Goal: Task Accomplishment & Management: Manage account settings

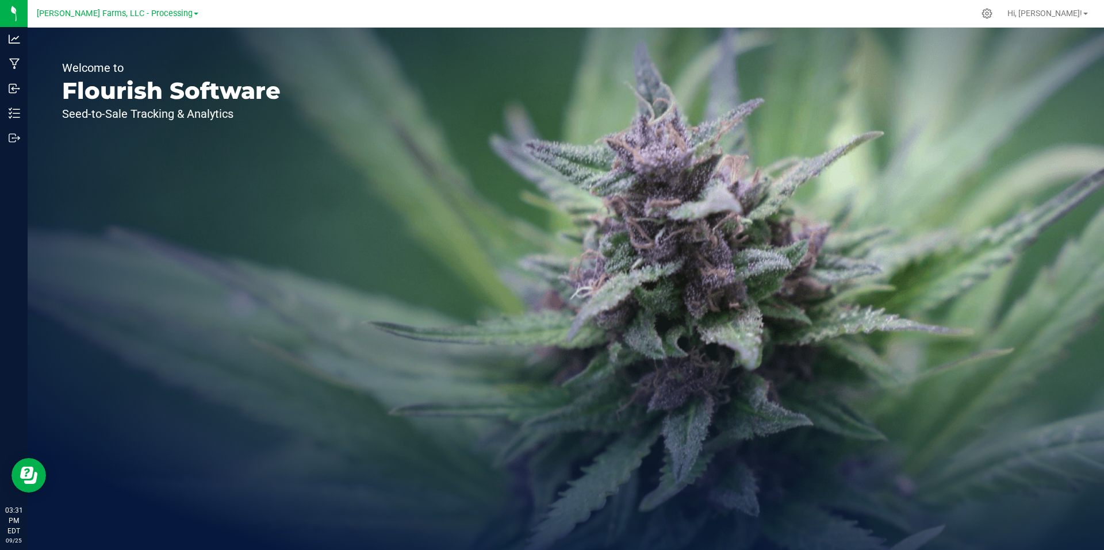
click at [180, 14] on link "[PERSON_NAME] Farms, LLC - Processing" at bounding box center [118, 12] width 162 height 11
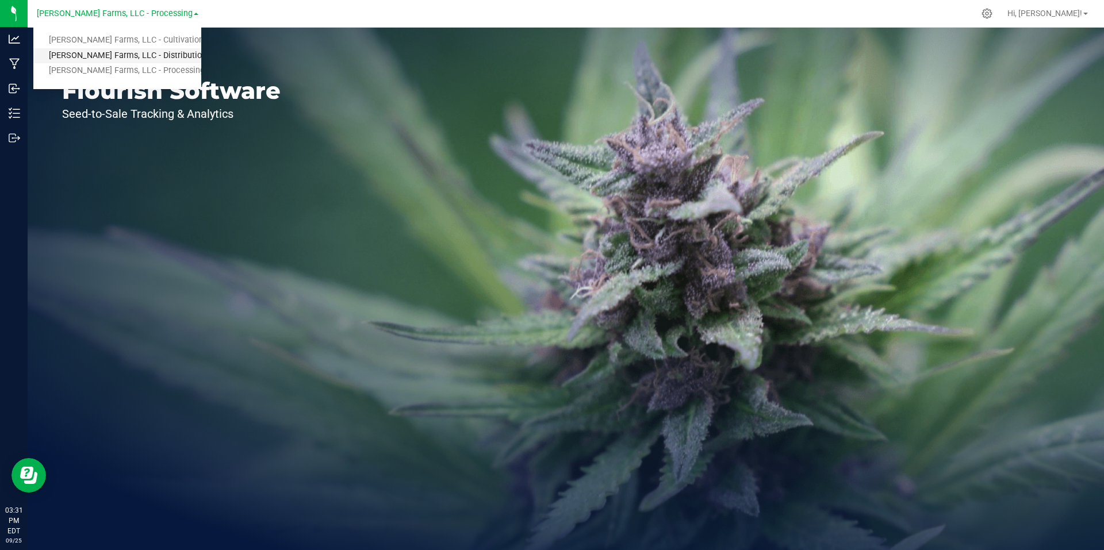
click at [165, 60] on link "[PERSON_NAME] Farms, LLC - Distribution" at bounding box center [117, 56] width 168 height 16
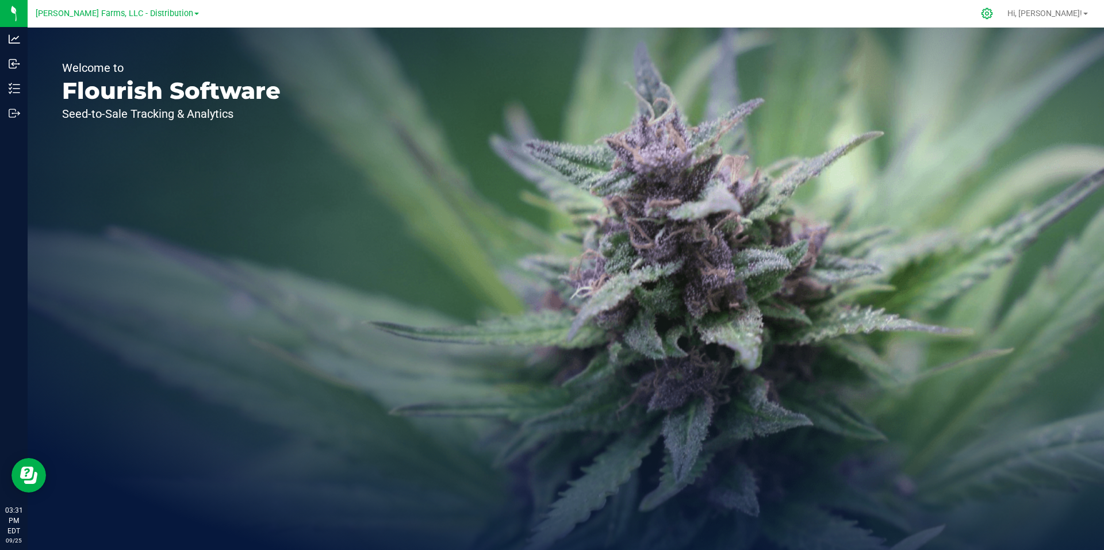
click at [992, 9] on icon at bounding box center [986, 13] width 11 height 11
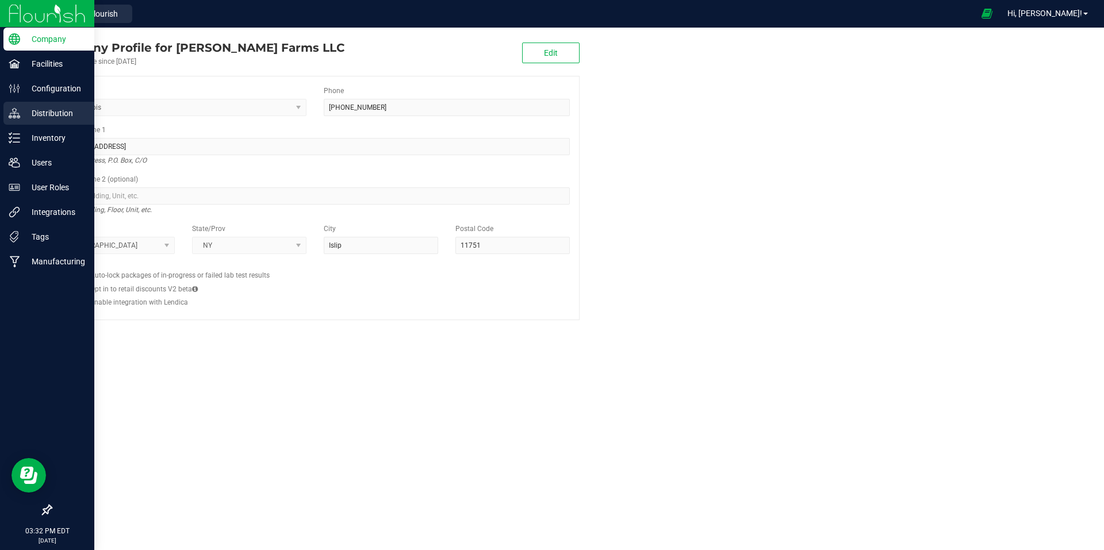
click at [43, 116] on p "Distribution" at bounding box center [54, 113] width 69 height 14
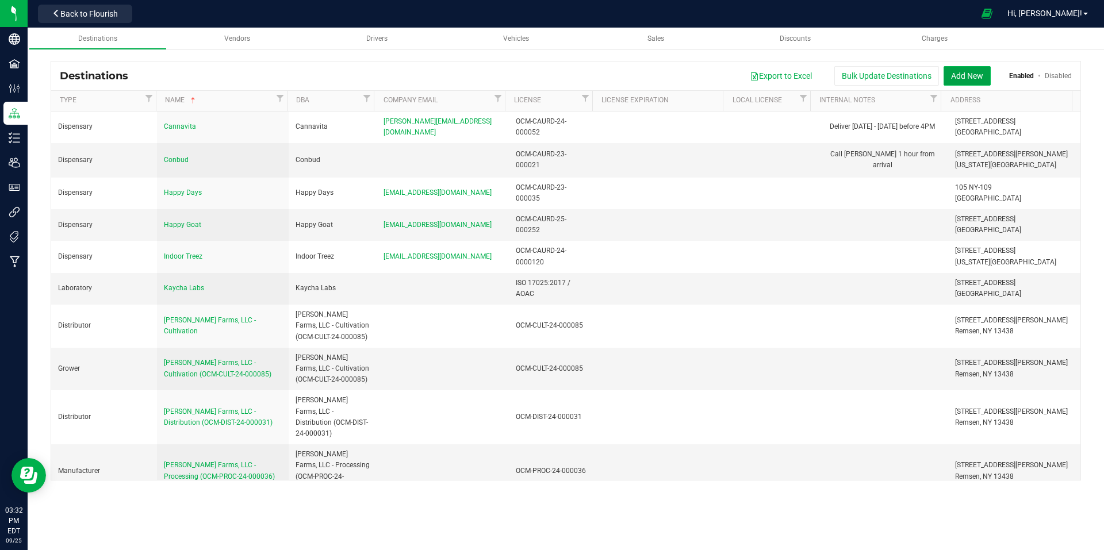
click at [985, 74] on button "Add New" at bounding box center [966, 76] width 47 height 20
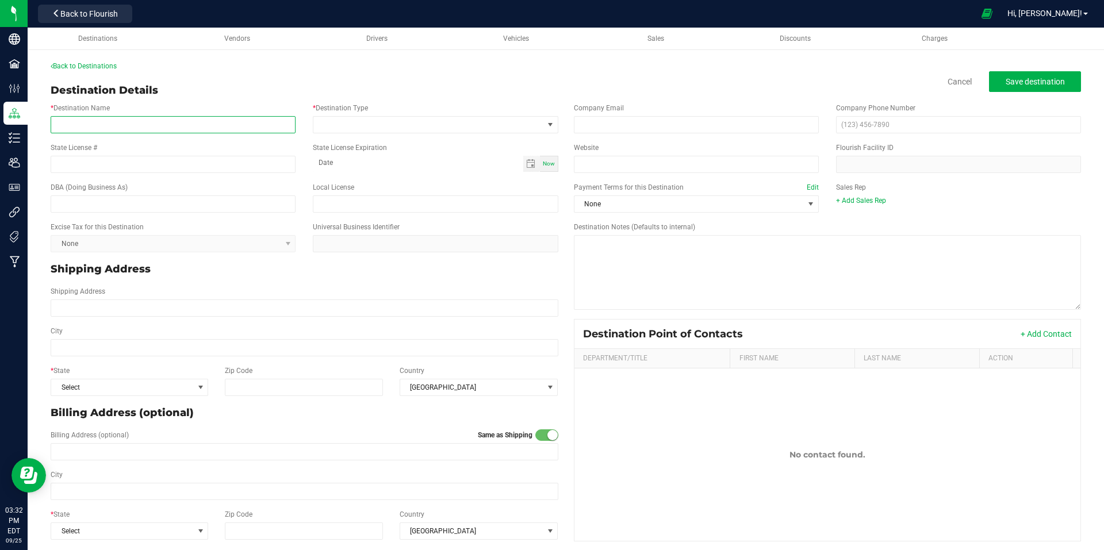
click at [194, 121] on input "* Destination Name" at bounding box center [173, 124] width 245 height 17
click at [419, 76] on div "Back to Destinations Destination Details Cancel Save destination * Destination …" at bounding box center [566, 303] width 1030 height 485
click at [174, 121] on input "* Destination Name" at bounding box center [173, 124] width 245 height 17
paste input "Long Island Cannabis Club"
type input "Long Island Cannabis Club"
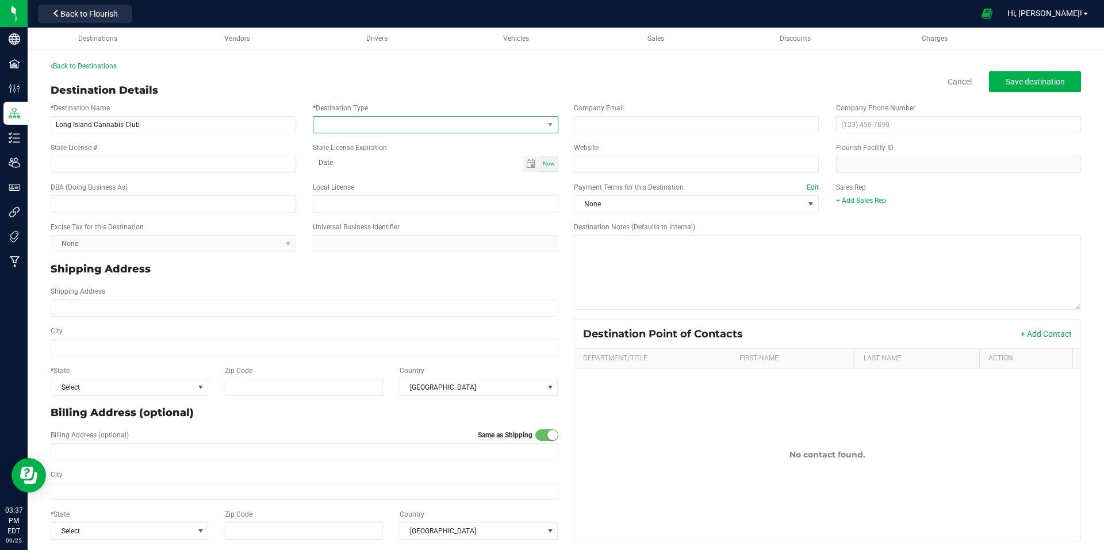
click at [522, 128] on span at bounding box center [427, 125] width 229 height 16
click at [405, 175] on li "Dispensary" at bounding box center [433, 174] width 242 height 20
click at [671, 129] on input "email" at bounding box center [696, 124] width 245 height 17
paste input "[PERSON_NAME][EMAIL_ADDRESS][DOMAIN_NAME]"
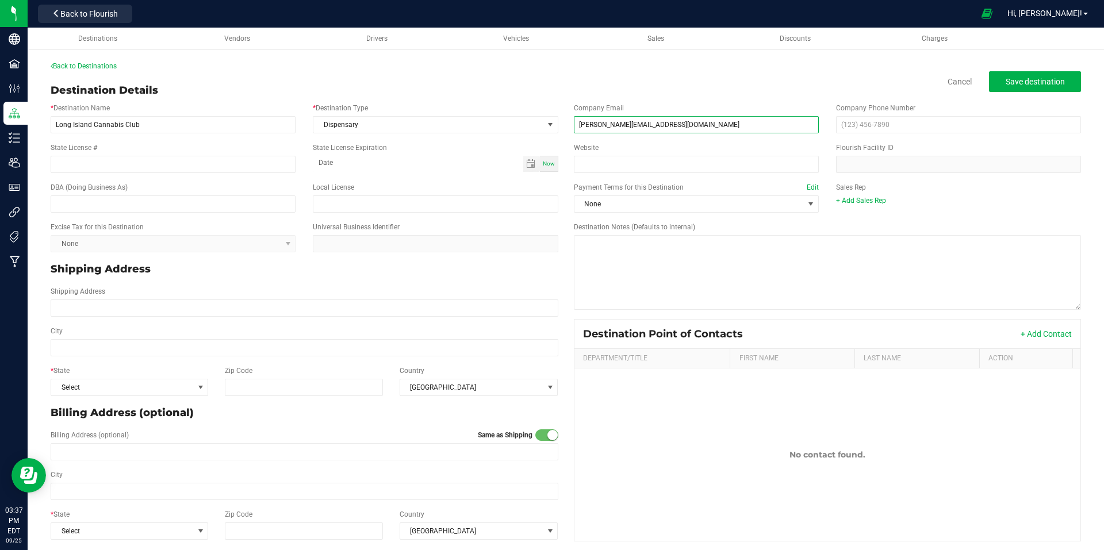
type input "[PERSON_NAME][EMAIL_ADDRESS][DOMAIN_NAME]"
click at [895, 120] on input "text" at bounding box center [958, 124] width 245 height 17
paste input "(631) 868-8488"
type input "(631) 868-8488"
click at [751, 164] on input "Website" at bounding box center [696, 164] width 245 height 17
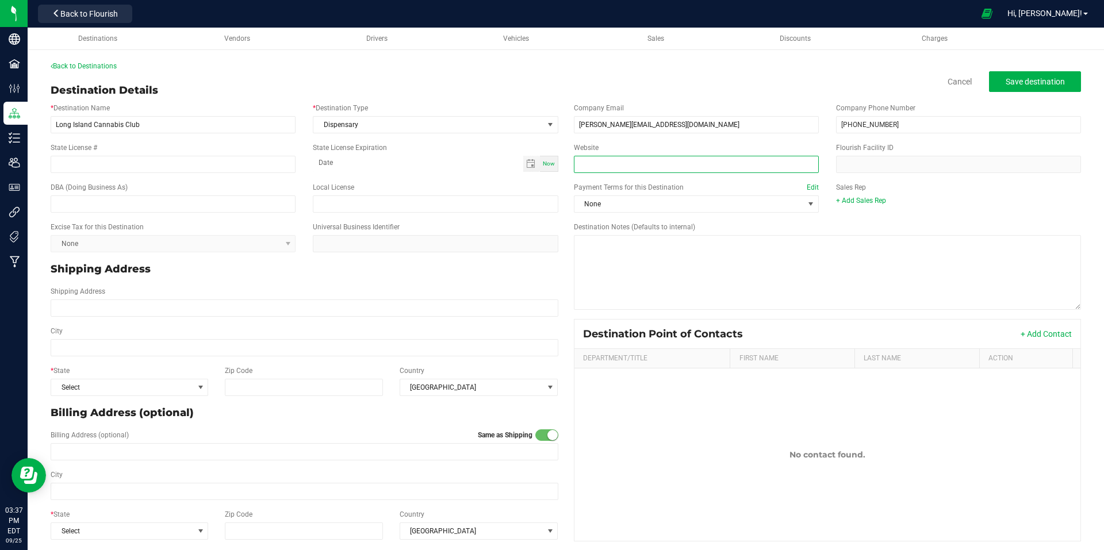
click at [694, 163] on input "Website" at bounding box center [696, 164] width 245 height 17
paste input "https://longislandcannabisclub.com/"
type input "https://longislandcannabisclub.com/"
click at [191, 170] on input "State License #" at bounding box center [173, 164] width 245 height 17
paste input "OCM-CAURD-23-000012"
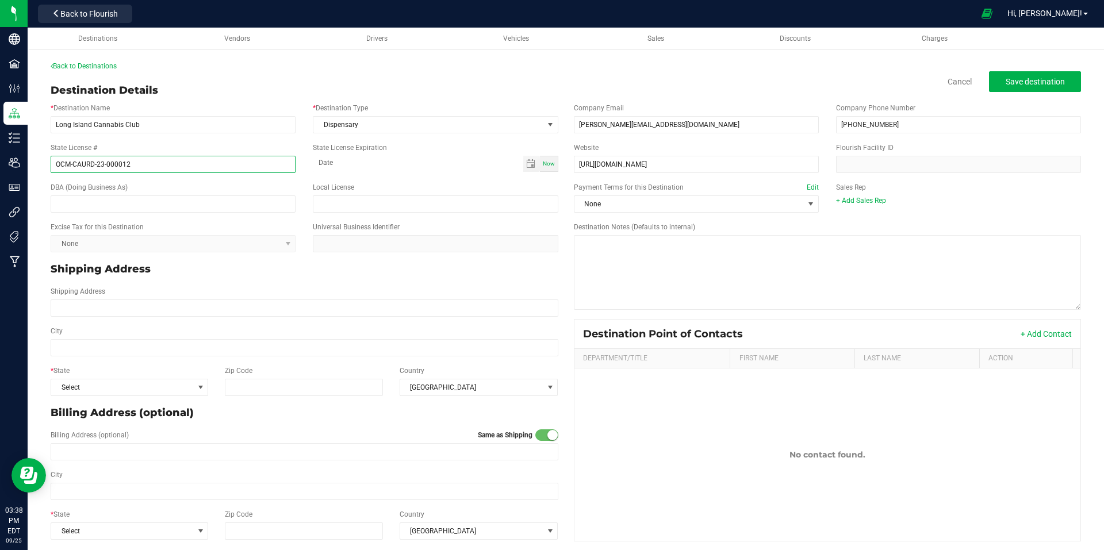
type input "OCM-CAURD-23-000012"
click at [235, 310] on input "Shipping Address" at bounding box center [305, 307] width 508 height 17
type input "94 E Industrial"
click at [169, 310] on input "94 E Industrial" at bounding box center [305, 307] width 508 height 17
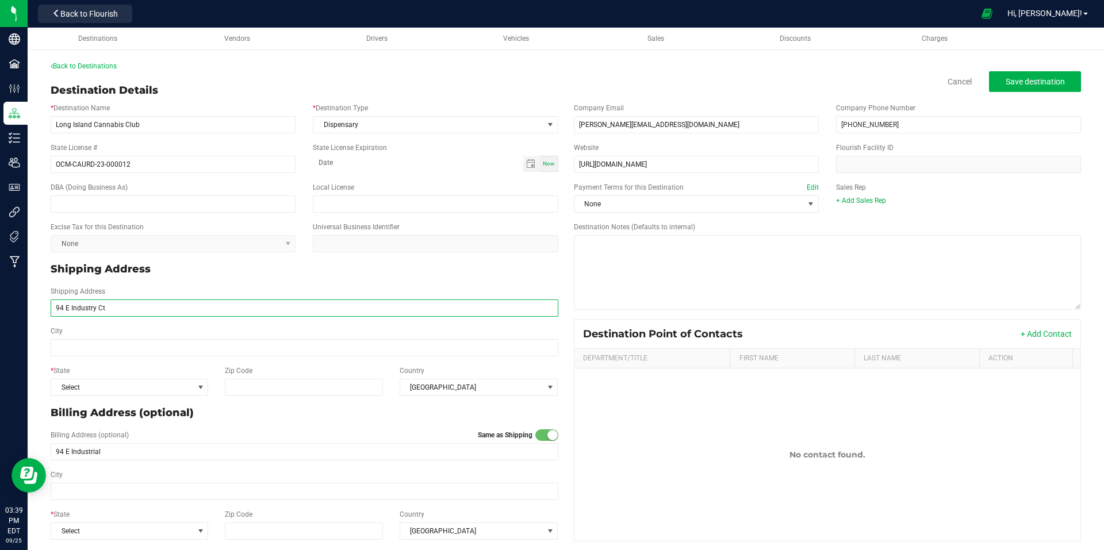
type input "94 E Industry Ct"
click at [176, 345] on input "City" at bounding box center [305, 347] width 508 height 17
type input "[GEOGRAPHIC_DATA]"
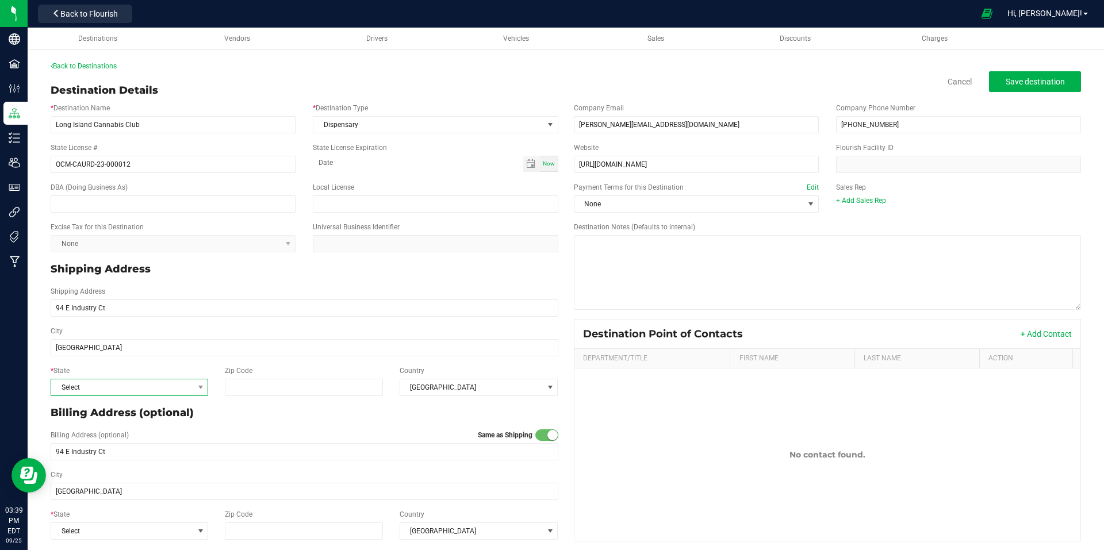
click at [176, 383] on span "Select" at bounding box center [122, 387] width 142 height 16
click at [99, 247] on li "NY" at bounding box center [128, 246] width 155 height 20
click at [334, 383] on input "Zip Code" at bounding box center [304, 387] width 159 height 17
type input "11729"
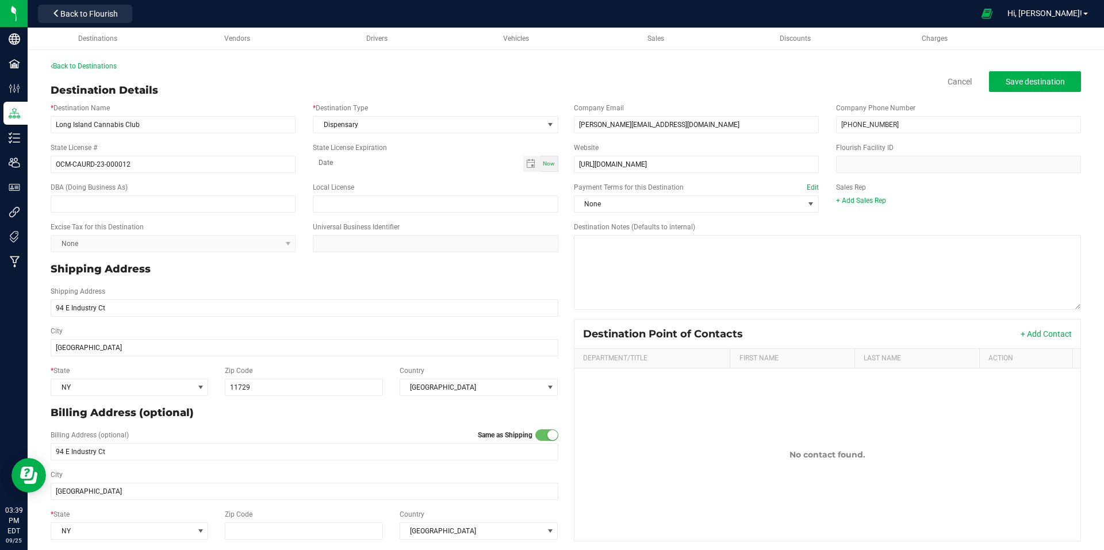
type input "11729"
click at [790, 332] on div "+ Add Contact" at bounding box center [911, 333] width 321 height 11
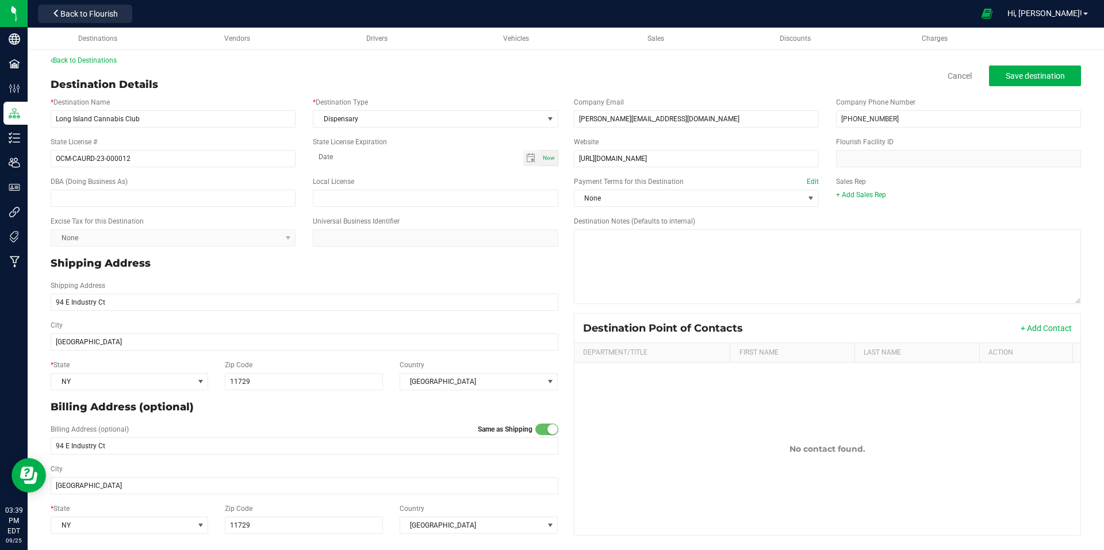
scroll to position [7, 0]
click at [287, 244] on kendo-dropdownlist "None" at bounding box center [173, 236] width 245 height 17
click at [286, 237] on kendo-dropdownlist "None" at bounding box center [173, 236] width 245 height 17
click at [282, 230] on kendo-dropdownlist "None" at bounding box center [173, 236] width 245 height 17
click at [276, 228] on kendo-dropdownlist "None" at bounding box center [173, 236] width 245 height 17
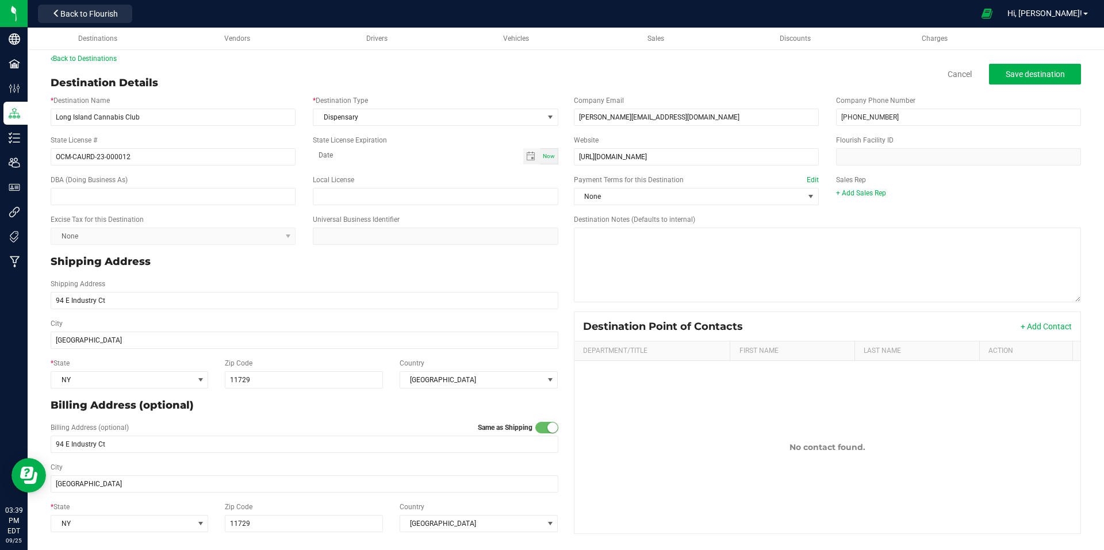
click at [209, 222] on div "Excise Tax for this Destination None" at bounding box center [173, 229] width 262 height 30
click at [202, 236] on kendo-dropdownlist "None" at bounding box center [173, 236] width 245 height 17
click at [1025, 70] on span "Save destination" at bounding box center [1034, 74] width 59 height 9
click at [99, 2] on div "Back to Flourish" at bounding box center [84, 13] width 103 height 22
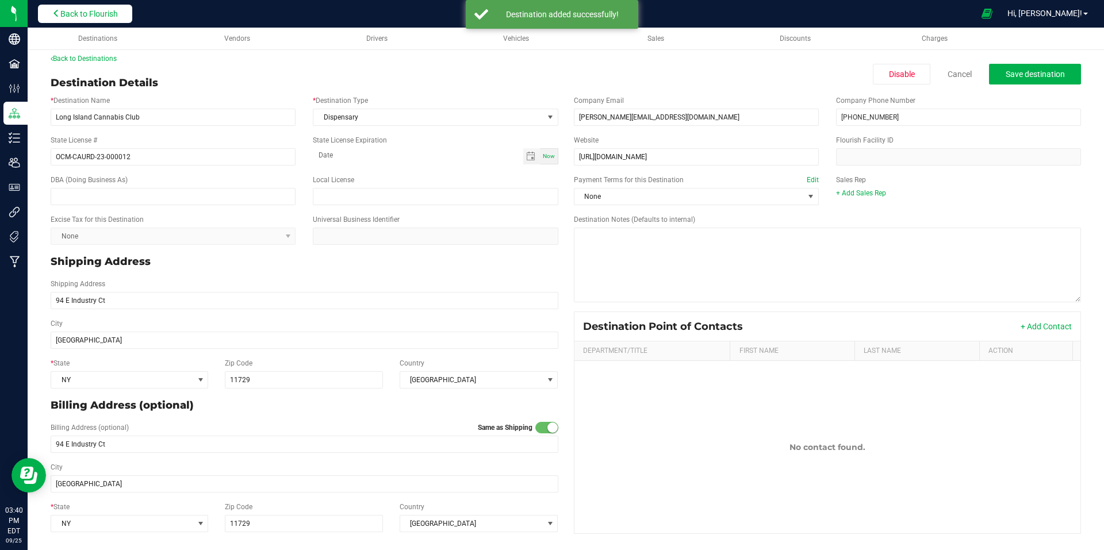
click at [95, 18] on span "Back to Flourish" at bounding box center [88, 13] width 57 height 9
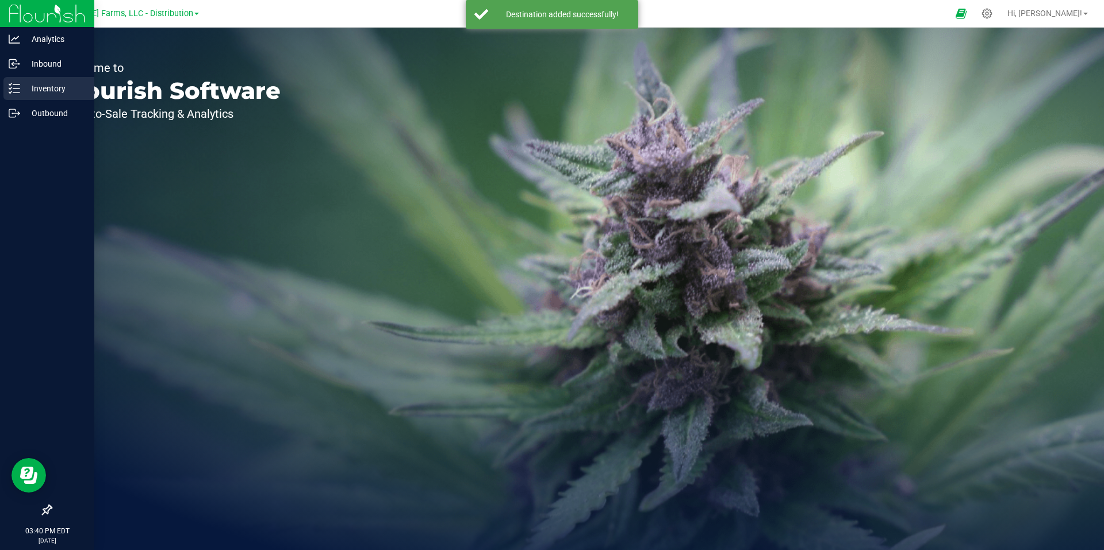
click at [55, 87] on p "Inventory" at bounding box center [54, 89] width 69 height 14
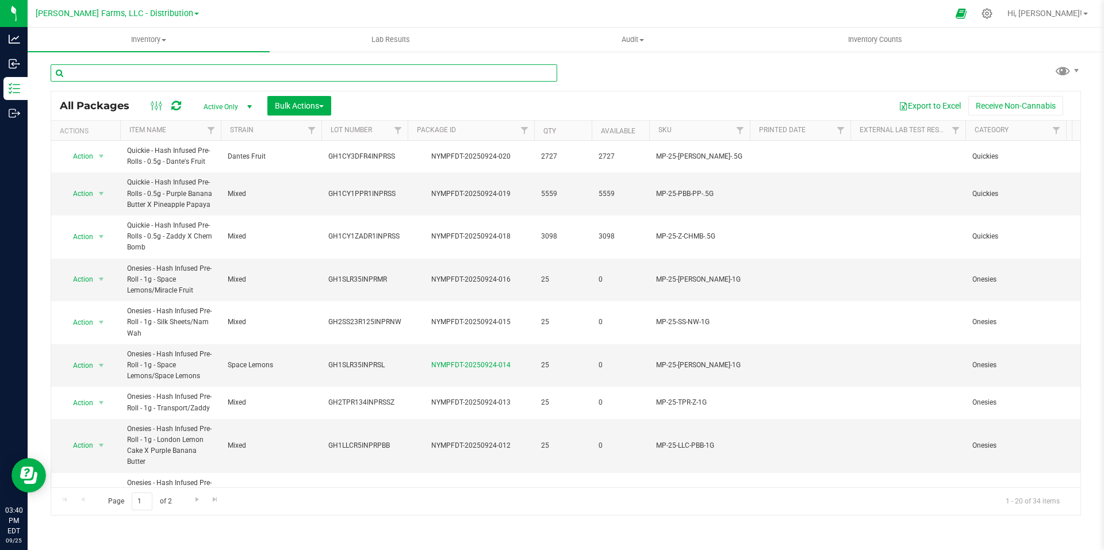
click at [320, 79] on input "text" at bounding box center [304, 72] width 506 height 17
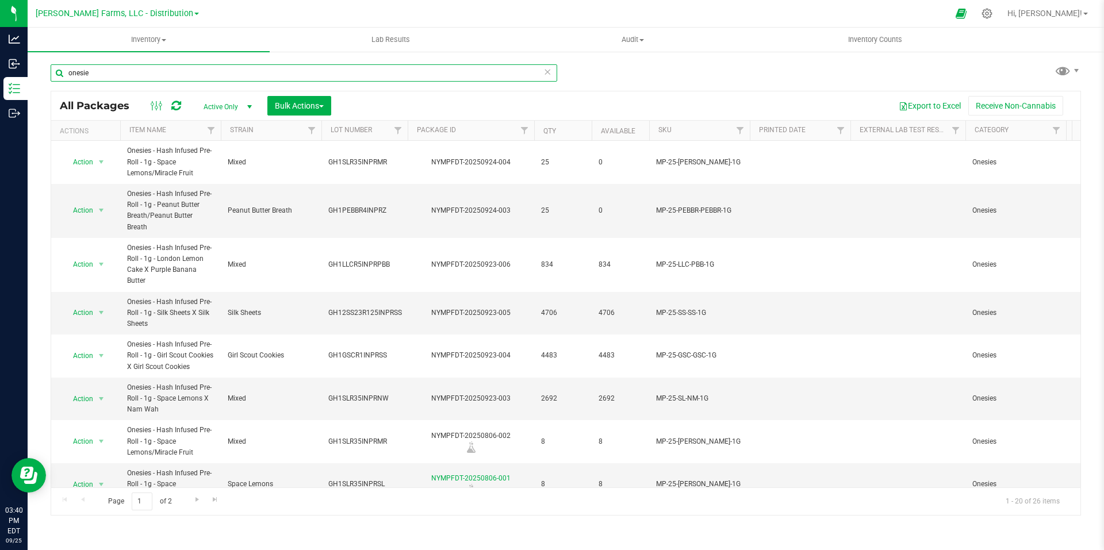
scroll to position [519, 0]
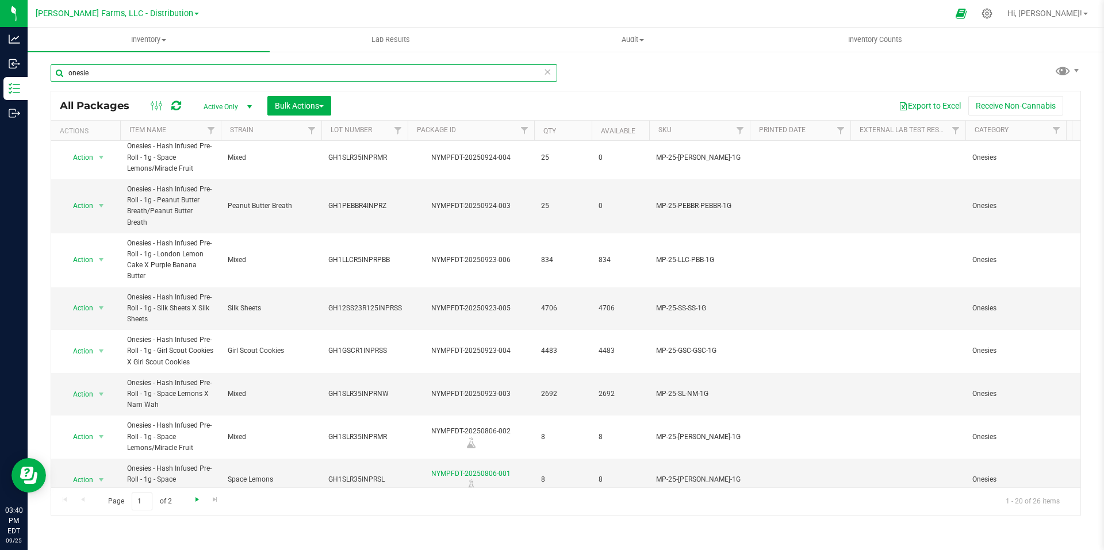
type input "onesie"
click at [197, 503] on span "Go to the next page" at bounding box center [197, 499] width 9 height 9
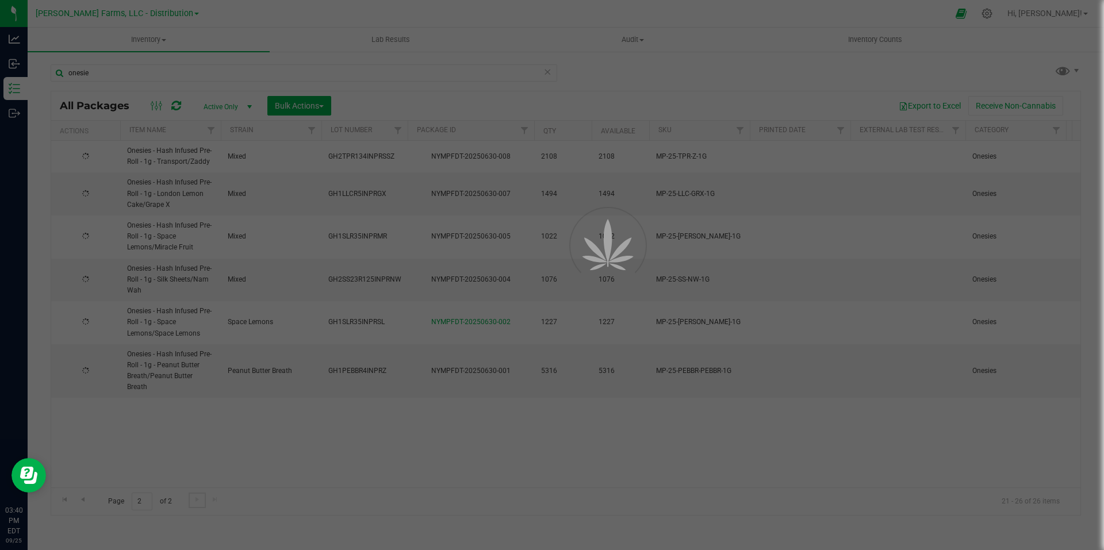
scroll to position [0, 0]
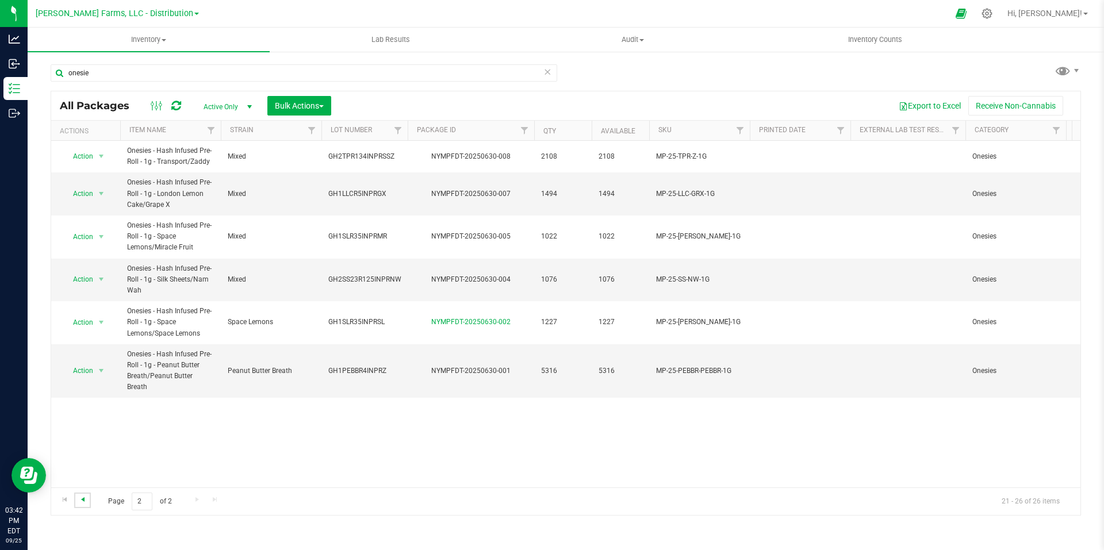
click at [86, 500] on span "Go to the previous page" at bounding box center [82, 499] width 9 height 9
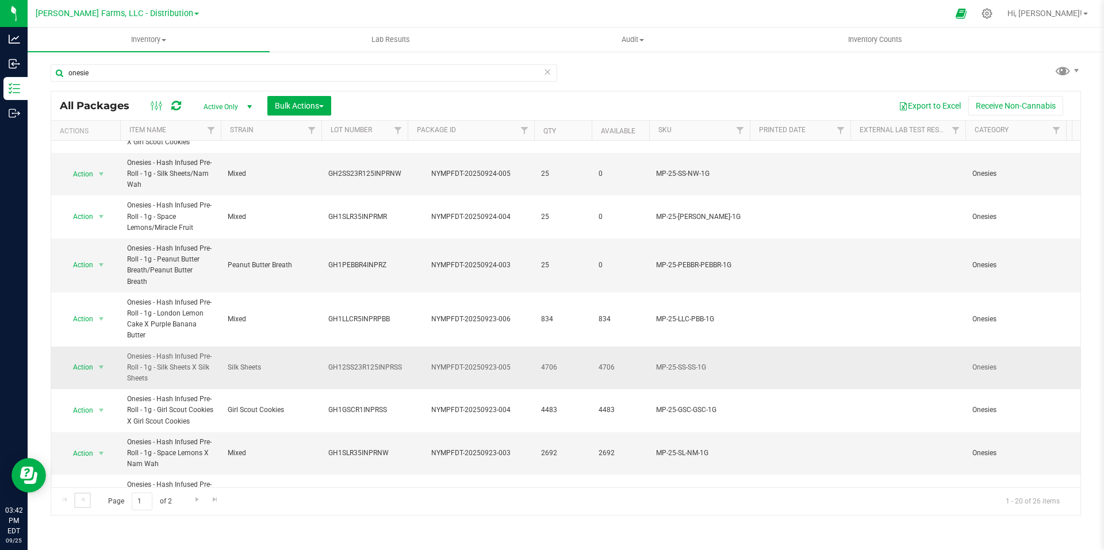
scroll to position [519, 0]
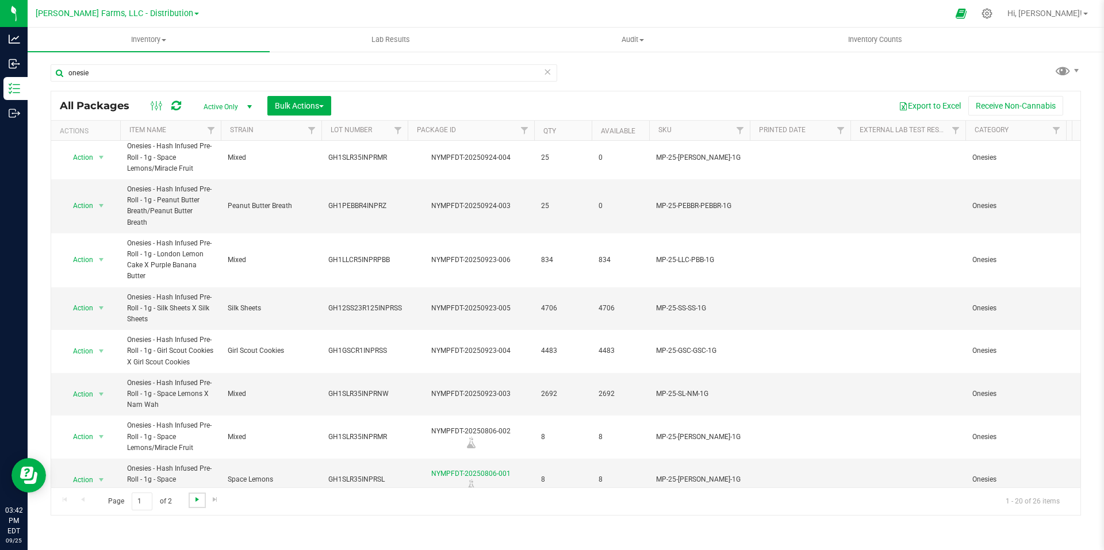
click at [195, 504] on span "Go to the next page" at bounding box center [197, 499] width 9 height 9
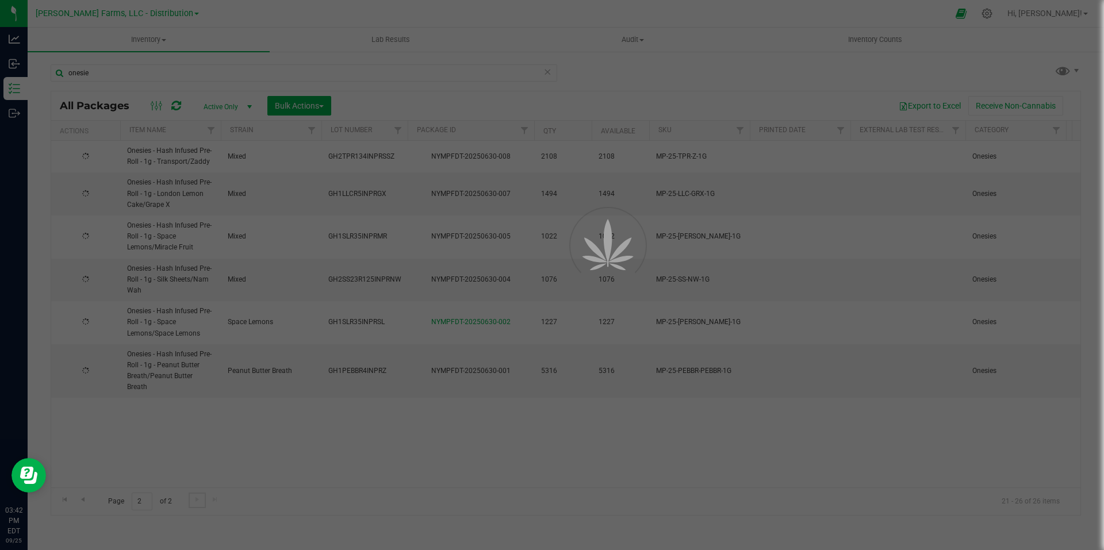
scroll to position [0, 0]
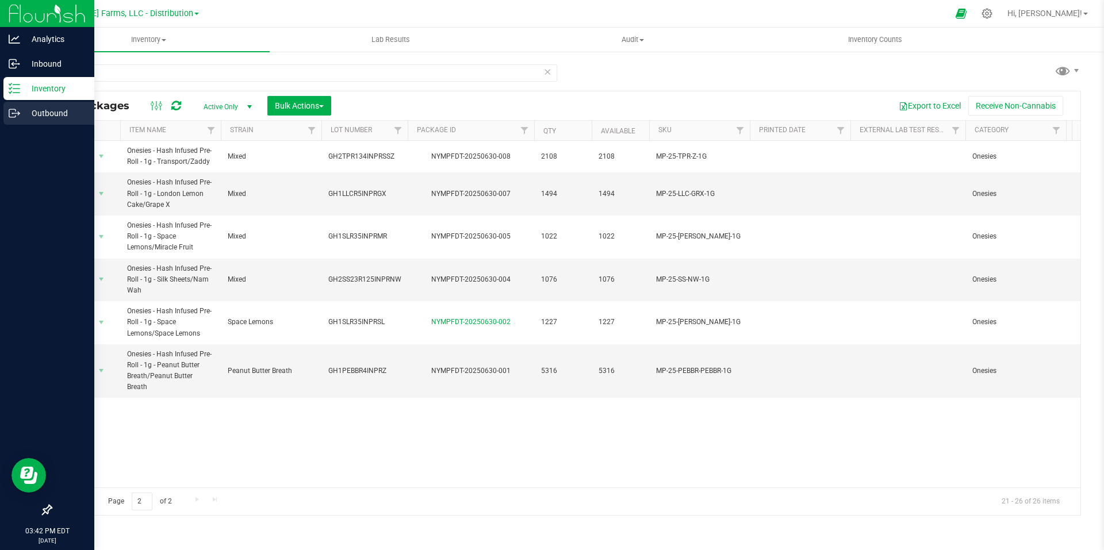
click at [21, 115] on p "Outbound" at bounding box center [54, 113] width 69 height 14
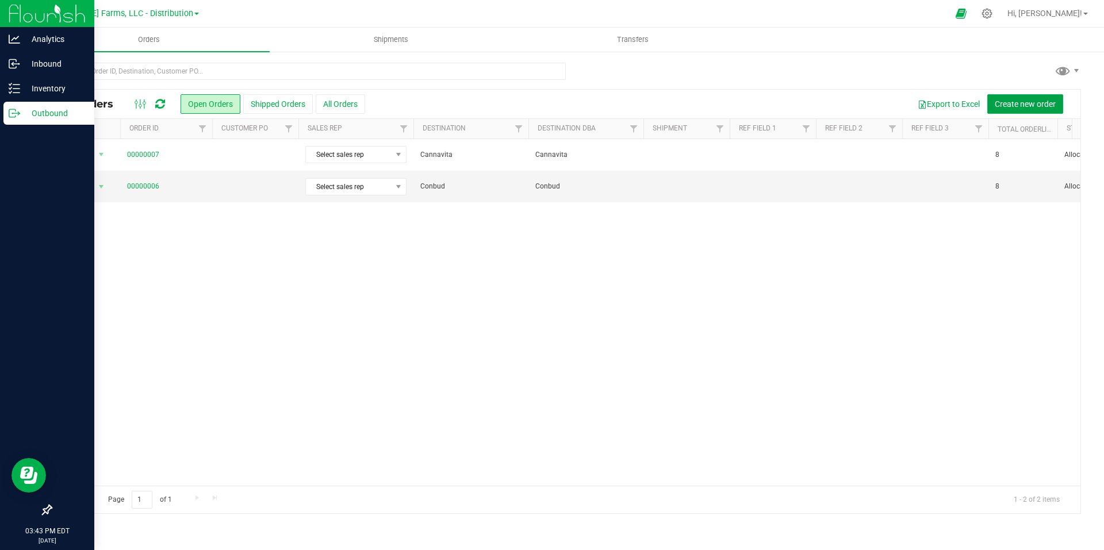
click at [1038, 102] on span "Create new order" at bounding box center [1024, 103] width 61 height 9
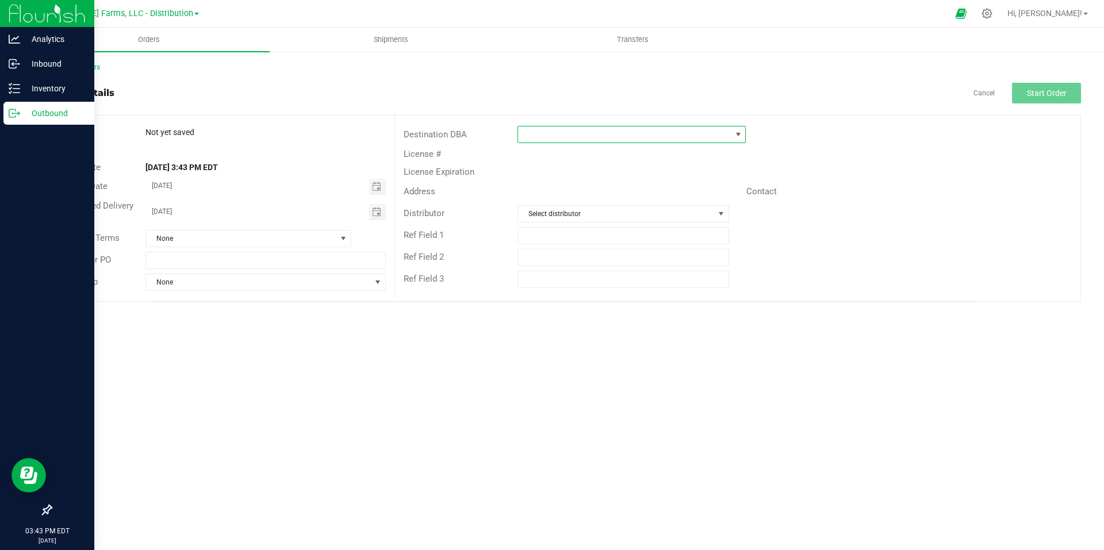
click at [583, 132] on span at bounding box center [624, 134] width 213 height 16
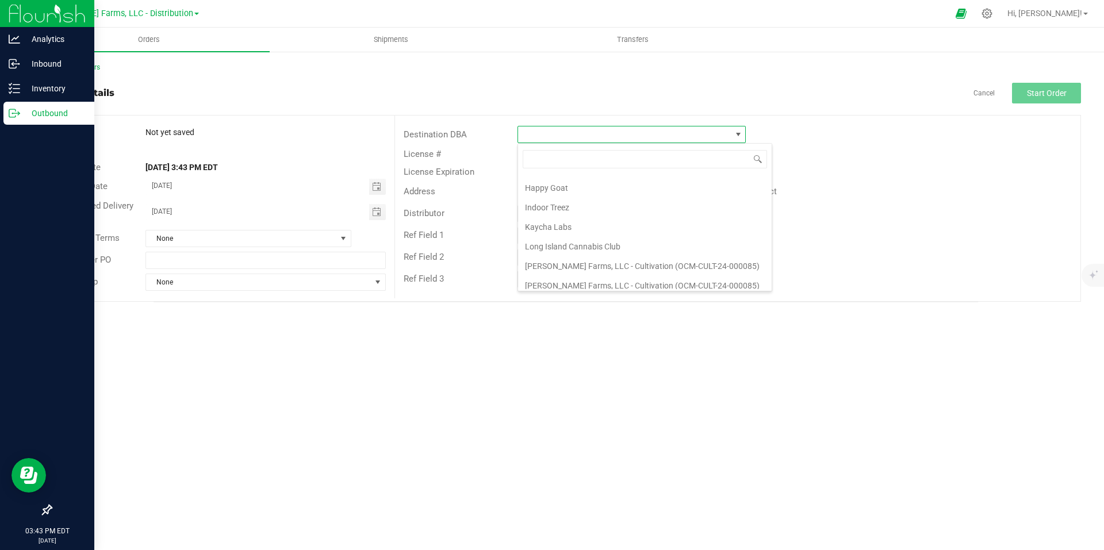
scroll to position [78, 0]
click at [568, 237] on li "Long Island Cannabis Club" at bounding box center [644, 243] width 253 height 20
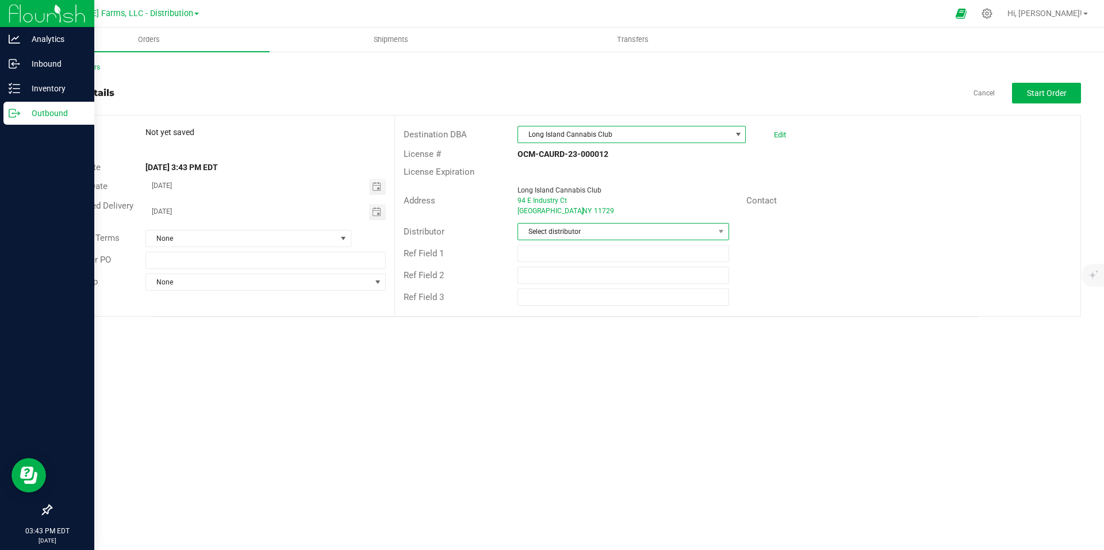
click at [703, 239] on span "Select distributor" at bounding box center [615, 232] width 195 height 16
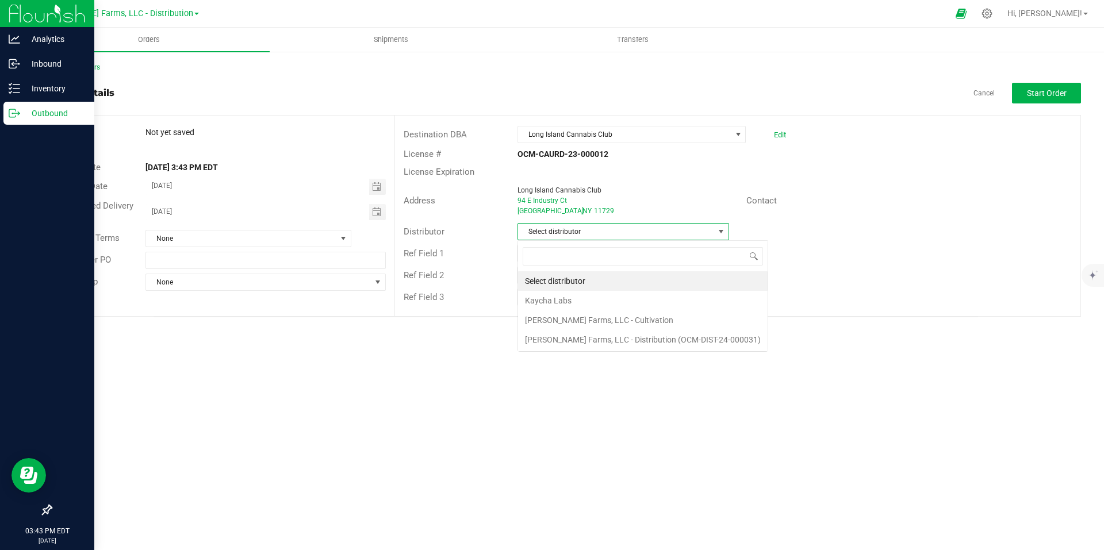
scroll to position [17, 212]
click at [622, 335] on li "[PERSON_NAME] Farms, LLC - Distribution (OCM-DIST-24-000031)" at bounding box center [642, 340] width 249 height 20
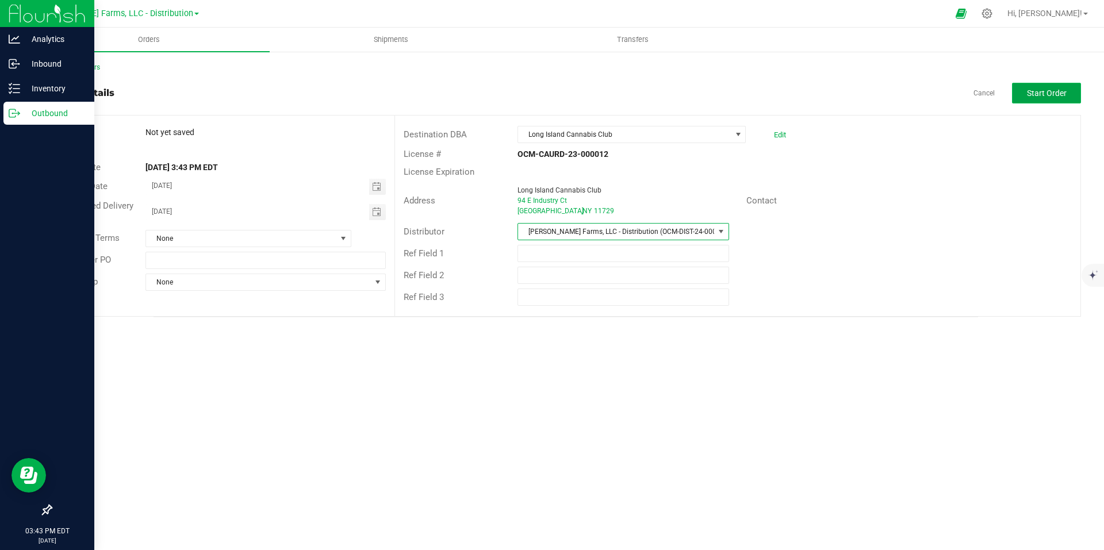
click at [1054, 92] on span "Start Order" at bounding box center [1047, 93] width 40 height 9
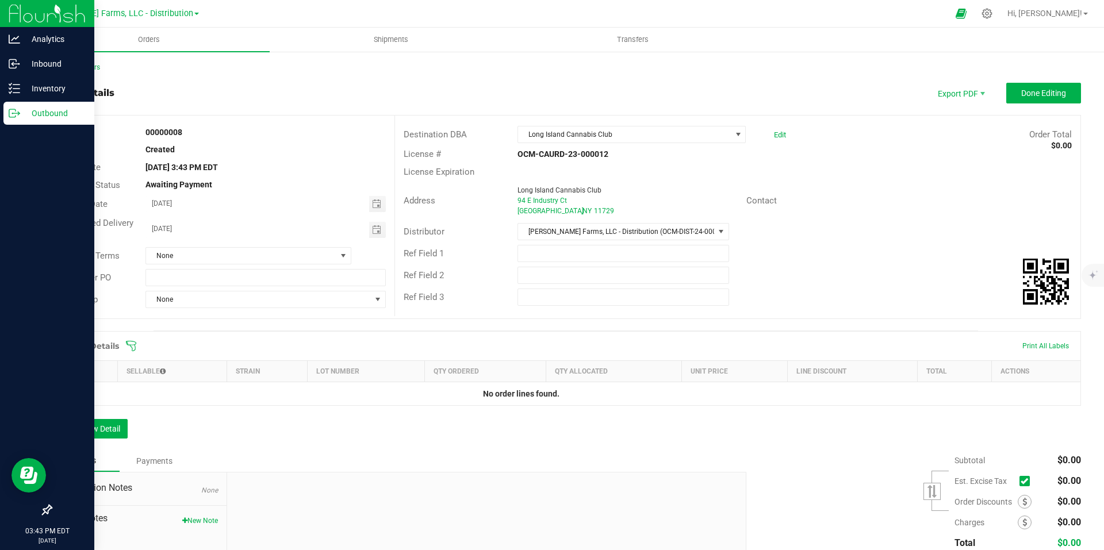
scroll to position [57, 0]
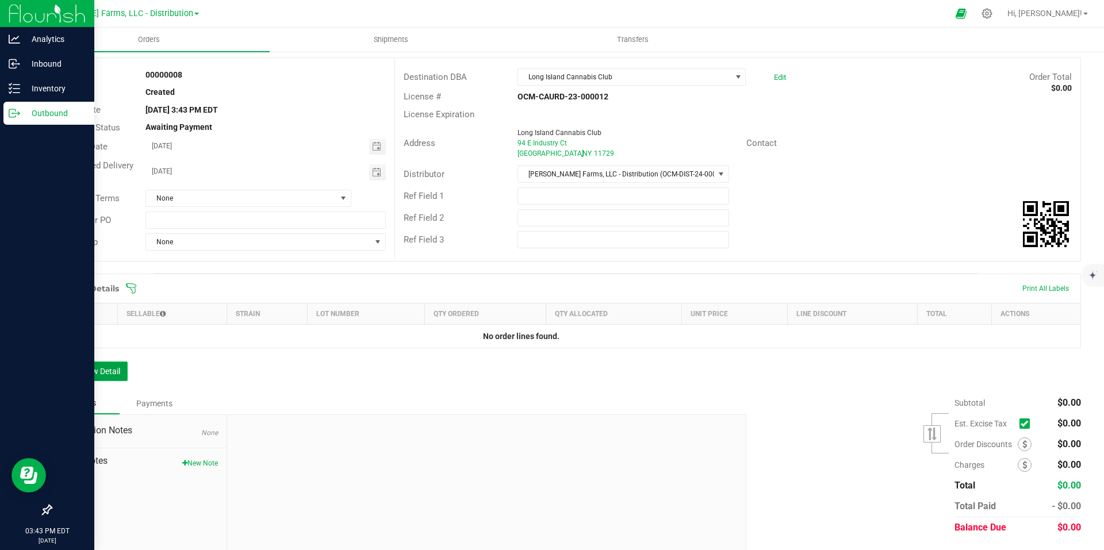
click at [101, 368] on button "Add New Detail" at bounding box center [89, 372] width 77 height 20
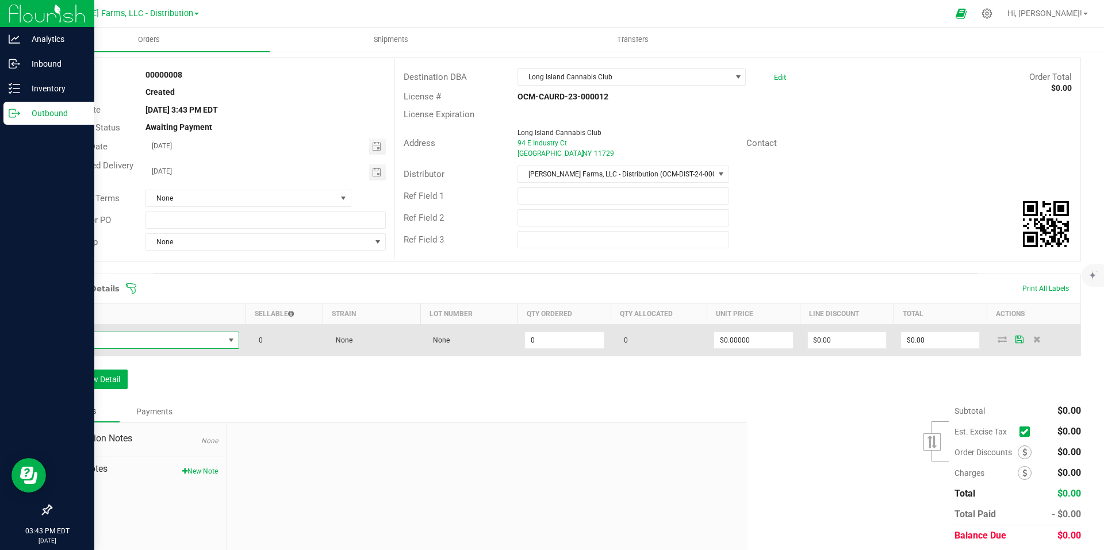
click at [229, 339] on span "NO DATA FOUND" at bounding box center [230, 340] width 9 height 9
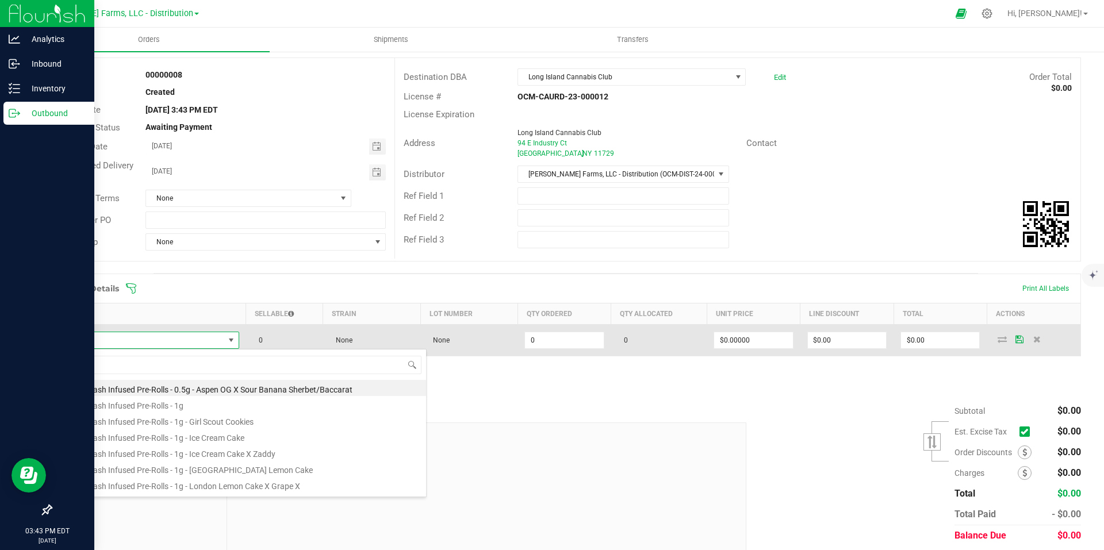
scroll to position [17, 178]
type input "Onesi"
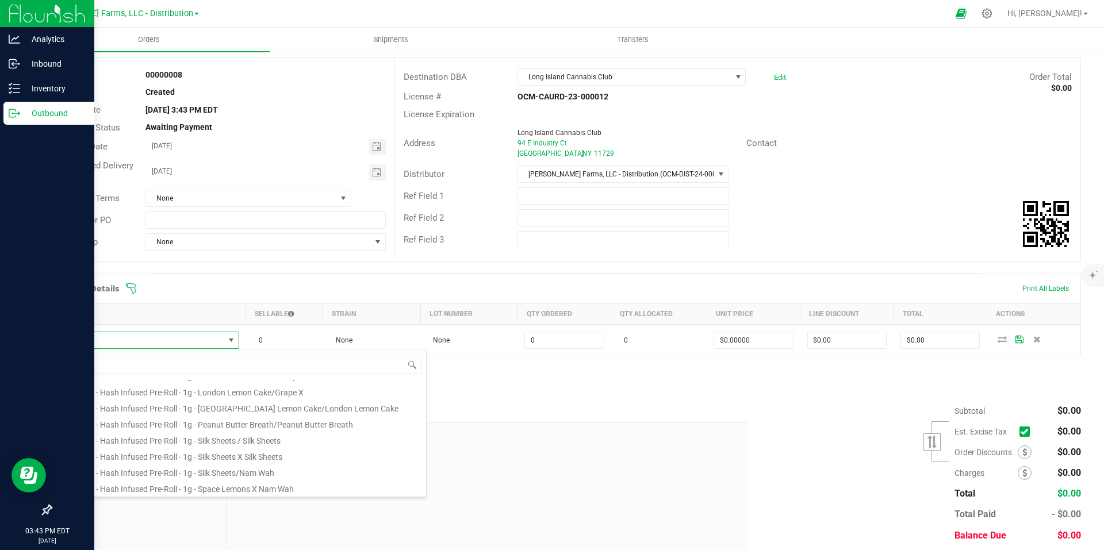
scroll to position [124, 0]
click at [362, 424] on li "Onesies - Hash Infused Pre-Roll - 1g - Peanut Butter Breath/Peanut Butter Breath" at bounding box center [242, 425] width 367 height 16
type input "0 ea"
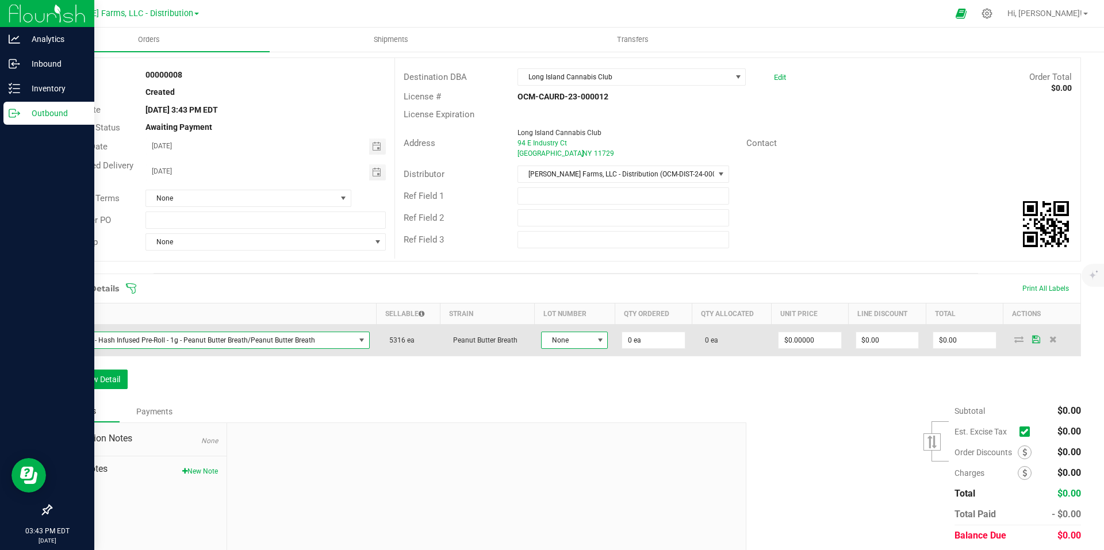
click at [595, 338] on span at bounding box center [599, 340] width 9 height 9
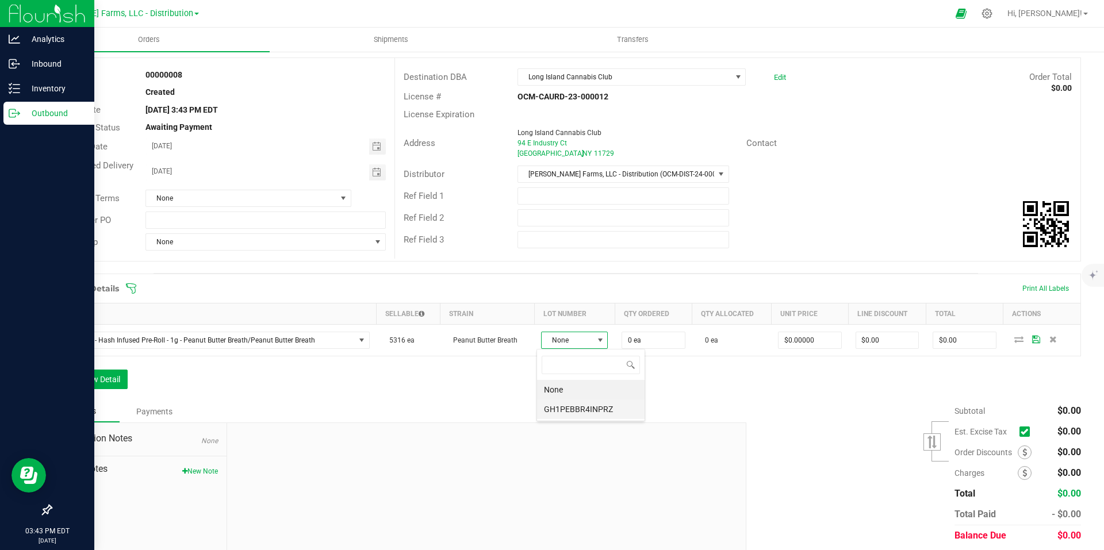
click at [582, 413] on li "GH1PEBBR4INPRZ" at bounding box center [590, 409] width 107 height 20
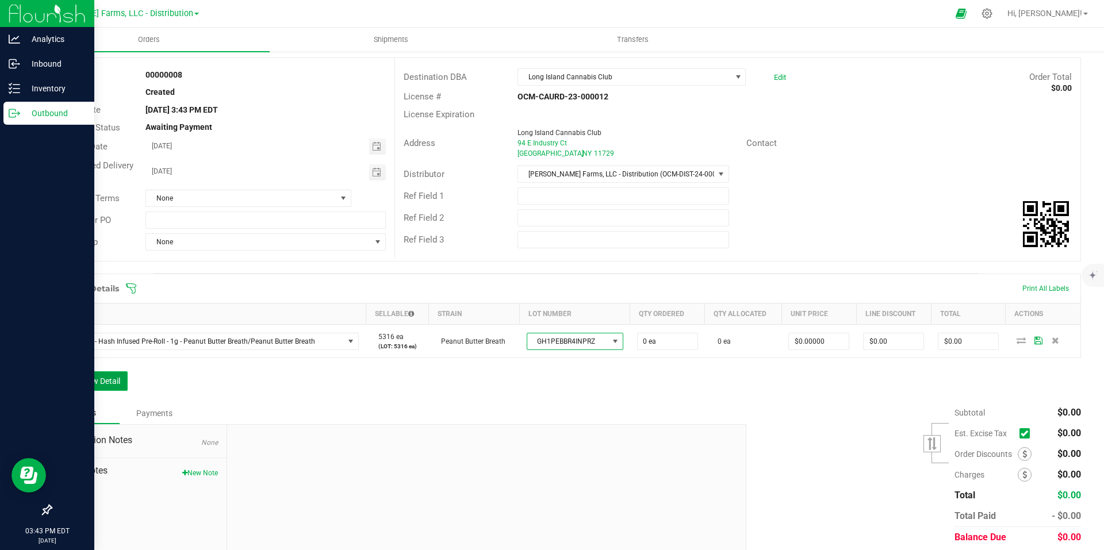
click at [104, 379] on button "Add New Detail" at bounding box center [89, 381] width 77 height 20
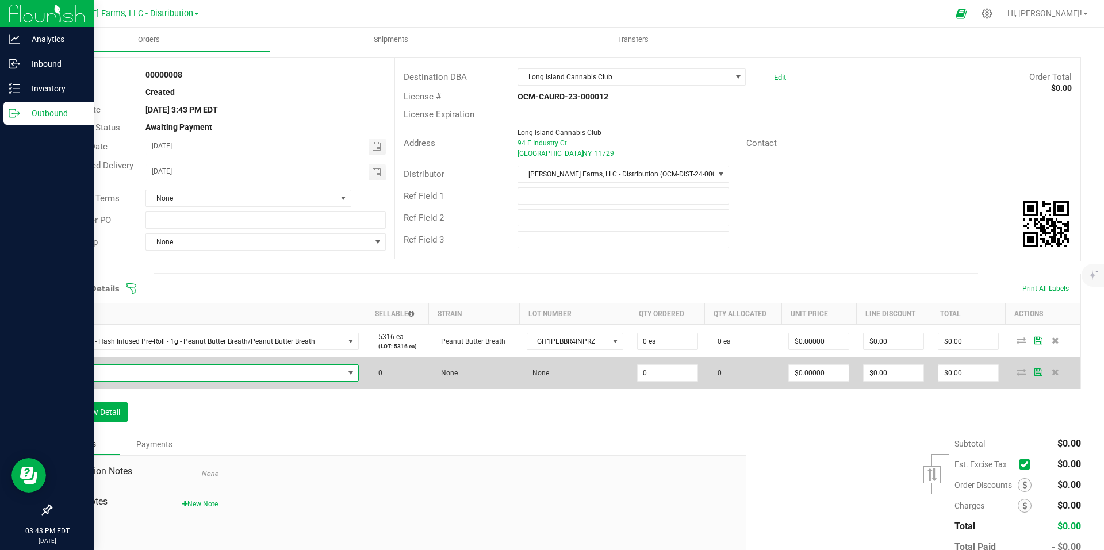
click at [351, 375] on span "NO DATA FOUND" at bounding box center [350, 372] width 9 height 9
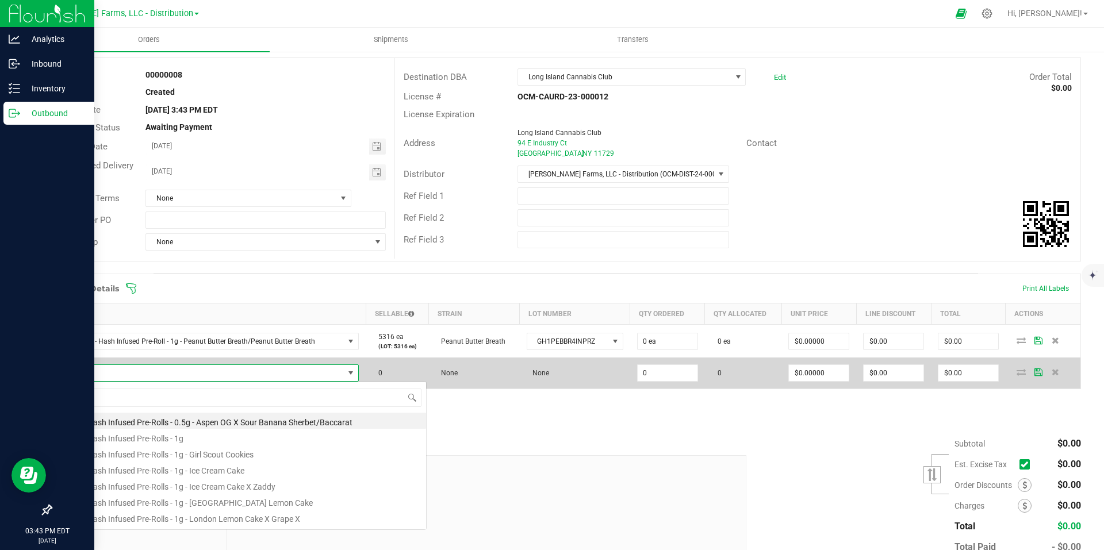
scroll to position [17, 295]
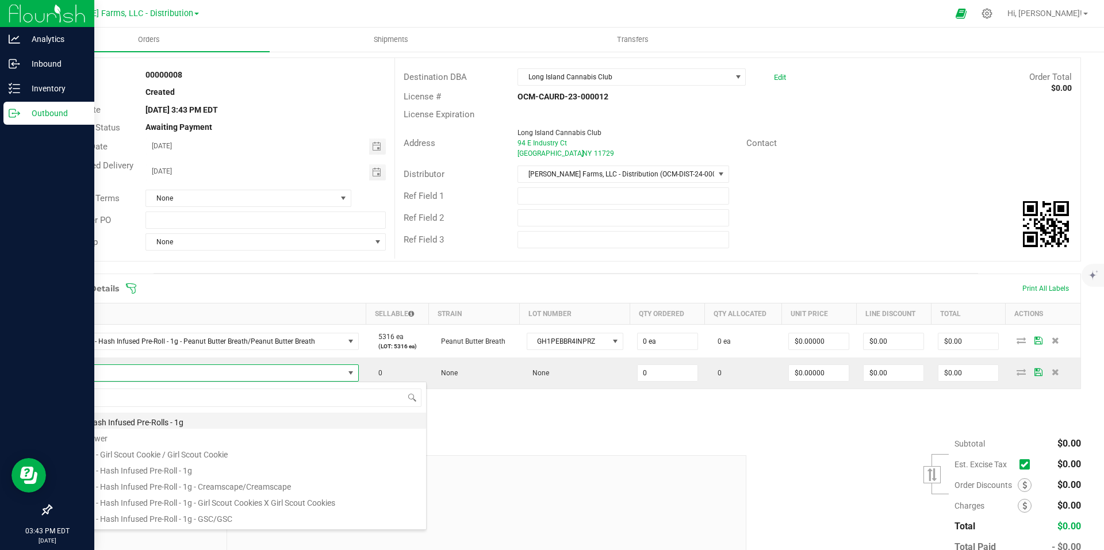
type input "ones"
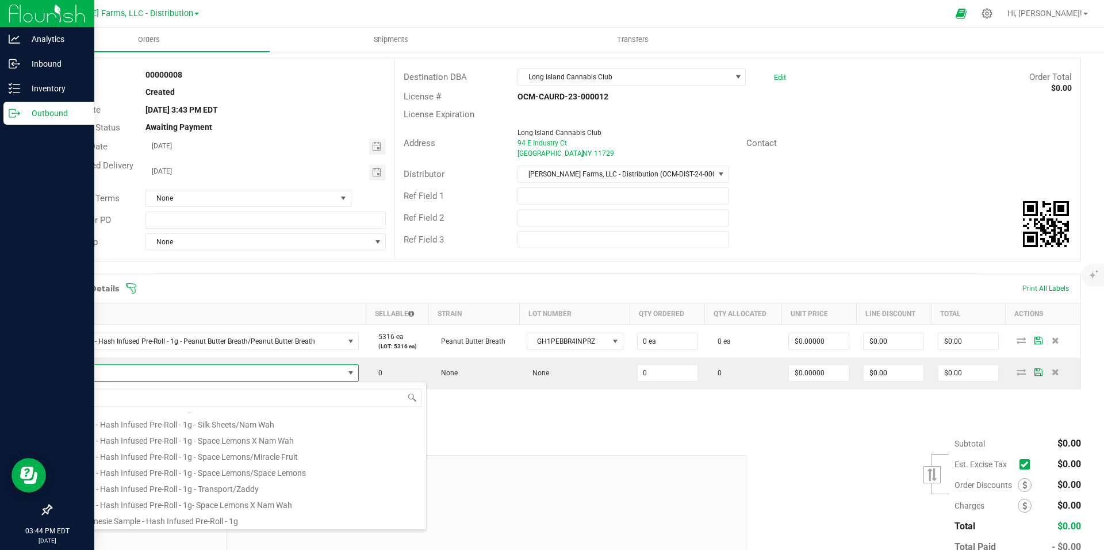
scroll to position [183, 0]
click at [279, 447] on li "Onesies - Hash Infused Pre-Roll - 1g - Silk Sheets/Nam Wah" at bounding box center [242, 447] width 367 height 16
type input "0 ea"
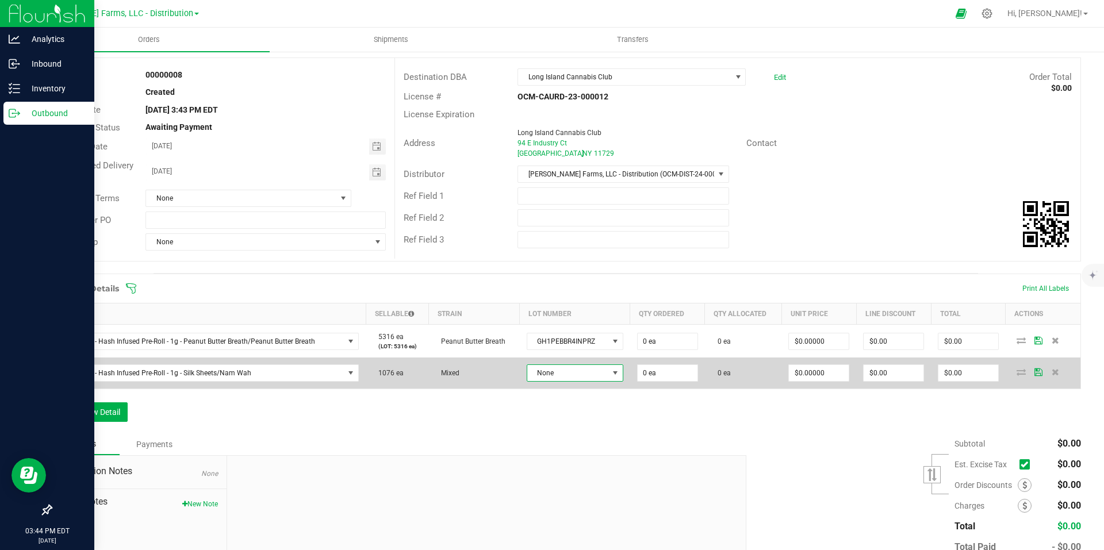
click at [590, 368] on span "None" at bounding box center [567, 373] width 81 height 16
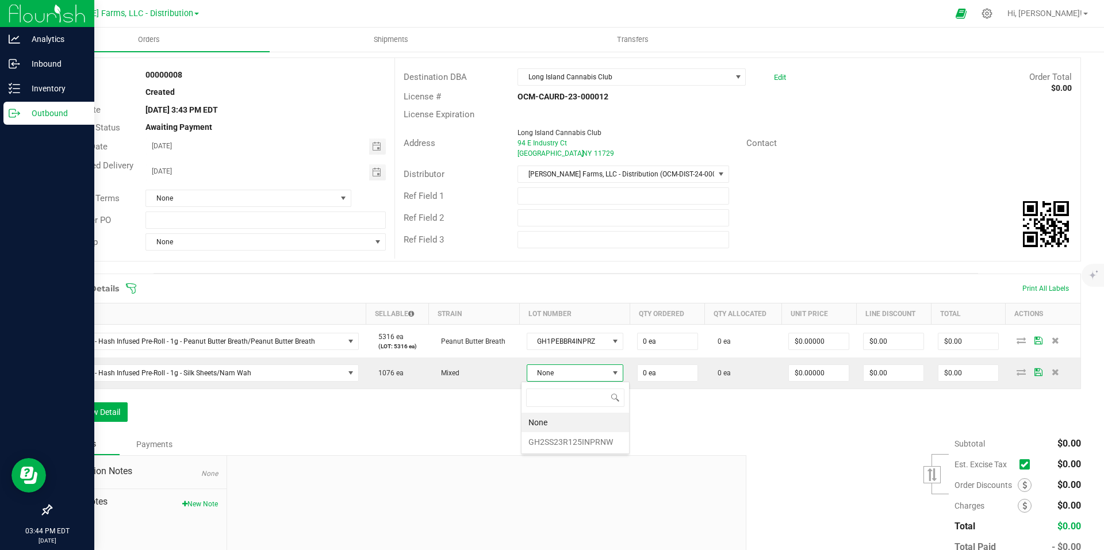
scroll to position [17, 96]
click at [576, 441] on li "GH2SS23R125INPRNW" at bounding box center [574, 442] width 107 height 20
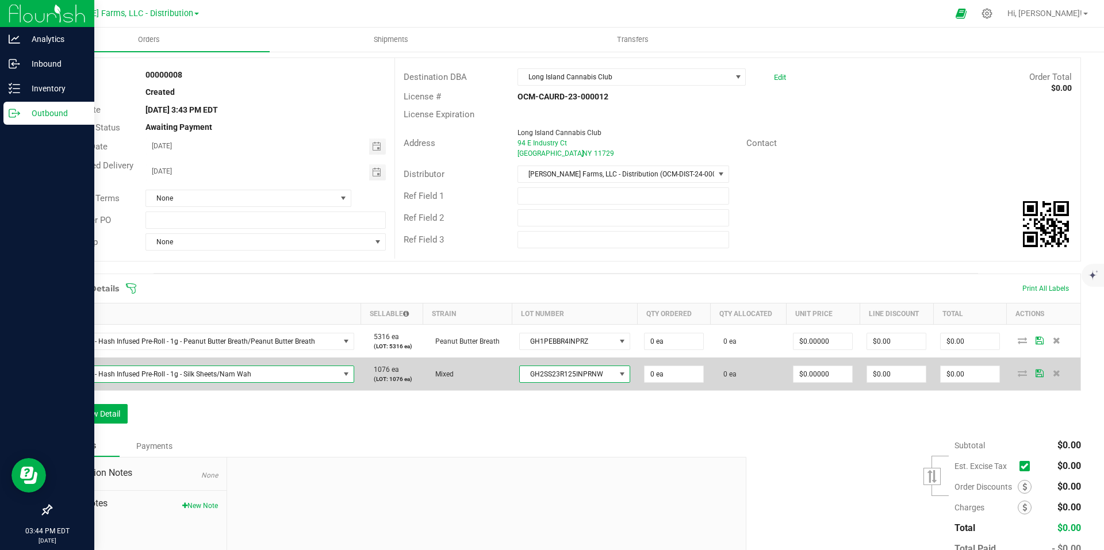
click at [347, 372] on span at bounding box center [345, 374] width 9 height 9
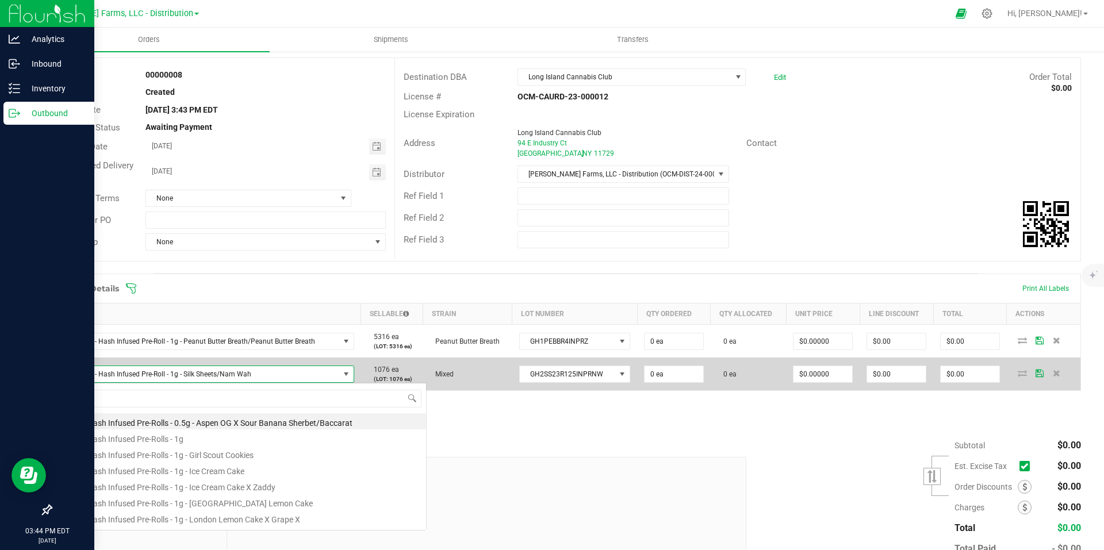
scroll to position [17, 293]
type input "ones"
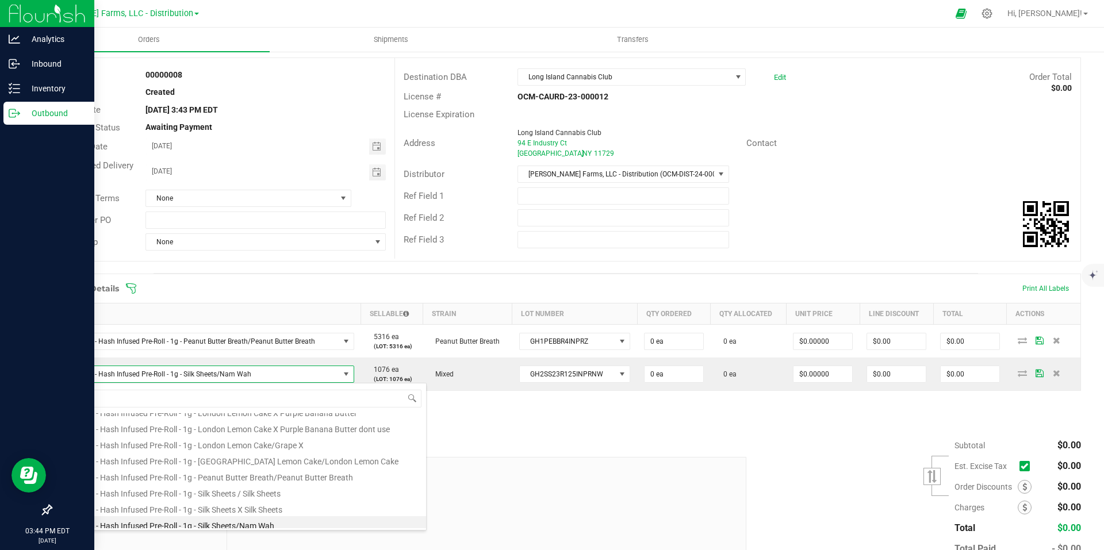
scroll to position [101, 0]
click at [337, 449] on li "Onesies - Hash Infused Pre-Roll - 1g - London Lemon Cake/Grape X" at bounding box center [242, 449] width 367 height 16
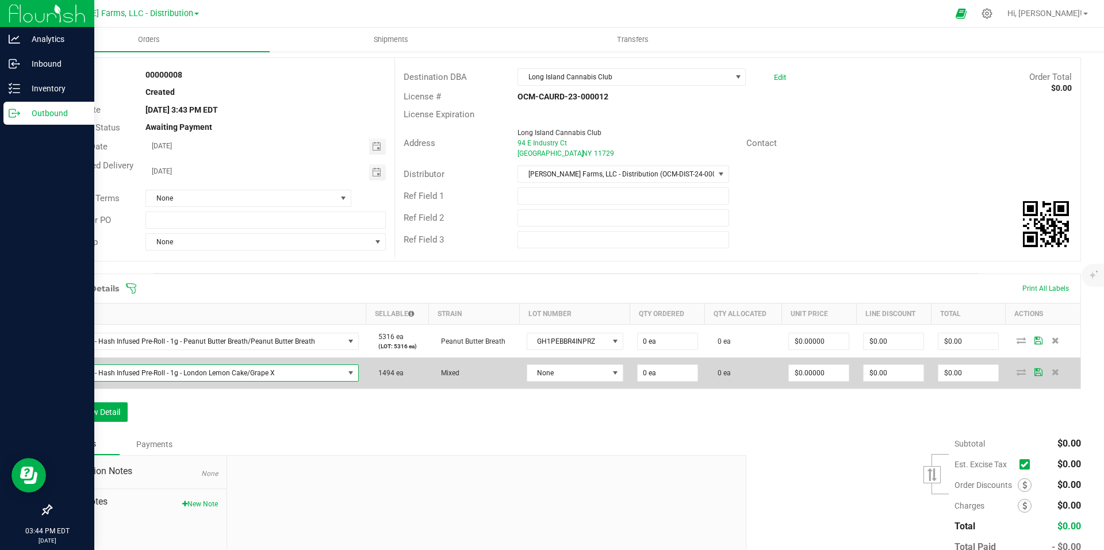
click at [349, 375] on span at bounding box center [350, 372] width 9 height 9
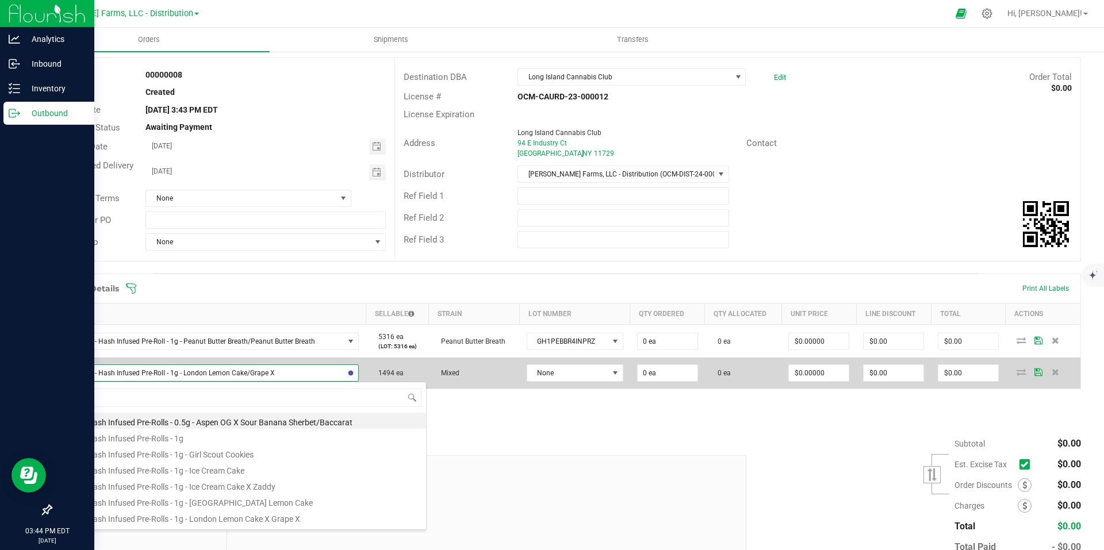
scroll to position [30, 0]
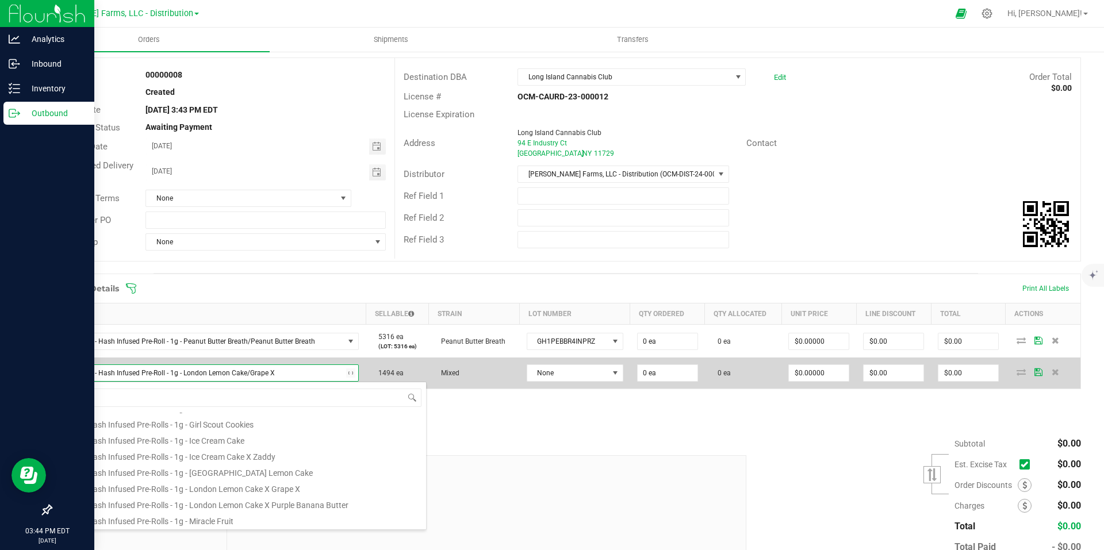
type input "onesie"
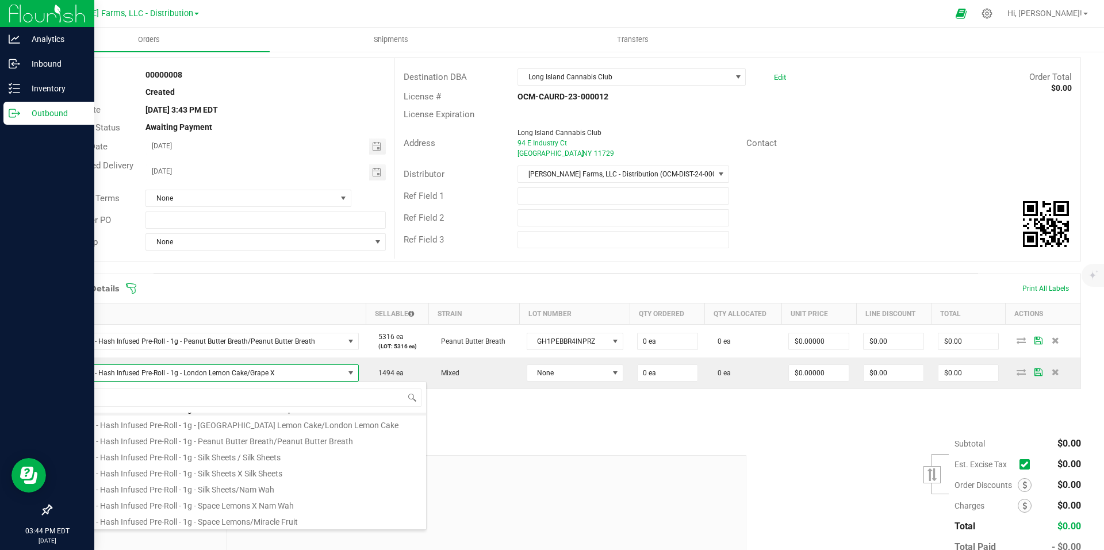
scroll to position [150, 0]
click at [356, 482] on li "Onesies - Hash Infused Pre-Roll - 1g - Silk Sheets/Nam Wah" at bounding box center [242, 480] width 367 height 16
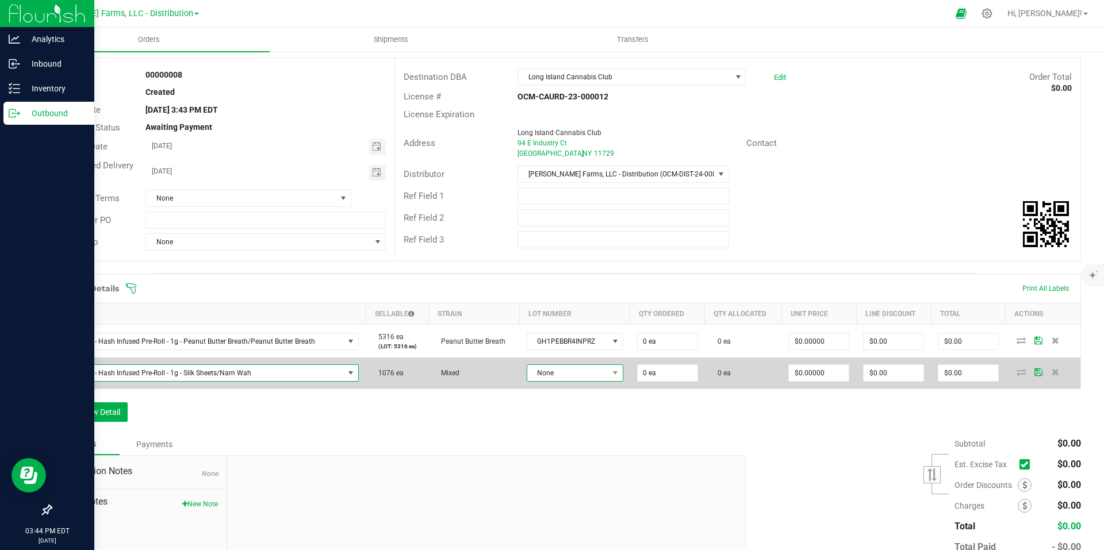
click at [608, 380] on span at bounding box center [615, 373] width 14 height 16
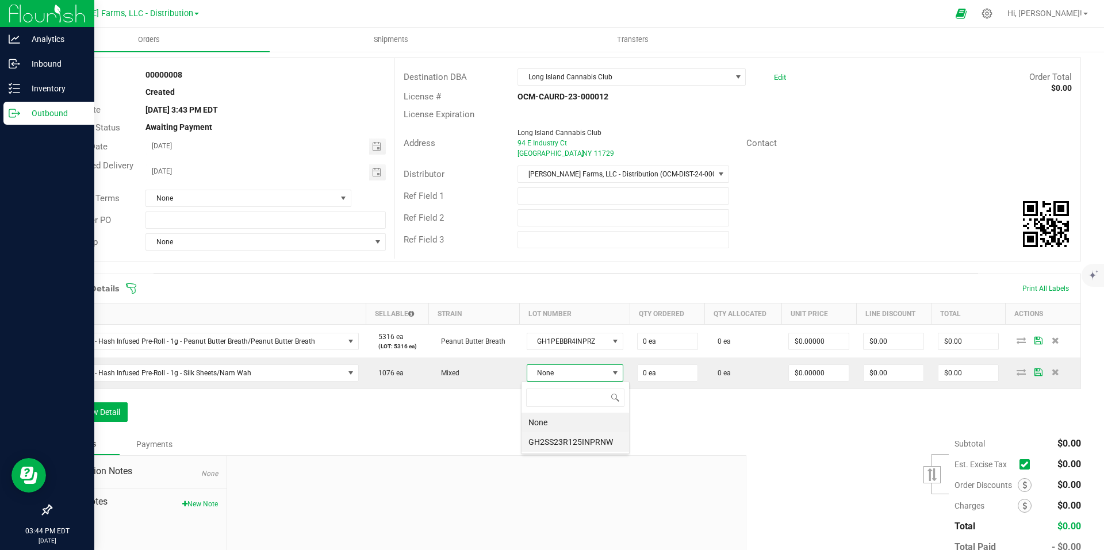
click at [578, 444] on li "GH2SS23R125INPRNW" at bounding box center [574, 442] width 107 height 20
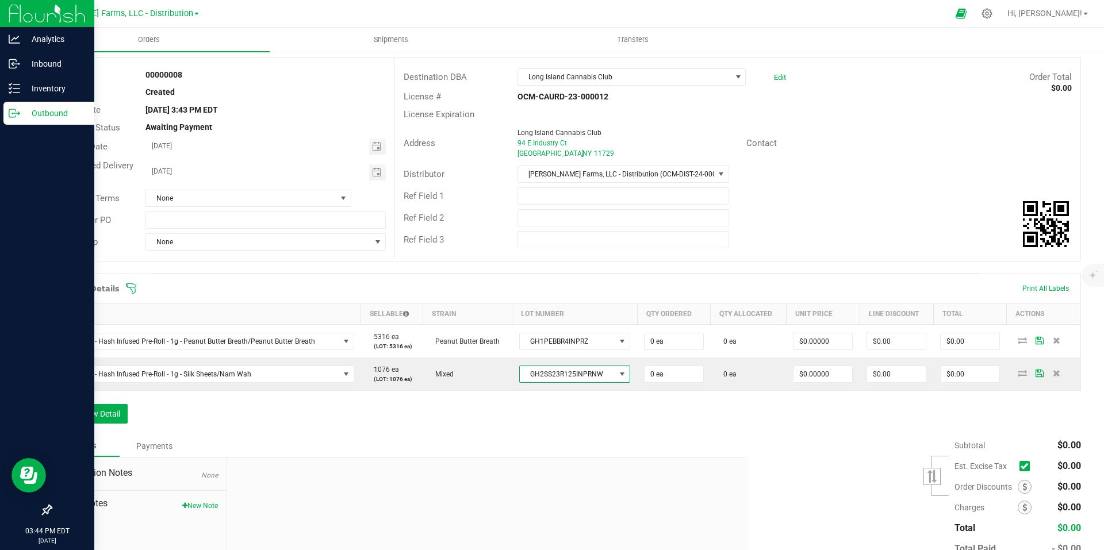
click at [459, 431] on div "Order Details Print All Labels Item Sellable Strain Lot Number Qty Ordered Qty …" at bounding box center [566, 355] width 1030 height 162
click at [110, 411] on button "Add New Detail" at bounding box center [89, 414] width 77 height 20
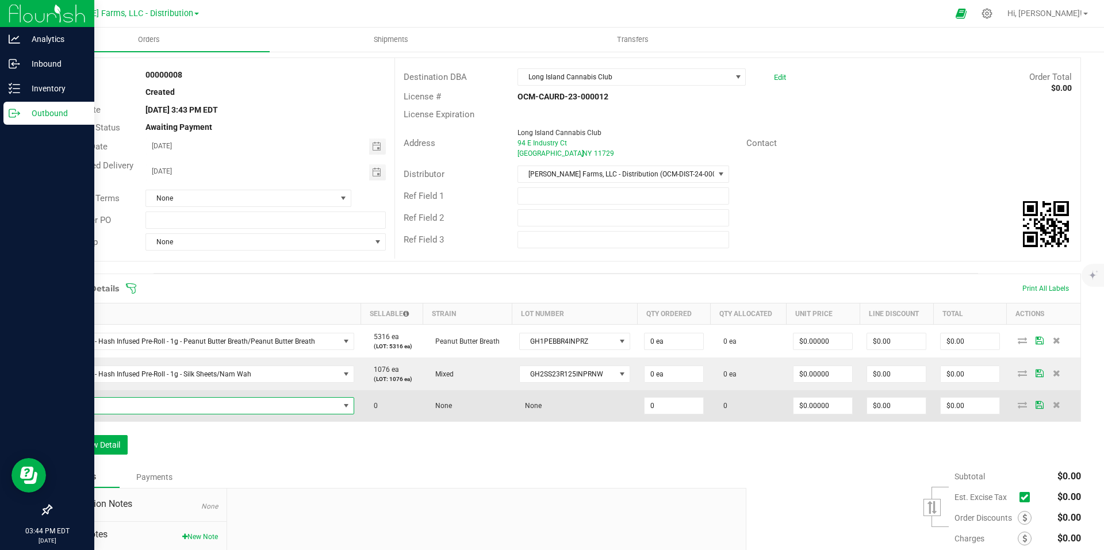
click at [319, 411] on span "NO DATA FOUND" at bounding box center [199, 406] width 280 height 16
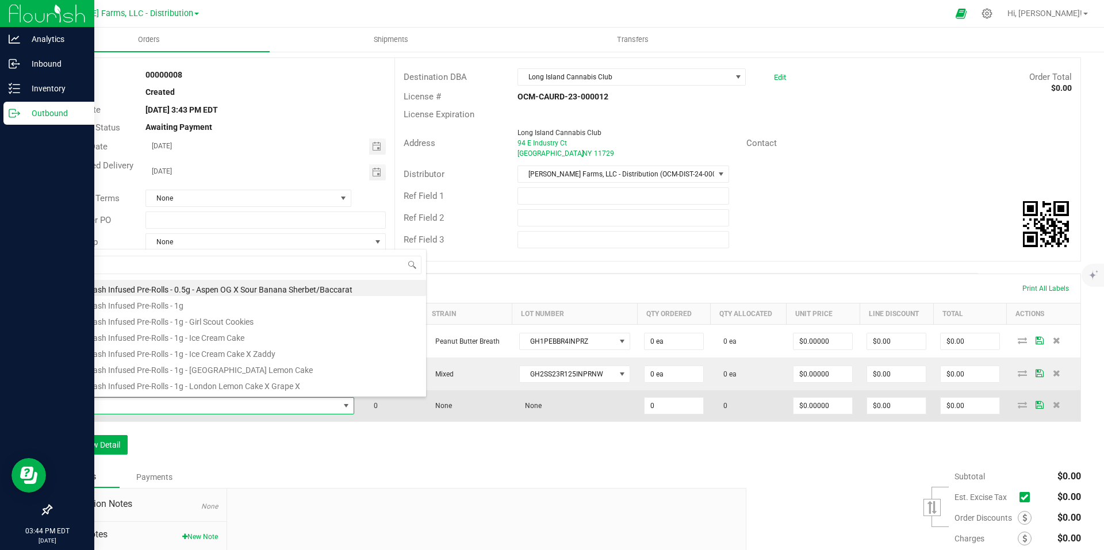
scroll to position [17, 290]
type input "ones"
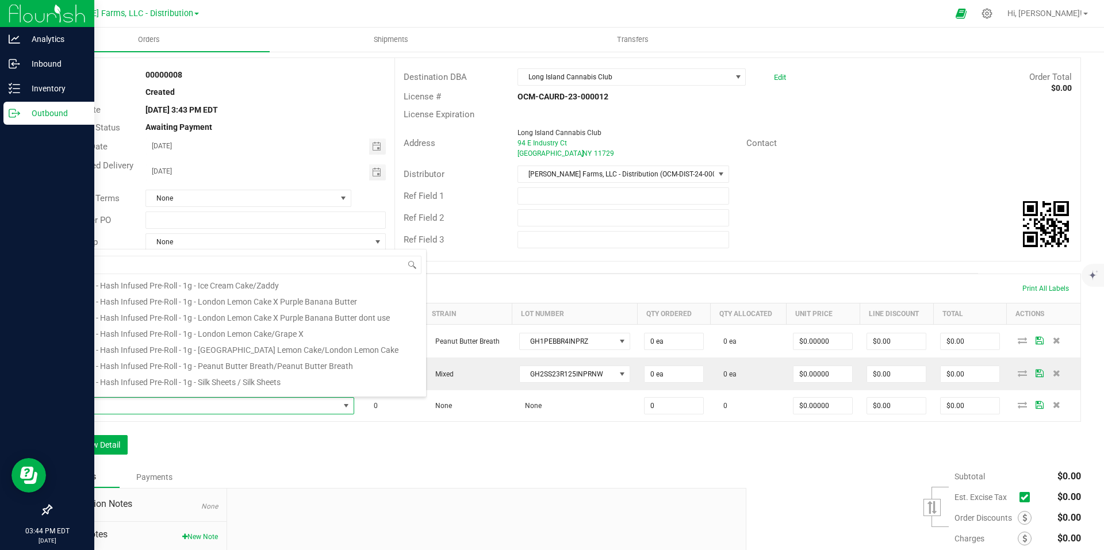
scroll to position [87, 0]
click at [348, 328] on li "Onesies - Hash Infused Pre-Roll - 1g - London Lemon Cake/Grape X" at bounding box center [242, 330] width 367 height 16
type input "0 ea"
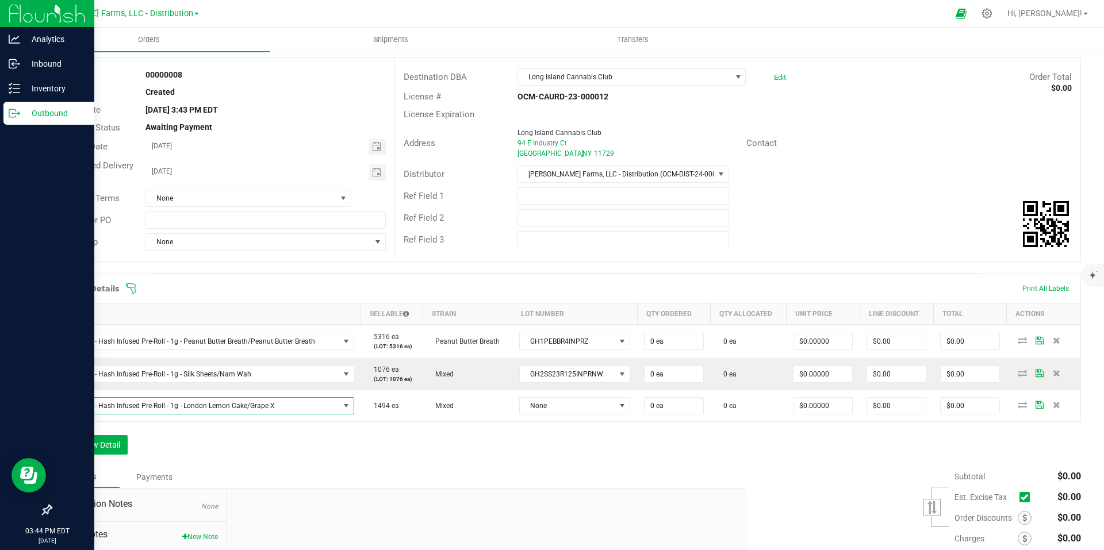
click at [533, 474] on div "Notes Payments" at bounding box center [394, 477] width 687 height 22
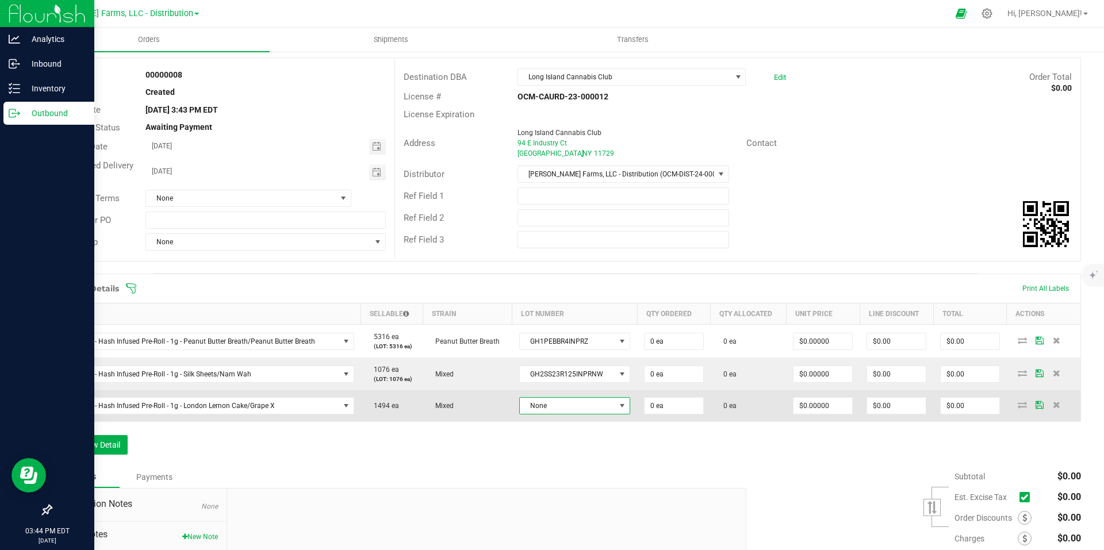
click at [600, 406] on span "None" at bounding box center [567, 406] width 95 height 16
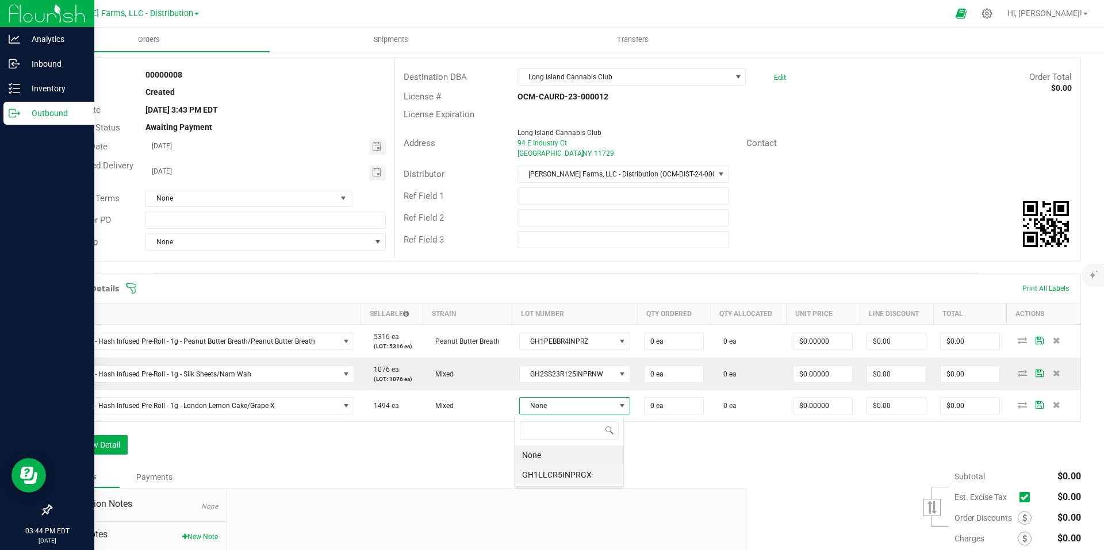
scroll to position [17, 109]
click at [545, 475] on li "GH1LLCR5INPRGX" at bounding box center [569, 475] width 108 height 20
click at [103, 445] on button "Add New Detail" at bounding box center [89, 447] width 77 height 20
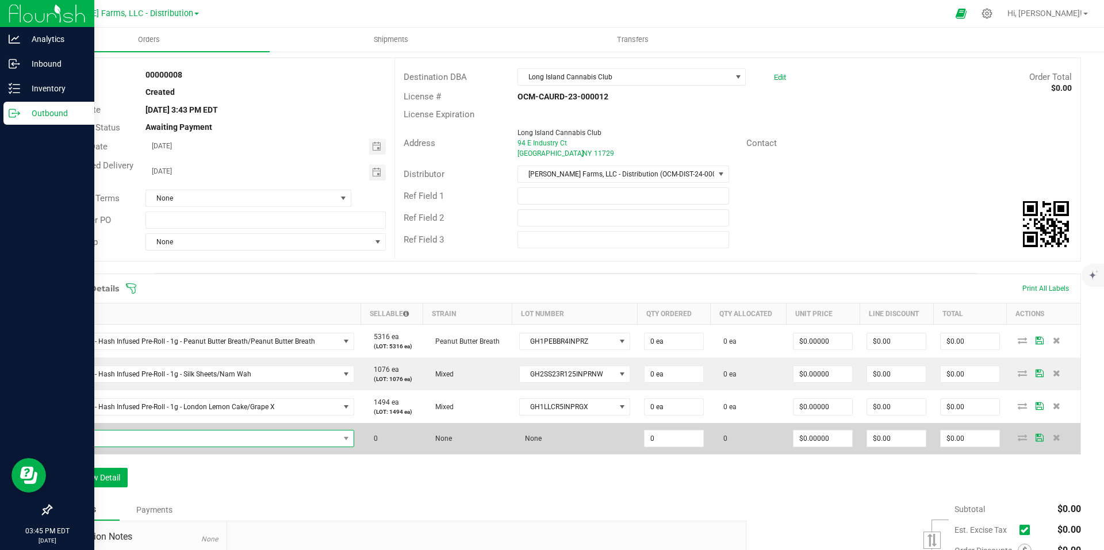
click at [329, 443] on span "NO DATA FOUND" at bounding box center [199, 439] width 280 height 16
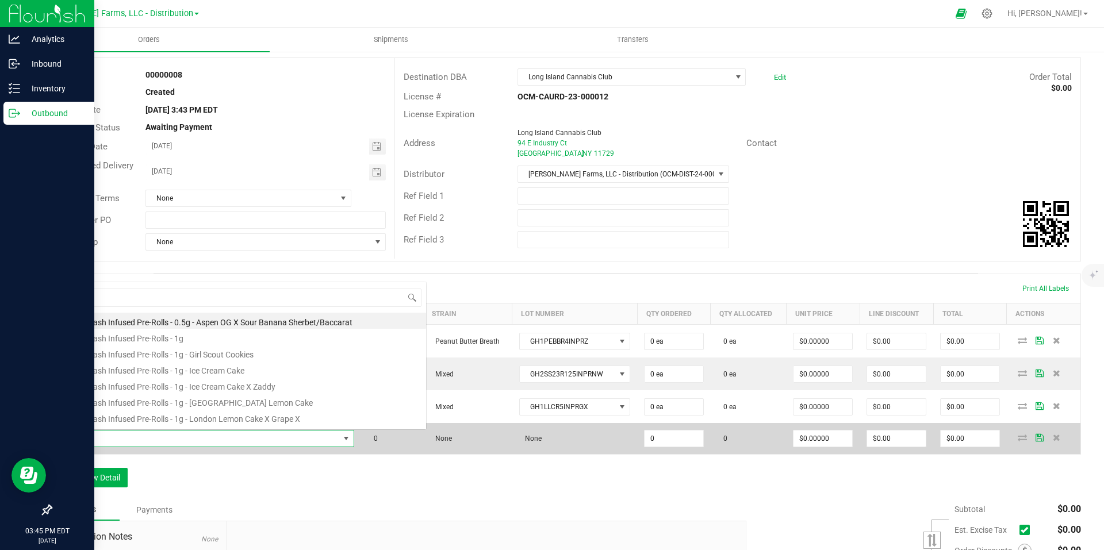
scroll to position [17, 290]
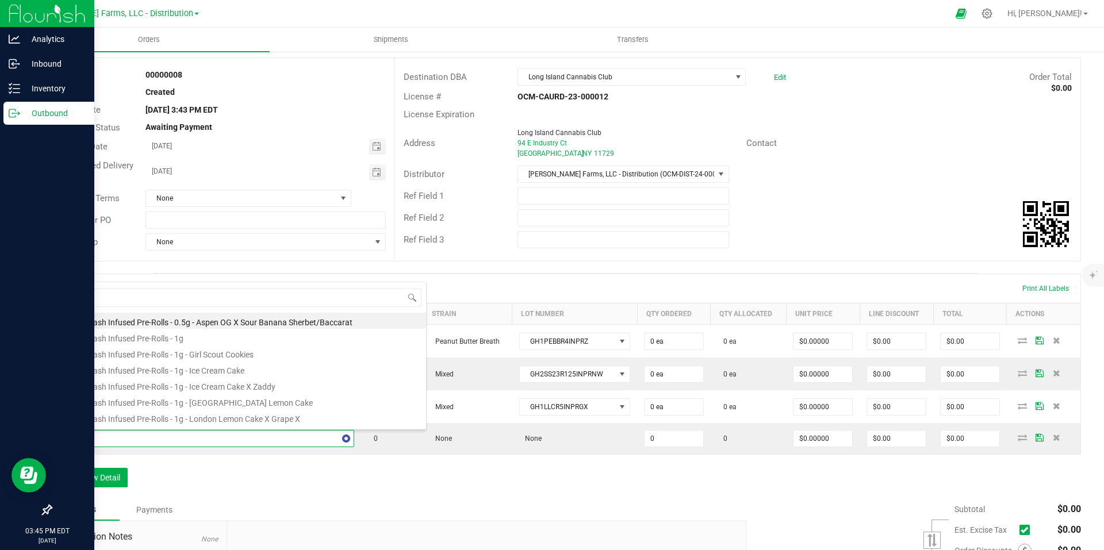
type input "one"
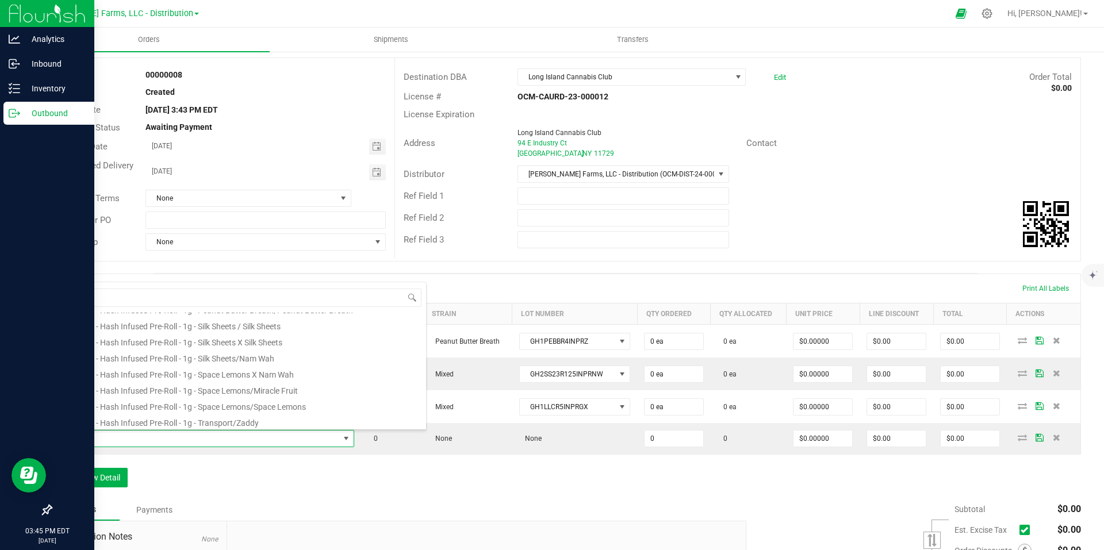
scroll to position [207, 0]
click at [308, 425] on li "Onesies - Hash Infused Pre-Roll - 1g - Transport/Zaddy" at bounding box center [242, 420] width 367 height 16
type input "0 ea"
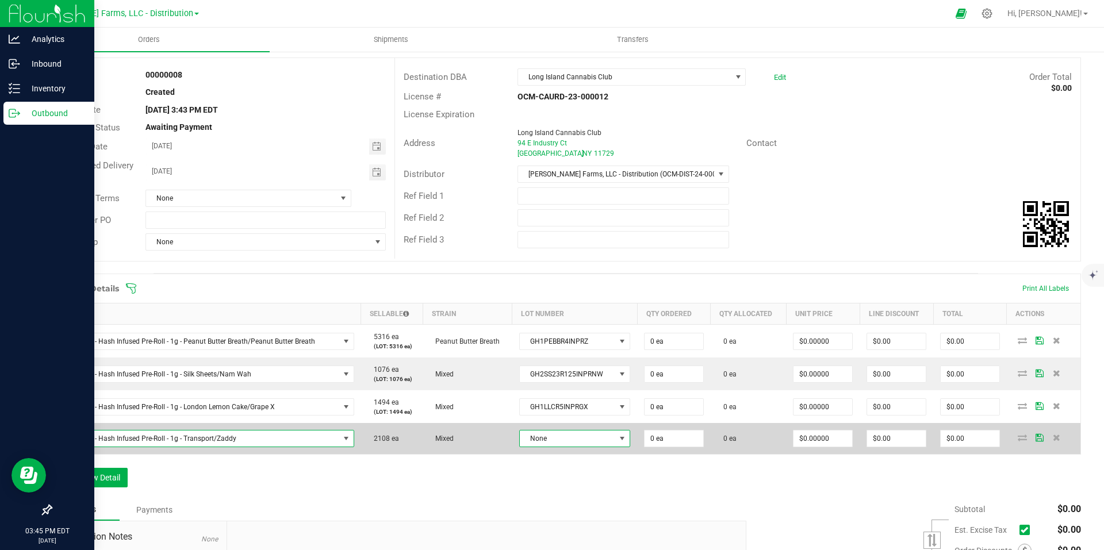
click at [617, 443] on span at bounding box center [621, 438] width 9 height 9
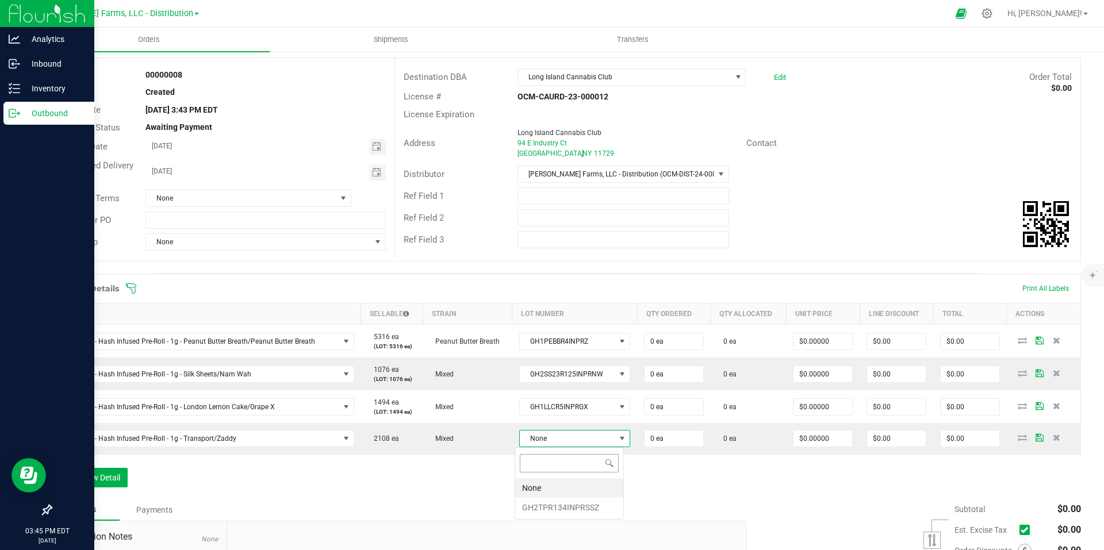
scroll to position [17, 109]
click at [557, 505] on li "GH2TPR134INPRSSZ" at bounding box center [569, 508] width 108 height 20
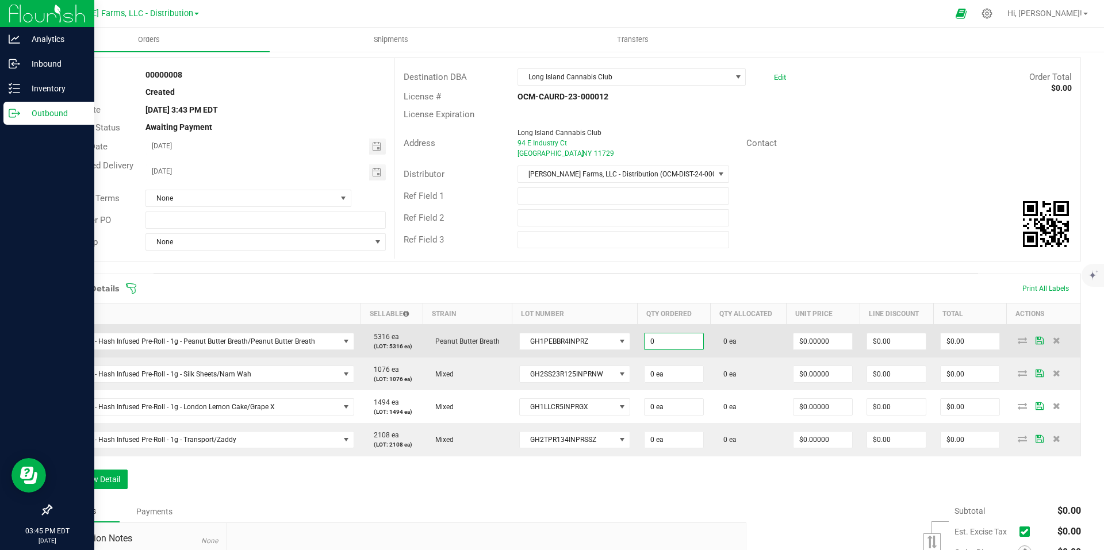
click at [667, 339] on input "0" at bounding box center [673, 341] width 59 height 16
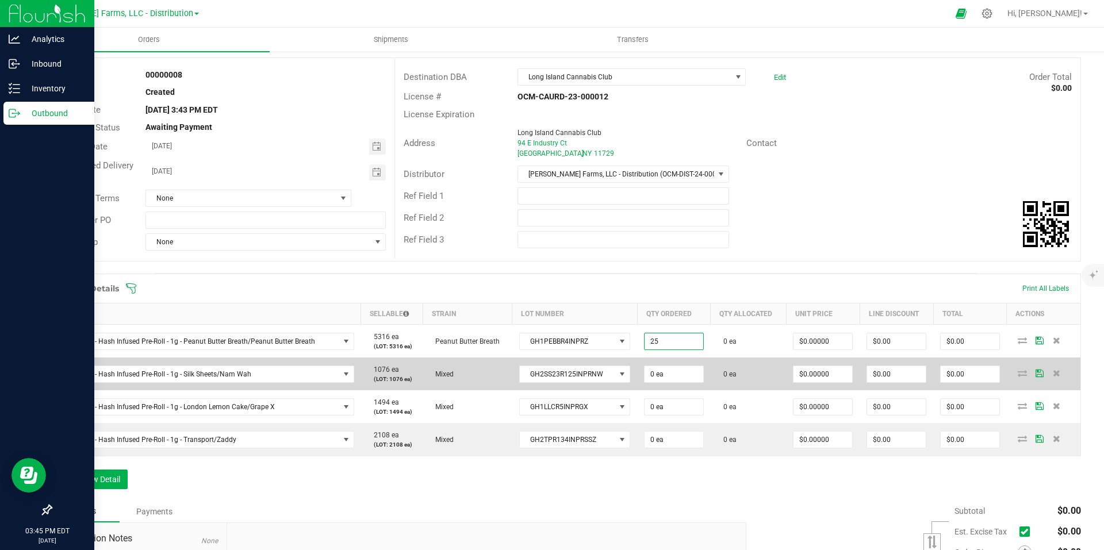
type input "25 ea"
click at [670, 364] on td "0 ea" at bounding box center [674, 374] width 74 height 33
click at [670, 368] on input "0" at bounding box center [673, 374] width 59 height 16
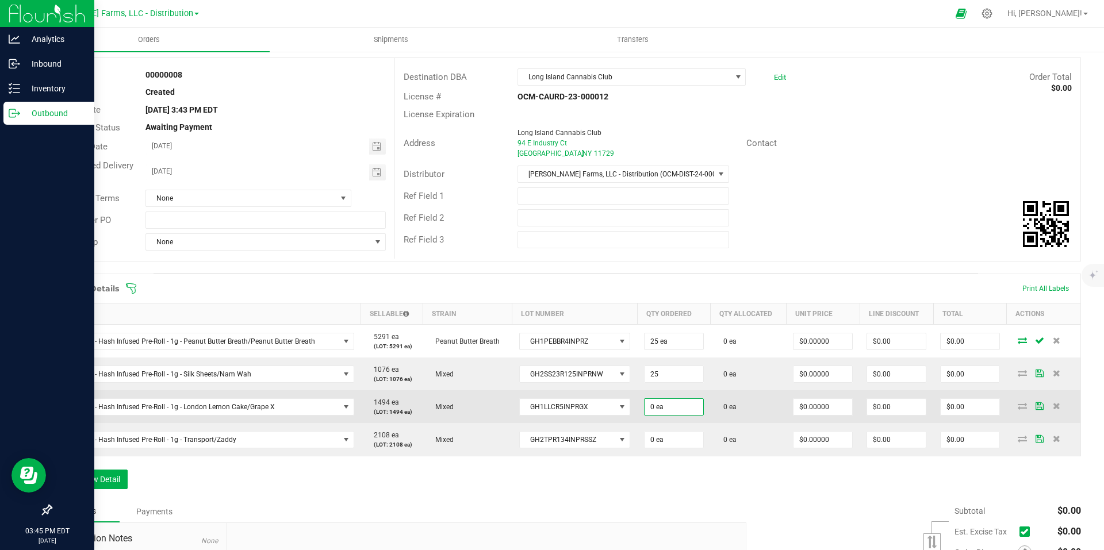
type input "25 ea"
click at [674, 407] on input "0" at bounding box center [673, 407] width 59 height 16
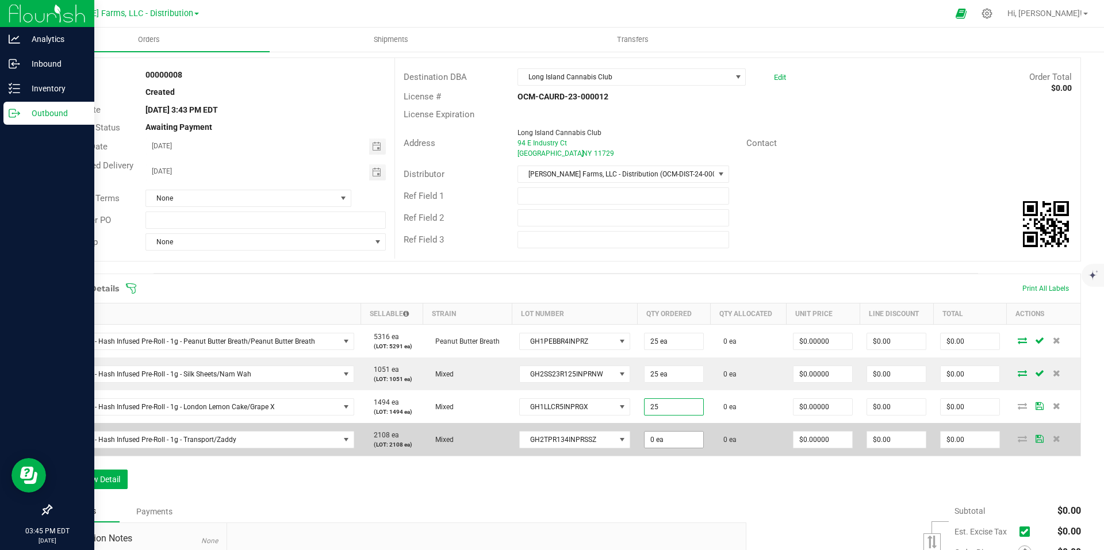
type input "25 ea"
click at [675, 447] on input "0" at bounding box center [673, 440] width 59 height 16
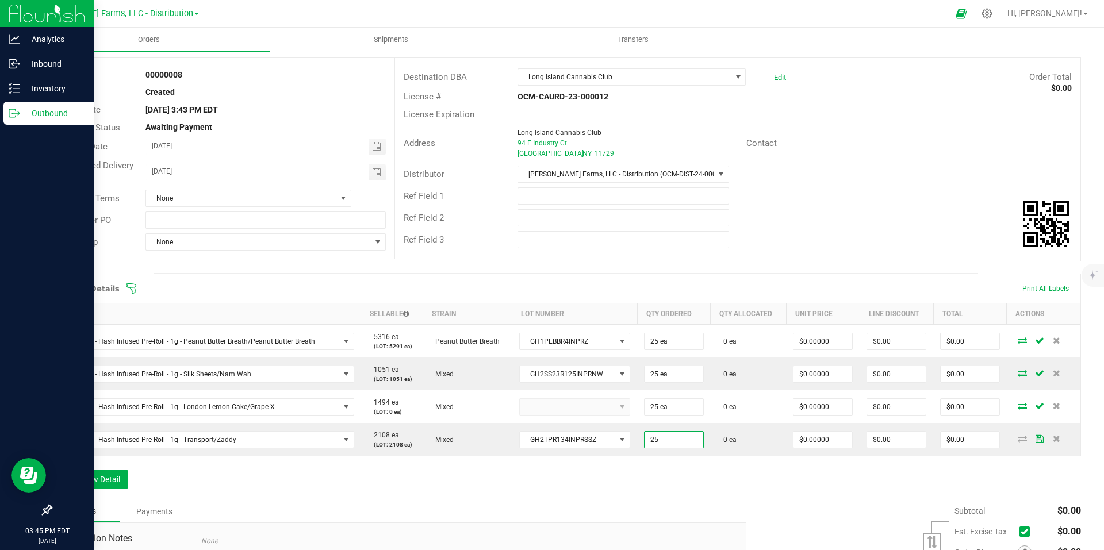
type input "25 ea"
click at [709, 481] on div "Order Details Print All Labels Item Sellable Strain Lot Number Qty Ordered Qty …" at bounding box center [566, 387] width 1030 height 227
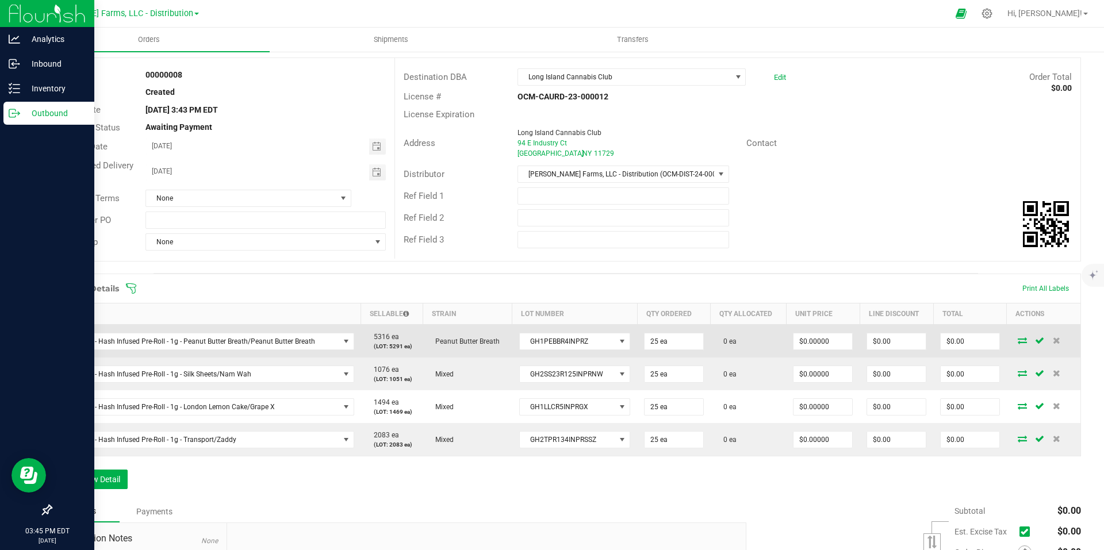
click at [1017, 341] on icon at bounding box center [1021, 340] width 9 height 7
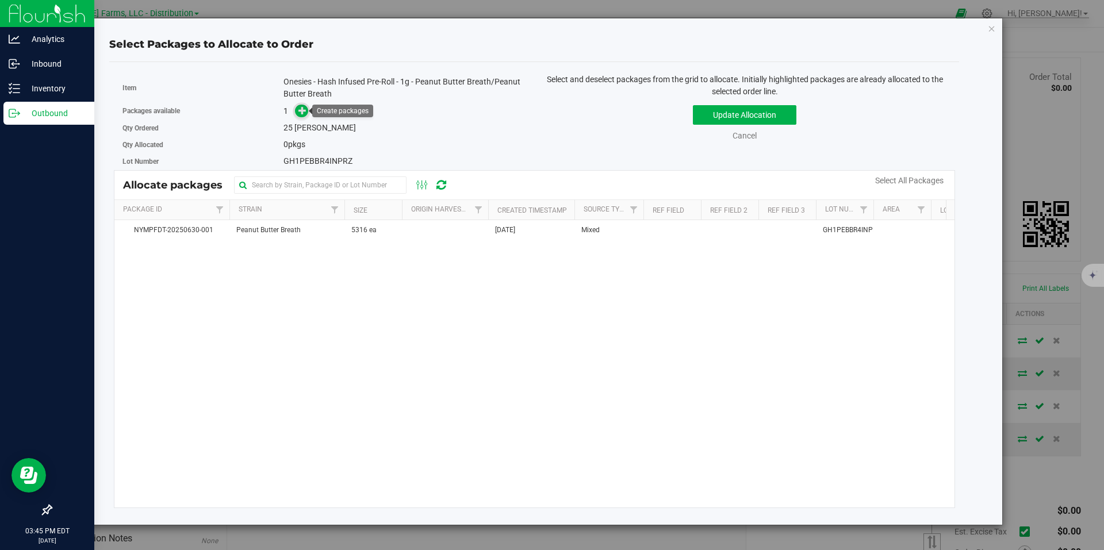
click at [302, 112] on icon at bounding box center [302, 110] width 8 height 8
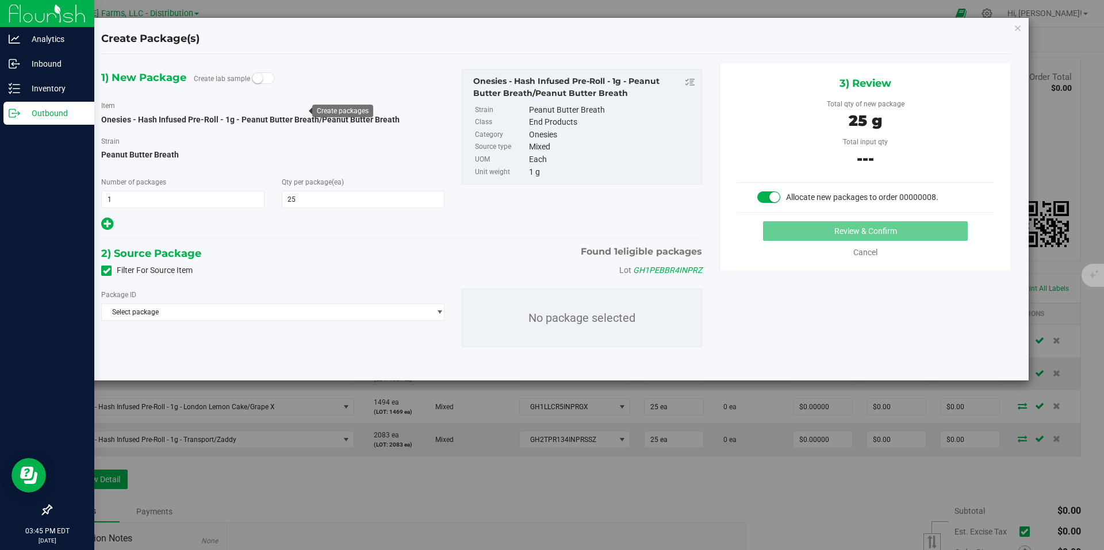
click at [445, 314] on div "Package ID Select package NYMPFDT-20250630-001" at bounding box center [273, 305] width 360 height 32
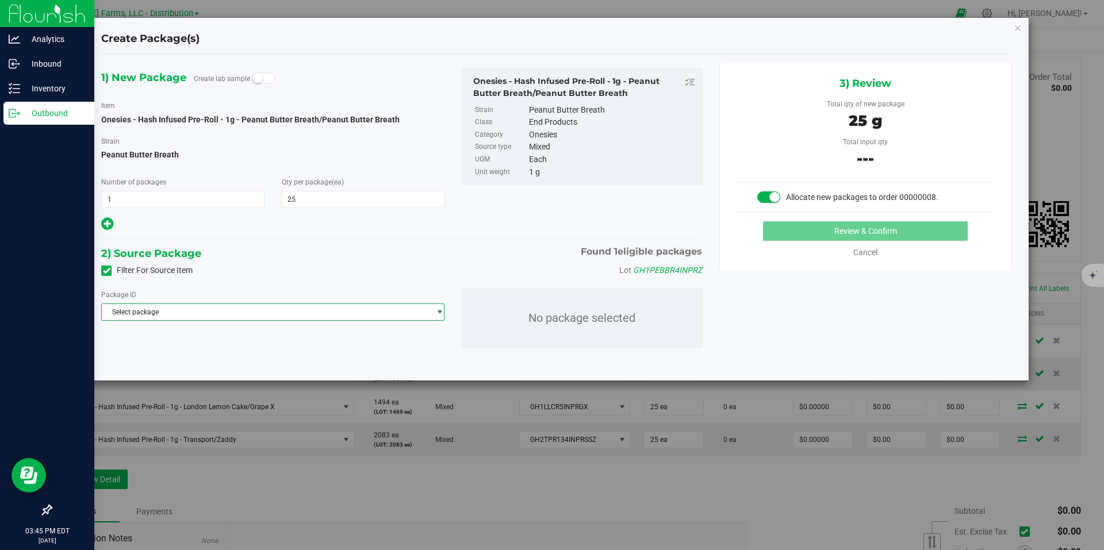
click at [442, 313] on span "select" at bounding box center [439, 312] width 9 height 9
click at [397, 360] on span "( Onesies - Hash Infused Pre-Roll - 1g - Peanut Butter Breath/Peanut Butter Bre…" at bounding box center [317, 359] width 254 height 8
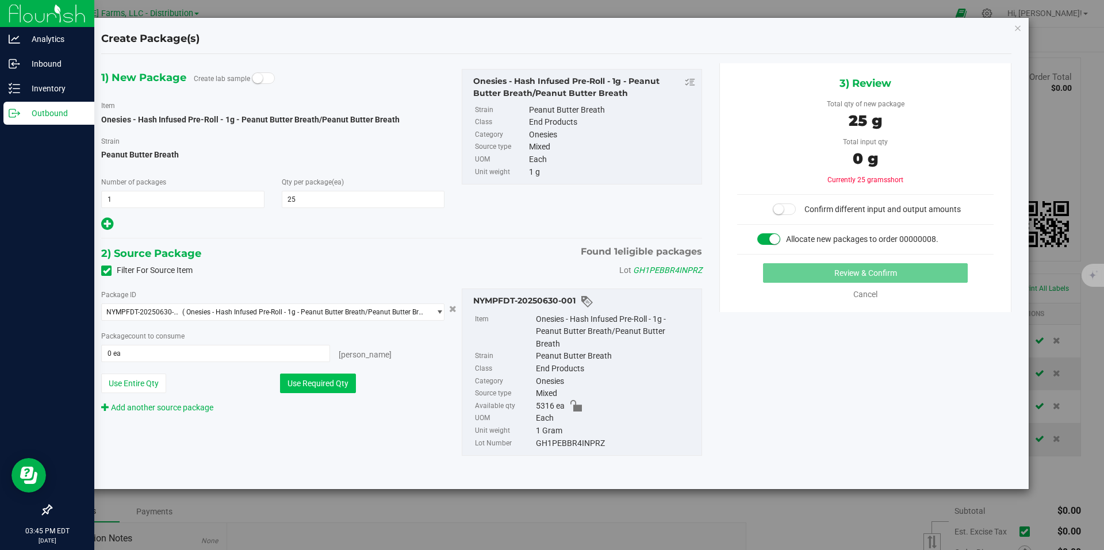
click at [328, 386] on button "Use Required Qty" at bounding box center [318, 384] width 76 height 20
type input "25 ea"
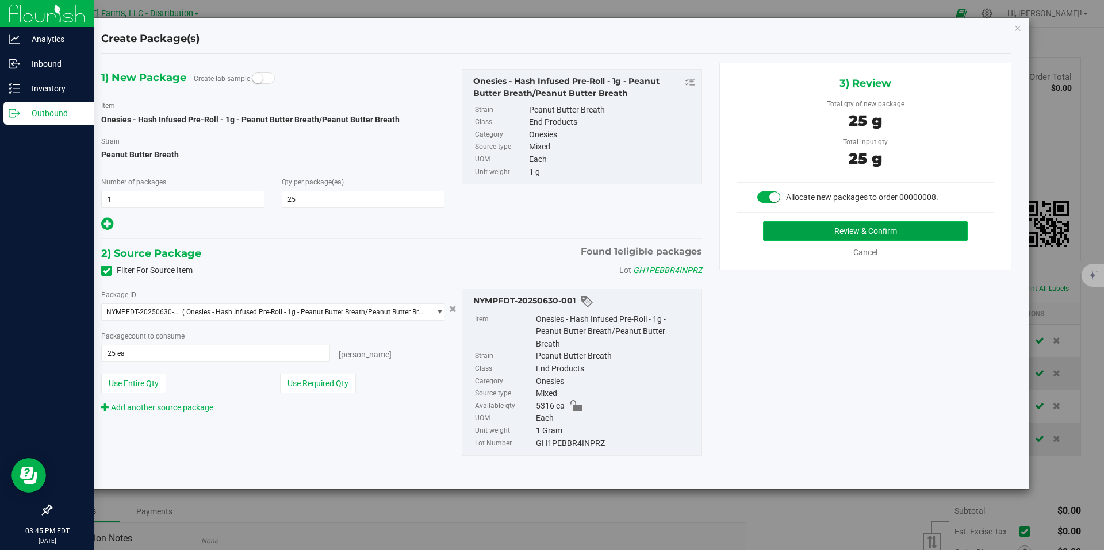
click at [894, 233] on button "Review & Confirm" at bounding box center [865, 231] width 205 height 20
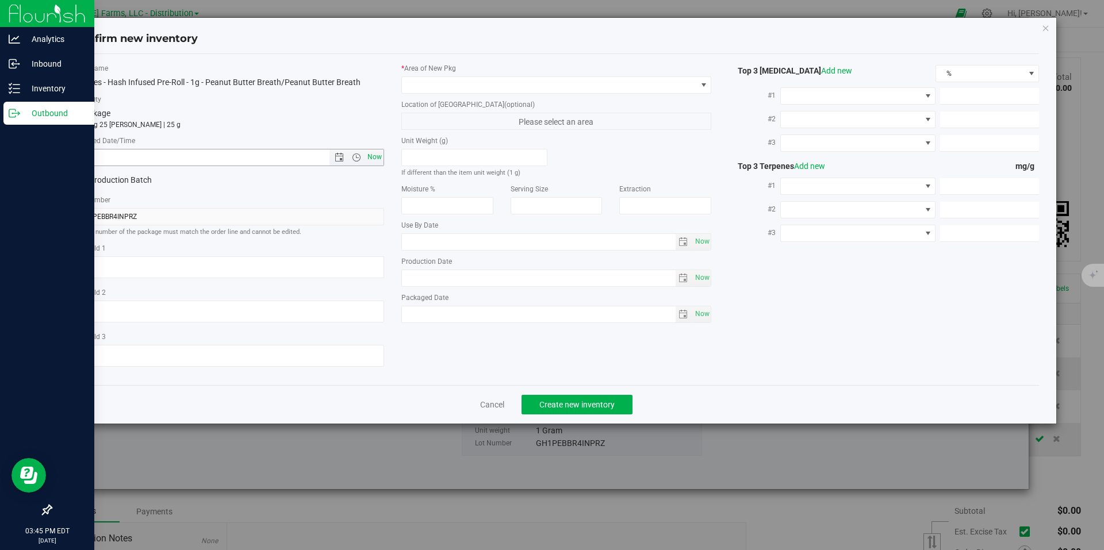
click at [376, 159] on span "Now" at bounding box center [374, 157] width 20 height 17
type input "9/25/2025 3:45 PM"
click at [699, 83] on span at bounding box center [703, 84] width 9 height 9
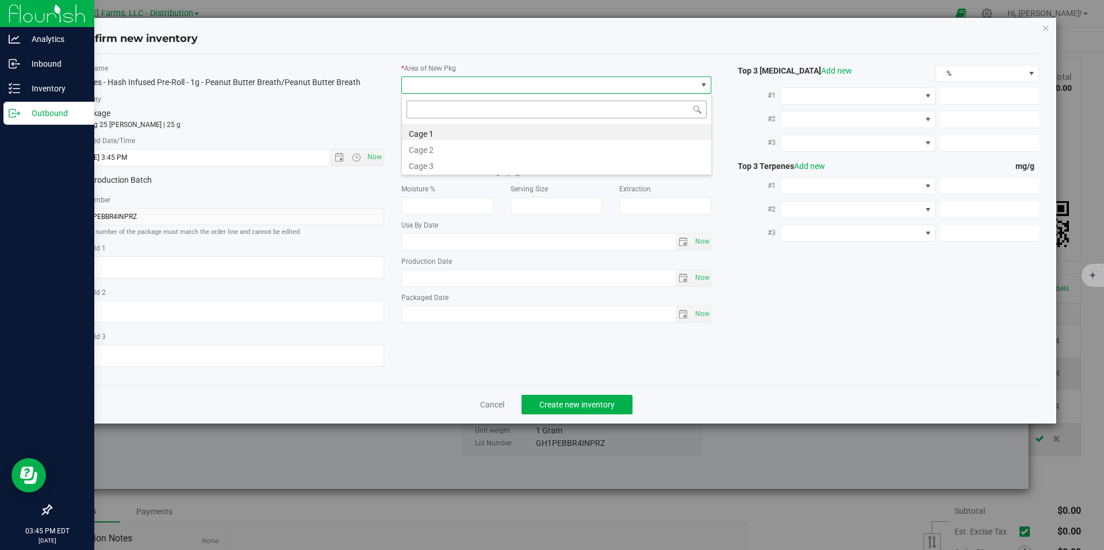
scroll to position [17, 310]
click at [549, 132] on li "Cage 1" at bounding box center [556, 132] width 309 height 16
click at [587, 395] on button "Create new inventory" at bounding box center [576, 405] width 111 height 20
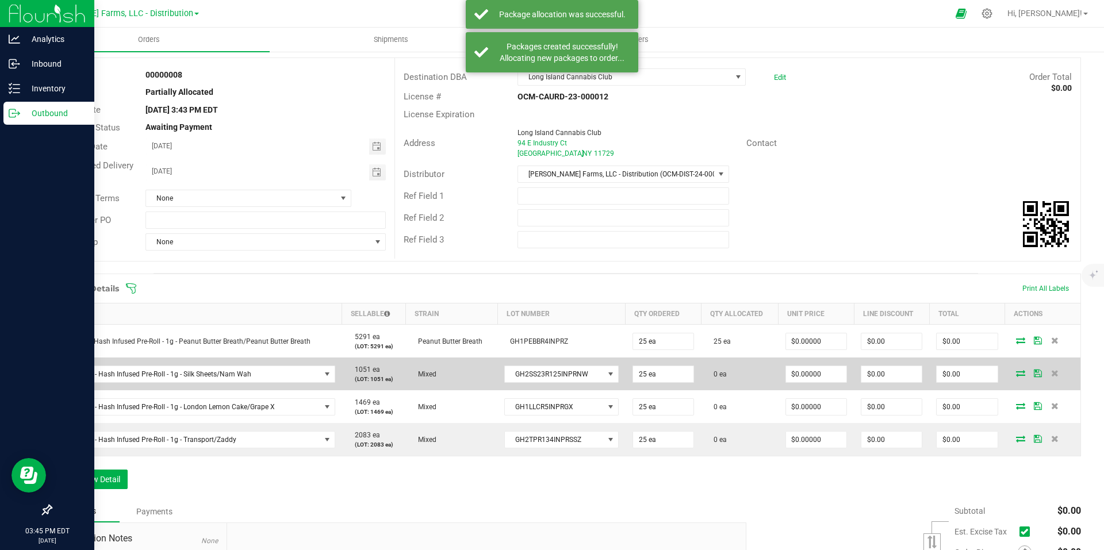
click at [1016, 373] on icon at bounding box center [1020, 373] width 9 height 7
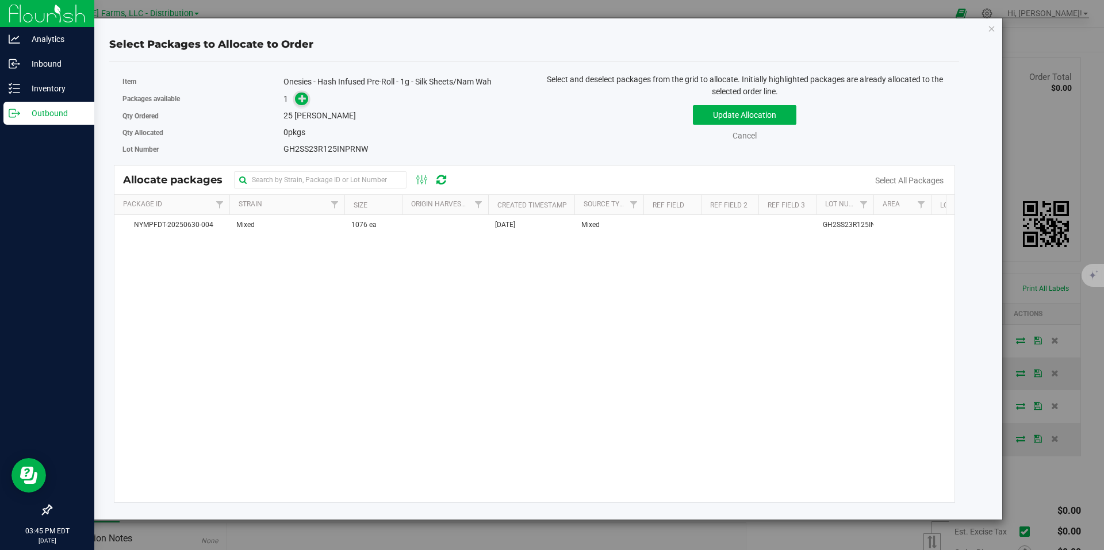
click at [306, 98] on icon at bounding box center [302, 98] width 8 height 8
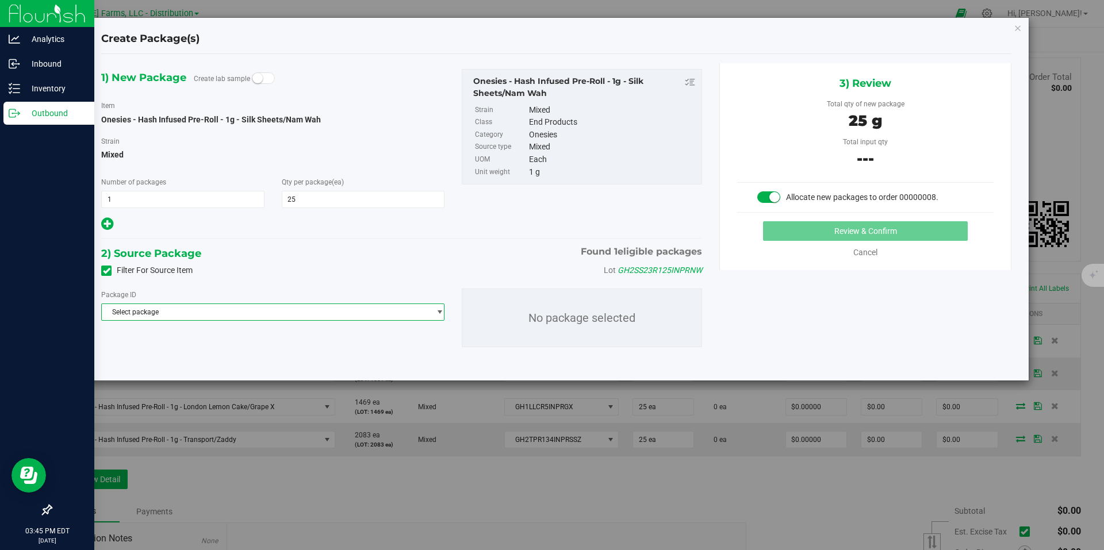
click at [435, 312] on span "select" at bounding box center [436, 312] width 14 height 16
click at [387, 360] on li "NYMPFDT-20250630-004 ( Onesies - Hash Infused Pre-Roll - 1g - Silk Sheets/Nam W…" at bounding box center [273, 359] width 342 height 16
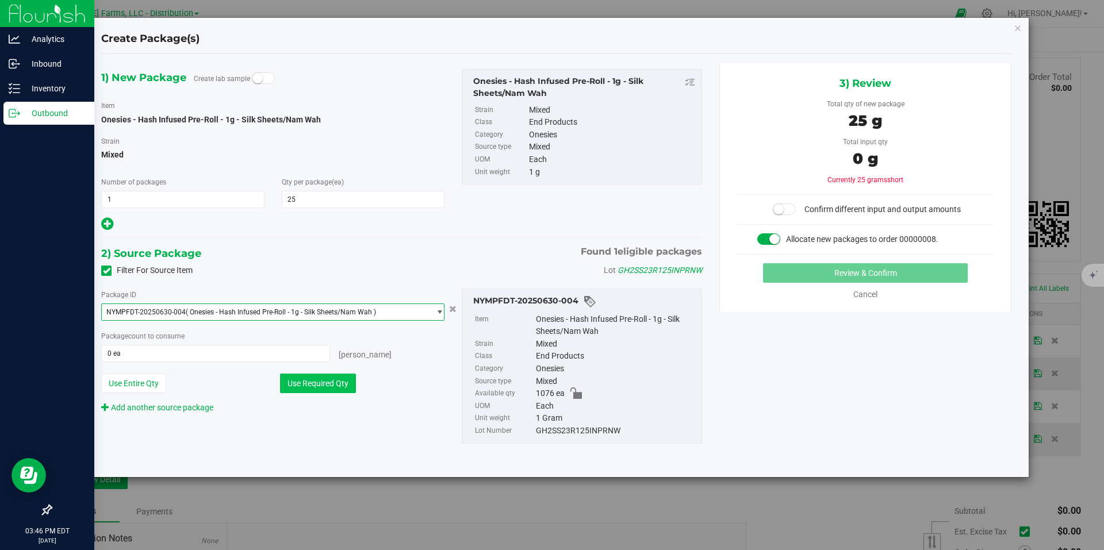
click at [332, 385] on button "Use Required Qty" at bounding box center [318, 384] width 76 height 20
type input "25 ea"
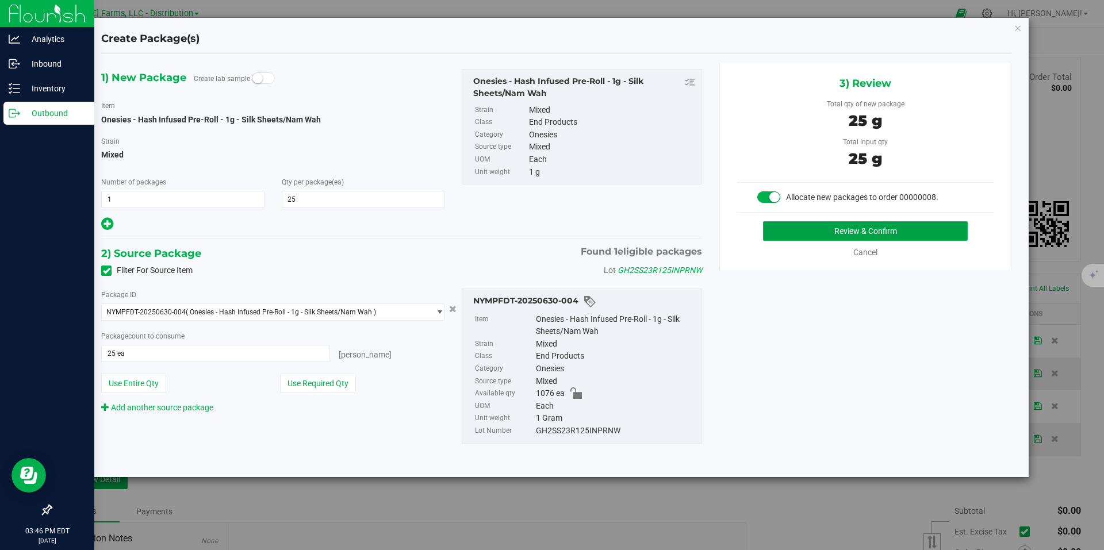
click at [896, 226] on button "Review & Confirm" at bounding box center [865, 231] width 205 height 20
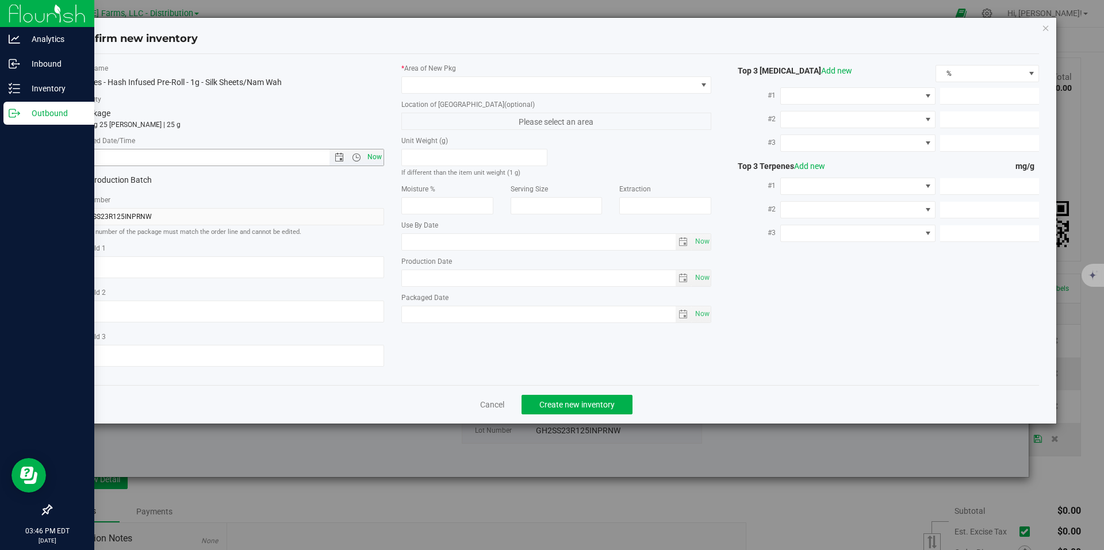
click at [368, 157] on span "Now" at bounding box center [374, 157] width 20 height 17
type input "9/25/2025 3:46 PM"
click at [703, 82] on span at bounding box center [703, 84] width 9 height 9
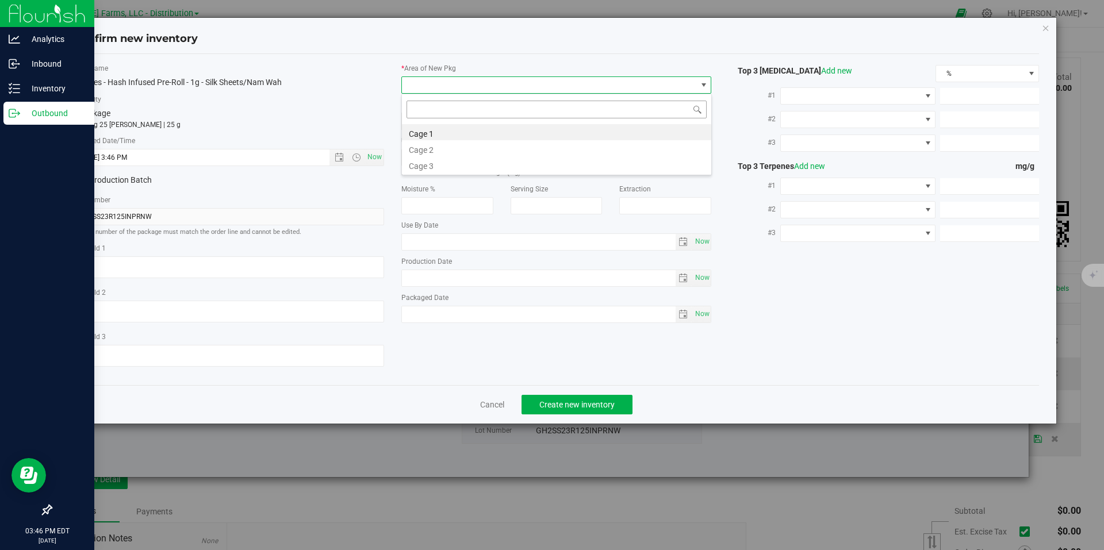
scroll to position [17, 310]
click at [534, 130] on li "Cage 1" at bounding box center [556, 132] width 309 height 16
click at [590, 392] on div "Cancel Create new inventory" at bounding box center [557, 404] width 966 height 39
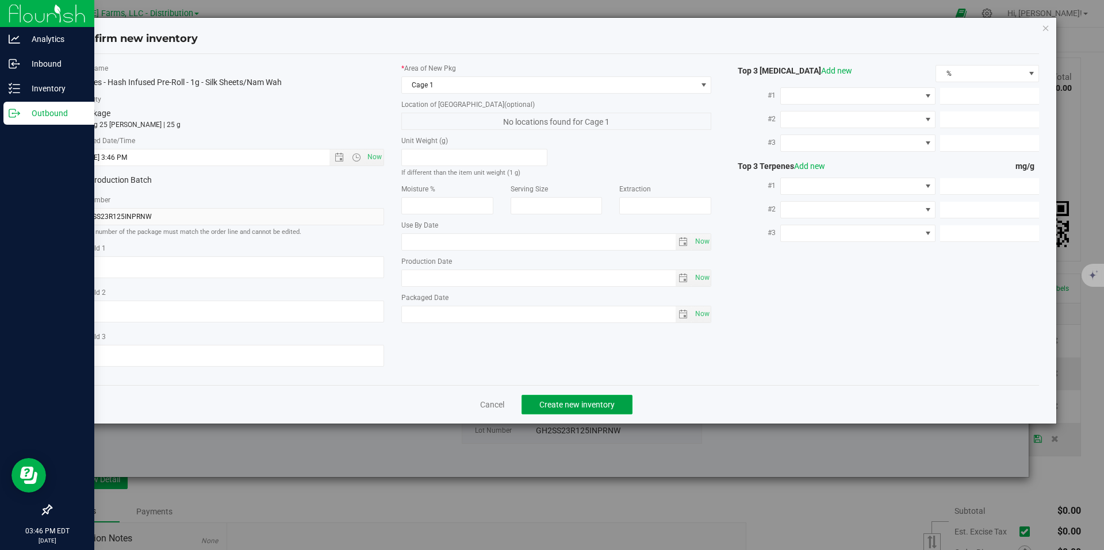
click at [610, 403] on span "Create new inventory" at bounding box center [576, 404] width 75 height 9
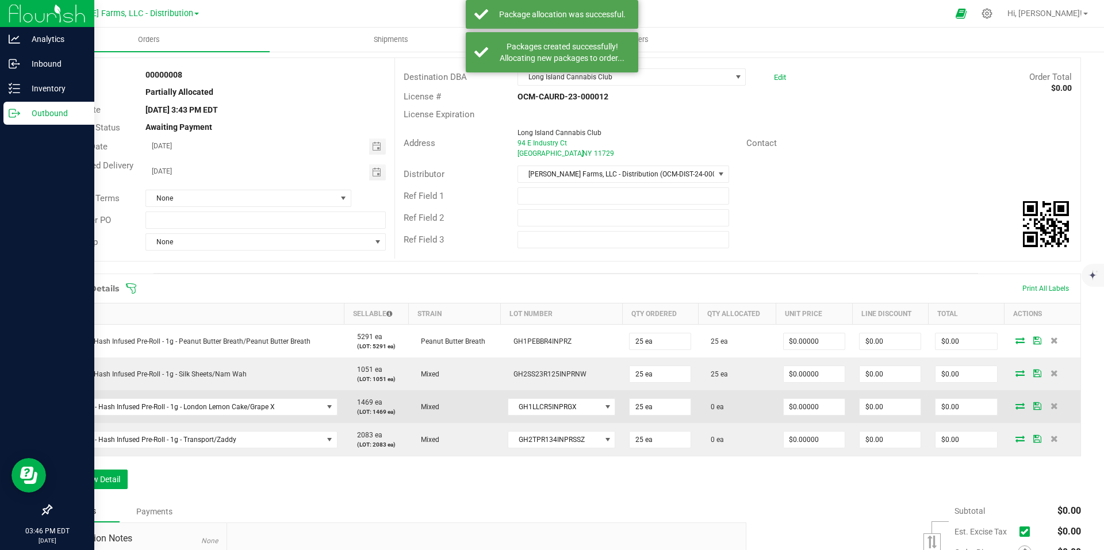
click at [1015, 403] on icon at bounding box center [1019, 405] width 9 height 7
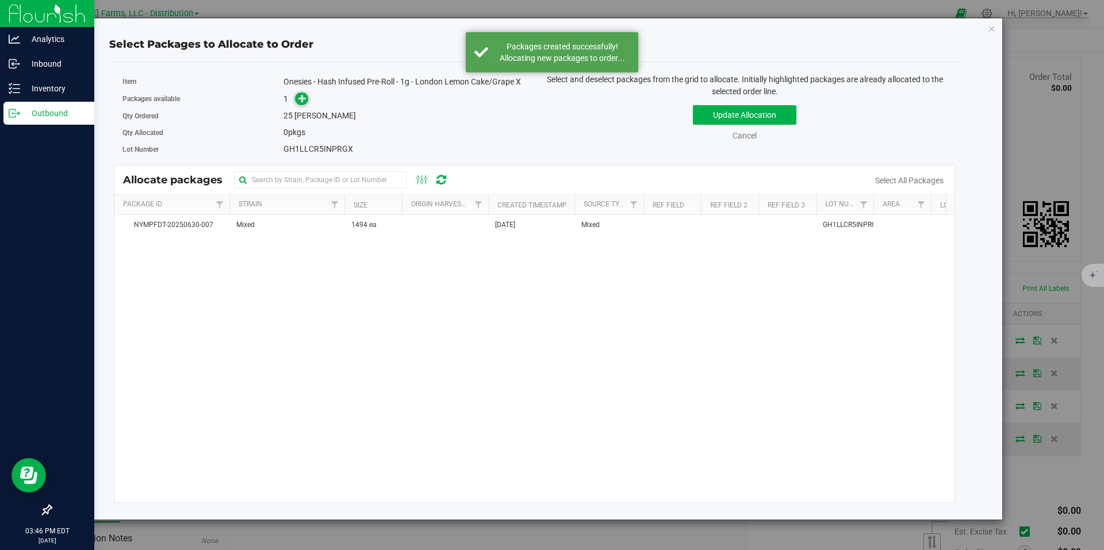
click at [301, 97] on icon at bounding box center [302, 98] width 8 height 8
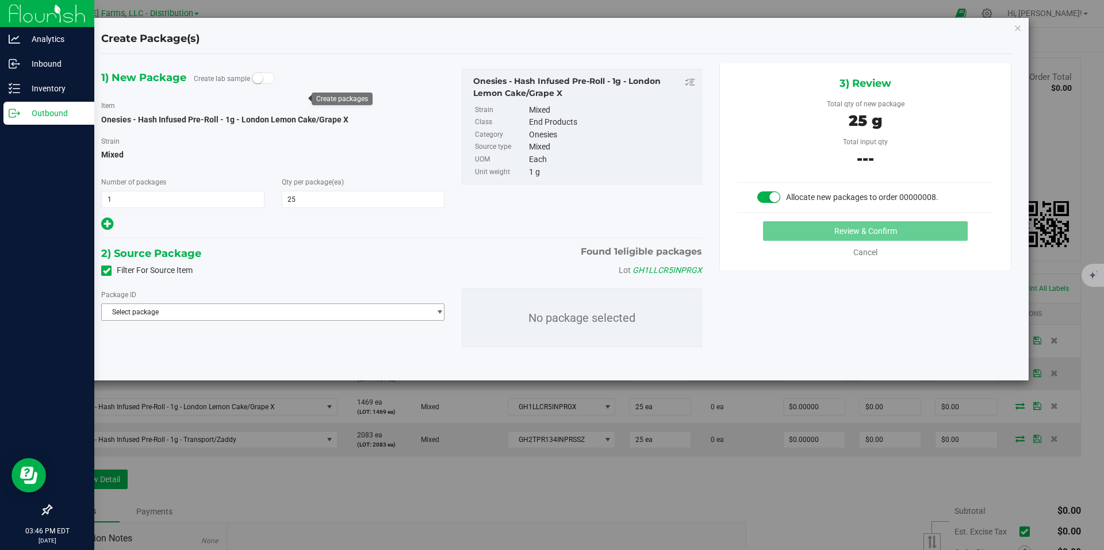
click at [421, 313] on span "Select package" at bounding box center [266, 312] width 328 height 16
click at [382, 361] on span "( Onesies - Hash Infused Pre-Roll - 1g - London Lemon Cake/Grape X )" at bounding box center [297, 359] width 214 height 8
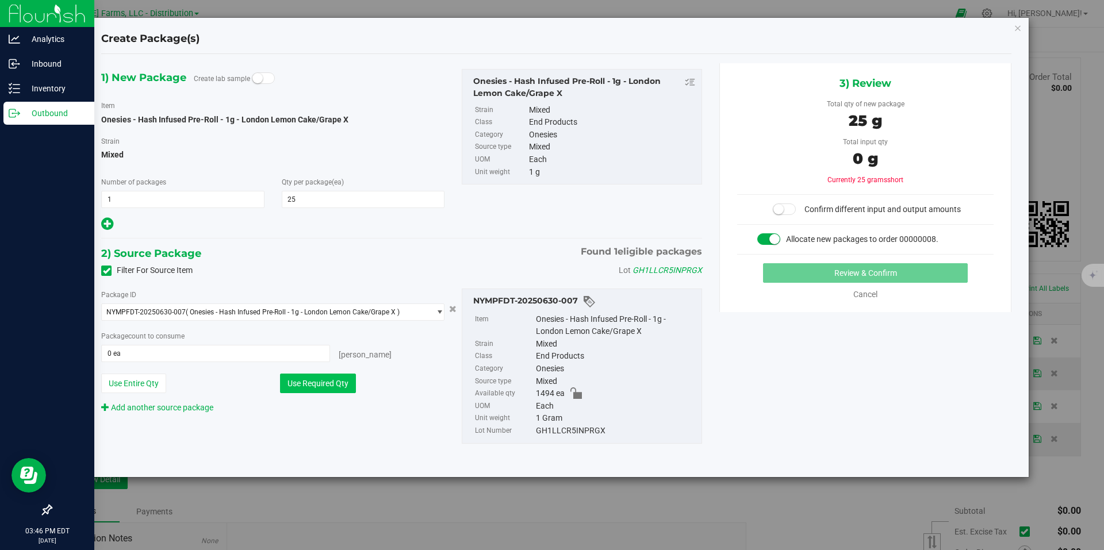
click at [340, 379] on button "Use Required Qty" at bounding box center [318, 384] width 76 height 20
type input "25 ea"
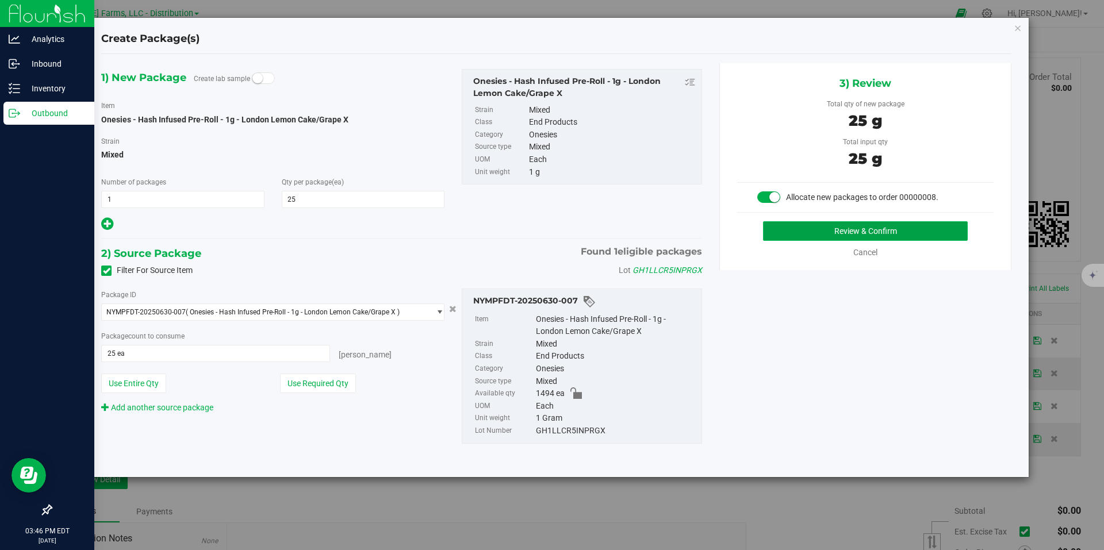
click at [835, 226] on button "Review & Confirm" at bounding box center [865, 231] width 205 height 20
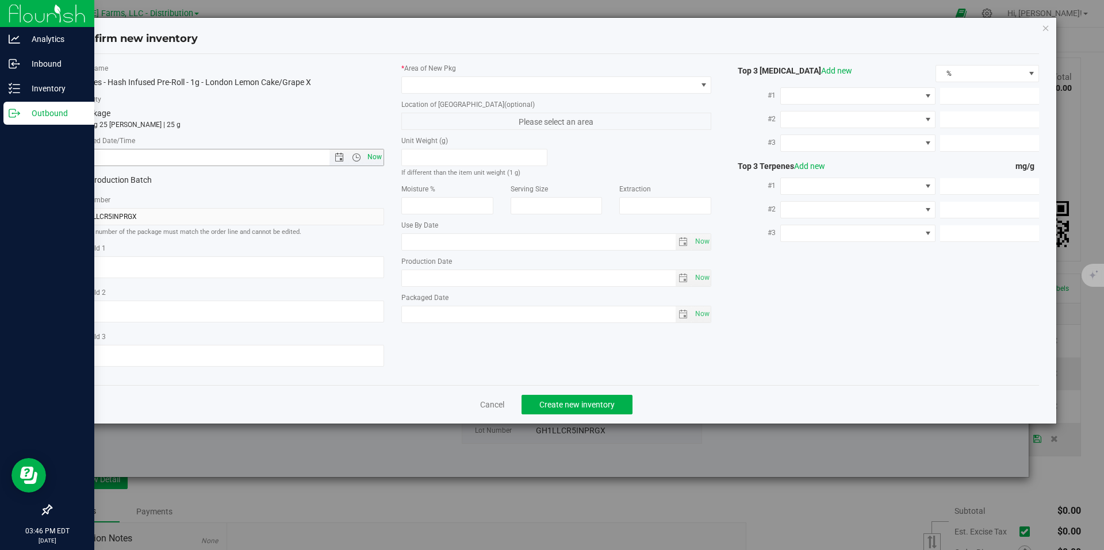
click at [372, 157] on span "Now" at bounding box center [374, 157] width 20 height 17
type input "9/25/2025 3:46 PM"
click at [631, 83] on span at bounding box center [549, 85] width 295 height 16
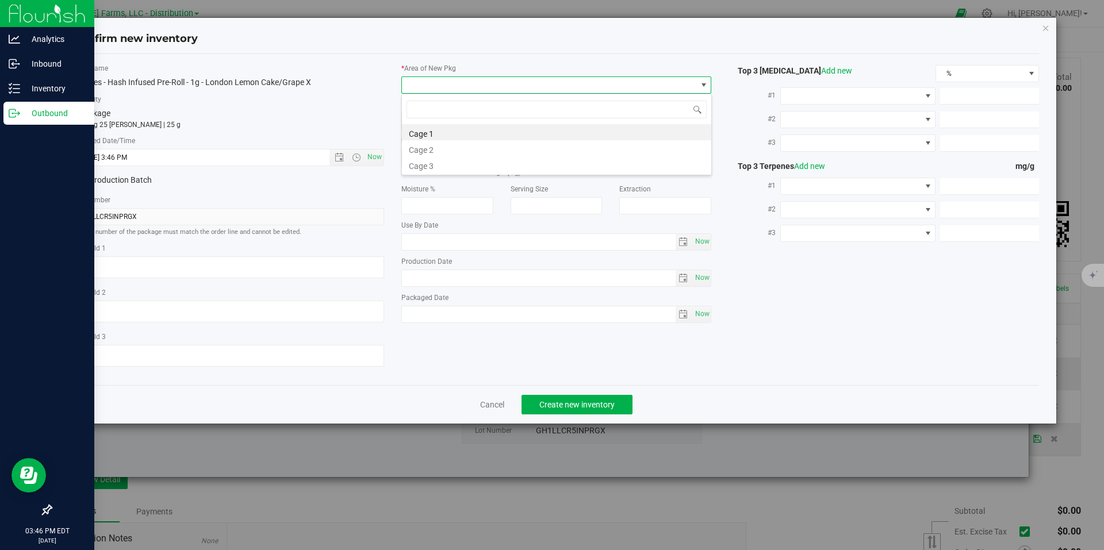
scroll to position [17, 310]
click at [450, 129] on li "Cage 1" at bounding box center [556, 132] width 309 height 16
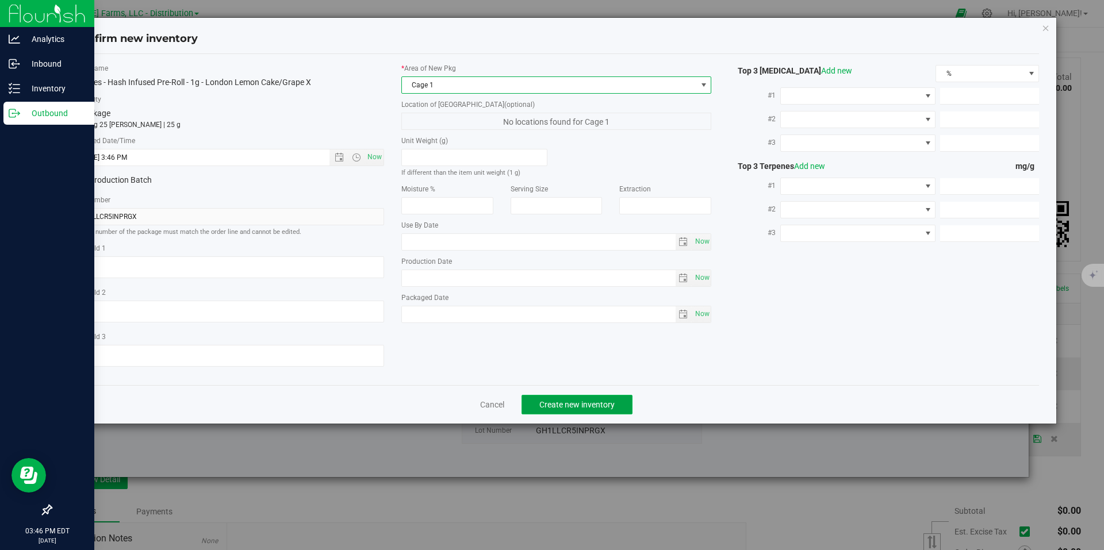
click at [603, 408] on span "Create new inventory" at bounding box center [576, 404] width 75 height 9
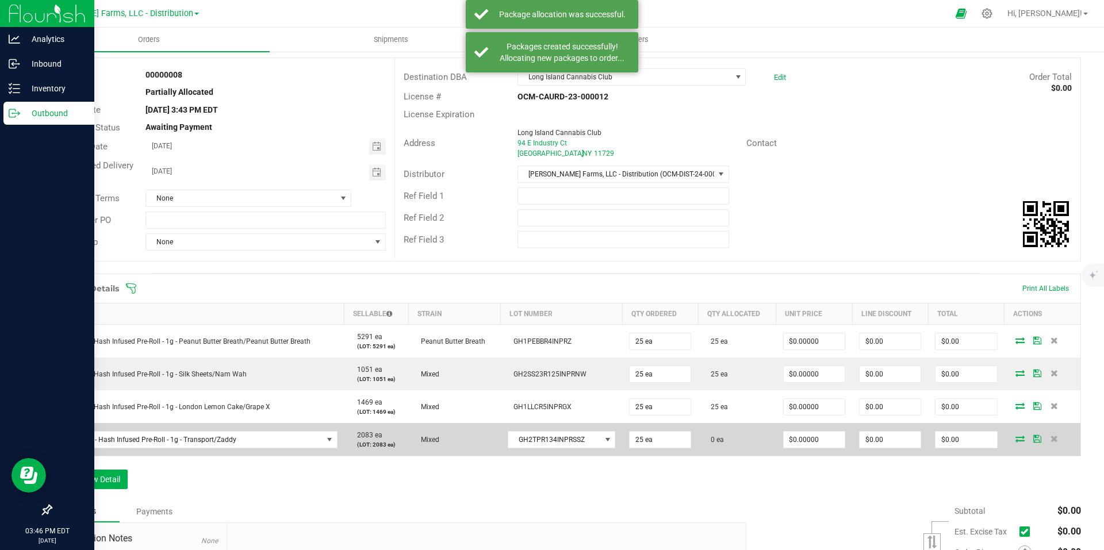
click at [1015, 438] on icon at bounding box center [1019, 438] width 9 height 7
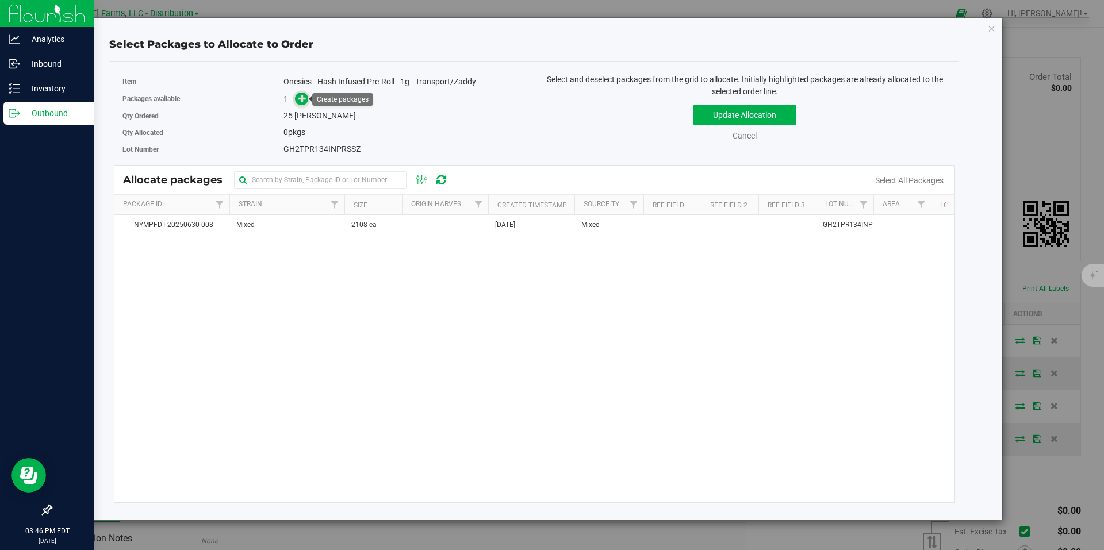
click at [308, 95] on span at bounding box center [301, 99] width 13 height 13
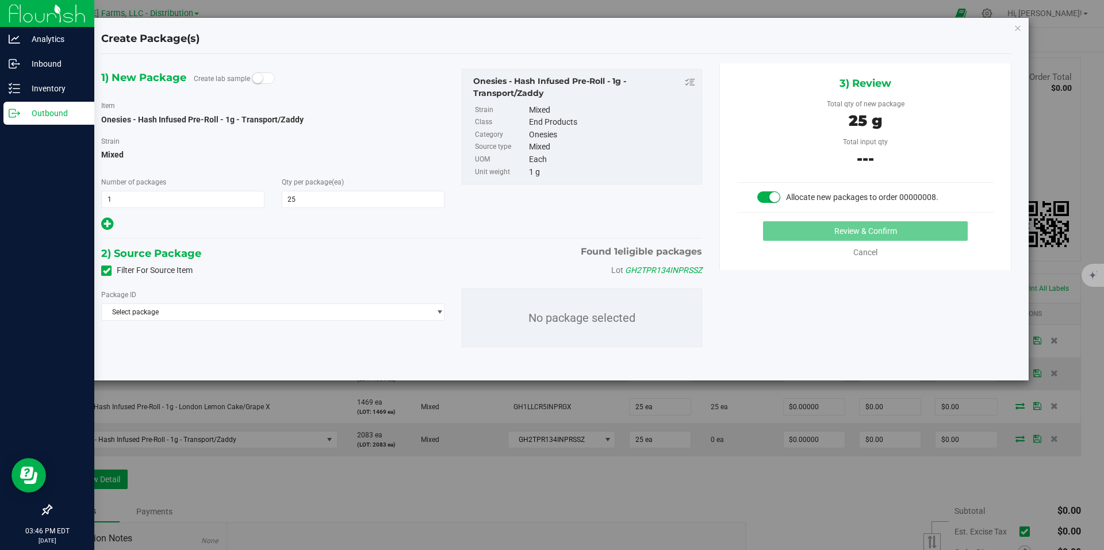
click at [447, 327] on div "Package ID Select package NYMPFDT-20250630-008 No package selected" at bounding box center [402, 317] width 618 height 77
click at [446, 317] on span at bounding box center [445, 311] width 1 height 20
click at [433, 309] on span "select" at bounding box center [436, 312] width 14 height 16
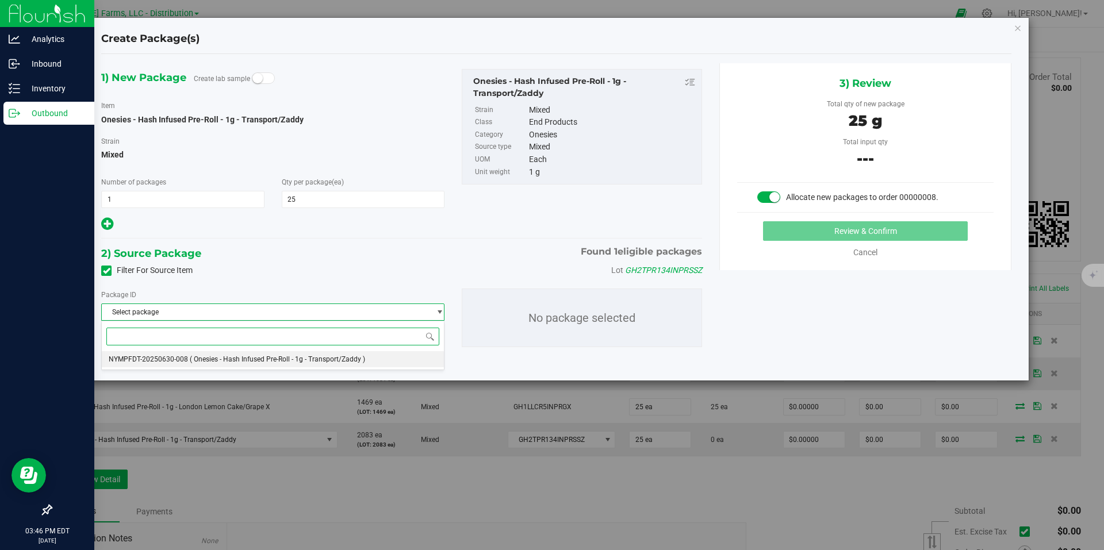
click at [361, 360] on span "( Onesies - Hash Infused Pre-Roll - 1g - Transport/Zaddy )" at bounding box center [277, 359] width 175 height 8
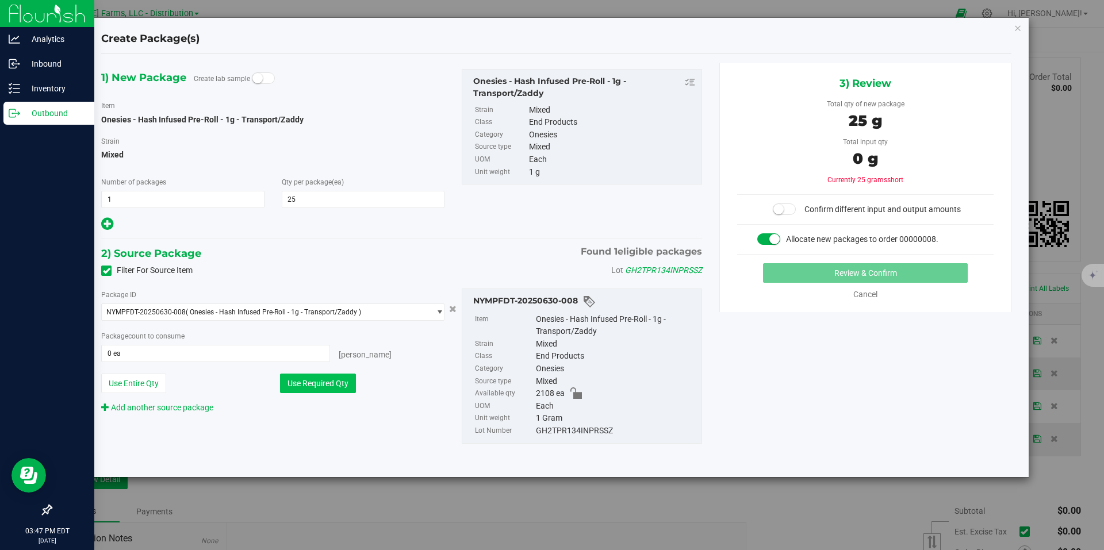
click at [324, 378] on button "Use Required Qty" at bounding box center [318, 384] width 76 height 20
type input "25 ea"
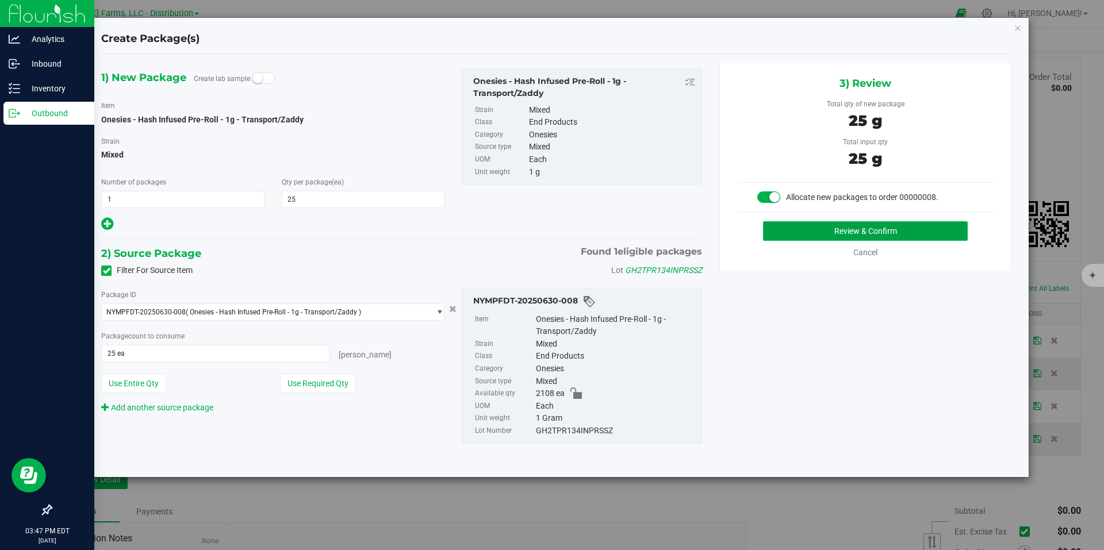
click at [820, 236] on button "Review & Confirm" at bounding box center [865, 231] width 205 height 20
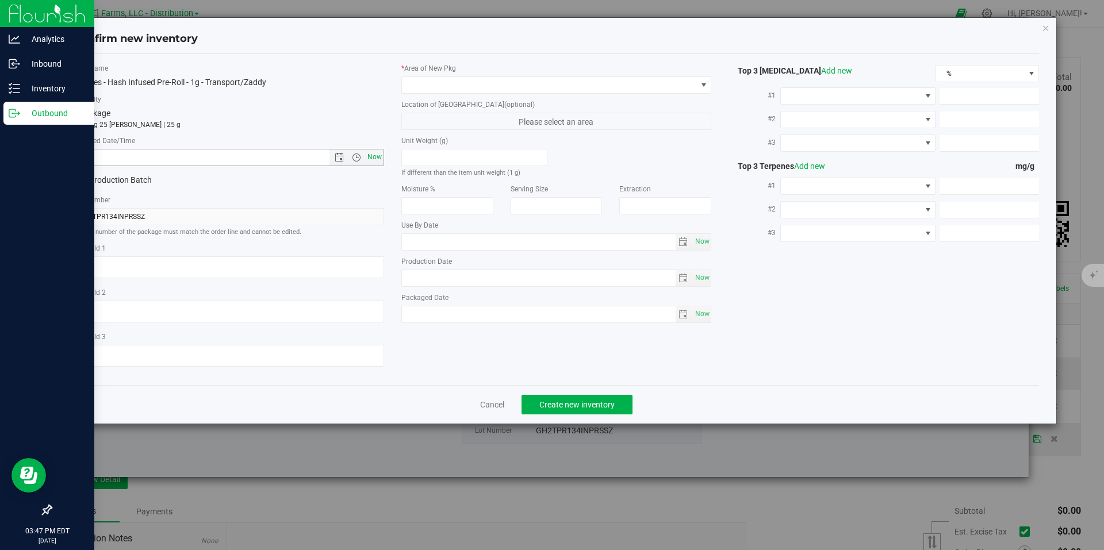
click at [374, 156] on span "Now" at bounding box center [374, 157] width 20 height 17
type input "9/25/2025 3:47 PM"
click at [699, 81] on span at bounding box center [703, 84] width 9 height 9
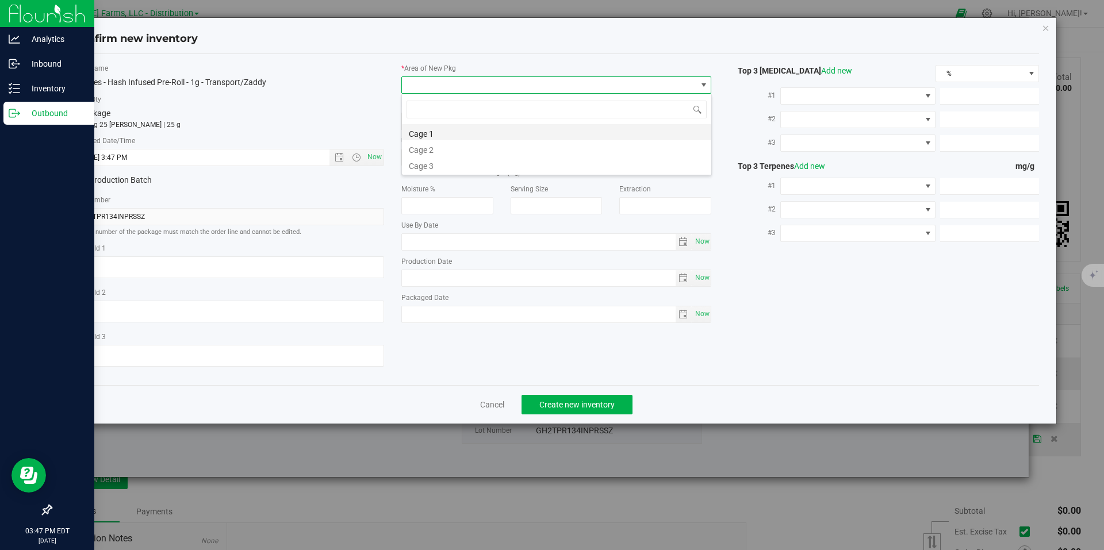
scroll to position [17, 310]
click at [457, 136] on li "Cage 1" at bounding box center [556, 132] width 309 height 16
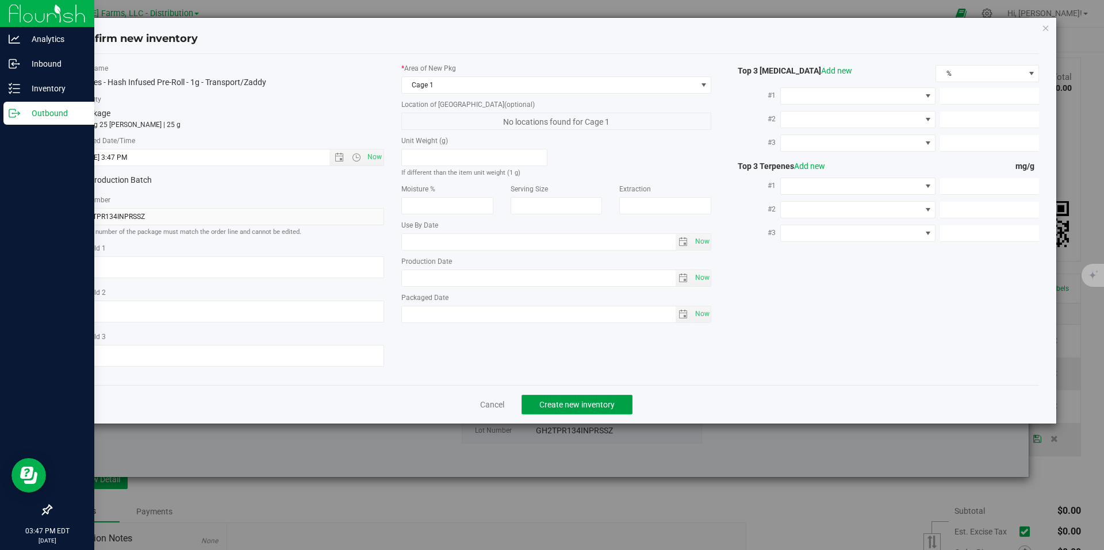
click at [580, 409] on button "Create new inventory" at bounding box center [576, 405] width 111 height 20
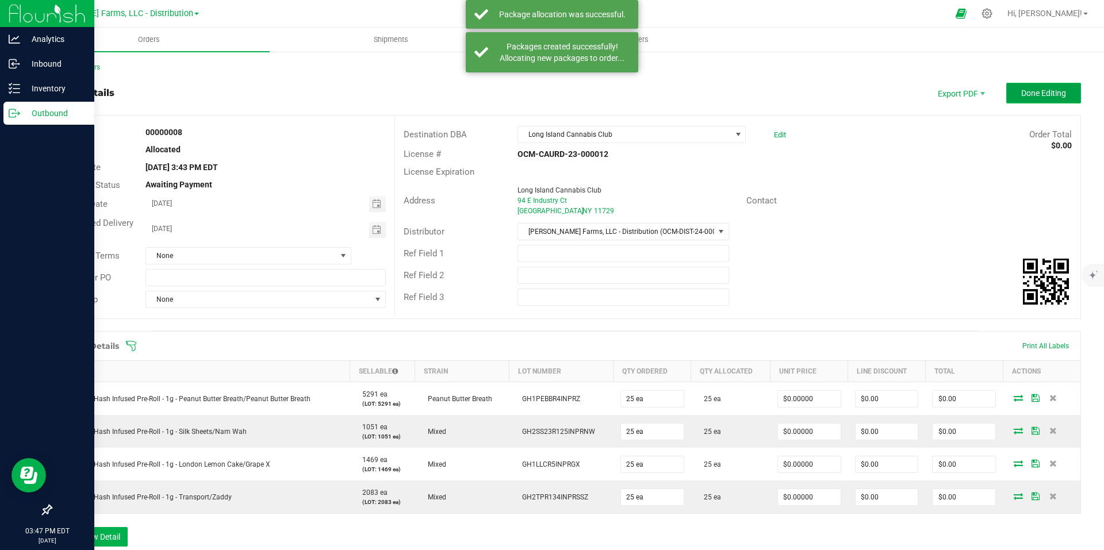
click at [1021, 98] on span "Done Editing" at bounding box center [1043, 93] width 45 height 9
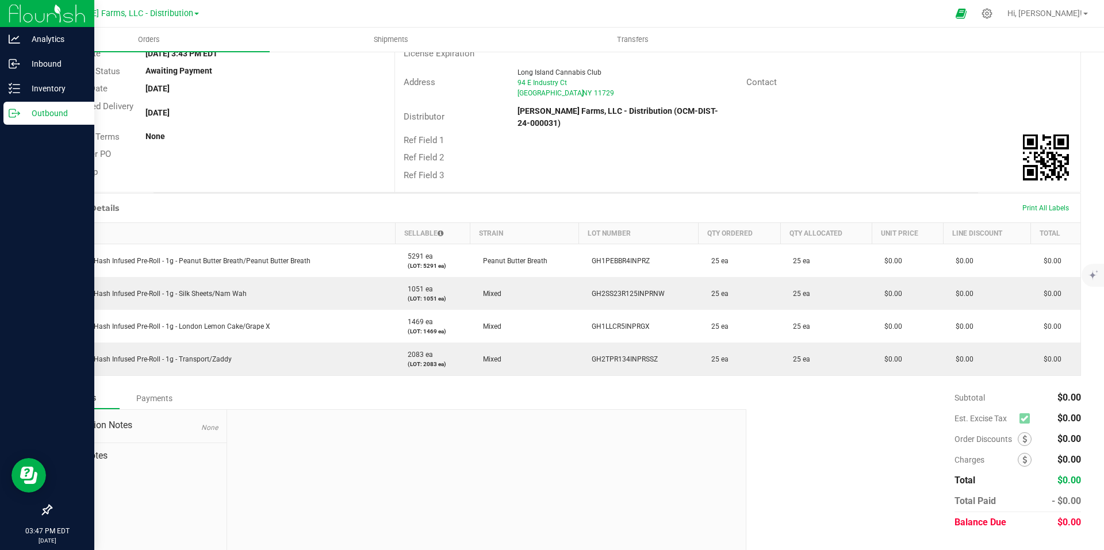
scroll to position [115, 0]
click at [1029, 206] on span "Print All Labels" at bounding box center [1045, 207] width 47 height 8
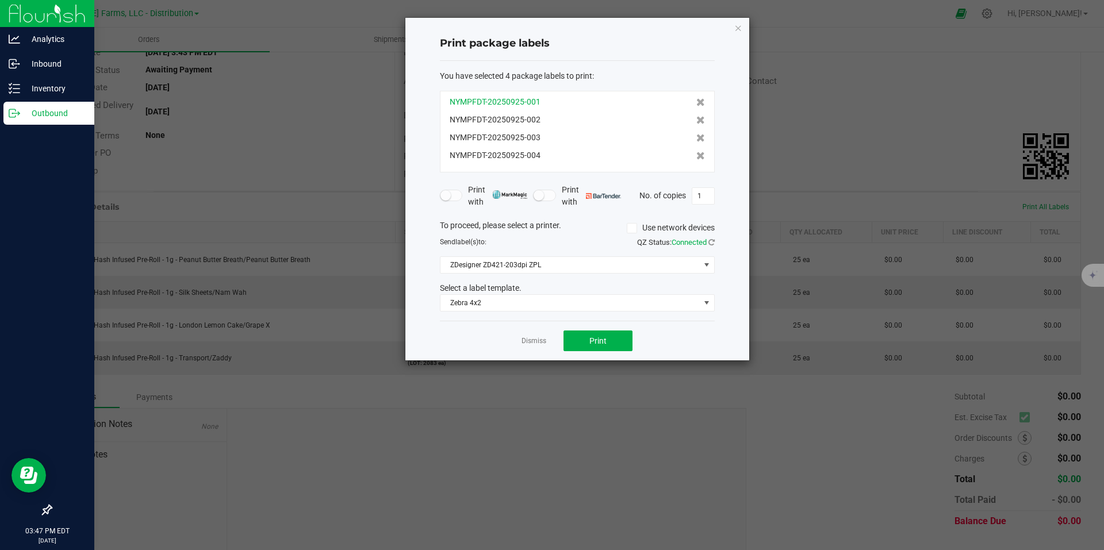
click at [558, 105] on div "NYMPFDT-20250925-001" at bounding box center [576, 102] width 255 height 12
click at [696, 120] on icon at bounding box center [700, 120] width 9 height 8
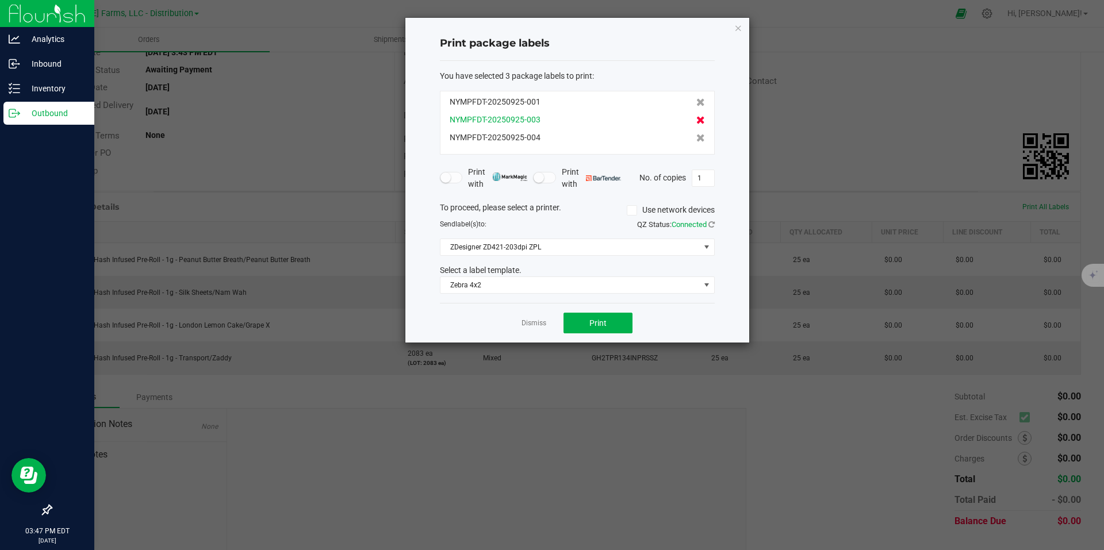
click at [696, 122] on icon at bounding box center [700, 120] width 9 height 8
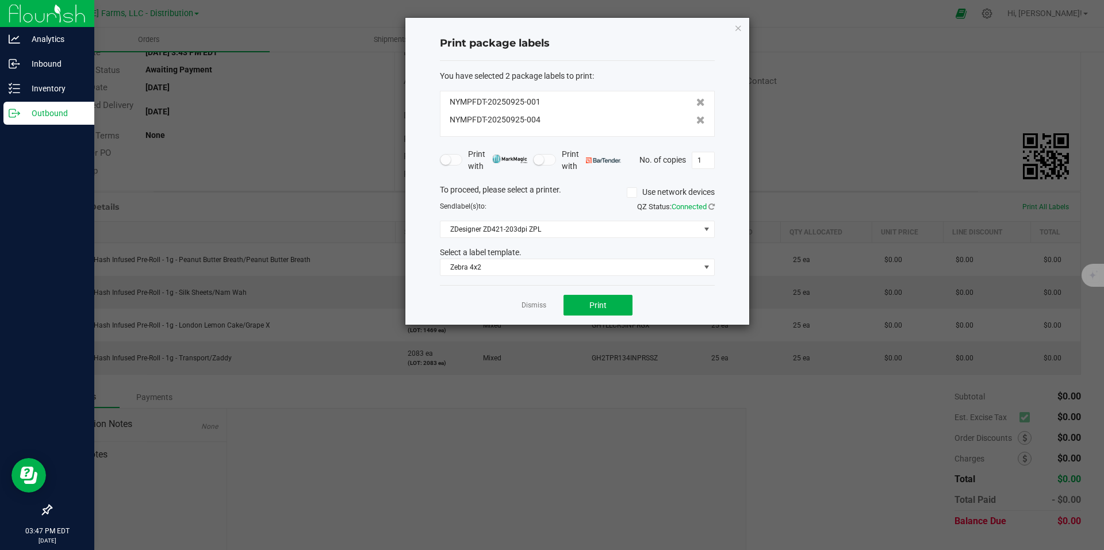
click at [696, 122] on icon at bounding box center [700, 120] width 9 height 8
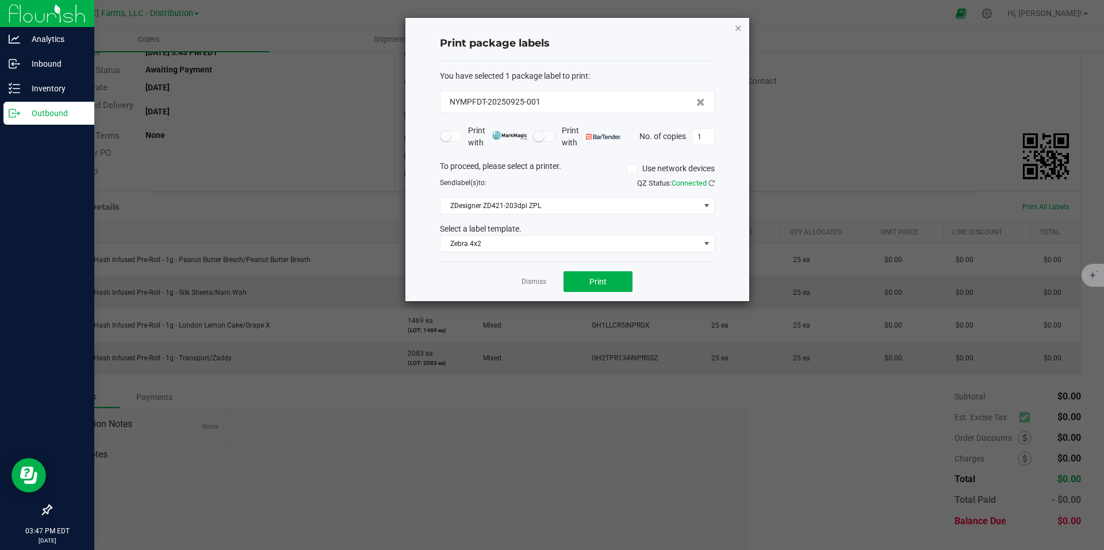
click at [737, 25] on icon "button" at bounding box center [738, 28] width 8 height 14
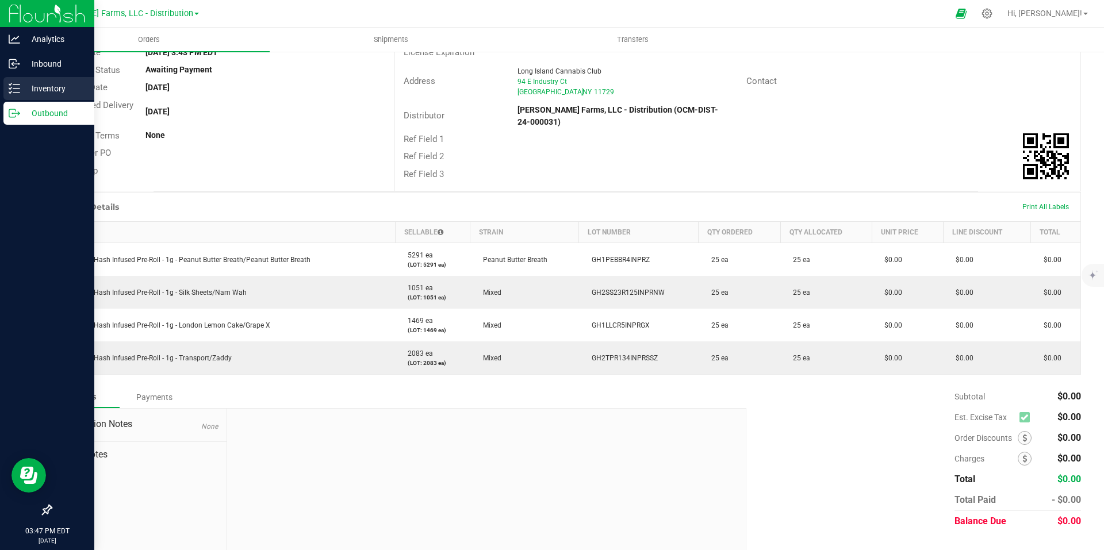
click at [34, 87] on p "Inventory" at bounding box center [54, 89] width 69 height 14
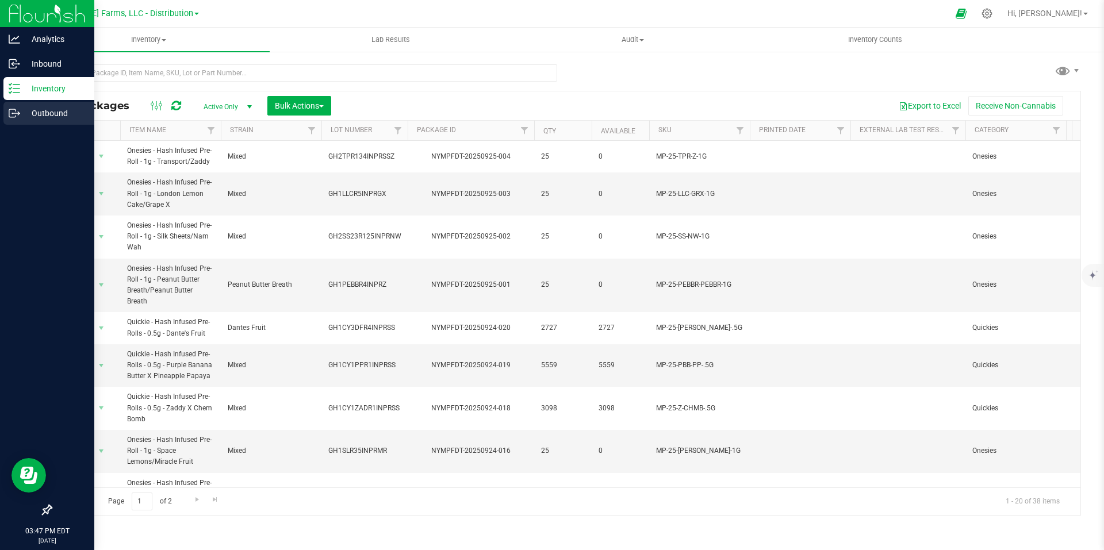
click at [35, 121] on div "Outbound" at bounding box center [48, 113] width 91 height 23
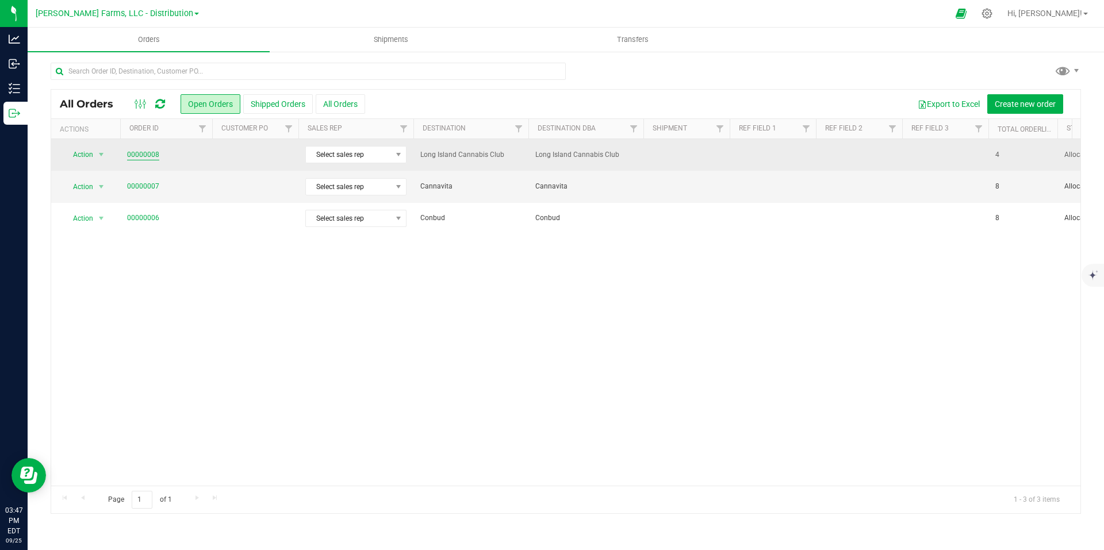
click at [142, 156] on link "00000008" at bounding box center [143, 154] width 32 height 11
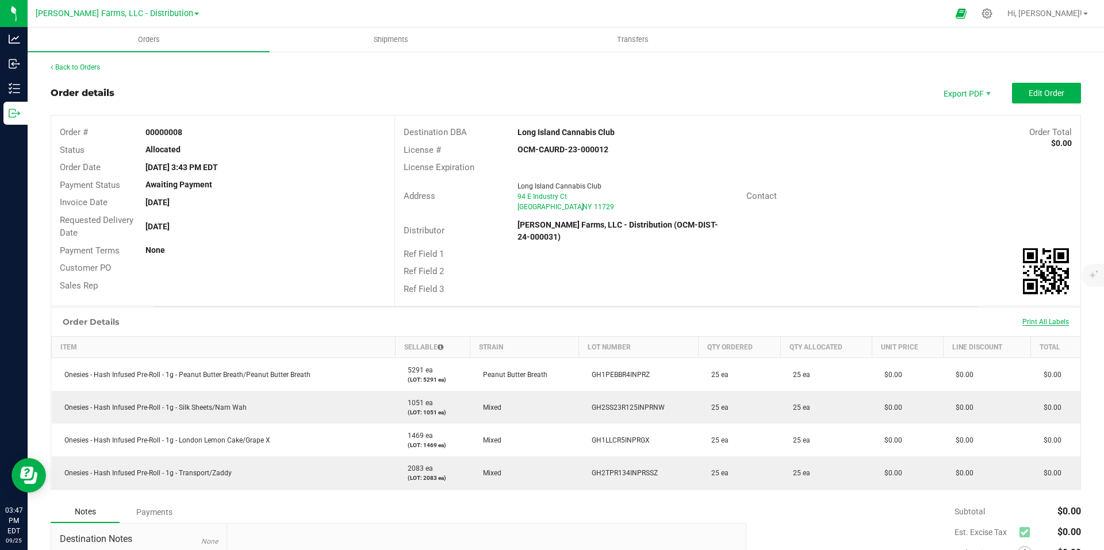
click at [1042, 322] on span "Print All Labels" at bounding box center [1045, 322] width 47 height 8
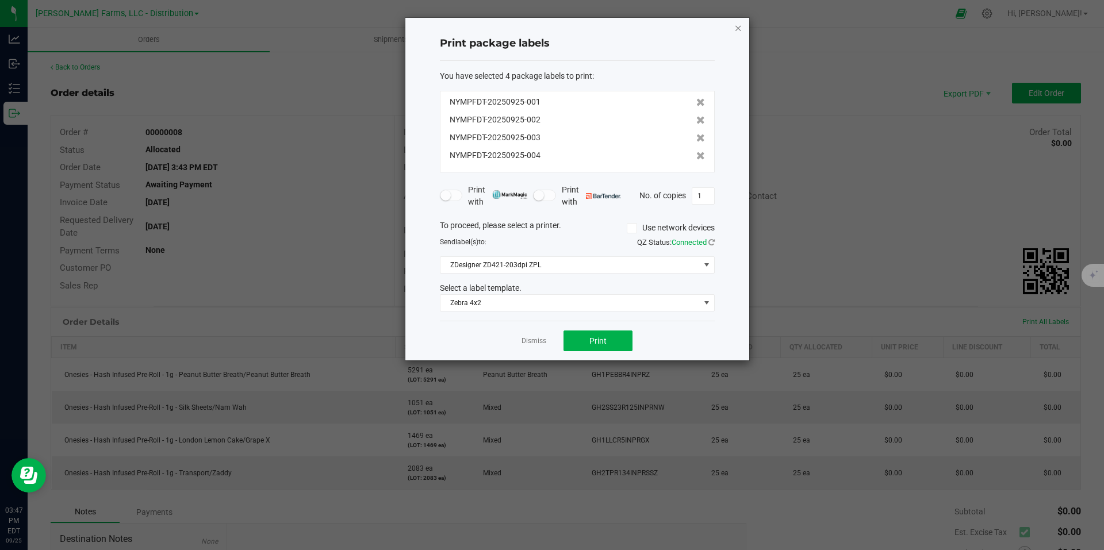
click at [736, 30] on icon "button" at bounding box center [738, 28] width 8 height 14
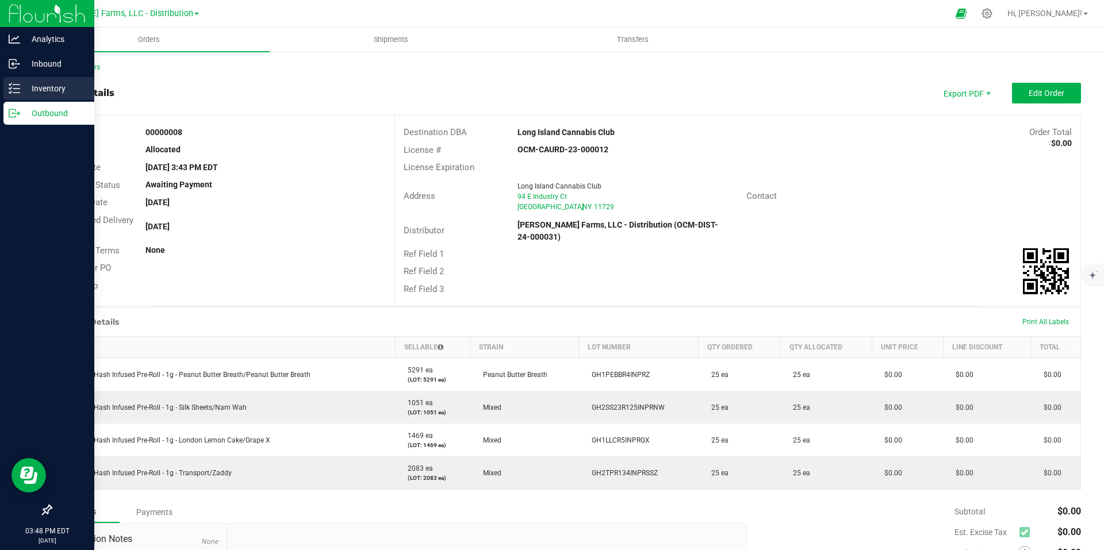
click at [52, 88] on p "Inventory" at bounding box center [54, 89] width 69 height 14
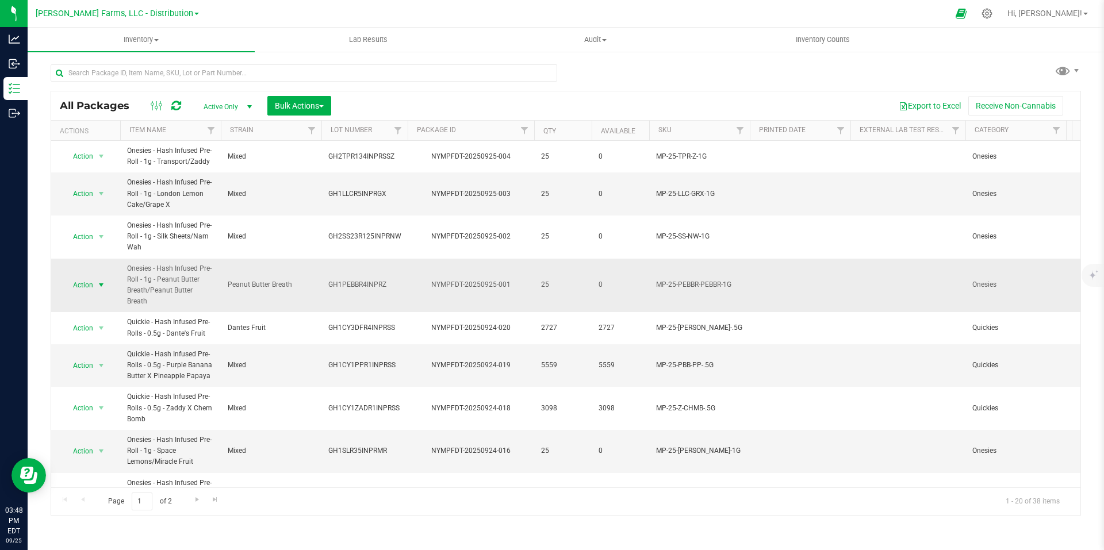
click at [102, 281] on span "select" at bounding box center [101, 285] width 9 height 9
click at [1088, 206] on div "All Packages Active Only Active Only Lab Samples Locked All Bulk Actions Add to…" at bounding box center [566, 226] width 1076 height 351
click at [1096, 212] on div "All Packages Active Only Active Only Lab Samples Locked All Bulk Actions Add to…" at bounding box center [566, 226] width 1076 height 351
click at [105, 281] on span "select" at bounding box center [101, 285] width 9 height 9
click at [99, 367] on li "Print package label" at bounding box center [100, 367] width 74 height 17
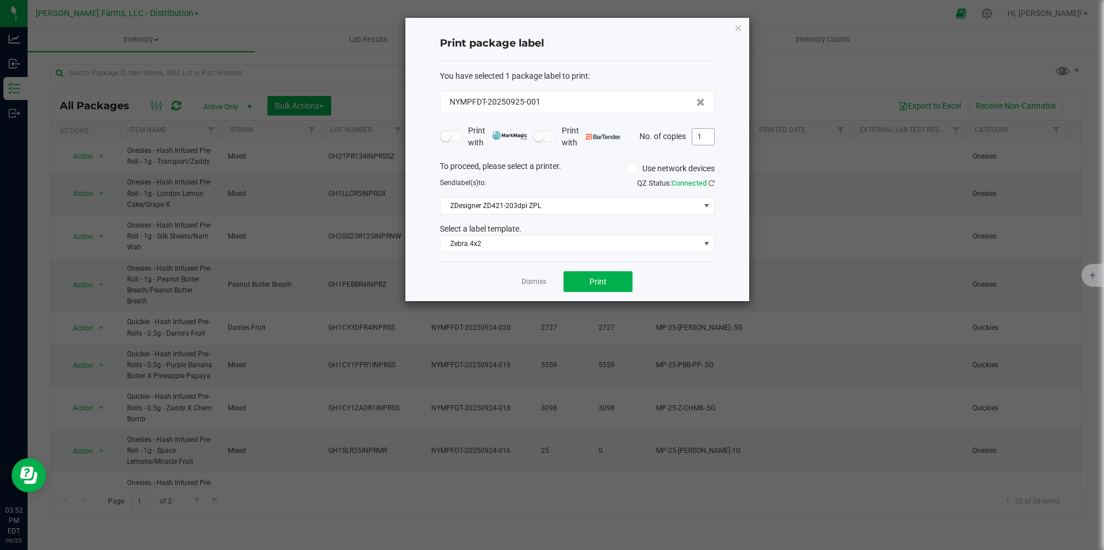
click at [709, 139] on input "1" at bounding box center [703, 137] width 22 height 16
type input "25"
click at [706, 245] on span at bounding box center [706, 243] width 9 height 9
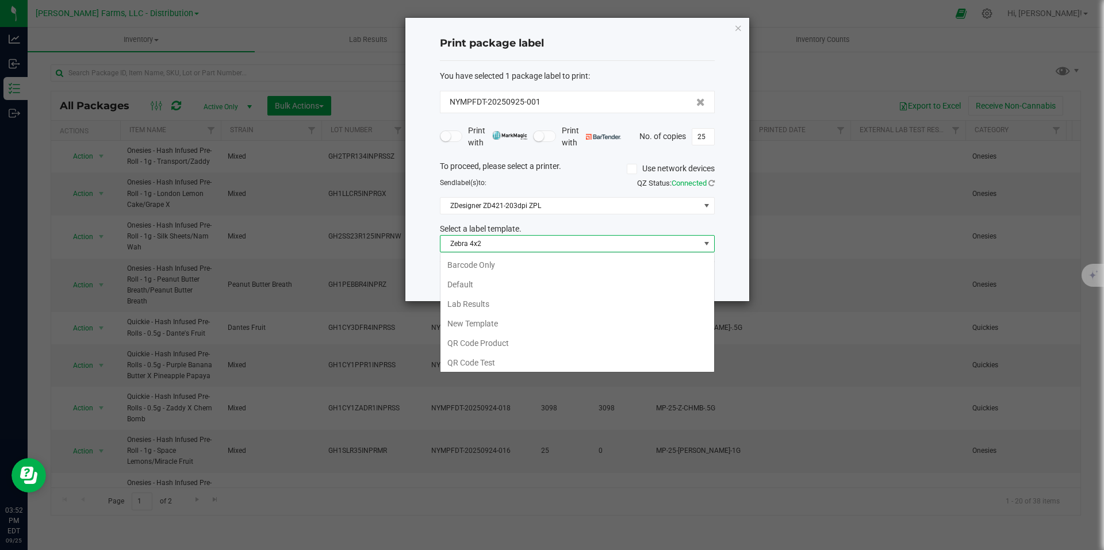
scroll to position [17, 275]
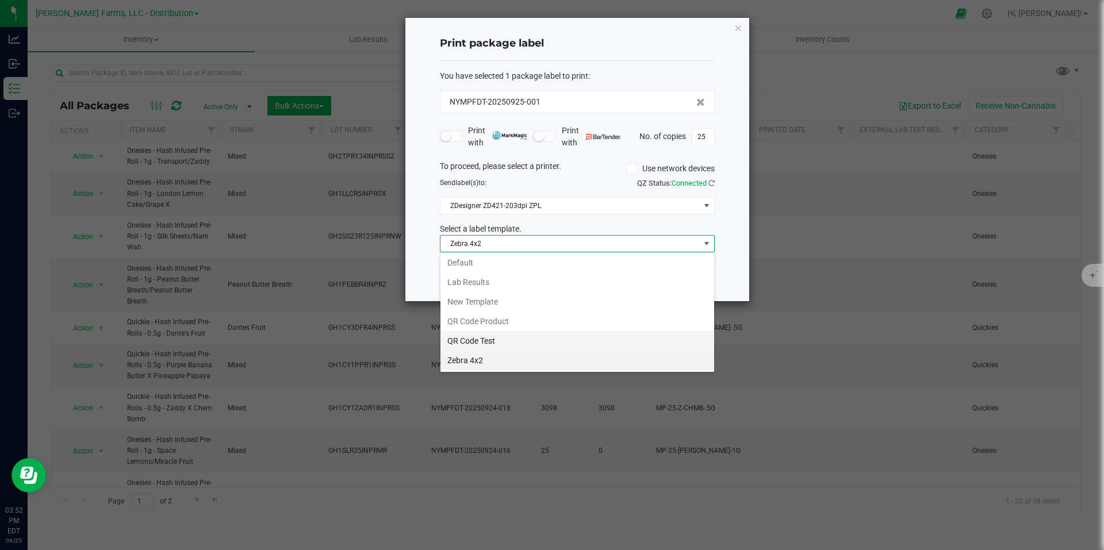
click at [533, 332] on li "QR Code Test" at bounding box center [577, 341] width 274 height 20
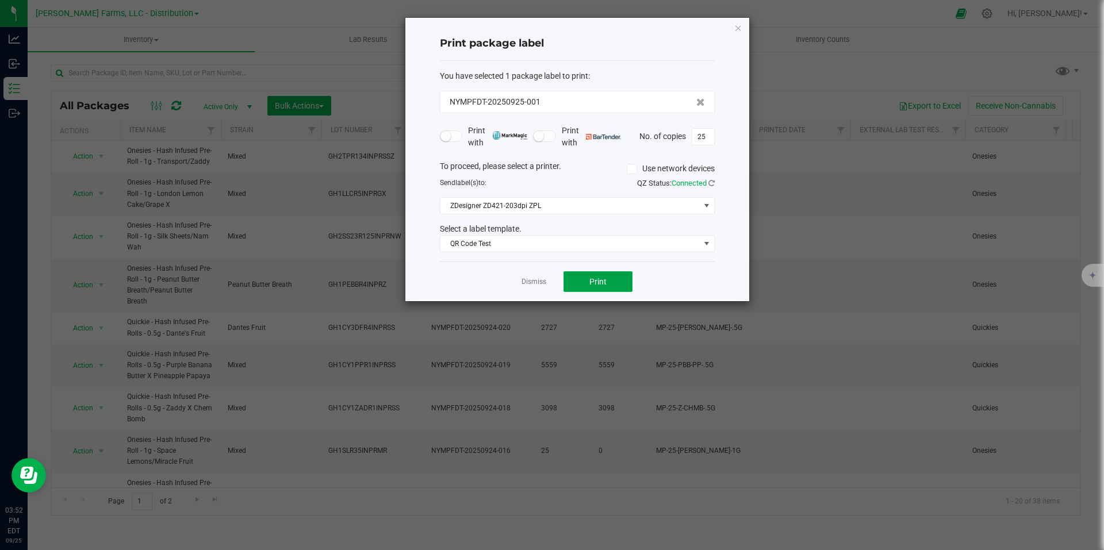
click at [618, 283] on button "Print" at bounding box center [597, 281] width 69 height 21
click at [738, 29] on icon "button" at bounding box center [738, 28] width 8 height 14
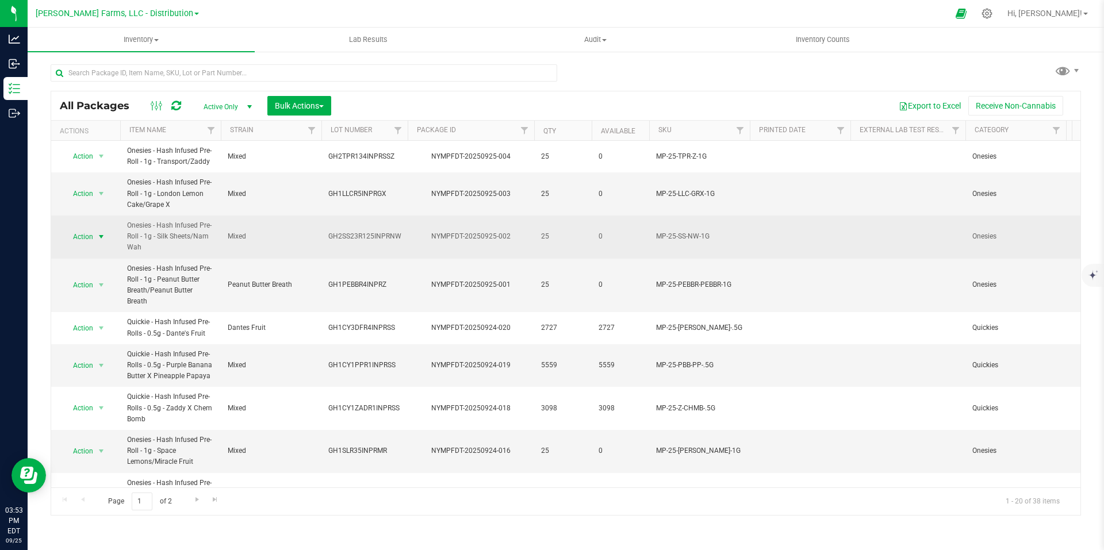
click at [99, 236] on span "select" at bounding box center [101, 236] width 9 height 9
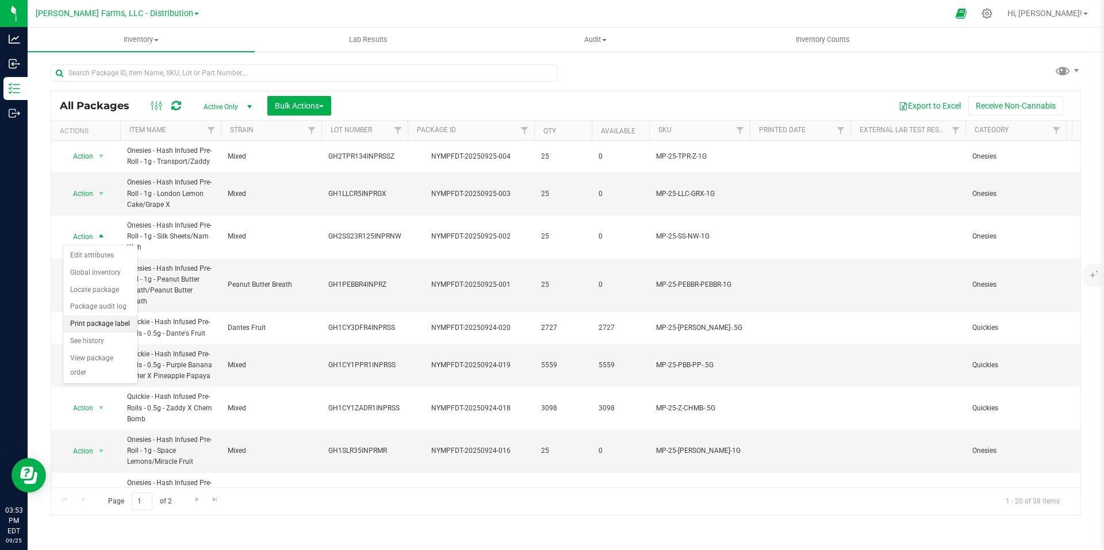
click at [110, 324] on li "Print package label" at bounding box center [100, 324] width 74 height 17
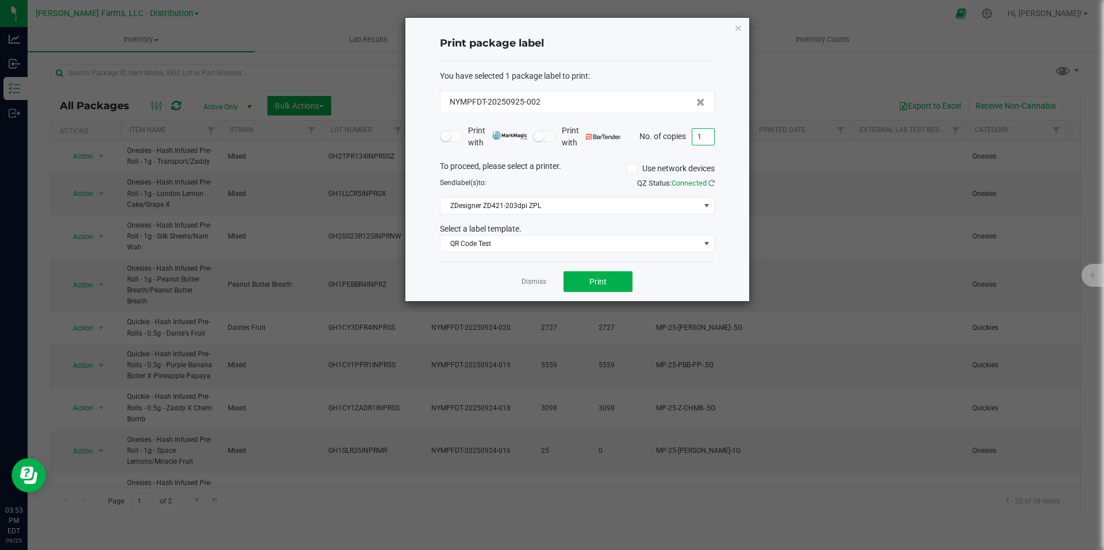
click at [707, 135] on input "1" at bounding box center [703, 137] width 22 height 16
type input "25"
click at [611, 282] on button "Print" at bounding box center [597, 281] width 69 height 21
click at [740, 28] on icon "button" at bounding box center [738, 28] width 8 height 14
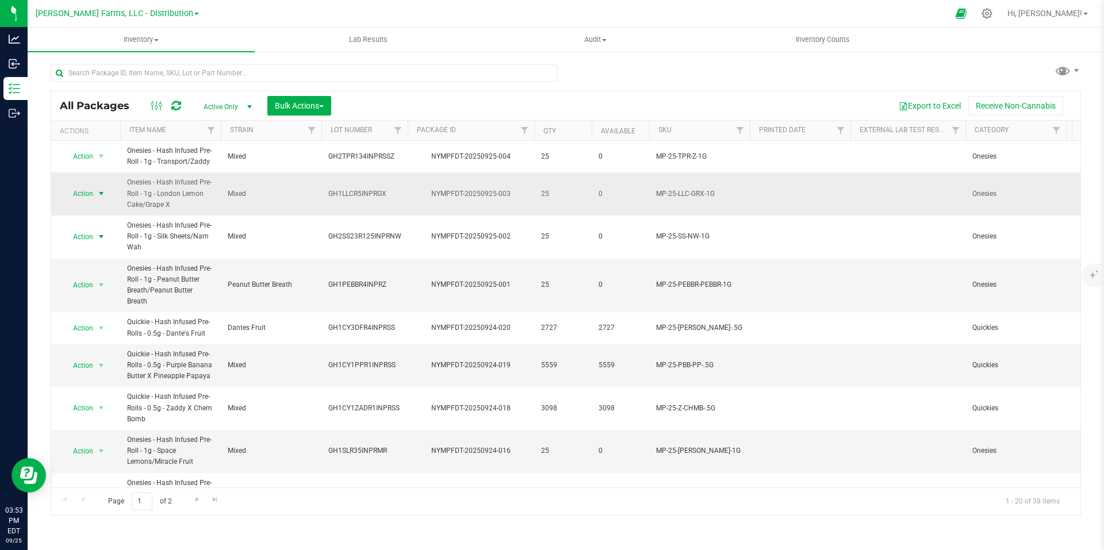
click at [103, 194] on span "select" at bounding box center [101, 193] width 9 height 9
click at [106, 280] on li "Print package label" at bounding box center [100, 281] width 74 height 17
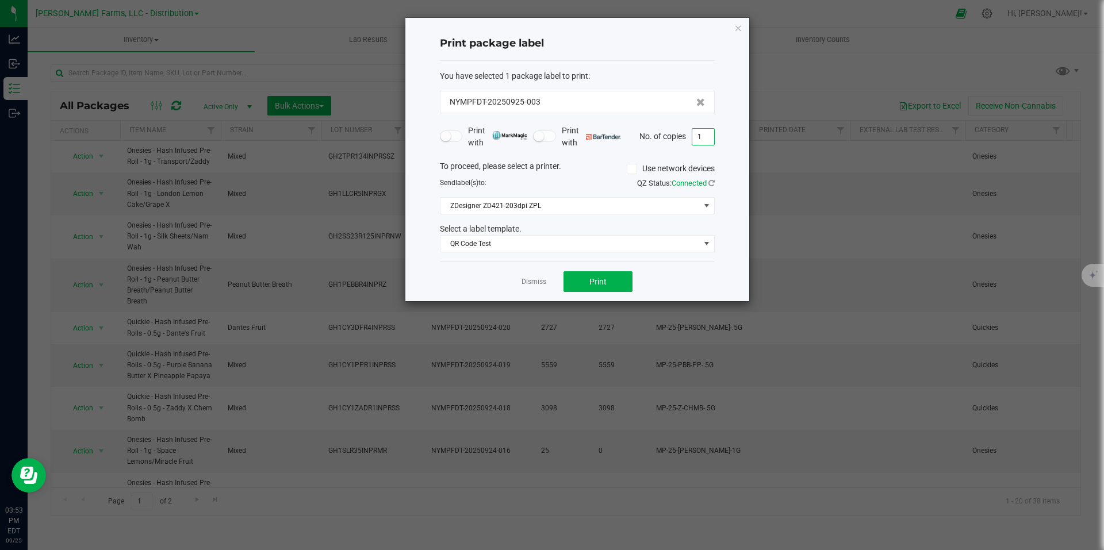
click at [709, 139] on input "1" at bounding box center [703, 137] width 22 height 16
type input "25"
click at [623, 275] on button "Print" at bounding box center [597, 281] width 69 height 21
click at [737, 30] on icon "button" at bounding box center [738, 28] width 8 height 14
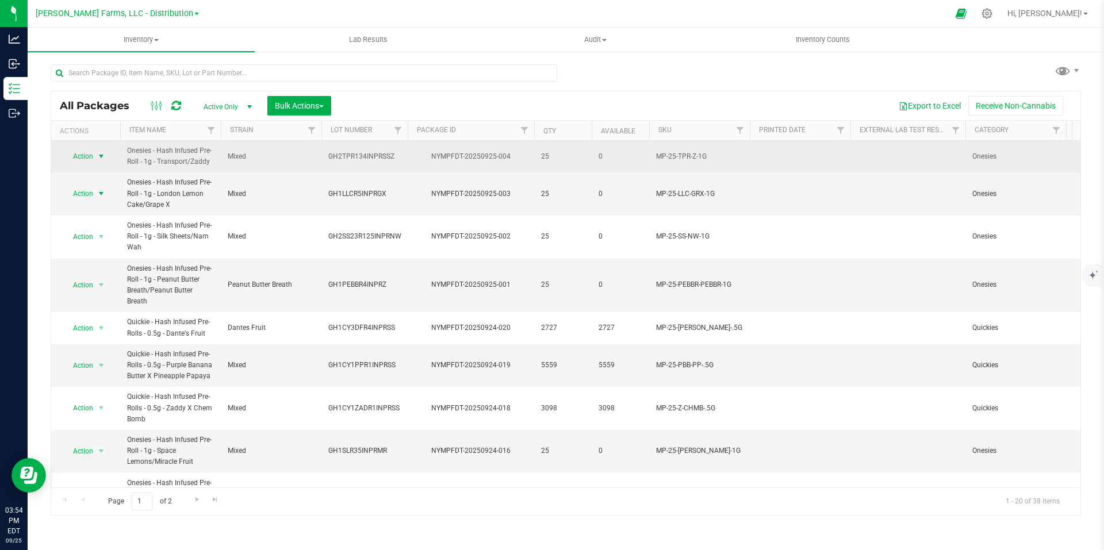
click at [103, 159] on span "select" at bounding box center [101, 156] width 9 height 9
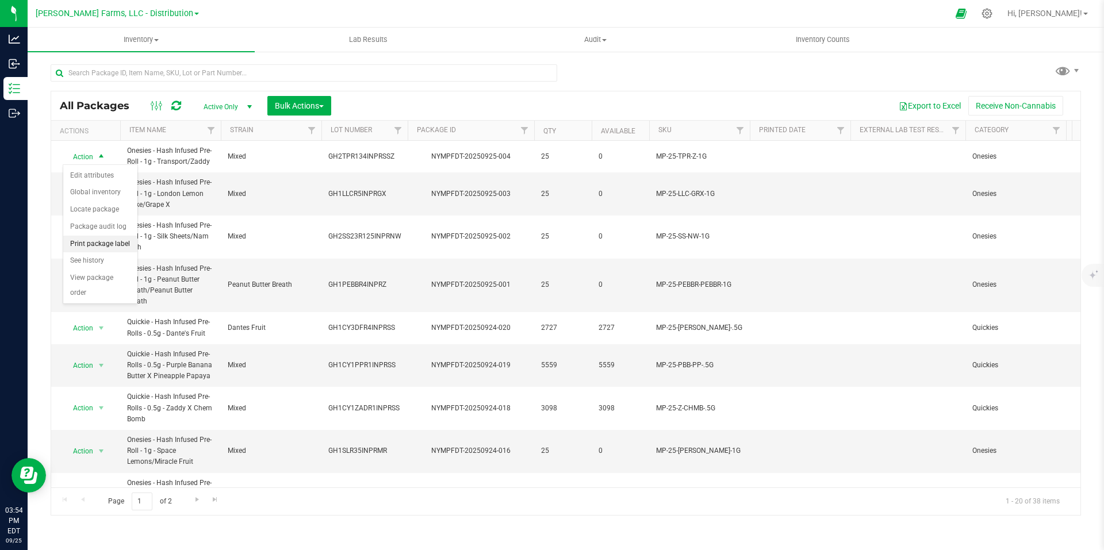
click at [109, 243] on li "Print package label" at bounding box center [100, 244] width 74 height 17
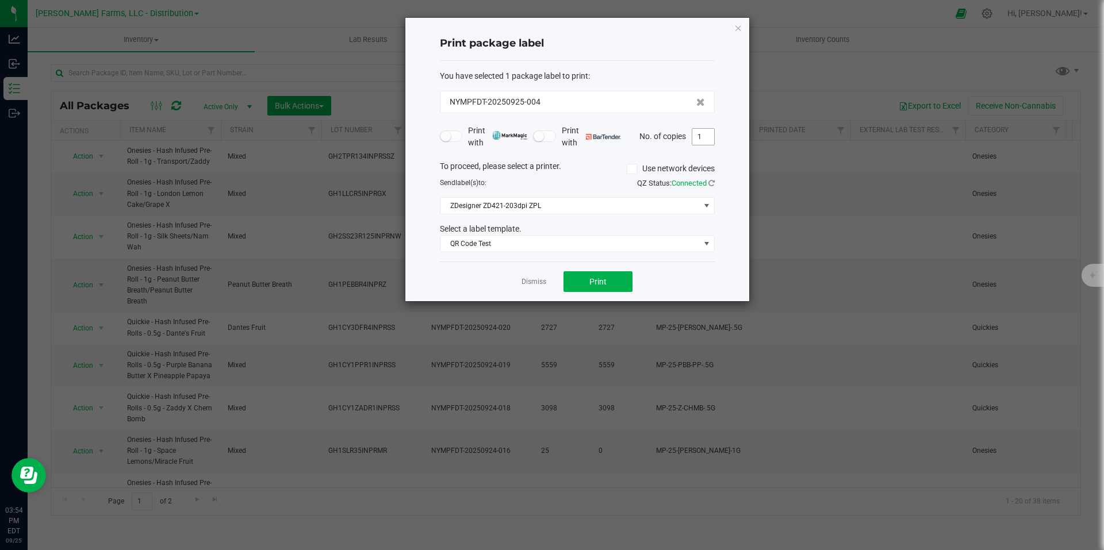
click at [702, 135] on input "1" at bounding box center [703, 137] width 22 height 16
type input "25"
click at [609, 283] on button "Print" at bounding box center [597, 281] width 69 height 21
click at [738, 25] on icon "button" at bounding box center [738, 28] width 8 height 14
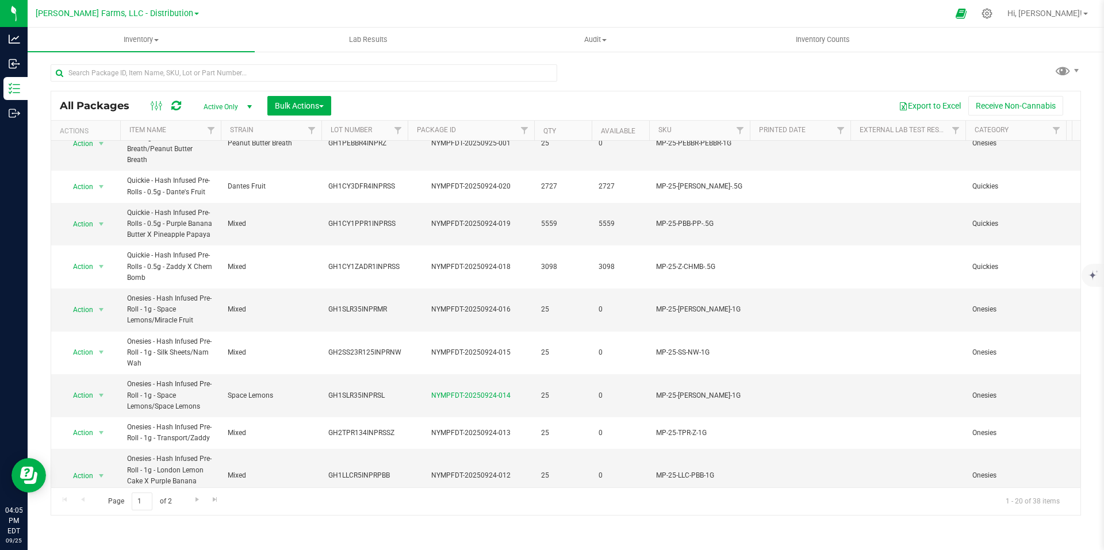
scroll to position [0, 0]
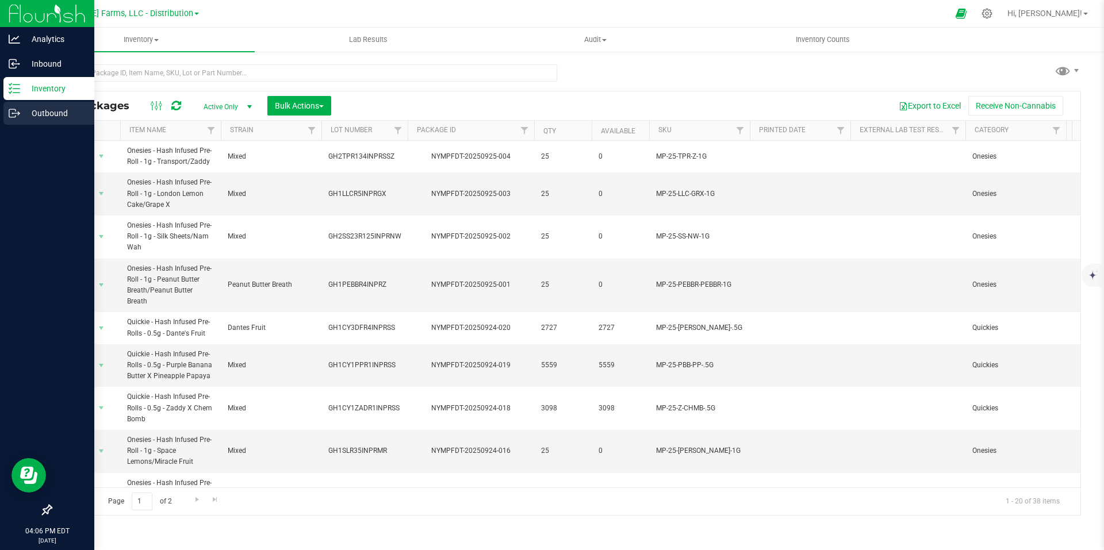
click at [38, 111] on p "Outbound" at bounding box center [54, 113] width 69 height 14
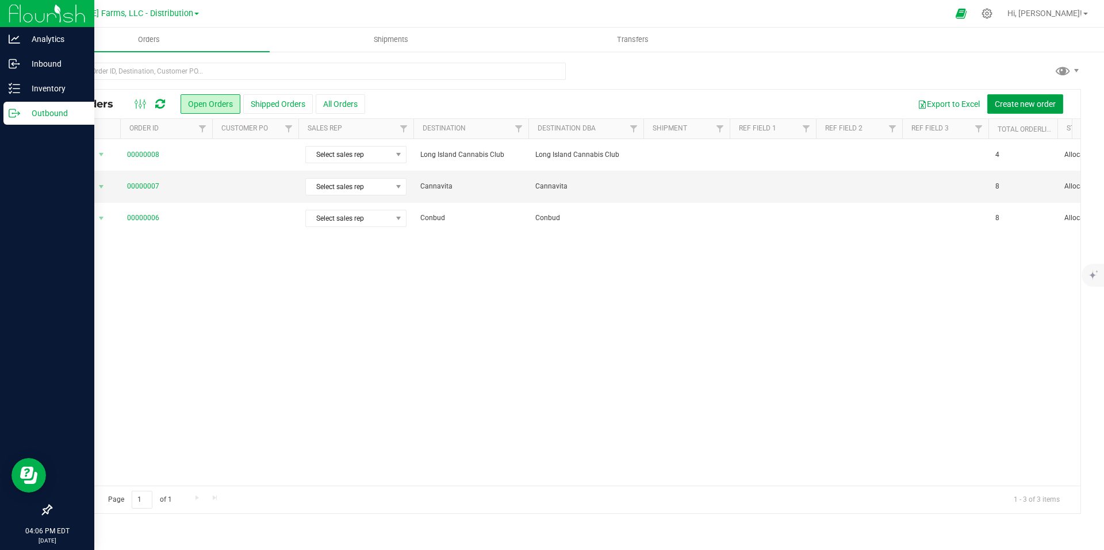
click at [1021, 106] on span "Create new order" at bounding box center [1024, 103] width 61 height 9
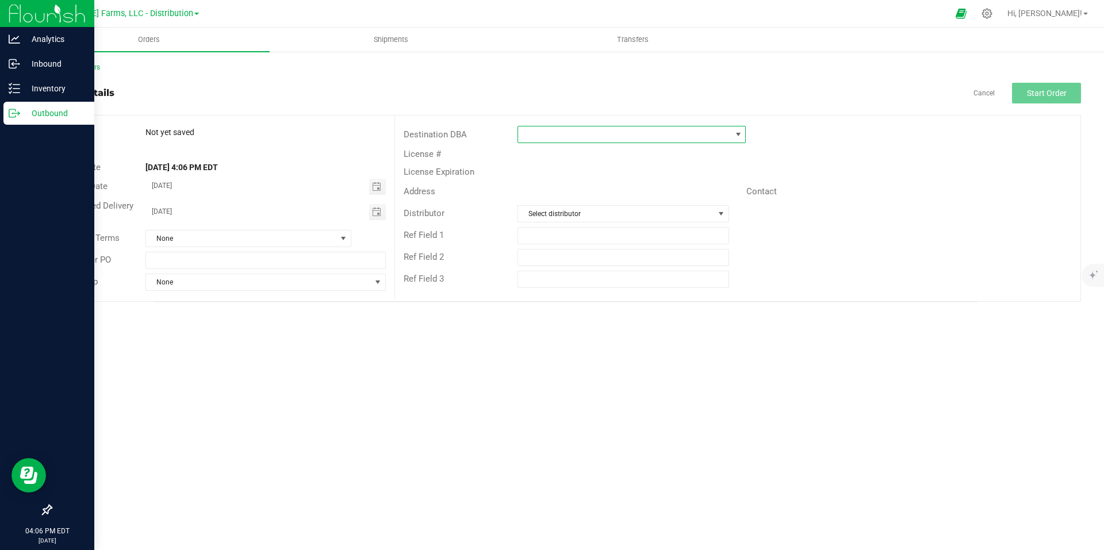
click at [591, 137] on span at bounding box center [624, 134] width 213 height 16
click at [602, 222] on li "QUBE" at bounding box center [644, 221] width 253 height 20
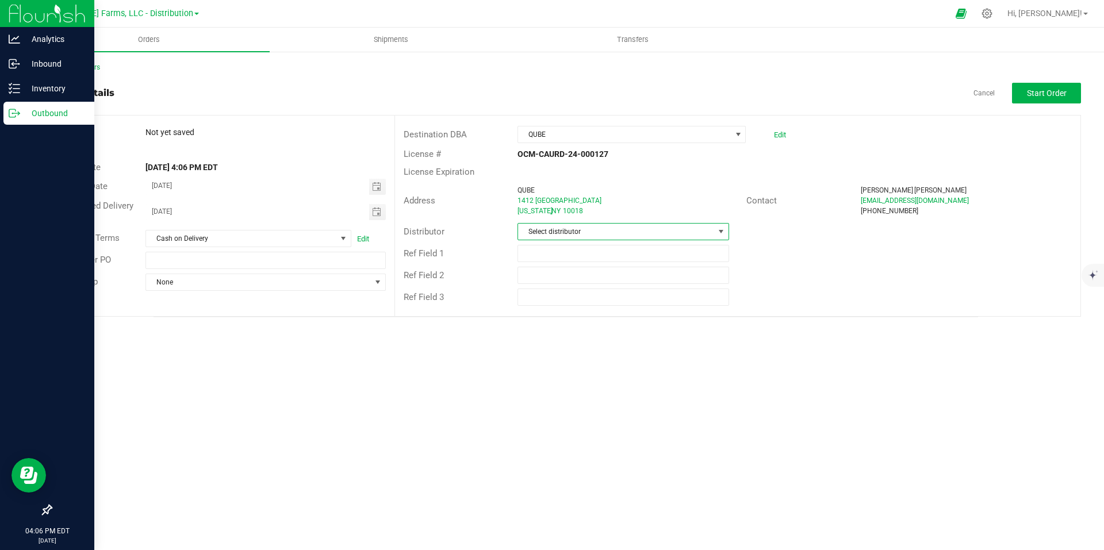
click at [727, 232] on span at bounding box center [721, 232] width 14 height 16
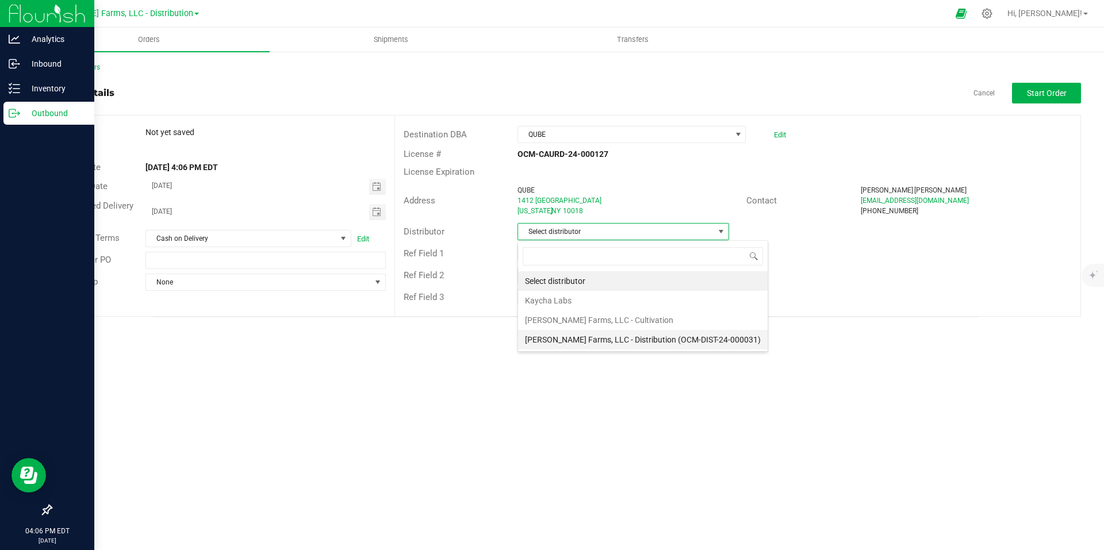
scroll to position [17, 212]
click at [604, 340] on li "[PERSON_NAME] Farms, LLC - Distribution (OCM-DIST-24-000031)" at bounding box center [642, 340] width 249 height 20
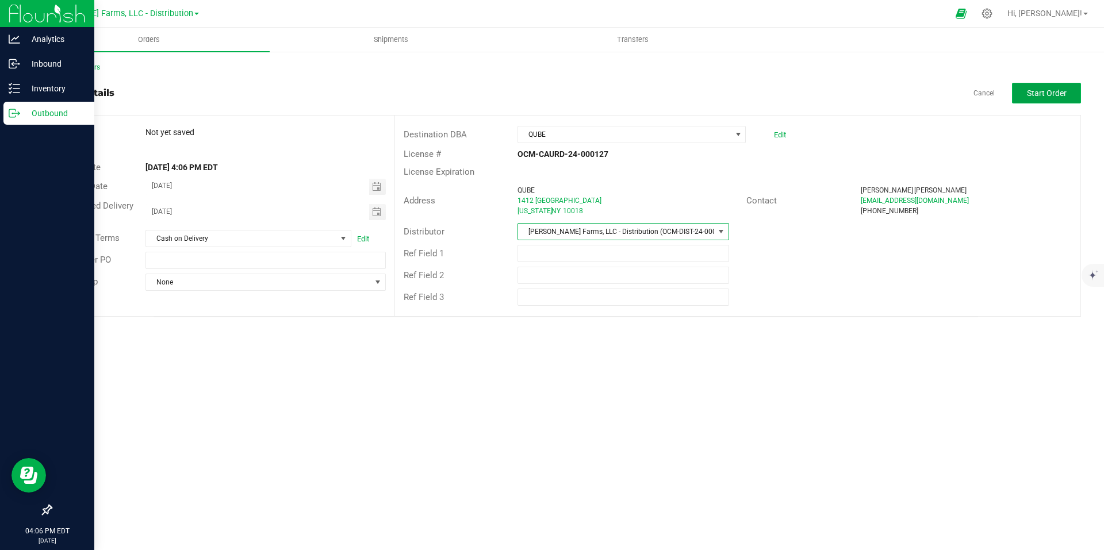
click at [1041, 86] on button "Start Order" at bounding box center [1046, 93] width 69 height 21
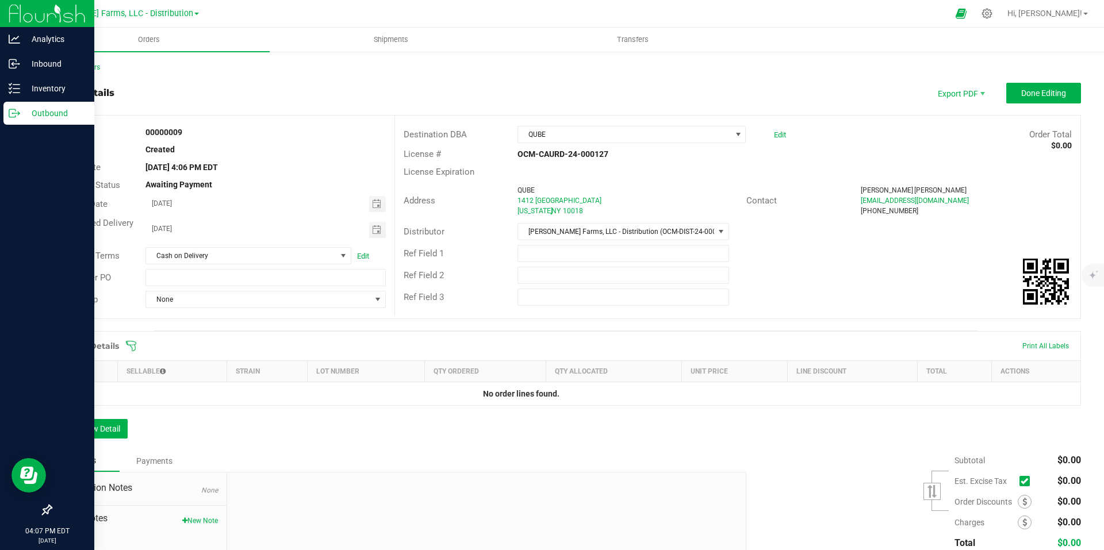
scroll to position [89, 0]
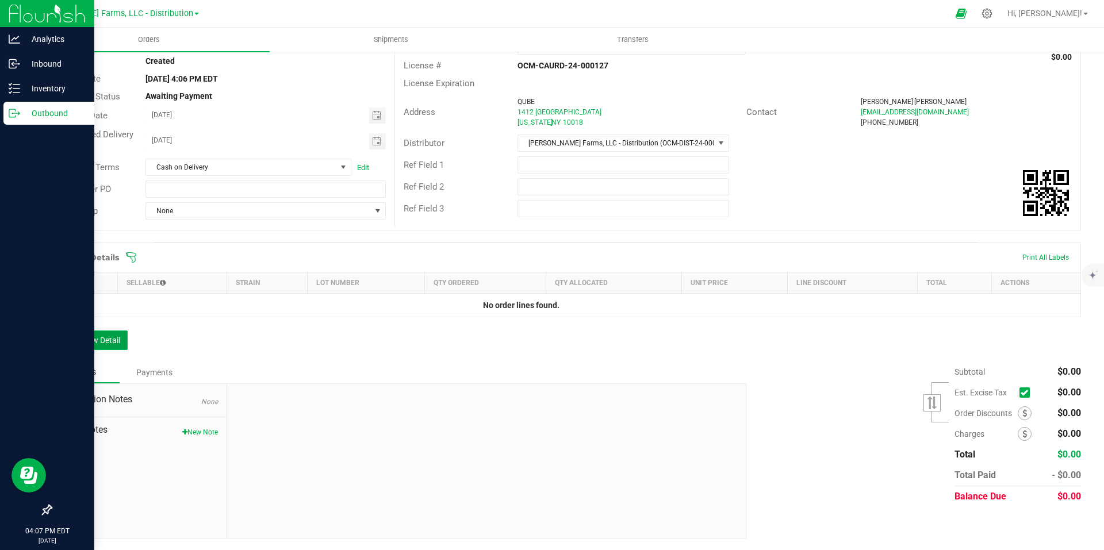
click at [91, 347] on button "Add New Detail" at bounding box center [89, 341] width 77 height 20
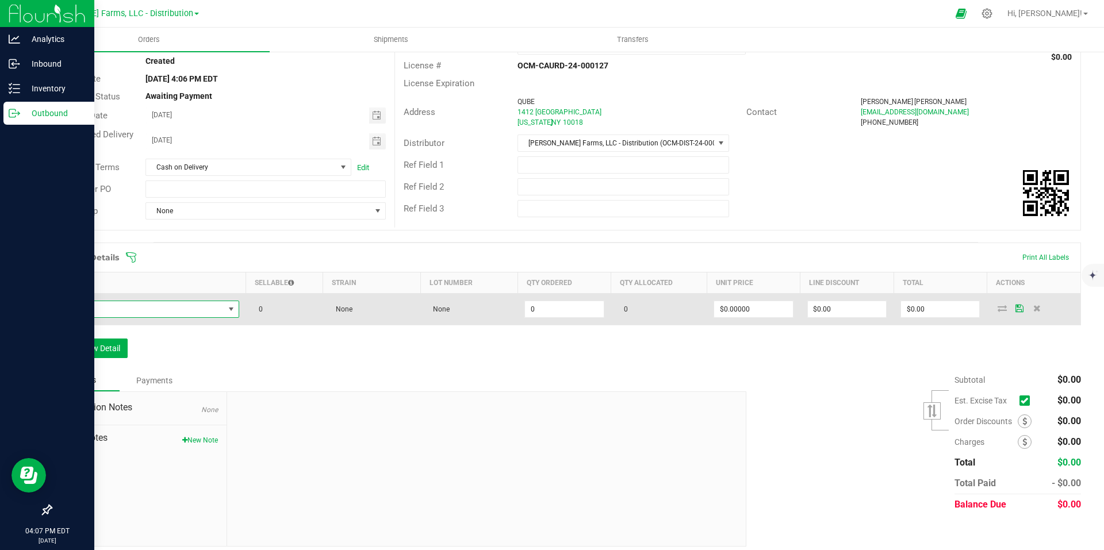
click at [229, 305] on span "NO DATA FOUND" at bounding box center [230, 309] width 9 height 9
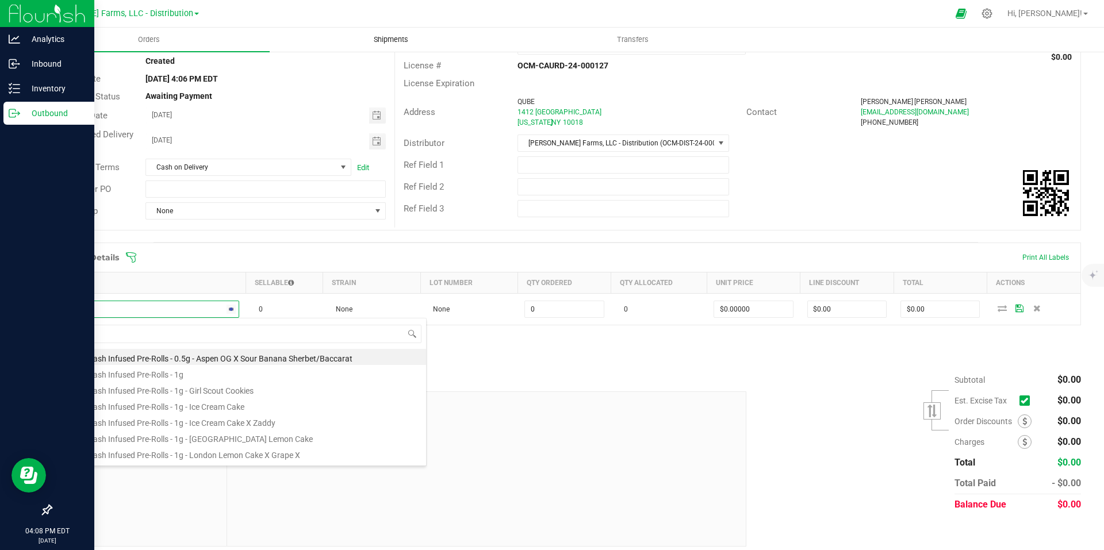
type input "ones"
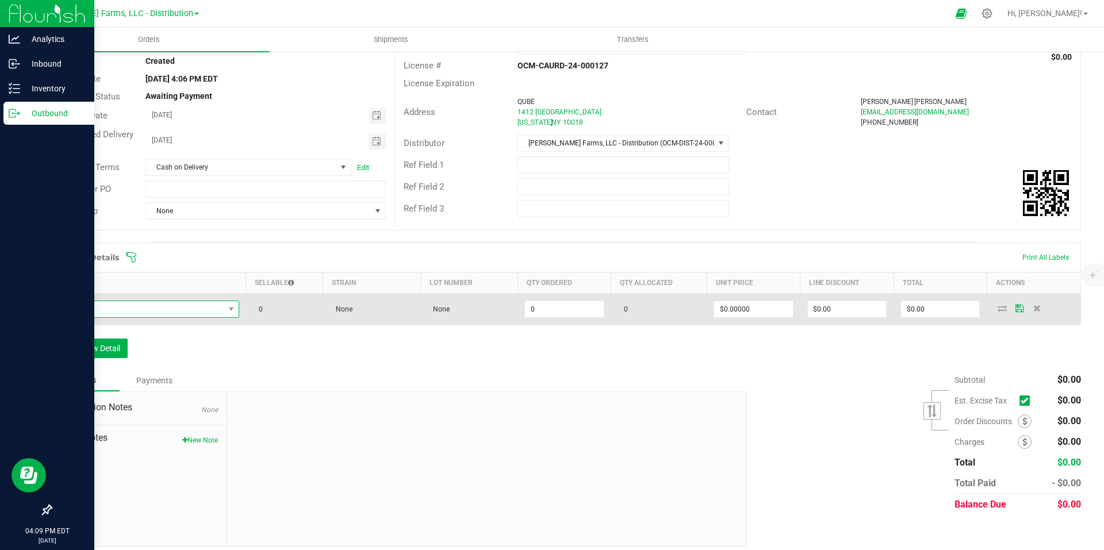
click at [194, 311] on span "NO DATA FOUND" at bounding box center [141, 309] width 165 height 16
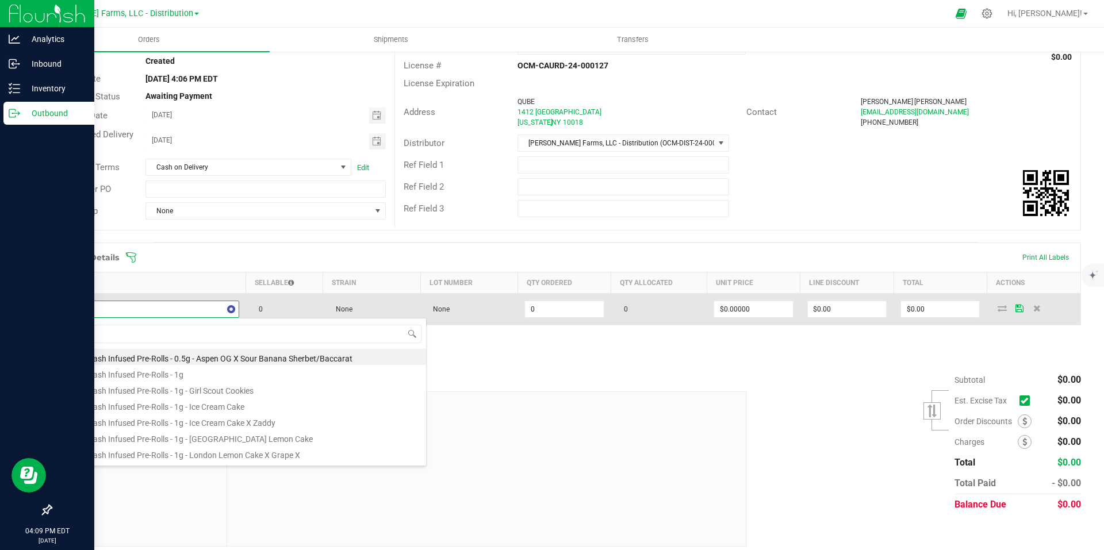
type input "Girl"
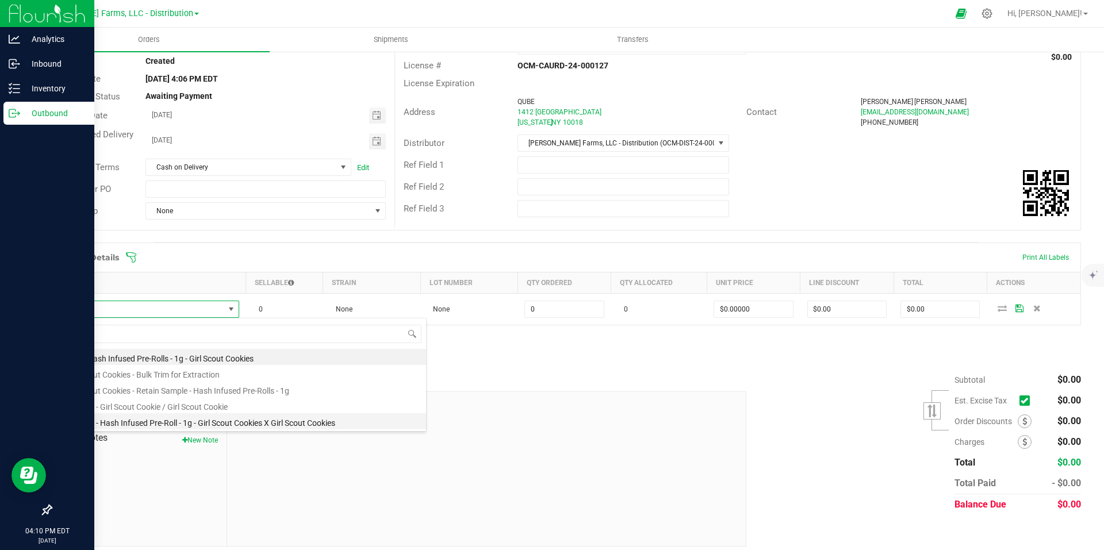
click at [331, 422] on li "Onesies - Hash Infused Pre-Roll - 1g - Girl Scout Cookies X Girl Scout Cookies" at bounding box center [242, 421] width 367 height 16
type input "0 ea"
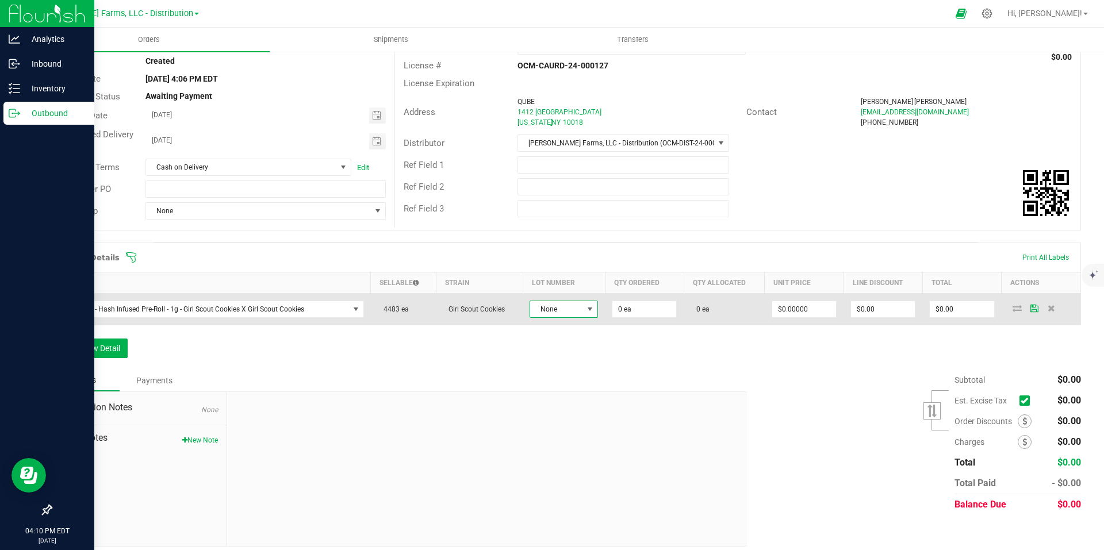
click at [556, 309] on span "None" at bounding box center [556, 309] width 53 height 16
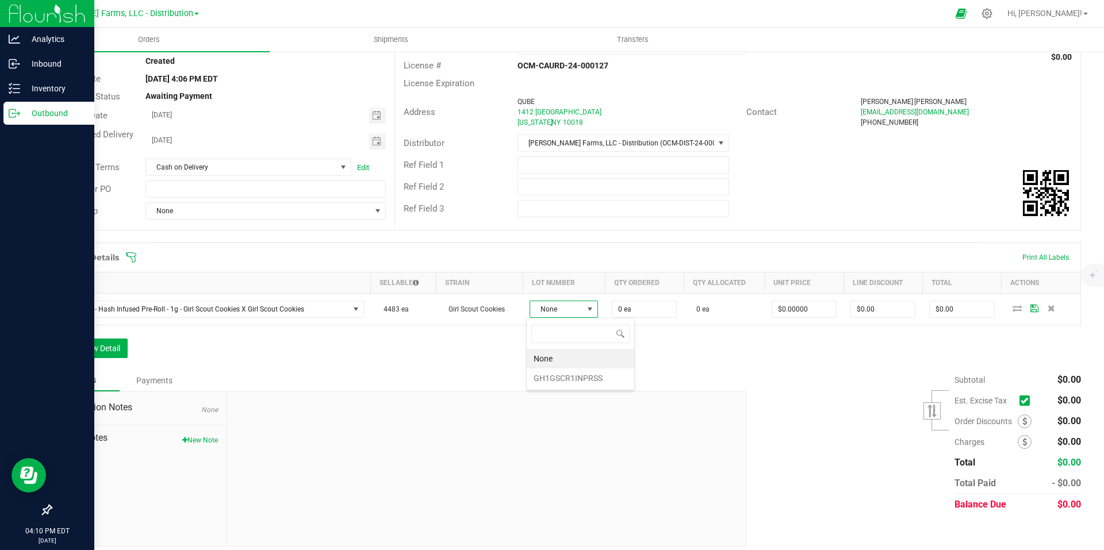
scroll to position [17, 67]
click at [563, 384] on li "GH1GSCR1INPRSS" at bounding box center [580, 378] width 107 height 20
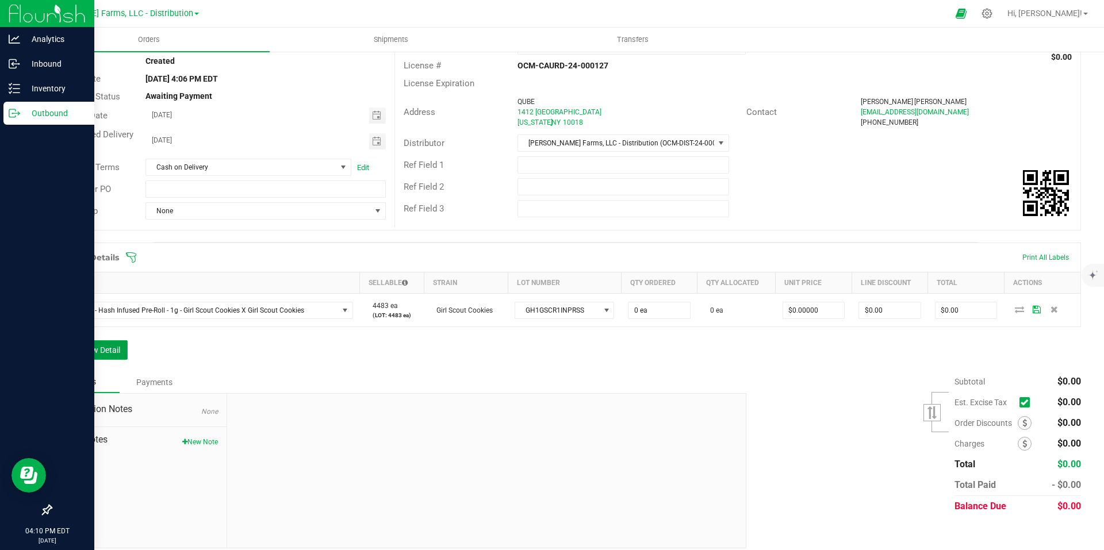
click at [103, 352] on button "Add New Detail" at bounding box center [89, 350] width 77 height 20
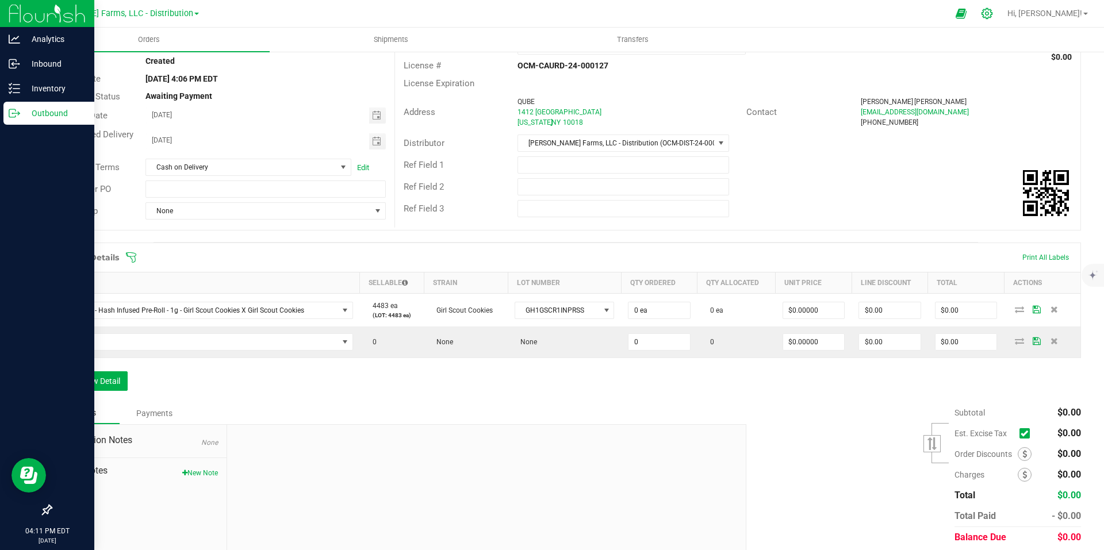
click at [993, 13] on icon at bounding box center [987, 13] width 12 height 12
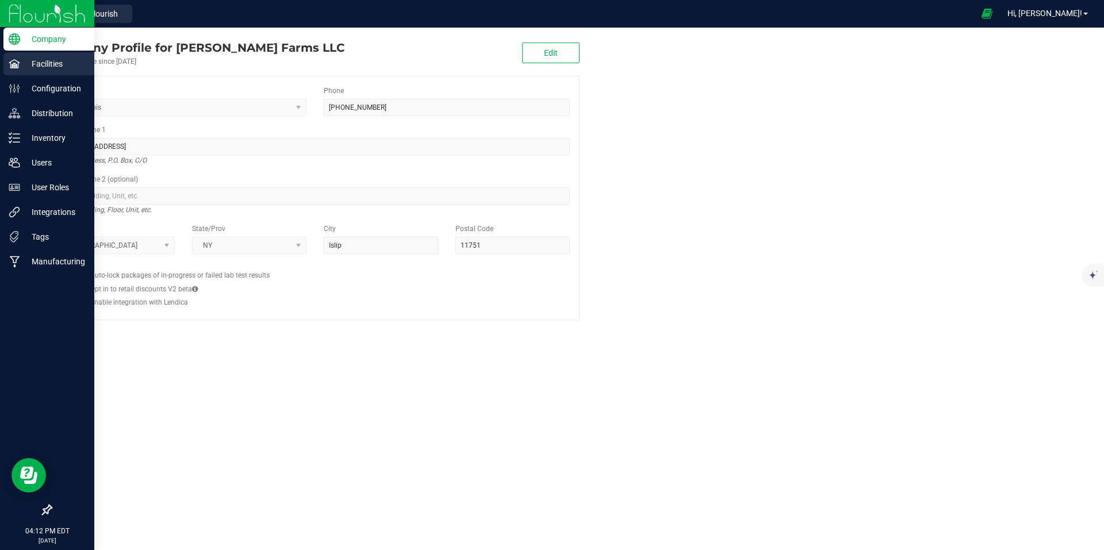
click at [53, 68] on p "Facilities" at bounding box center [54, 64] width 69 height 14
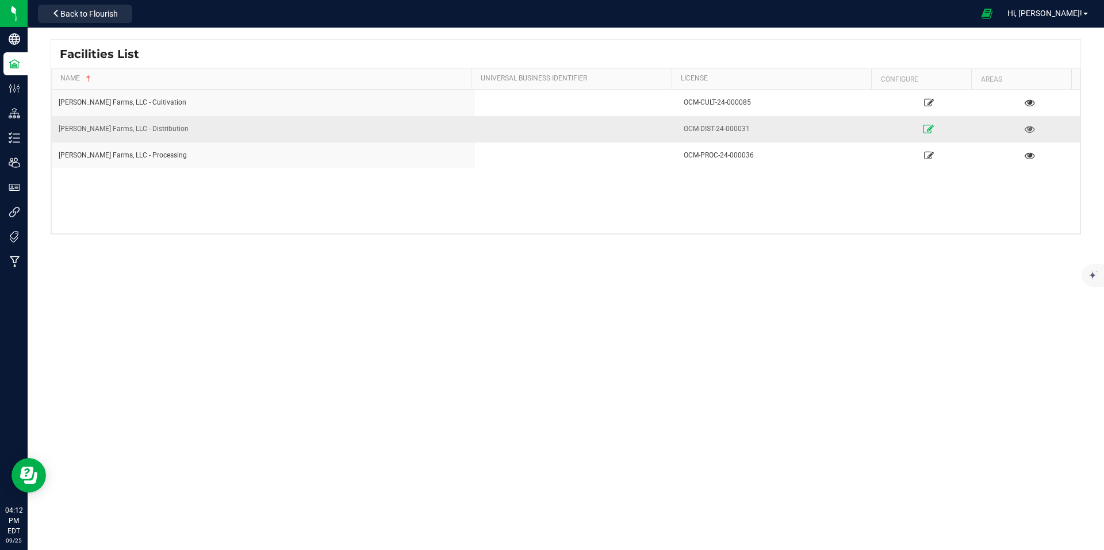
click at [923, 131] on icon at bounding box center [928, 129] width 11 height 8
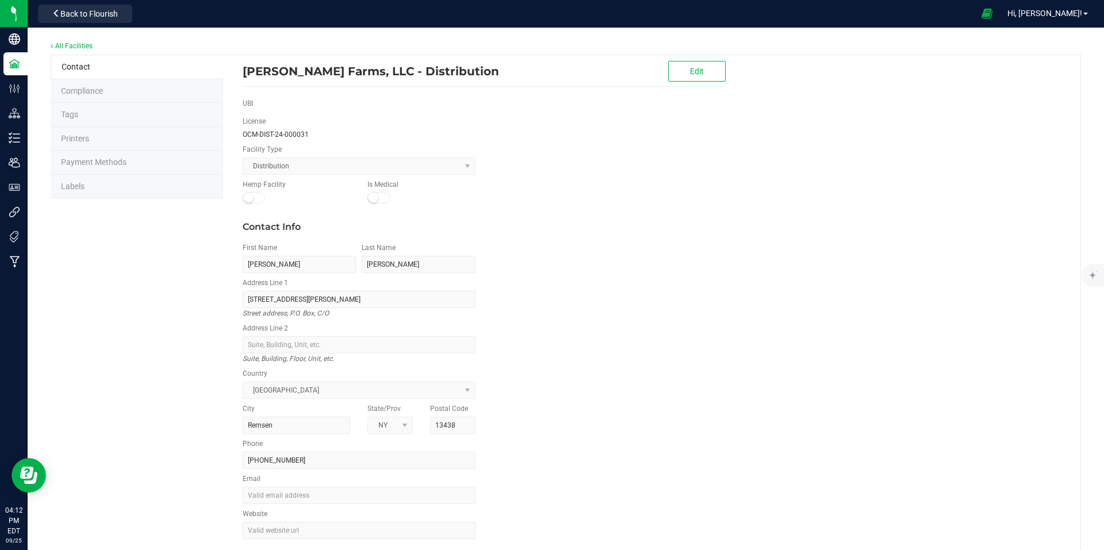
click at [64, 183] on span "Labels" at bounding box center [73, 186] width 24 height 9
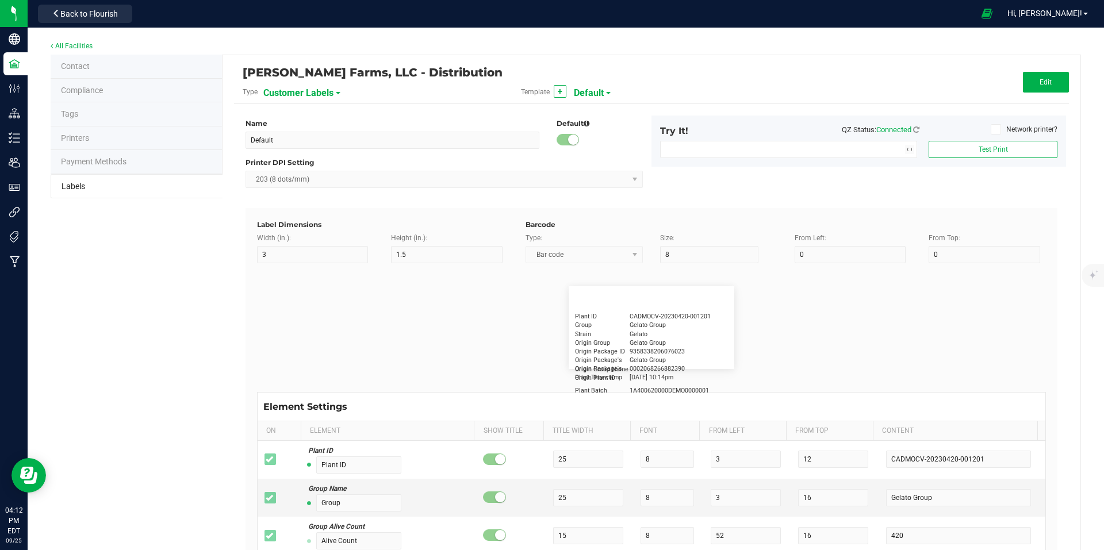
type input "1"
type input "0.5"
type input "20"
type input "5"
type input "Customer"
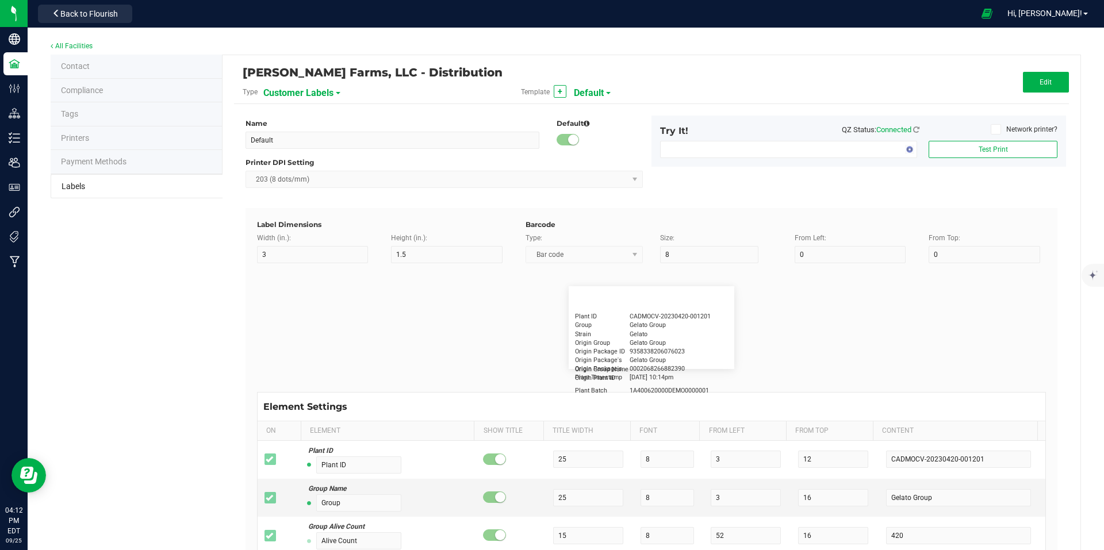
type input "15"
type input "5"
type input "[PERSON_NAME]"
type input "Product"
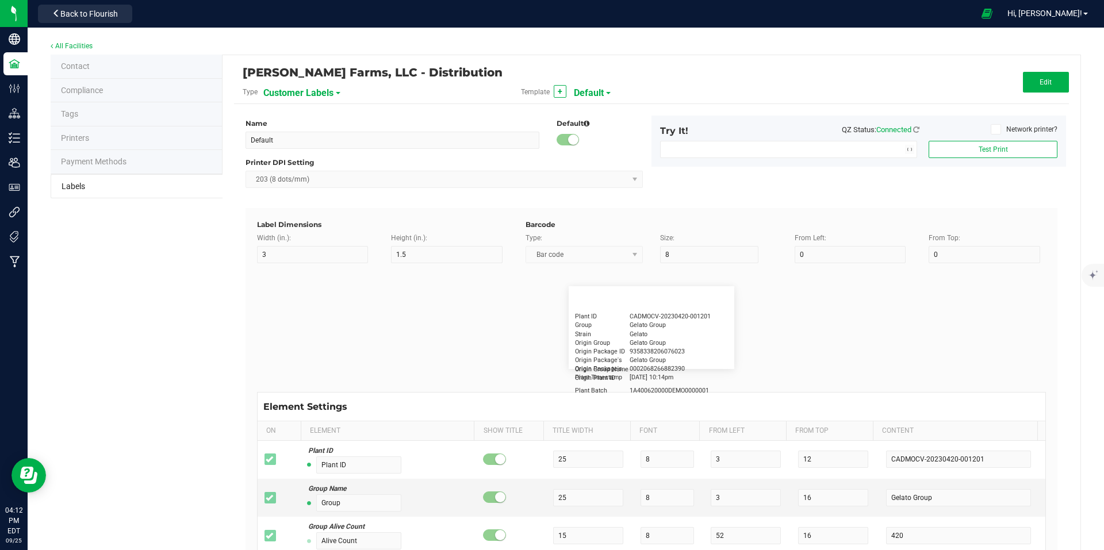
type input "15"
type input "5"
type input "10"
type input "GSC Oil Tincture"
type input "Qty"
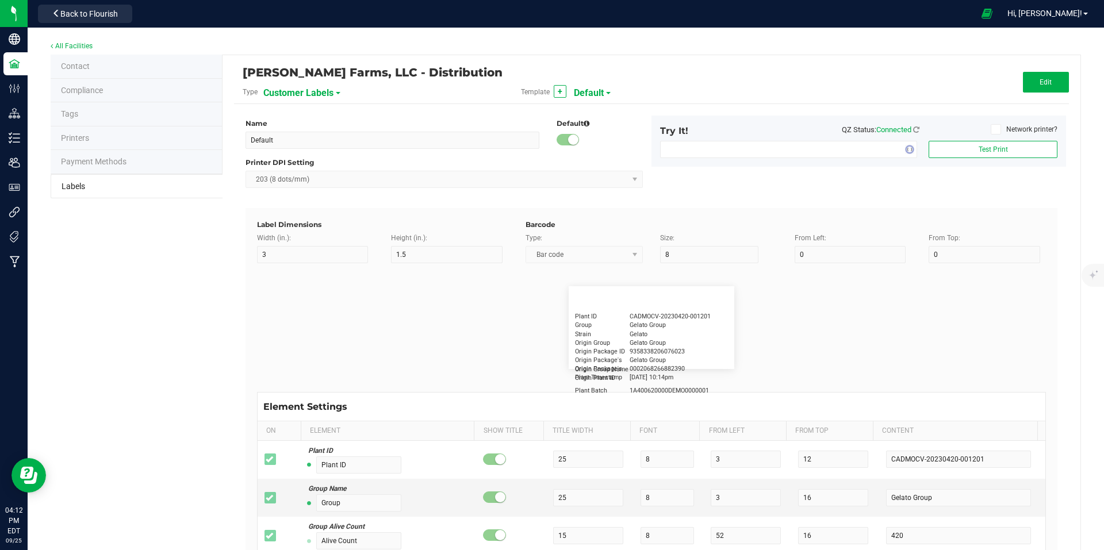
type input "5"
type input "15"
type input "3 ea"
type input "Package ID"
type input "15"
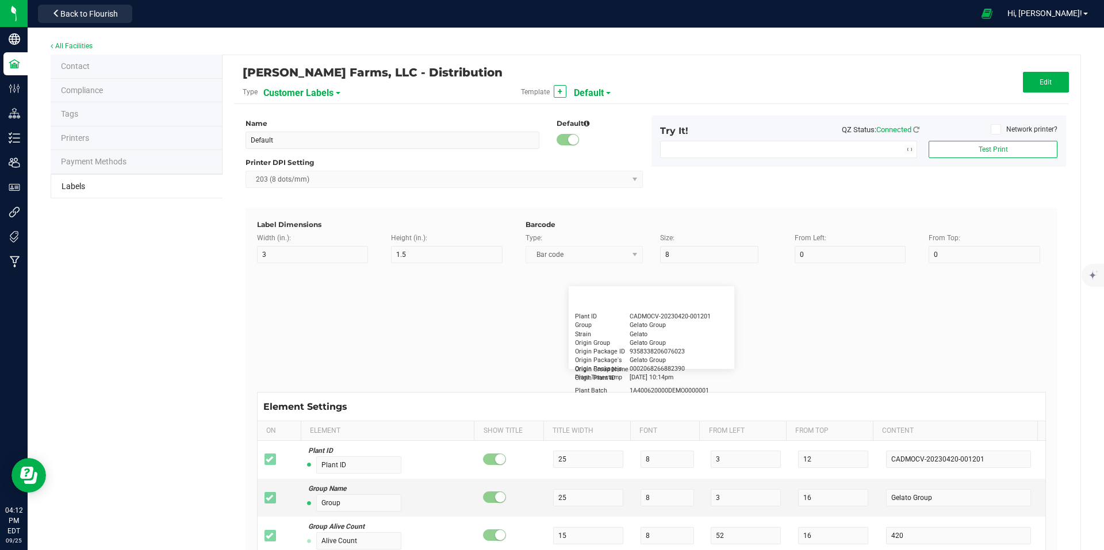
type input "5"
type input "CADMODS-20230420-096"
type input "Physician"
type input "15"
type input "5"
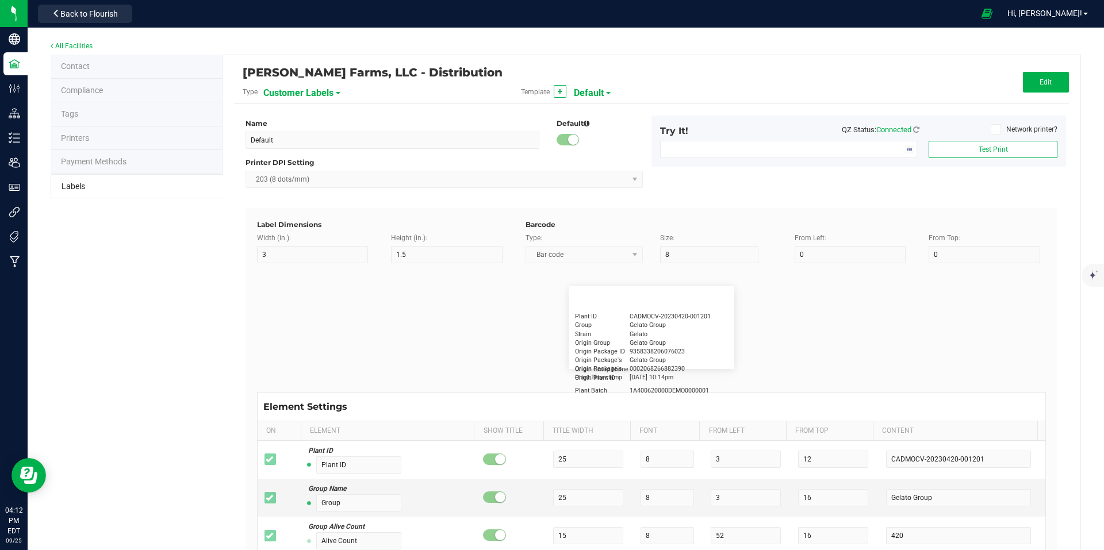
type input "20"
type input "Docfirst Doclast, MD."
type input "Order Date"
type input "15"
type input "5"
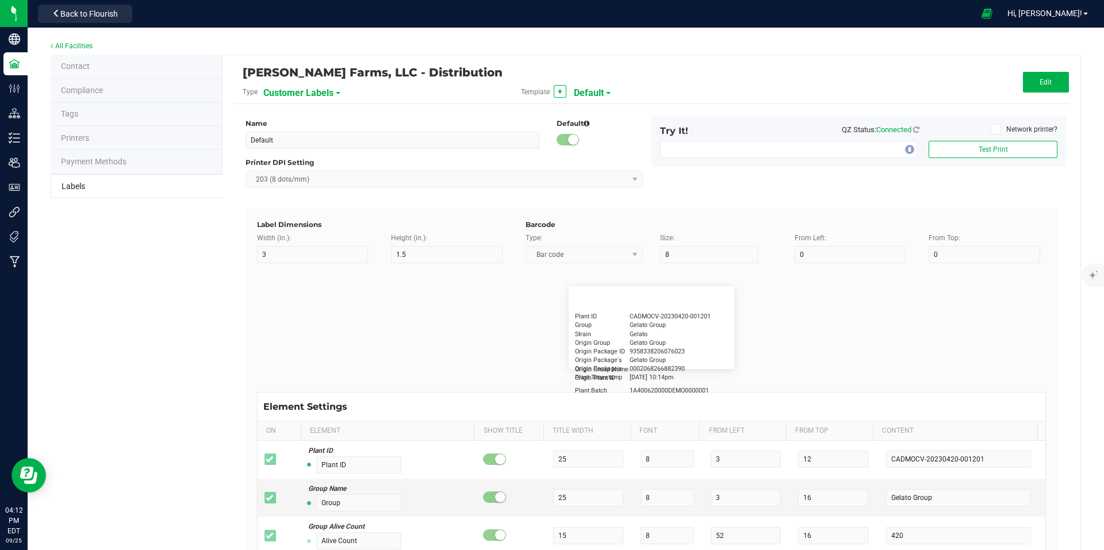
type input "25"
type input "[DATE] 1:17 pm"
type input "Lot Number"
type input "15"
type input "5"
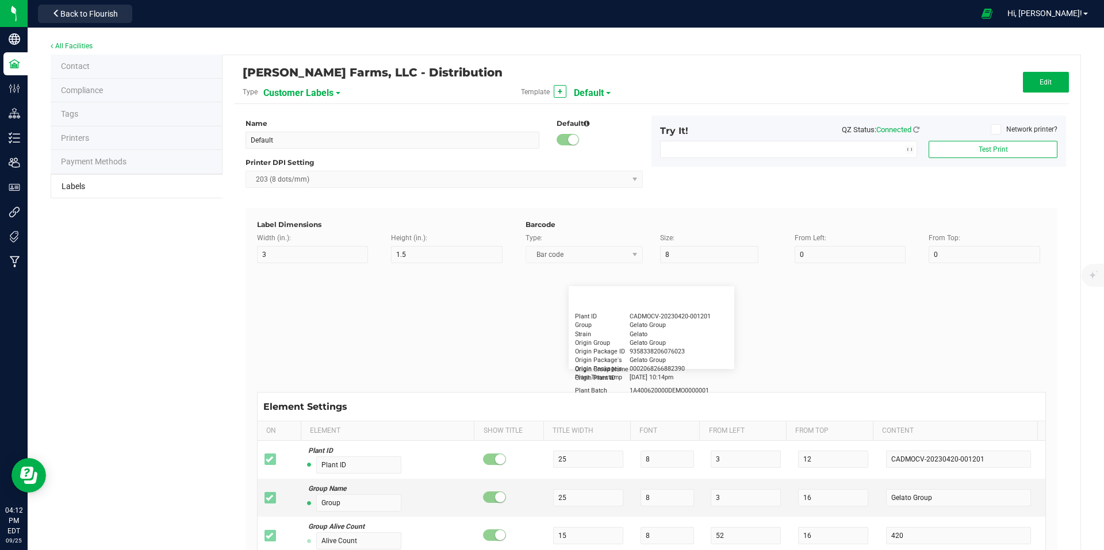
type input "10"
type input "LOTPXGDP-0912"
type input "Warning"
type input "15"
type input "5"
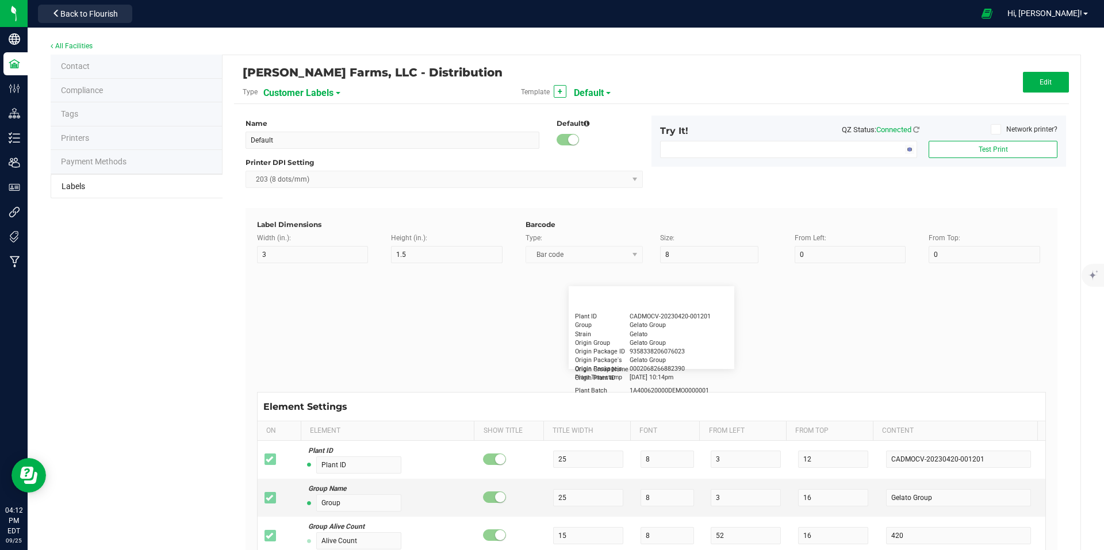
type input "30"
type input "Type Warning Here"
type input "Brand"
type input "15"
type input "5"
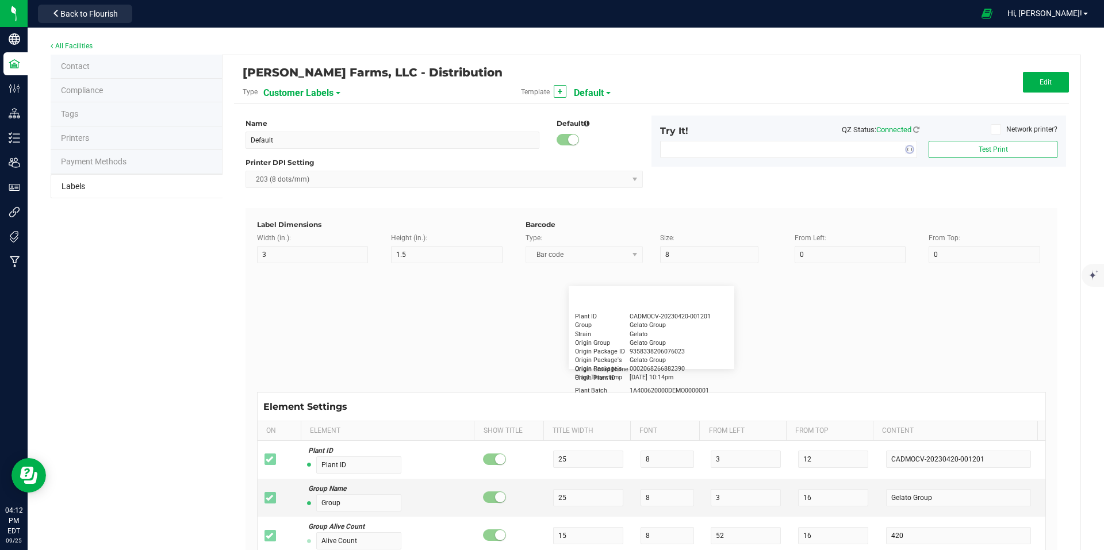
type input "30"
type input "Cannabis Co."
type input "NDC Number"
type input "15"
type input "5"
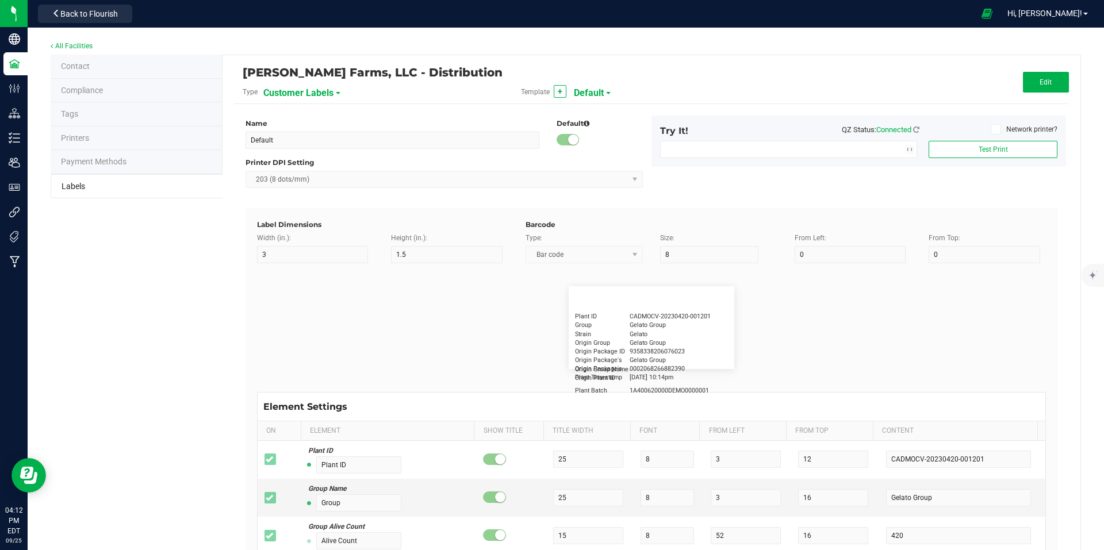
type input "30"
type input "[PHONE_NUMBER]"
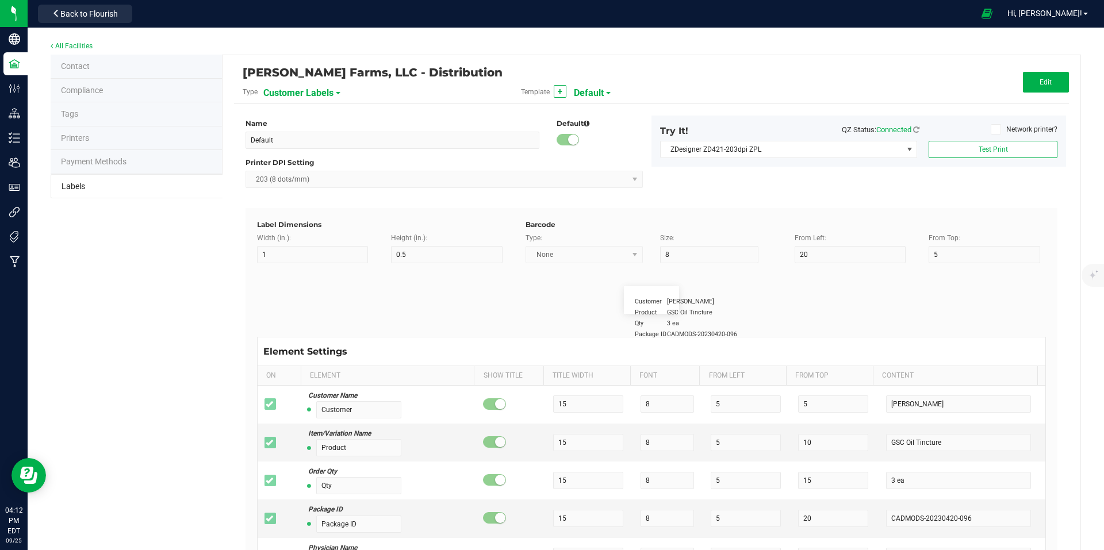
click at [337, 92] on span at bounding box center [338, 93] width 5 height 2
drag, startPoint x: 838, startPoint y: 41, endPoint x: 1029, endPoint y: 89, distance: 197.1
click at [839, 41] on div "All Facilities" at bounding box center [566, 47] width 1030 height 16
click at [332, 93] on div "Customer Labels" at bounding box center [326, 92] width 126 height 21
click at [336, 93] on span at bounding box center [338, 93] width 5 height 2
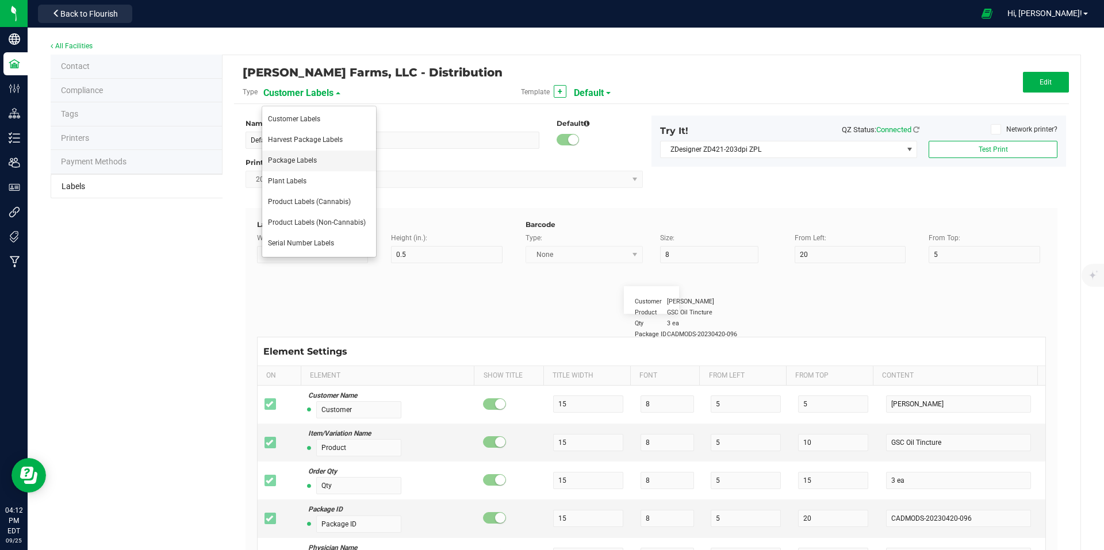
click at [306, 162] on span "Package Labels" at bounding box center [292, 160] width 49 height 8
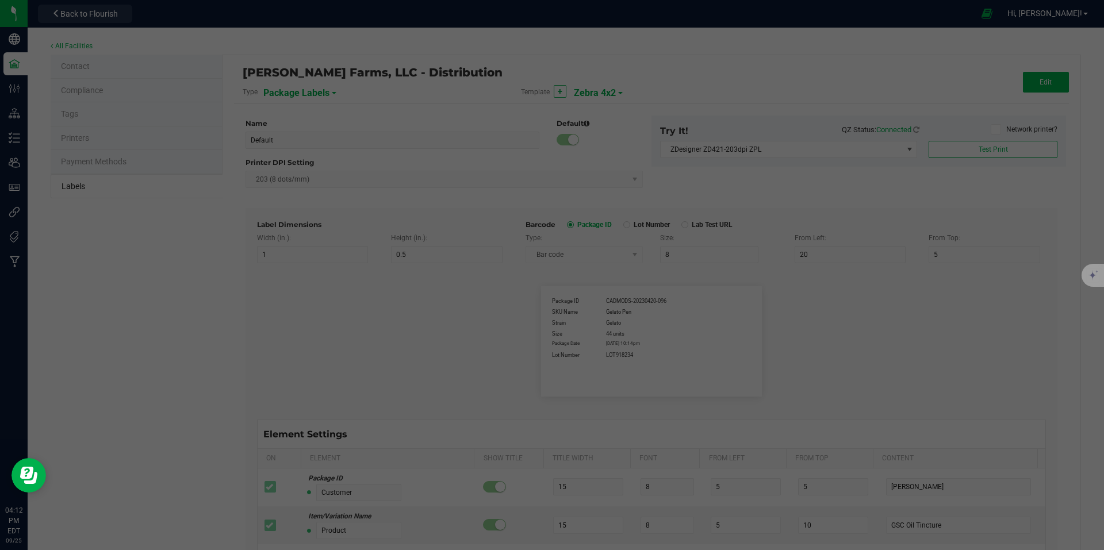
type input "Zebra 4x2"
type input "4"
type input "2"
type input "10"
type input "35"
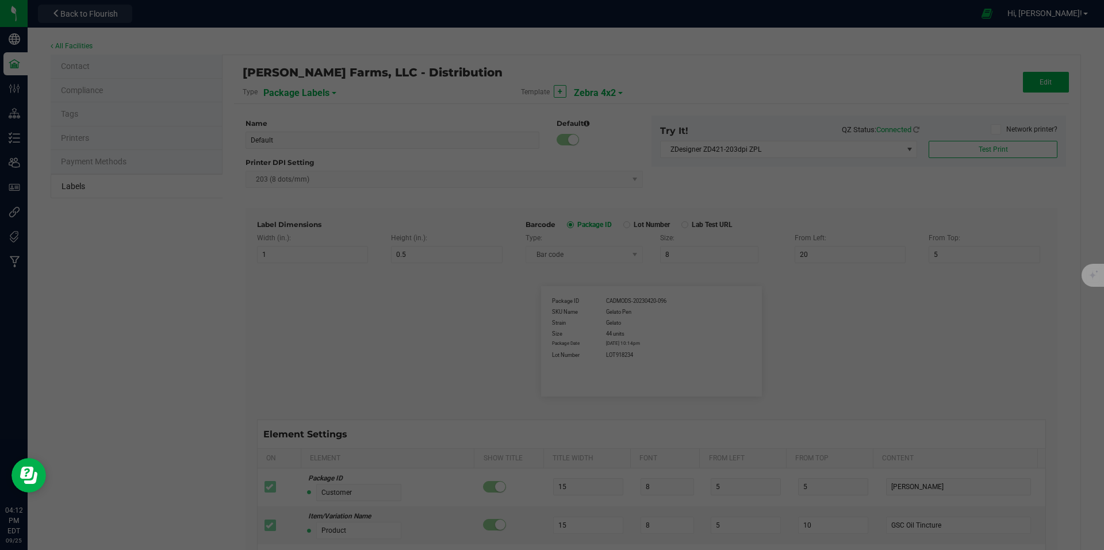
type input "45"
type input "Package ID"
type input "25"
type input "7"
type input "CADMODS-20230420-096"
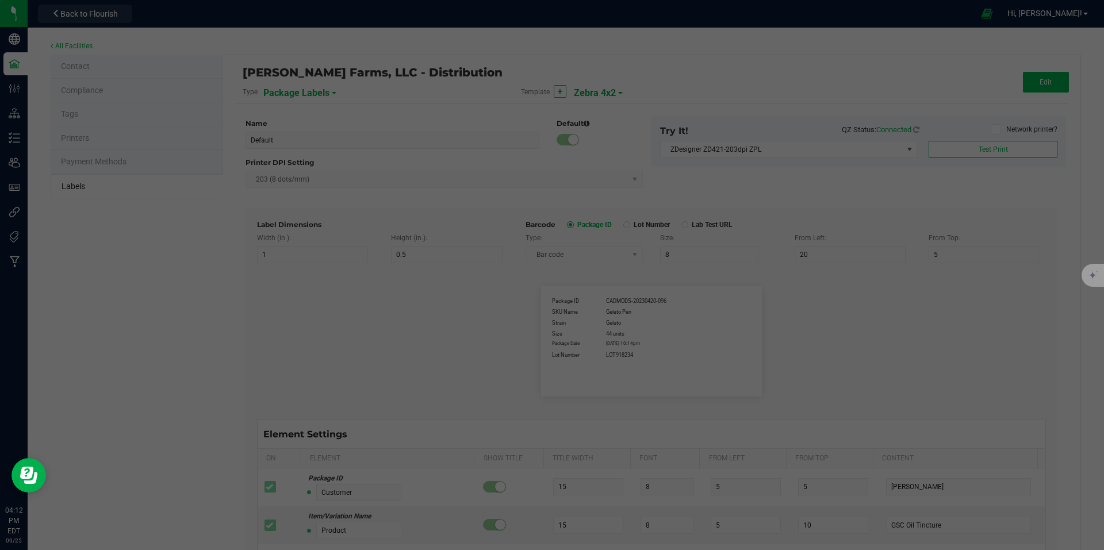
type input "SKU Name"
type input "25"
type input "7"
type input "Gelato Pen"
type input "Strain"
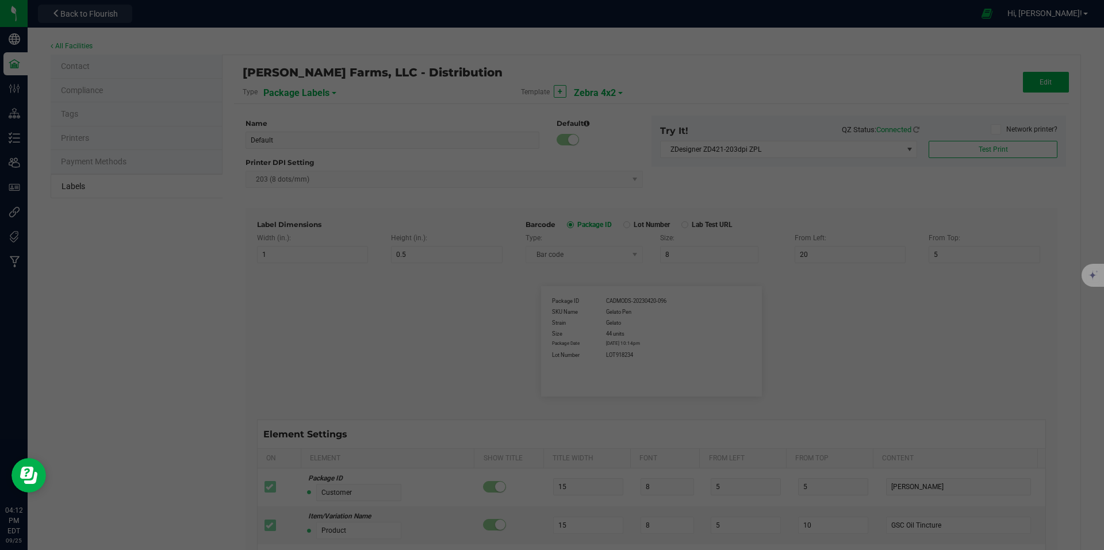
type input "25"
type input "7"
type input "Gelato"
type input "Size"
type input "25"
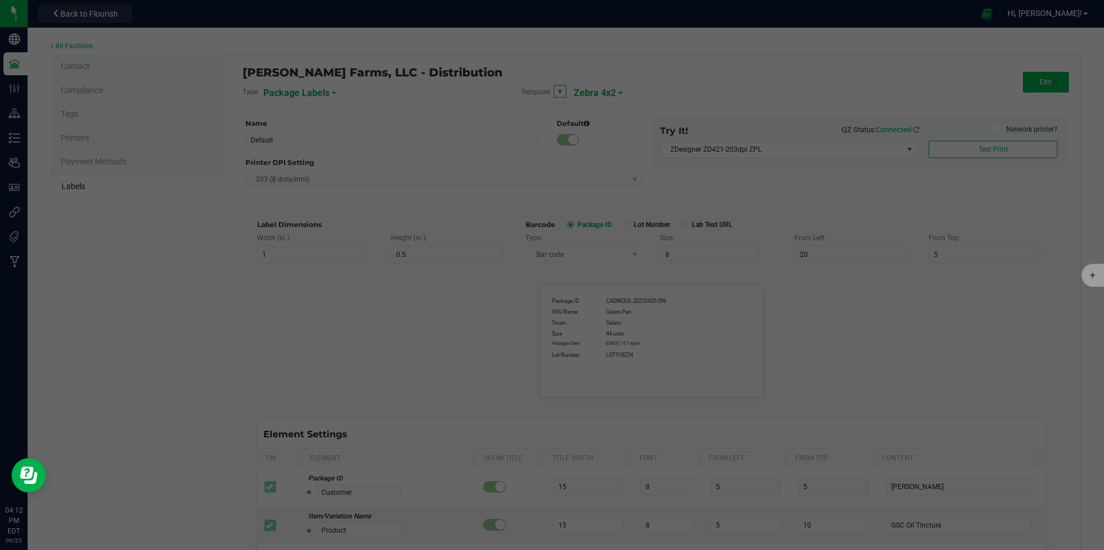
type input "7"
type input "44 units"
type input "Package Date"
type input "25"
type input "6"
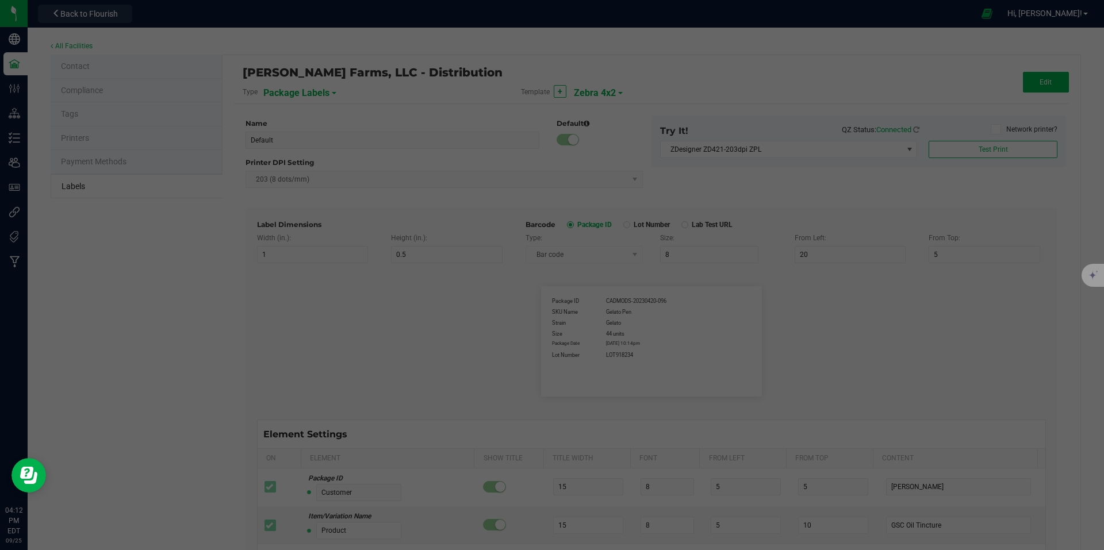
type input "25"
type input "[DATE] 10:14pm"
type input "Lot Number"
type input "25"
type input "7"
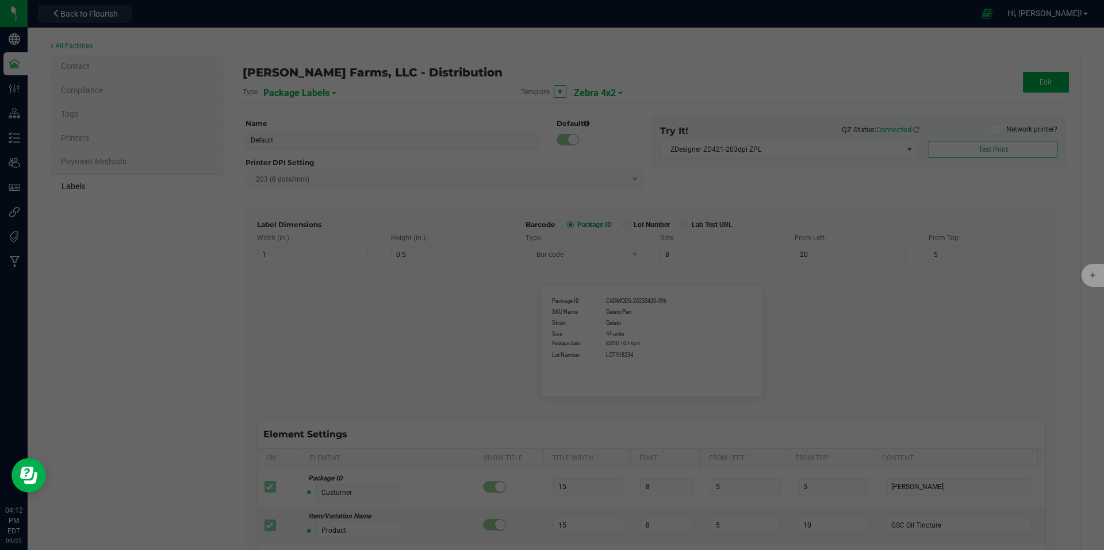
type input "30"
type input "LOT918234"
type input "SKU"
type input "25"
type input "10"
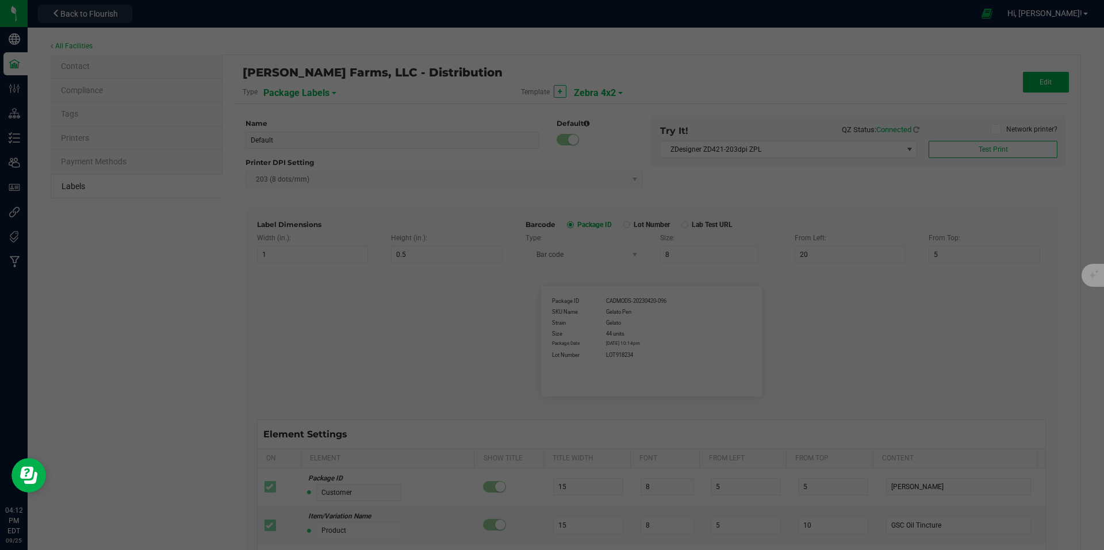
type input "30"
type input "42P017"
type input "Ref Field 1"
type input "25"
type input "10"
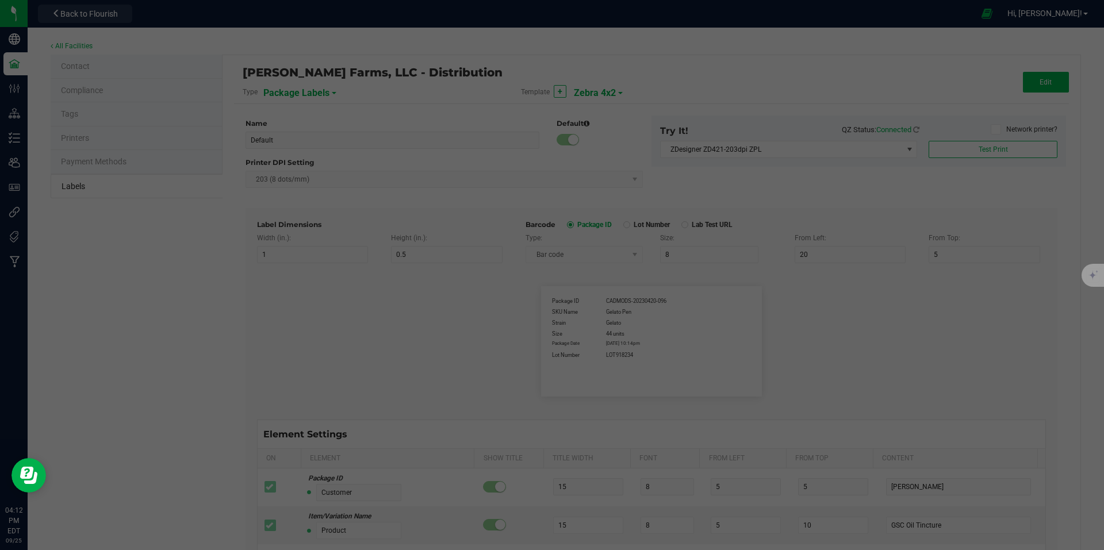
type input "35"
type input "Ref Field 1 Value"
type input "Ref Field 2"
type input "25"
type input "10"
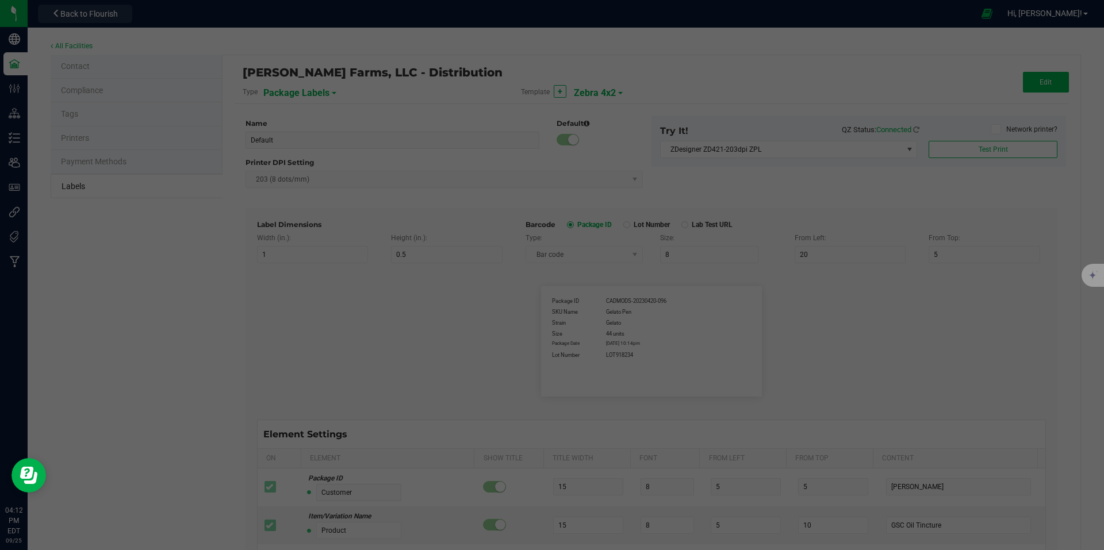
type input "35"
type input "Ref Field 2 Value"
type input "Ref Field 3"
type input "25"
type input "10"
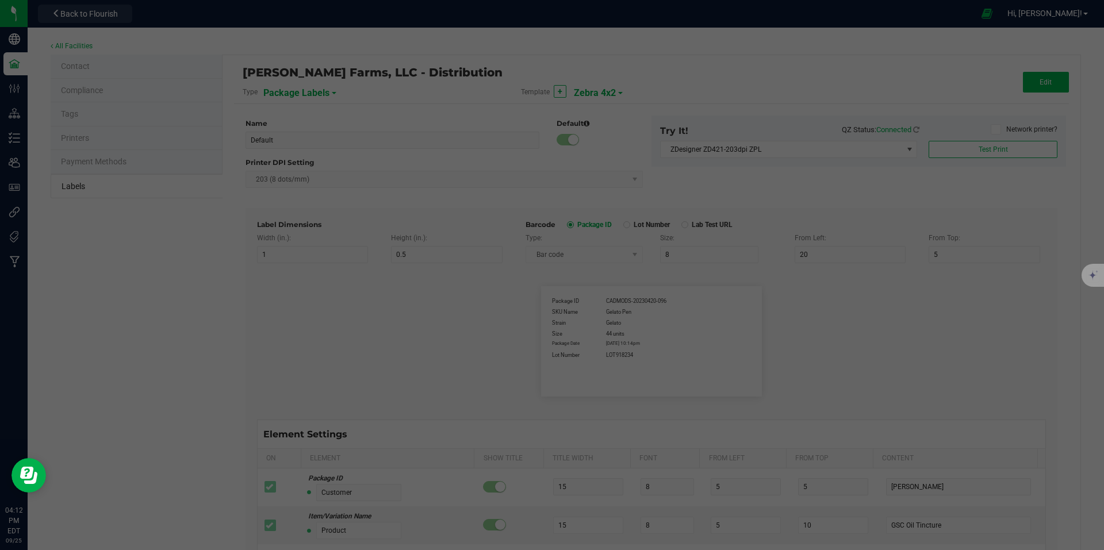
type input "35"
type input "Ref Field 3 Value"
type input "Item Ref Field 1"
type input "25"
type input "10"
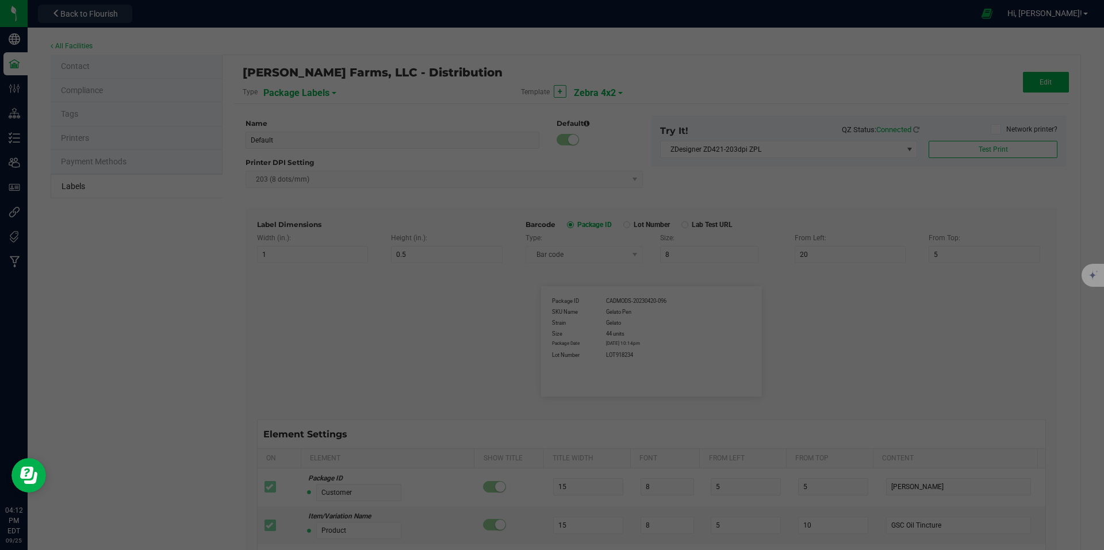
type input "35"
type input "Item Ref Field 1 Value"
type input "Item Ref Field 2"
type input "25"
type input "10"
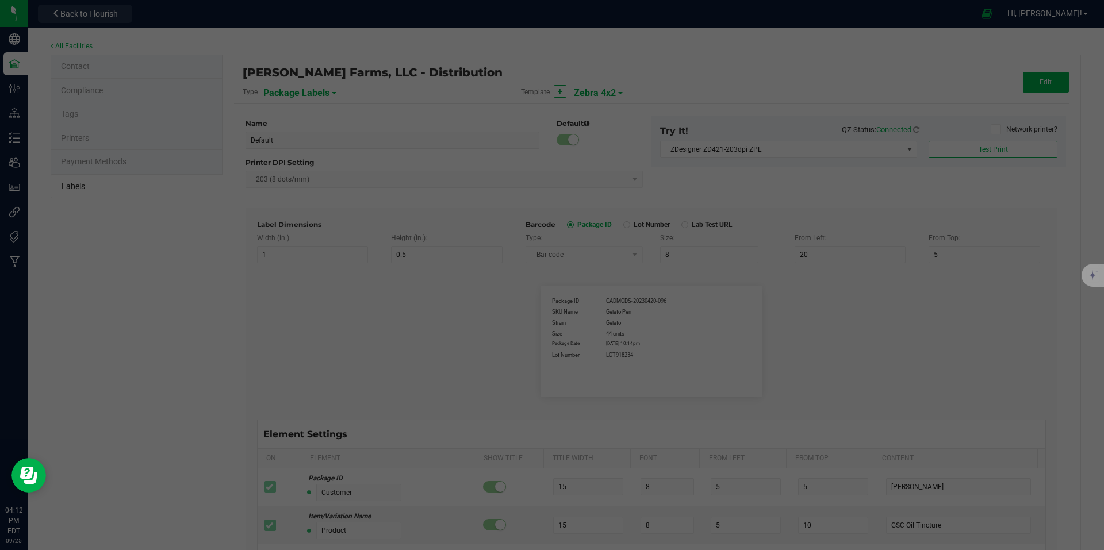
type input "35"
type input "Item Ref Field 2 Value"
type input "Item Ref Field 3"
type input "25"
type input "10"
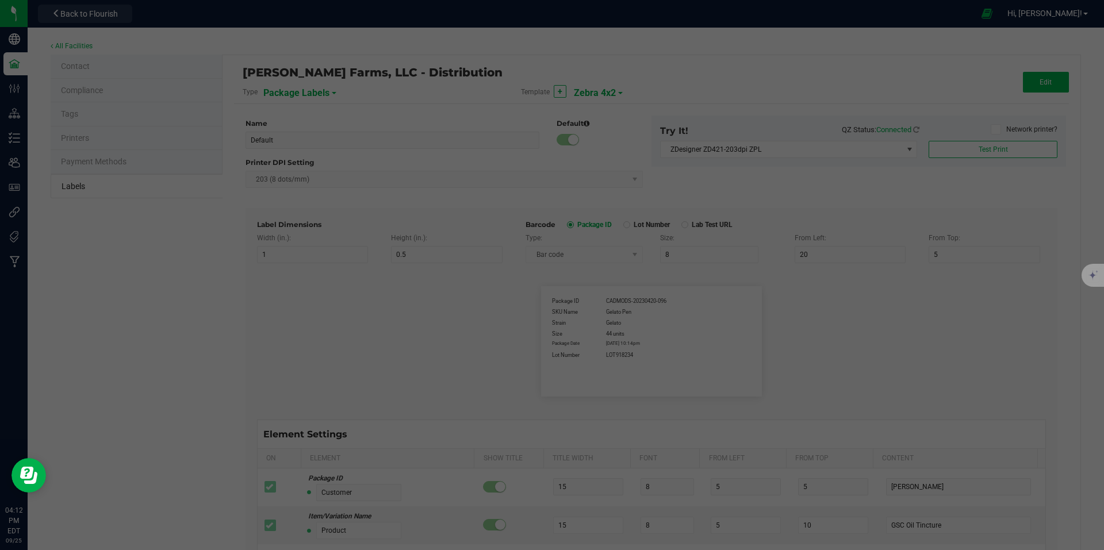
type input "35"
type input "Item Ref Field 3 Value"
type input "Item Ref Field 4"
type input "25"
type input "10"
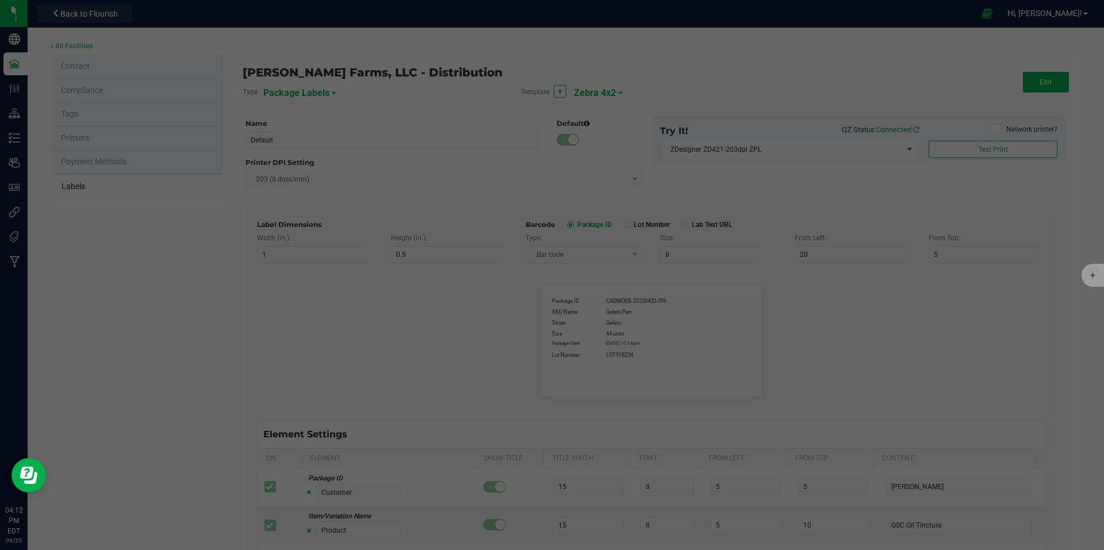
type input "35"
type input "Item Ref Field 4 Value"
type input "Item Ref Field 5"
type input "25"
type input "10"
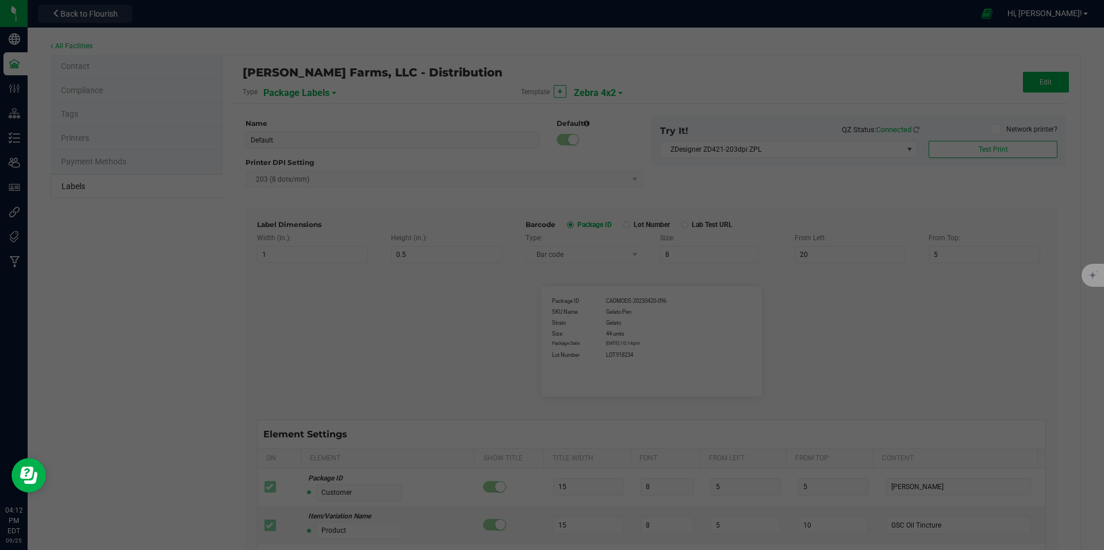
type input "35"
type input "Item Ref Field 5 Value"
type input "NDC Number"
type input "25"
type input "10"
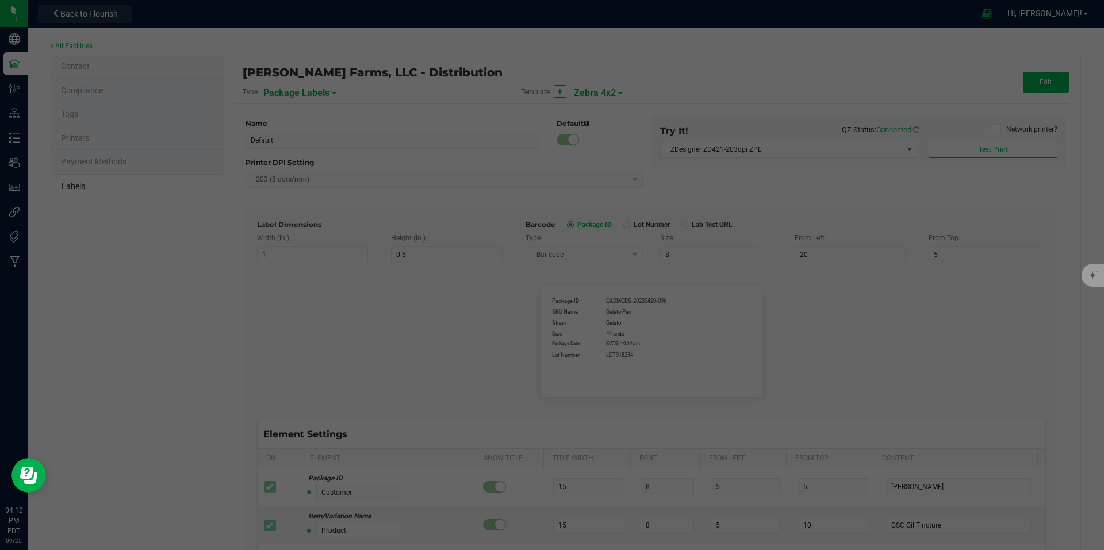
type input "35"
type input "[PHONE_NUMBER]"
type input "Number of Servings"
type input "25"
type input "10"
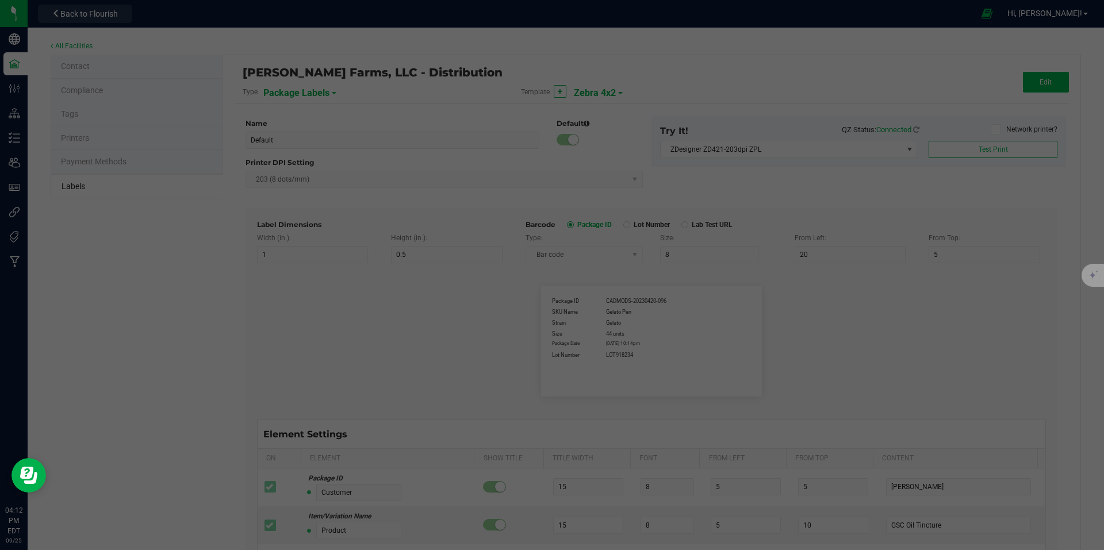
type input "35"
type input "4 servings/item"
type input "Serving Size"
type input "25"
type input "10"
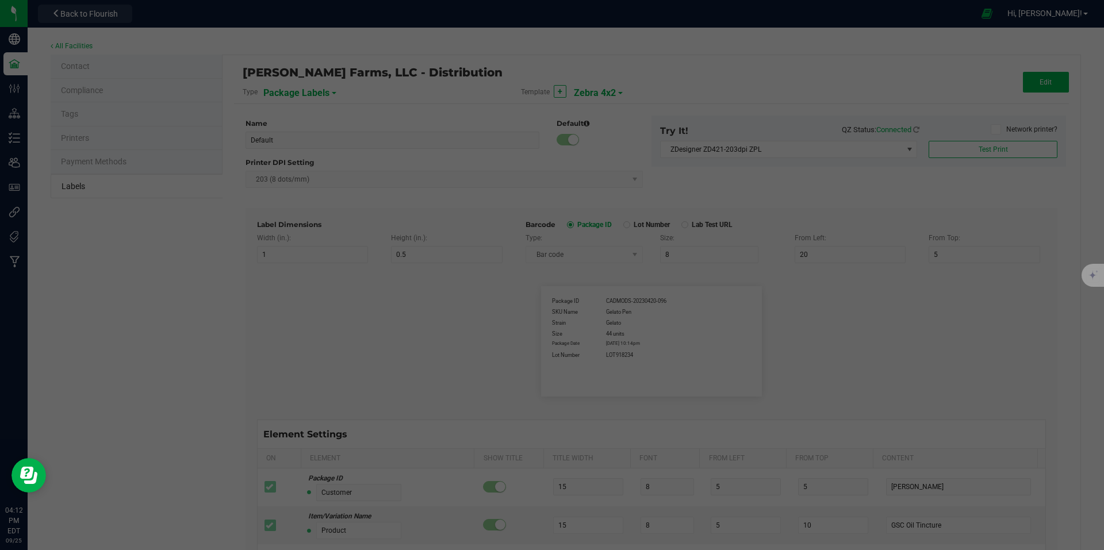
type input "35"
type input "1 cup"
type input "Serving Size (Grams)"
type input "25"
type input "10"
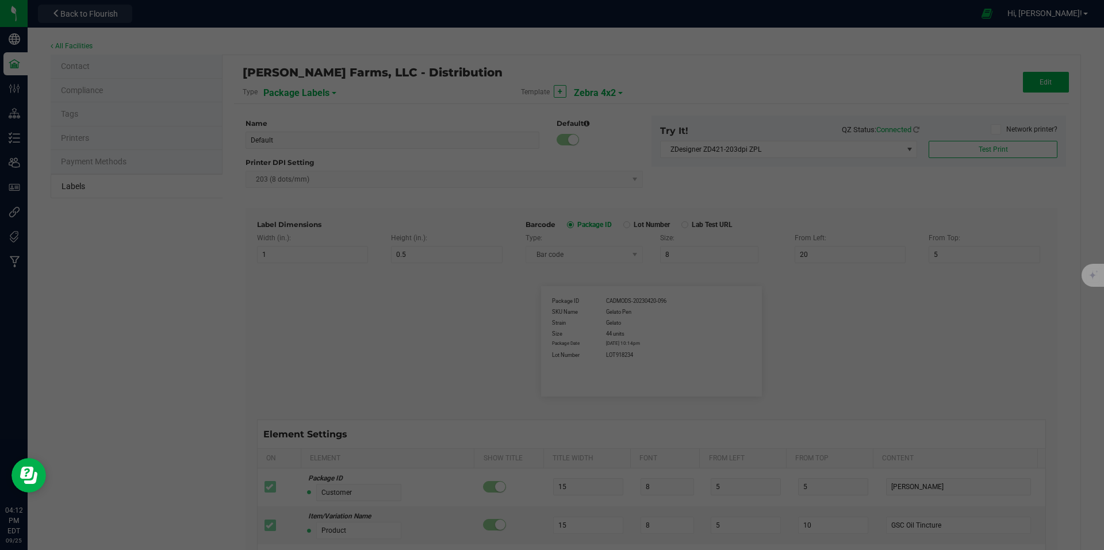
type input "35"
type input "4 g"
type input "Item Ingredients"
type input "25"
type input "10"
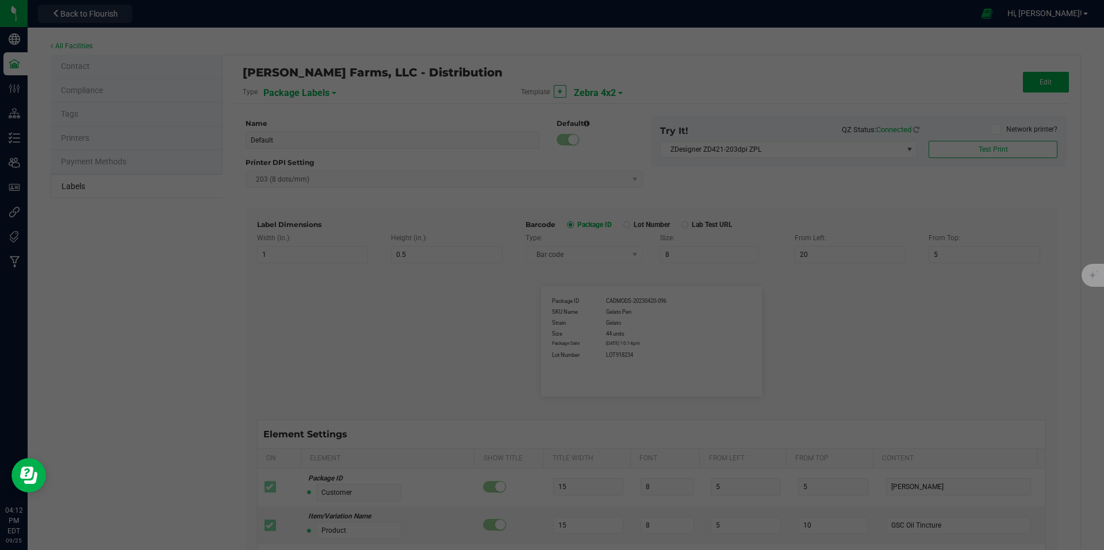
type input "35"
type input "Ingredient one, ingredient two"
type input "Allergens"
type input "25"
type input "10"
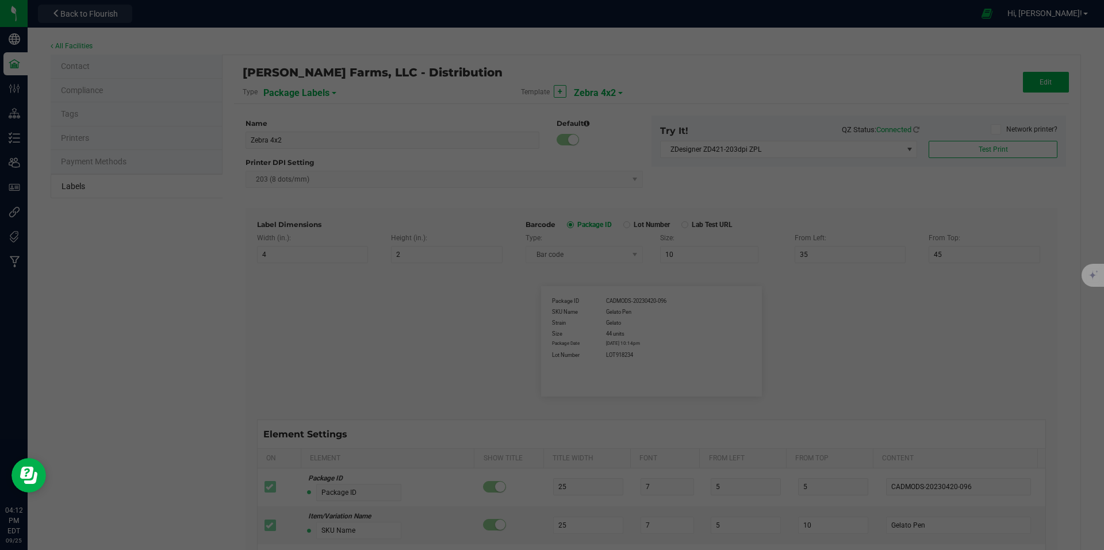
click at [821, 91] on div at bounding box center [552, 275] width 1104 height 550
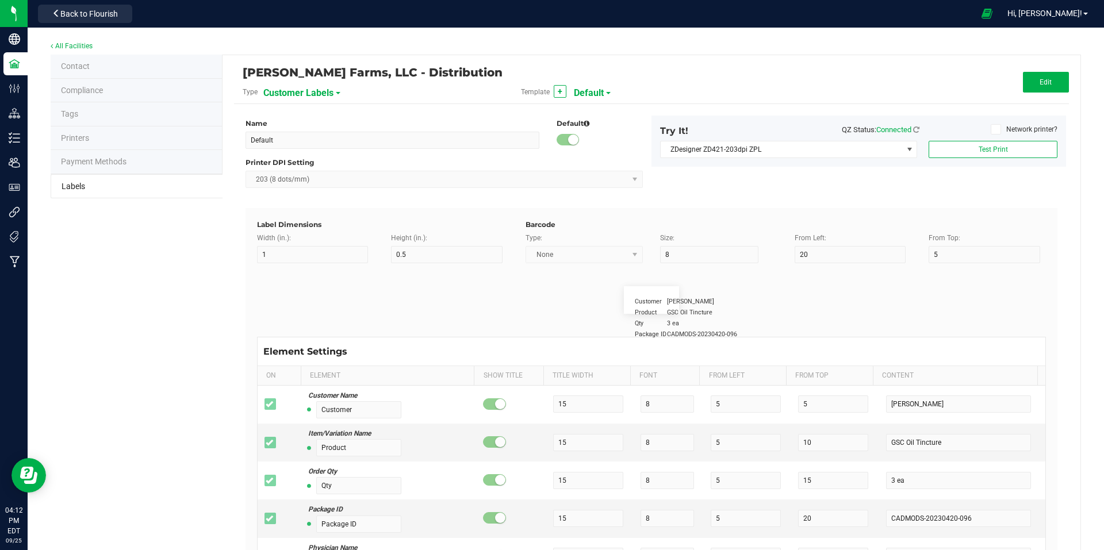
click at [337, 94] on span at bounding box center [338, 93] width 5 height 2
drag, startPoint x: 315, startPoint y: 163, endPoint x: 829, endPoint y: 102, distance: 518.1
click at [315, 163] on span "Package Labels" at bounding box center [292, 160] width 49 height 8
type input "Zebra 4x2"
type input "4"
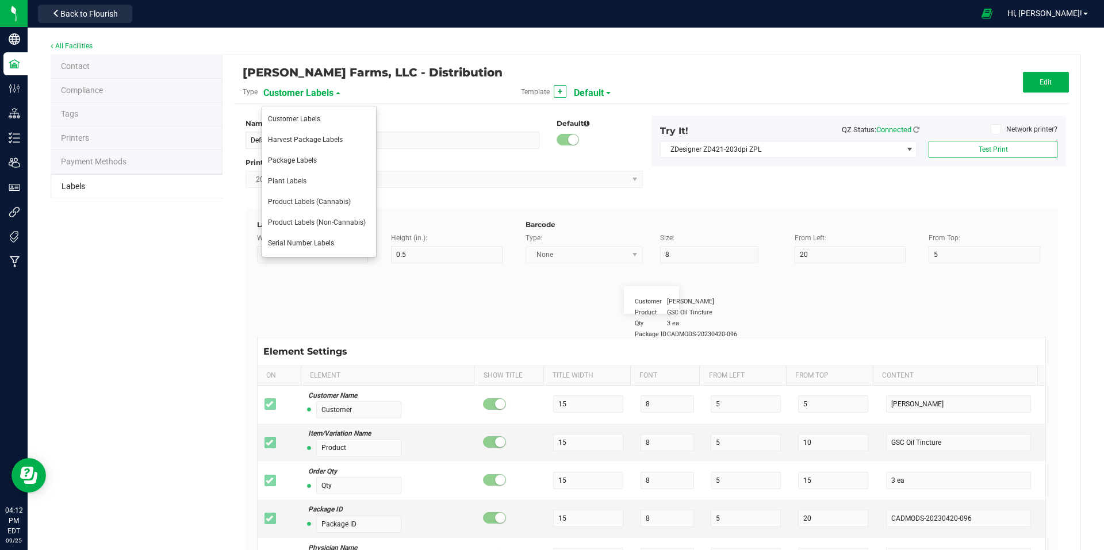
type input "2"
type input "10"
type input "35"
type input "45"
type input "Package ID"
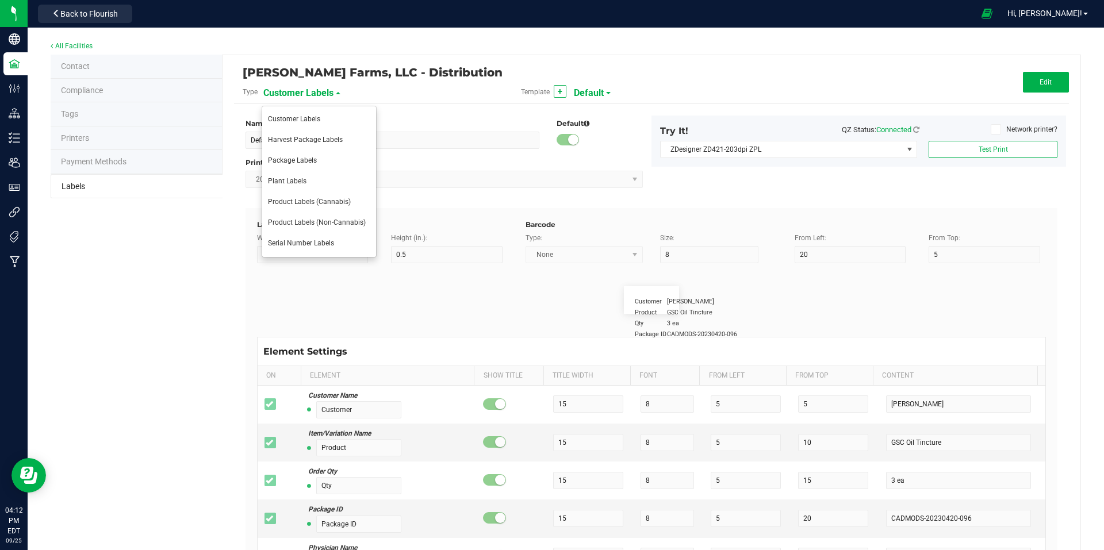
type input "25"
type input "7"
type input "CADMODS-20230420-096"
type input "SKU Name"
type input "25"
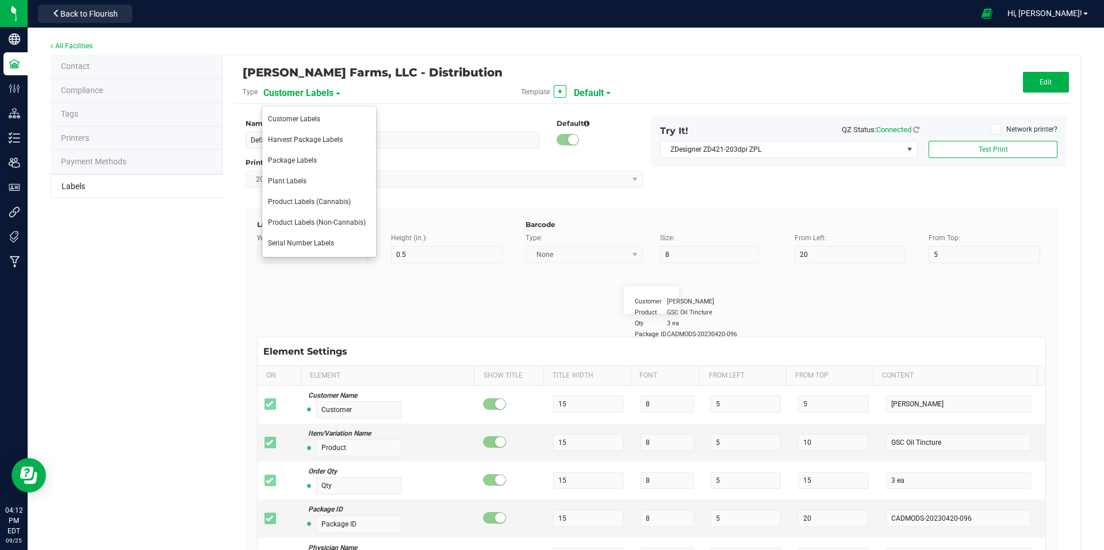
type input "7"
type input "Gelato Pen"
type input "Strain"
type input "25"
type input "7"
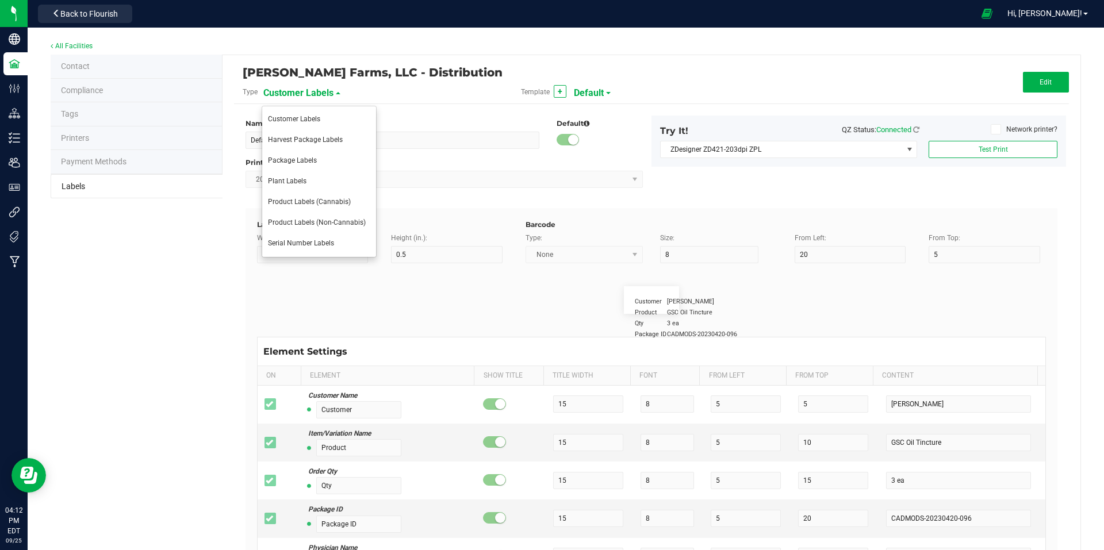
type input "Gelato"
type input "Size"
type input "25"
type input "7"
type input "44 units"
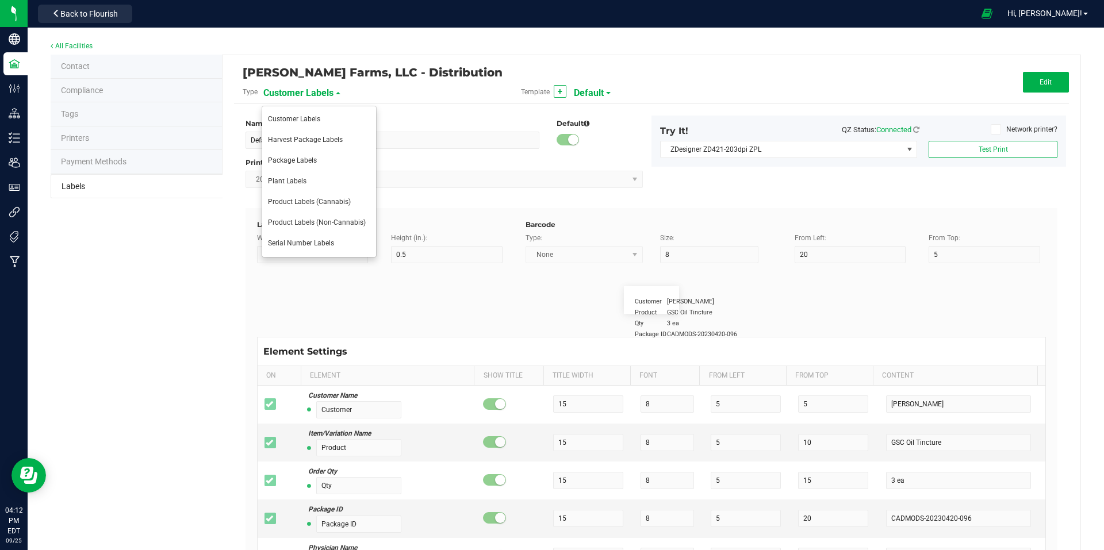
type input "Package Date"
type input "25"
type input "6"
type input "25"
type input "[DATE] 10:14pm"
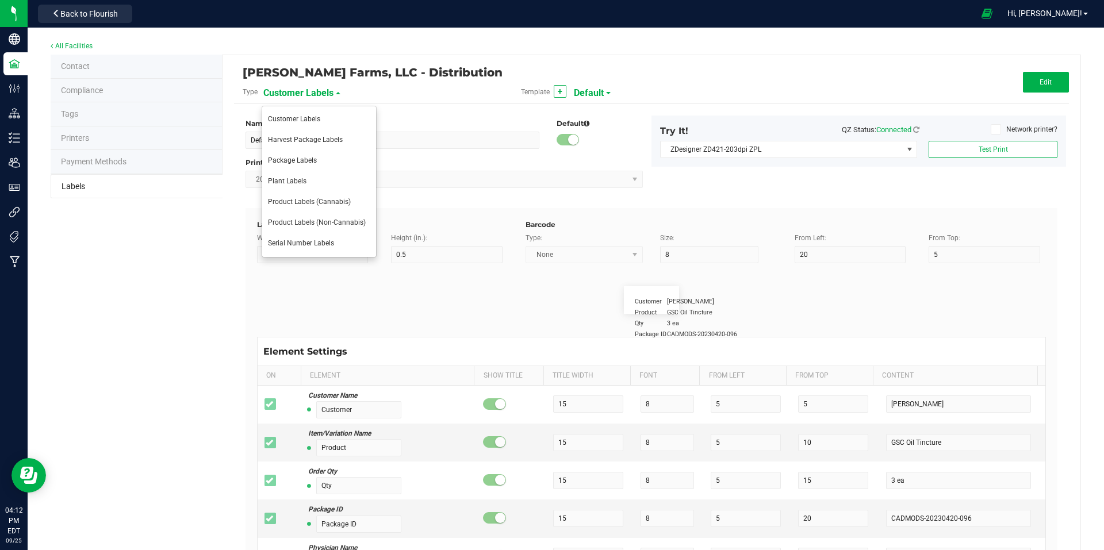
type input "Lot Number"
type input "25"
type input "7"
type input "30"
type input "LOT918234"
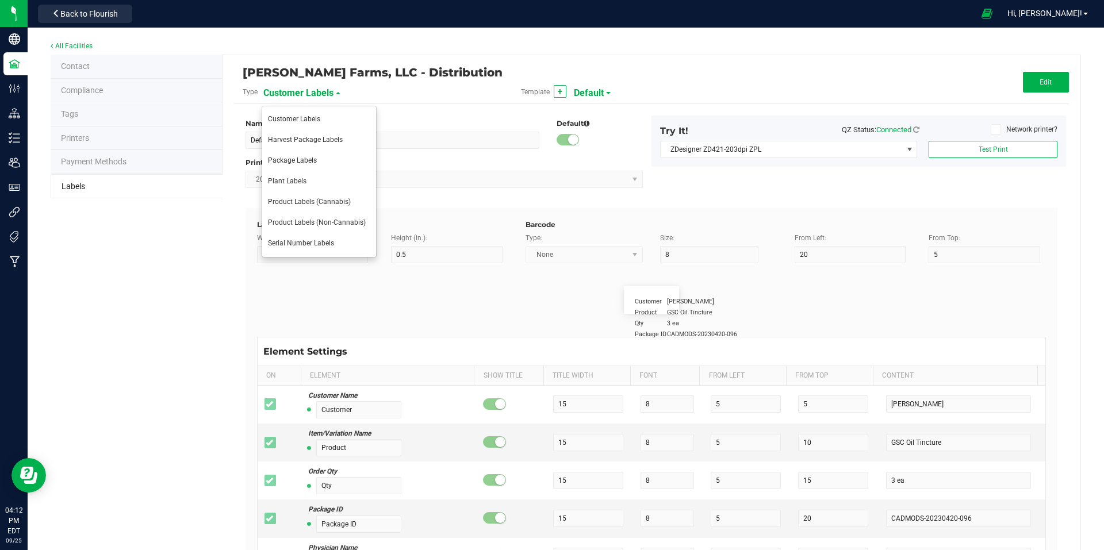
type input "SKU"
type input "25"
type input "10"
type input "30"
type input "42P017"
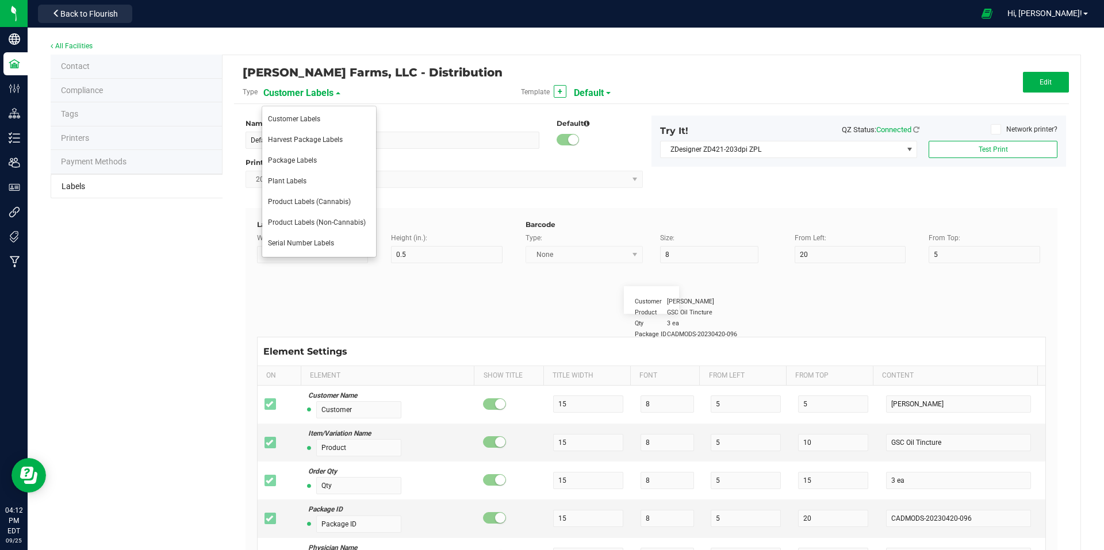
type input "Ref Field 1"
type input "25"
type input "10"
type input "35"
type input "Ref Field 1 Value"
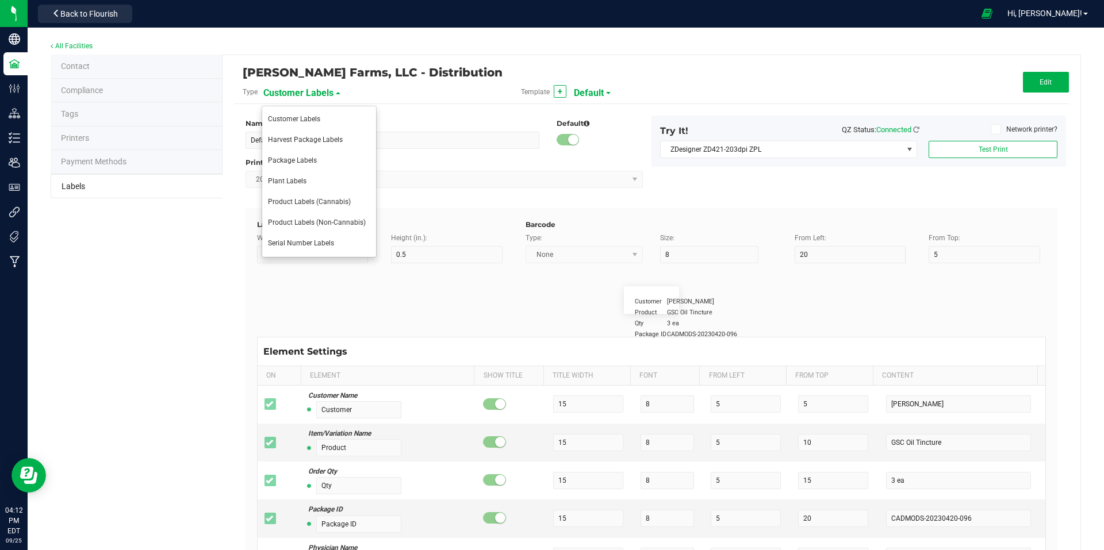
type input "Ref Field 2"
type input "25"
type input "10"
type input "35"
type input "Ref Field 2 Value"
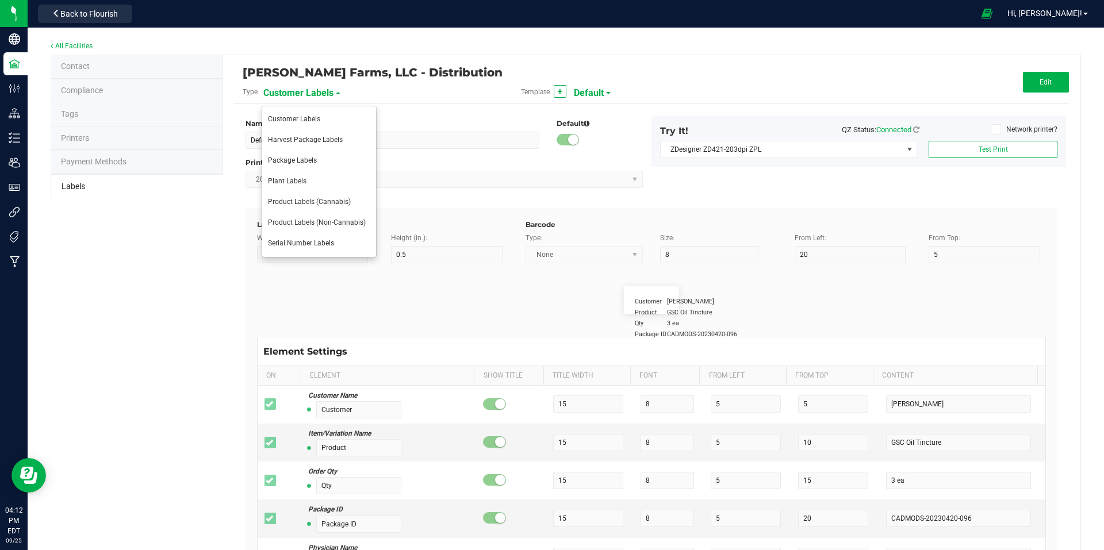
type input "Ref Field 3"
type input "25"
type input "10"
type input "35"
type input "Ref Field 3 Value"
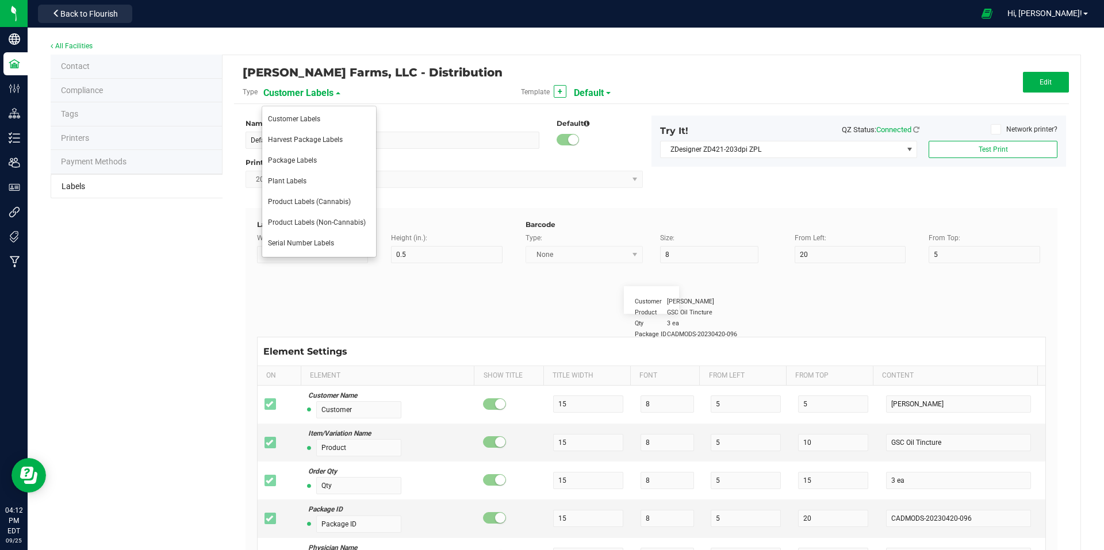
type input "Item Ref Field 1"
type input "25"
type input "10"
type input "35"
type input "Item Ref Field 1 Value"
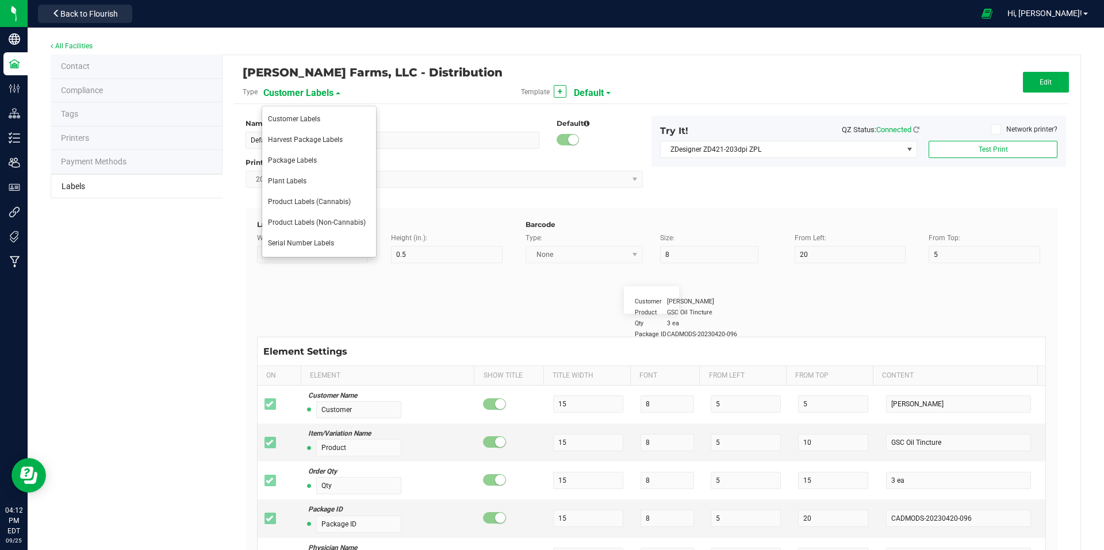
type input "Item Ref Field 2"
type input "25"
type input "10"
type input "35"
type input "Item Ref Field 2 Value"
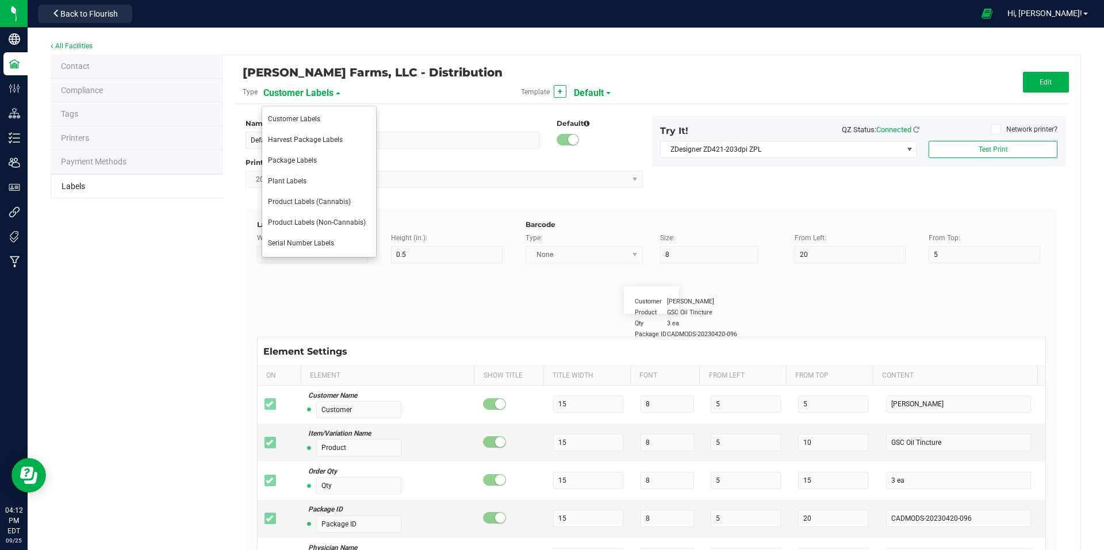
type input "Item Ref Field 3"
type input "25"
type input "10"
type input "35"
type input "Item Ref Field 3 Value"
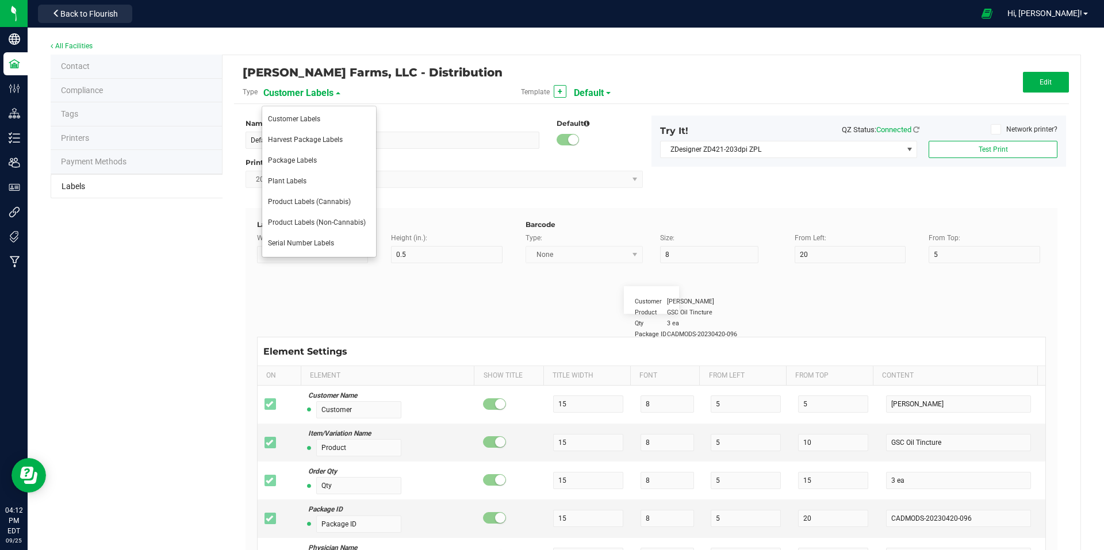
type input "Item Ref Field 4"
type input "25"
type input "10"
type input "35"
type input "Item Ref Field 4 Value"
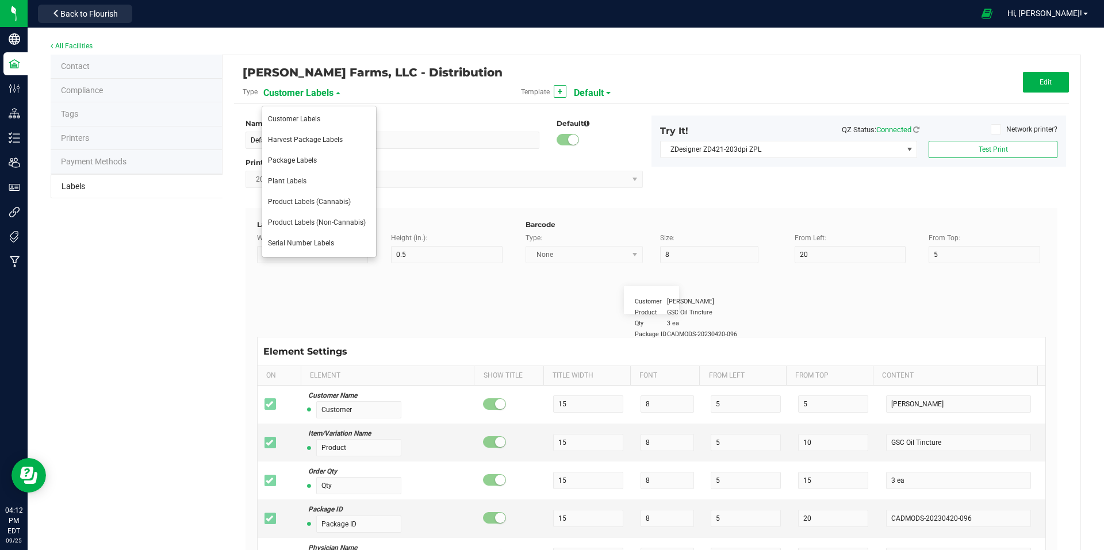
type input "Item Ref Field 5"
type input "25"
type input "10"
type input "35"
type input "Item Ref Field 5 Value"
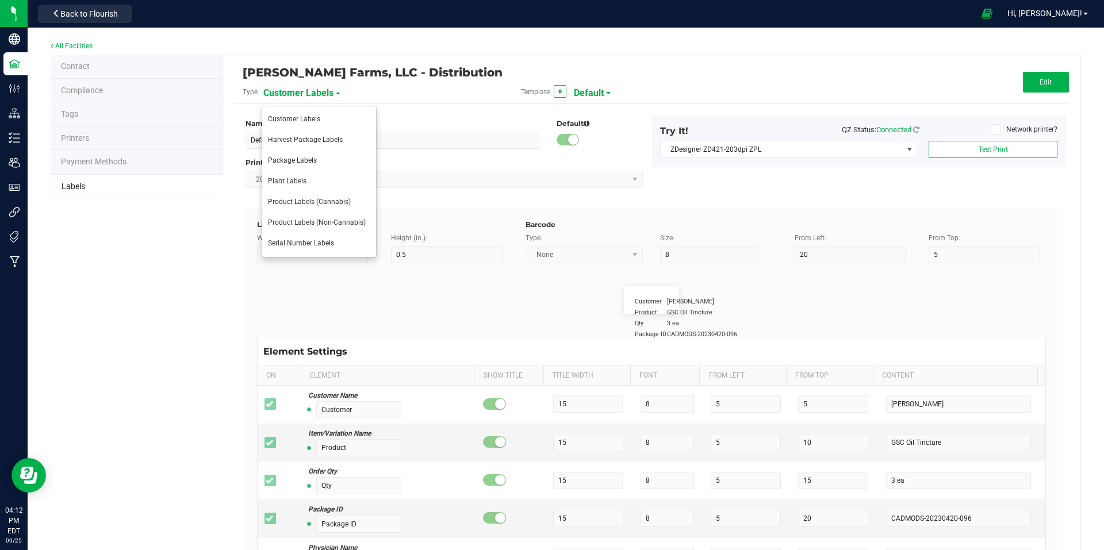
type input "NDC Number"
type input "25"
type input "10"
type input "35"
type input "[PHONE_NUMBER]"
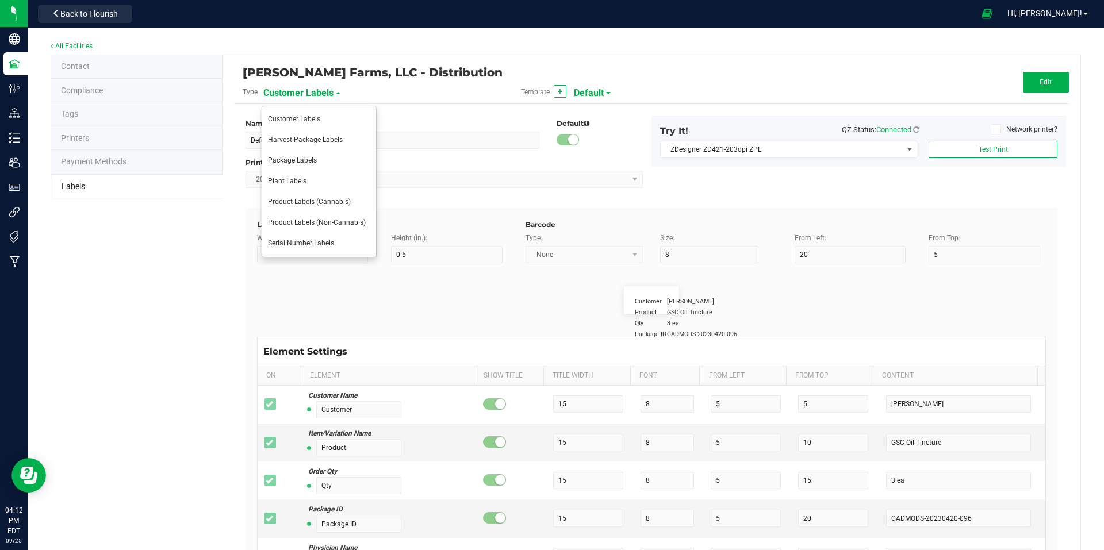
type input "Number of Servings"
type input "25"
type input "10"
type input "35"
type input "4 servings/item"
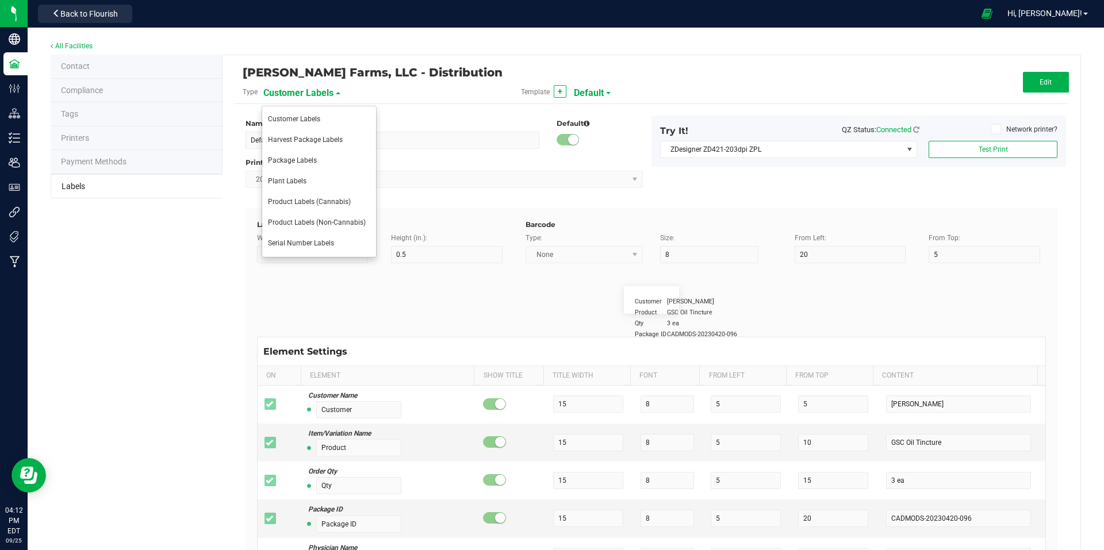
type input "Serving Size"
type input "25"
type input "10"
type input "35"
type input "1 cup"
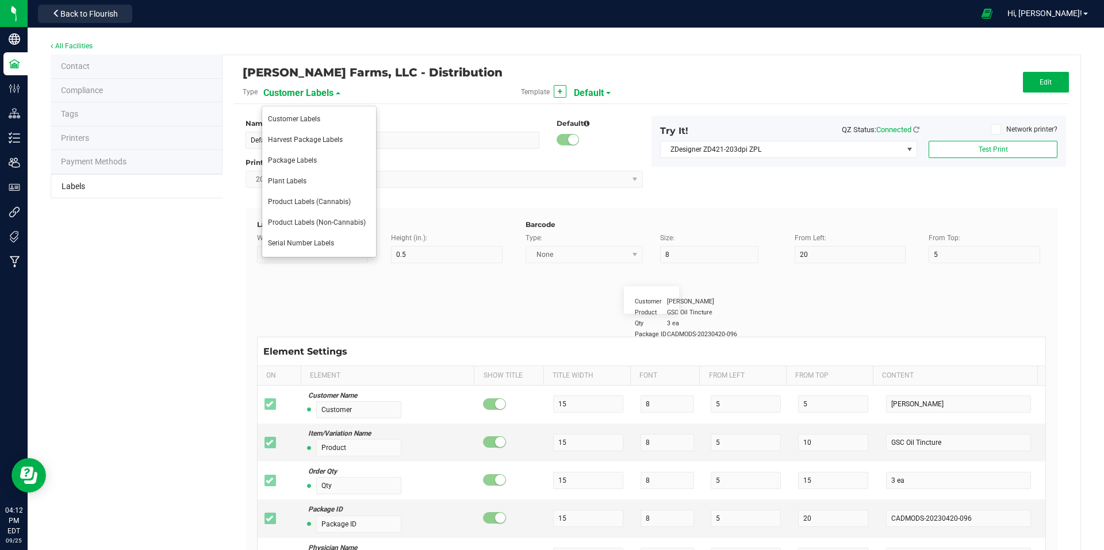
type input "Serving Size (Grams)"
type input "25"
type input "10"
type input "35"
type input "4 g"
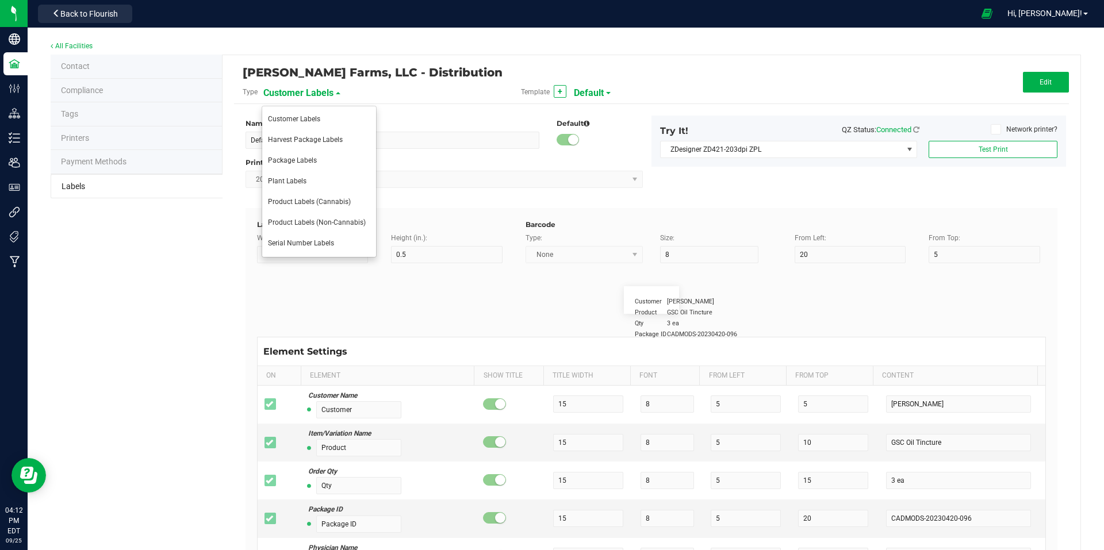
type input "Item Ingredients"
type input "25"
type input "10"
type input "35"
type input "Ingredient one, ingredient two"
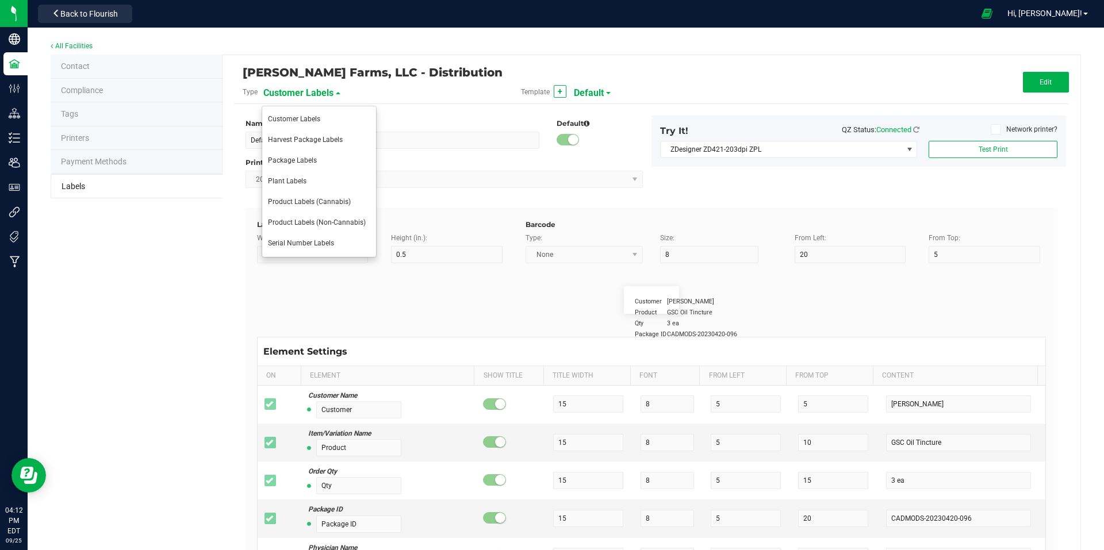
type input "Allergens"
type input "25"
type input "10"
type input "35"
type input "Tree Nuts, Soy, Wheat"
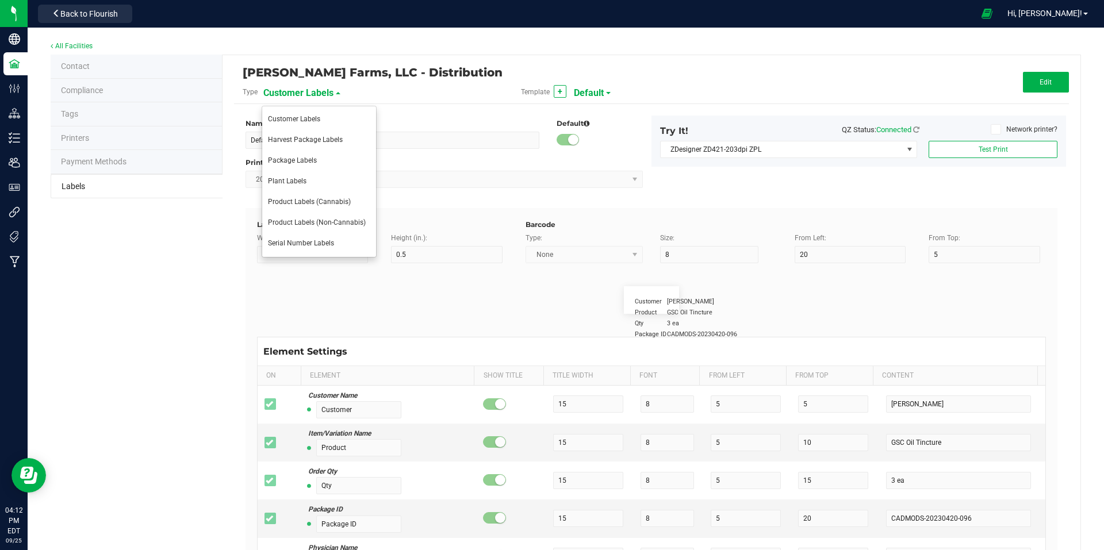
type input "Feel"
type input "25"
type input "10"
type input "35"
type input "Relaxed"
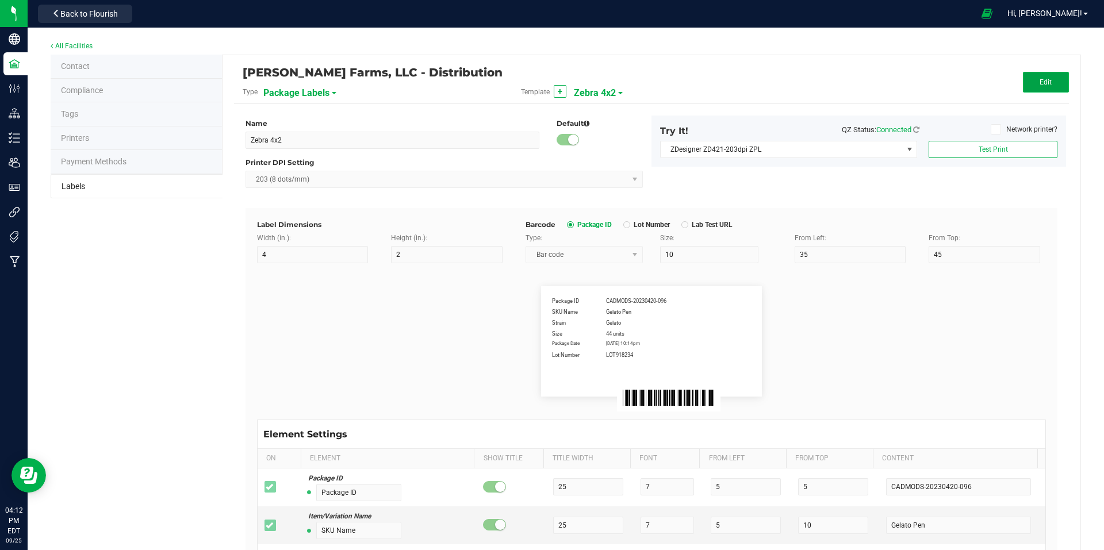
click at [1039, 84] on span "Edit" at bounding box center [1045, 82] width 12 height 8
click at [865, 62] on div "[PERSON_NAME] Farms, LLC - Distribution Type Package Labels Template Zebra 4x2 …" at bounding box center [651, 434] width 858 height 759
click at [985, 84] on link "Cancel" at bounding box center [994, 81] width 21 height 10
click at [1035, 87] on button "Edit" at bounding box center [1046, 82] width 46 height 21
click at [986, 82] on link "Cancel" at bounding box center [994, 81] width 21 height 10
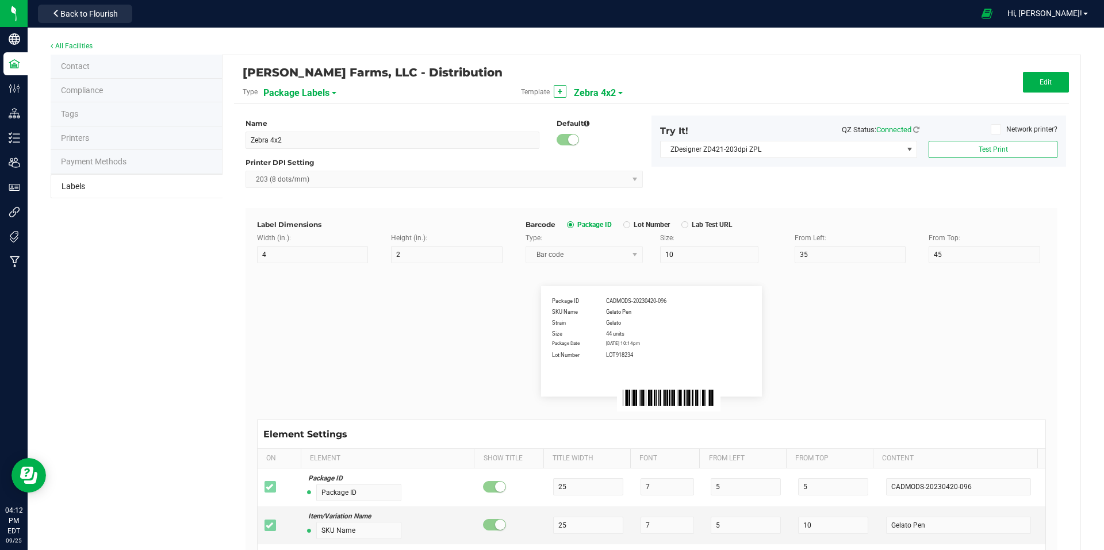
click at [618, 93] on span at bounding box center [620, 93] width 5 height 2
click at [631, 202] on li "QR Code Product" at bounding box center [627, 202] width 114 height 21
type input "QR Code Product"
type input "3"
type input "8"
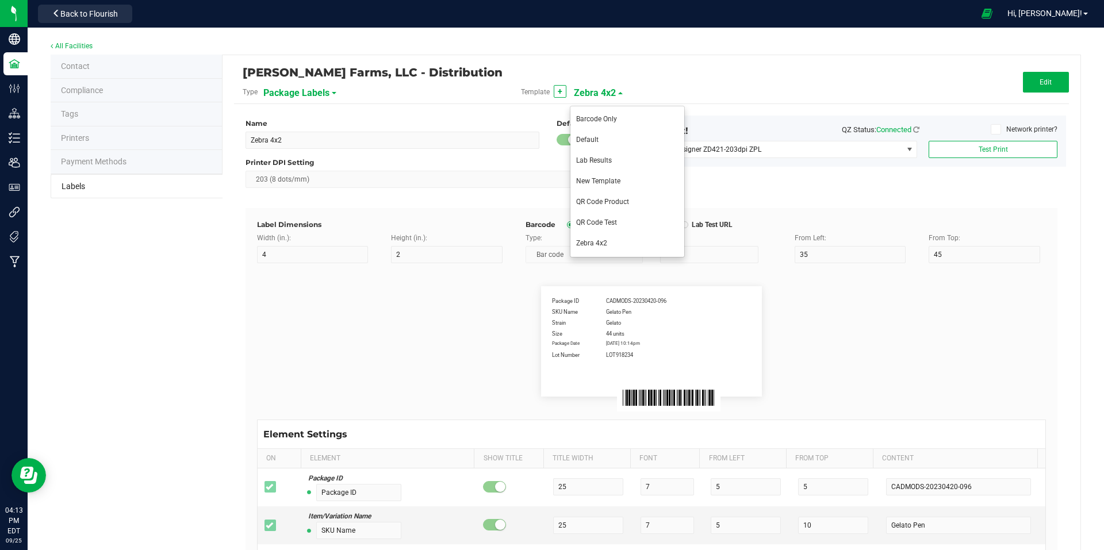
type input "5"
type input "40"
type input "10"
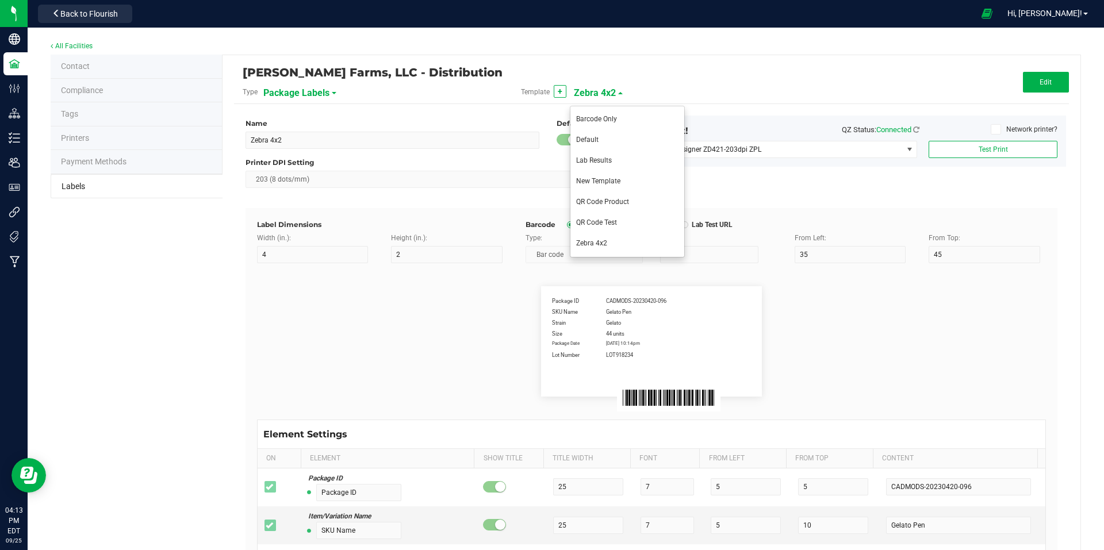
type input "10"
type input "44 ea"
type input "10"
type input "Moisture %"
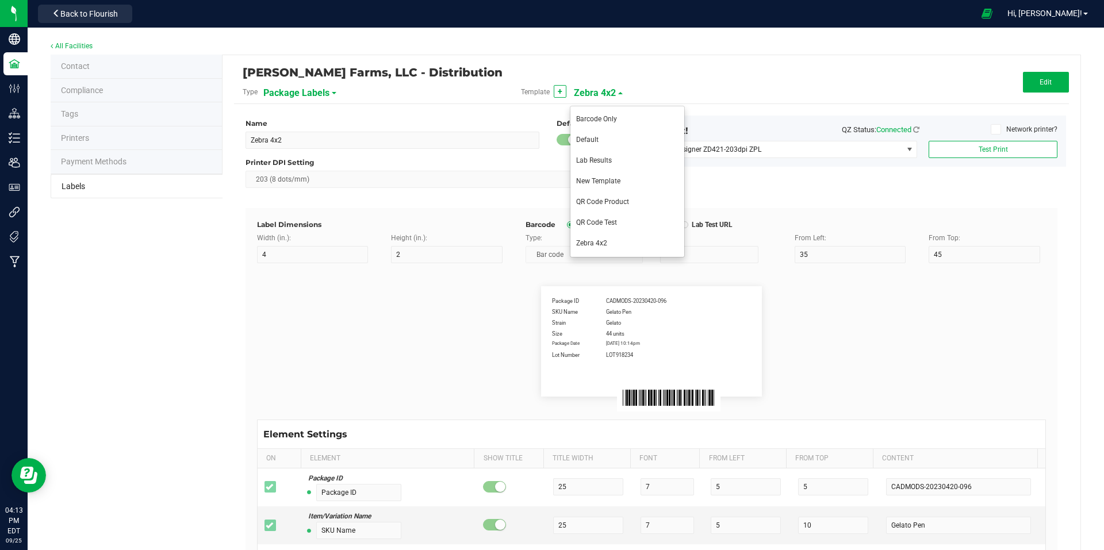
type input "8.40 %"
type input "Strain Description"
type input "Pineapple, Molasses, Napalm"
type input "Strain Type"
type input "Indica"
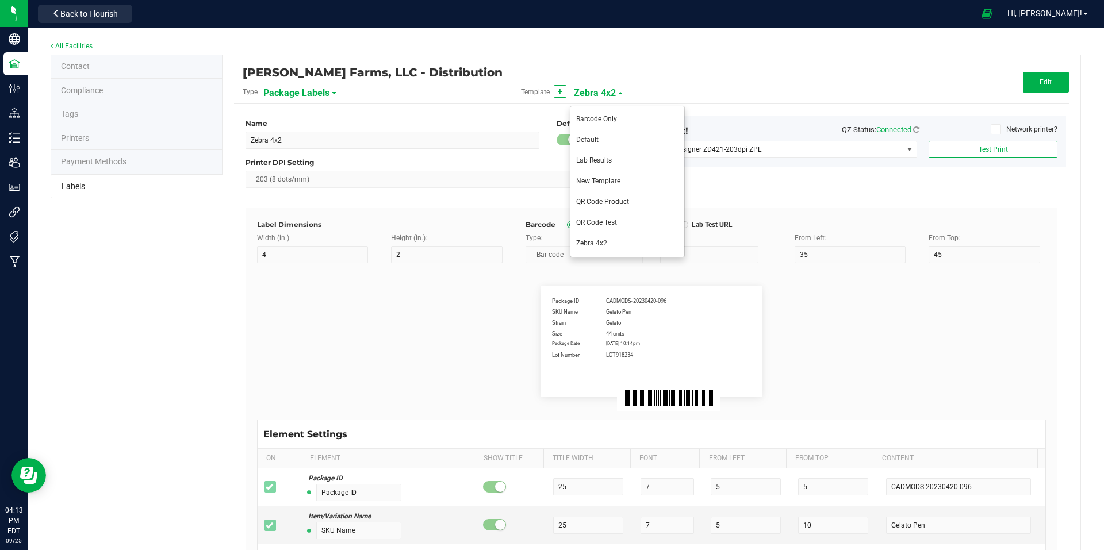
type input "Order ID"
type input "00256420"
type input "Brand"
type input "30"
type input "Cannabis Co."
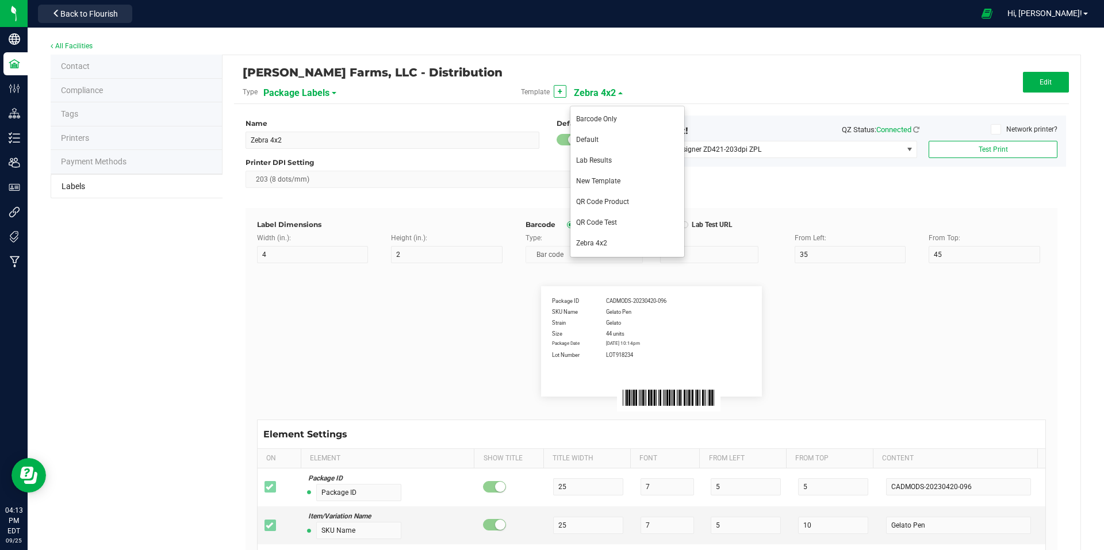
type input "Product Line"
type input "Dry Buds"
type input "Extraction"
type input "[MEDICAL_DATA]"
type input "Unit Weight"
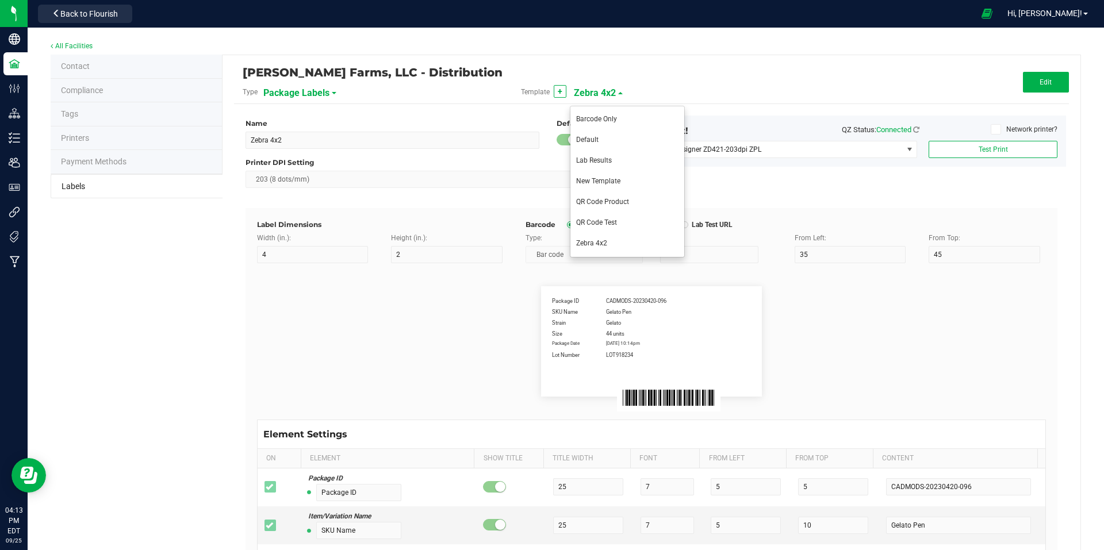
type input "3.5 g"
type input "Unit Weight (Ounces)"
type input "1.0 oz"
type input "Unit Volume"
type input "100 ml"
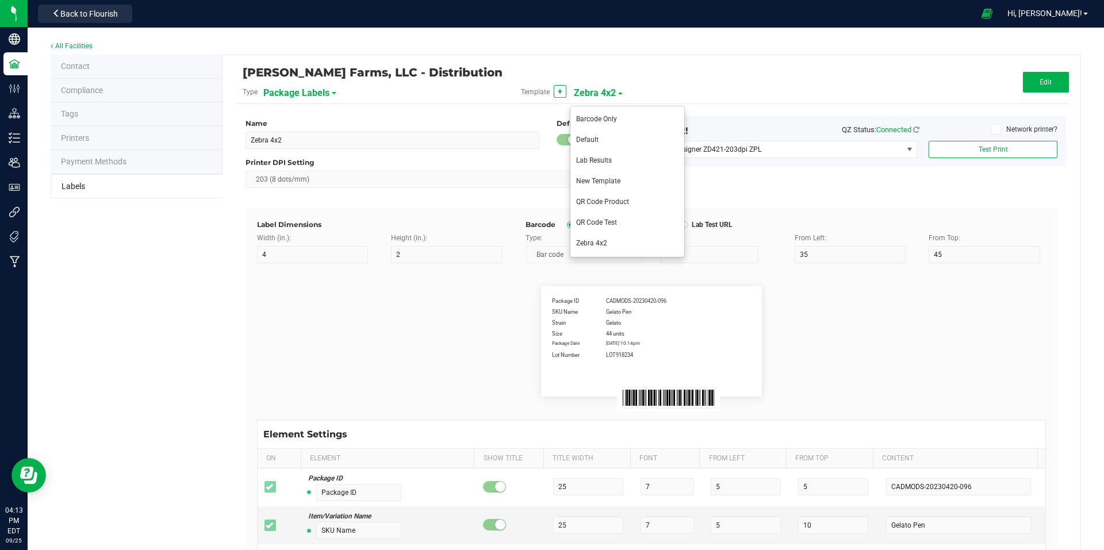
type input "Unit Price"
type input "$49.99"
type input "Total Price"
type input "Use By Date"
type input "[DATE] 10:14pm"
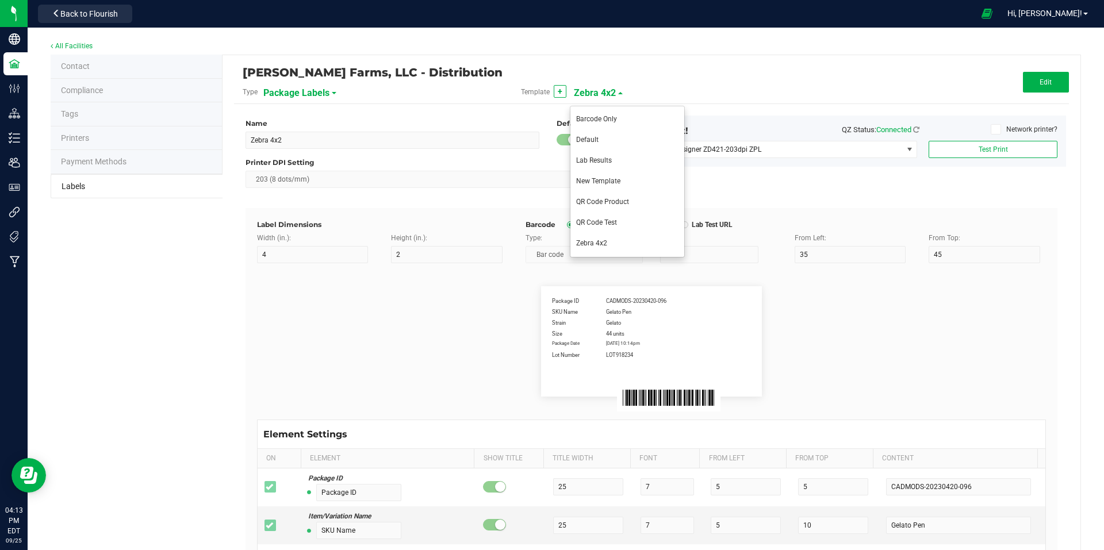
type input "Production Date"
type input "Lab Test Expiration Date"
type input "Harvest"
type input "25"
type input "GELATO-20230420"
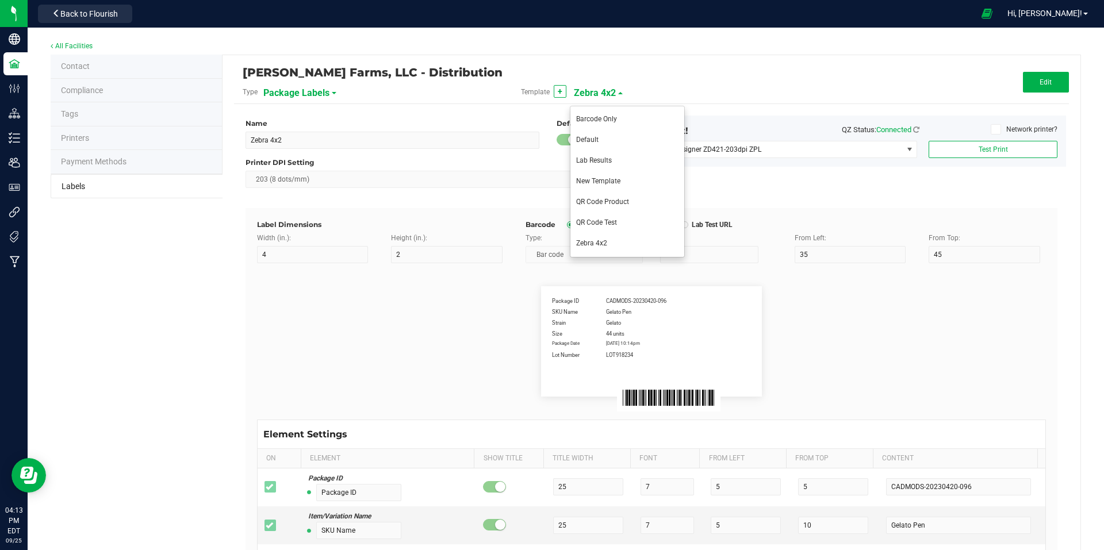
type input "Harvest Date"
type input "[DATE]"
type input "Primary Vendor Legal Name"
type input "30"
type input "Acme CannaSupply Co., LLC"
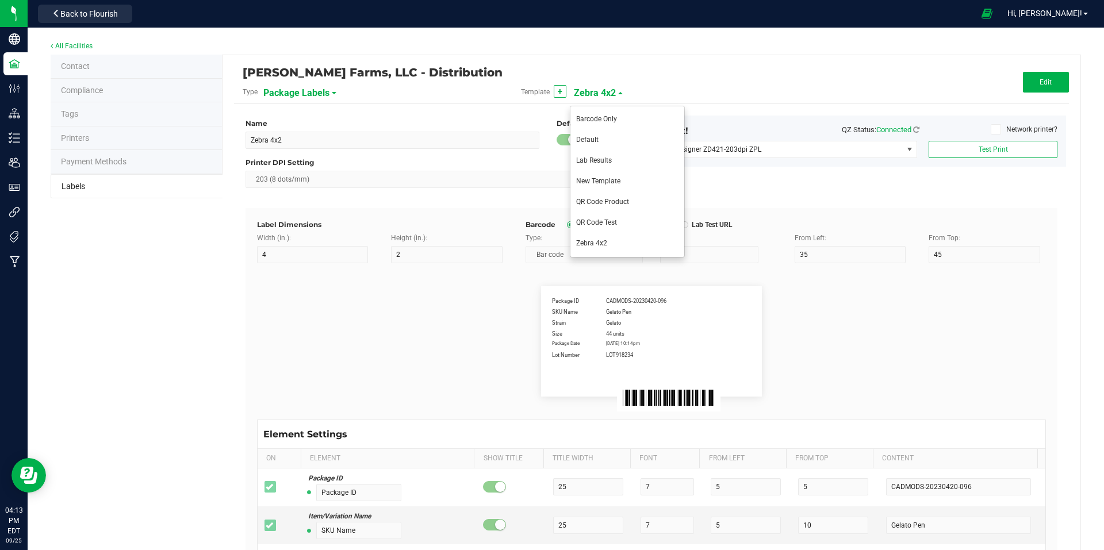
type input "Primary Vendor DBA Name"
type input "Acme CannaSupply"
type input "Primary Vendor License"
type input "SP394729402"
type input "Primary Cultivator Legal Name"
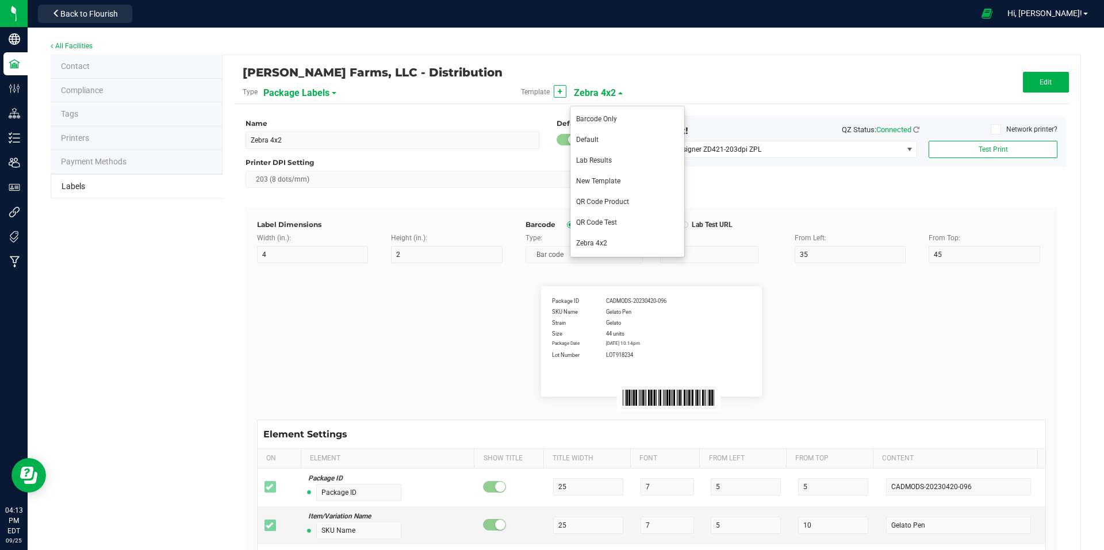
type input "Acme CannaSupply Co., LLC"
type input "Primary Cultivator DBA Name"
type input "Acme CannaSupply"
type input "Primary Cultivator License"
type input "SP394729402"
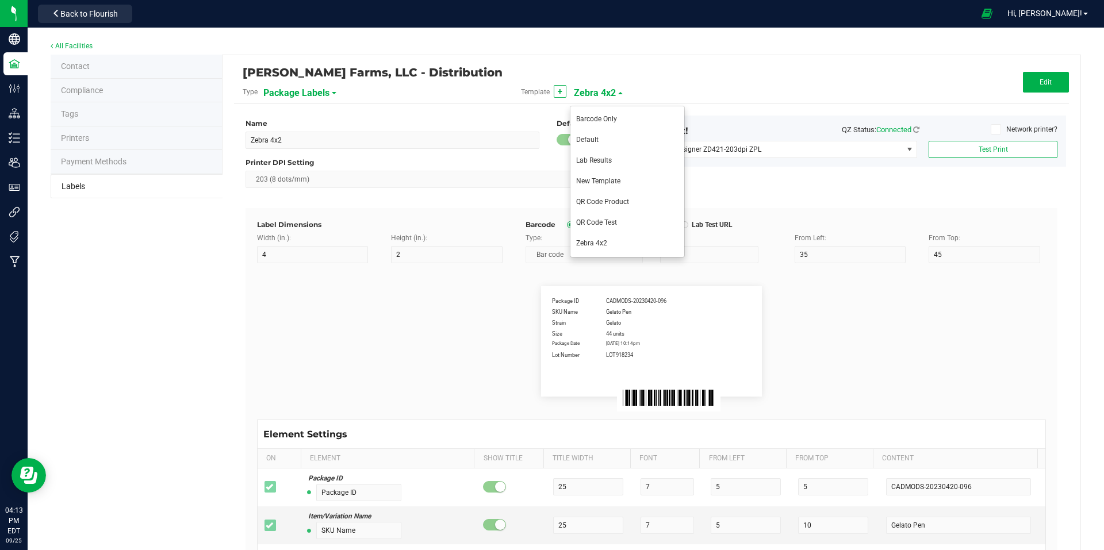
type input "Primary Manufacturer Legal Name"
type input "Acme CannaSupply Co., LLC"
type input "Primary Manufacturer DBA Name"
type input "Acme CannaSupply"
type input "Primary Manufacturer License"
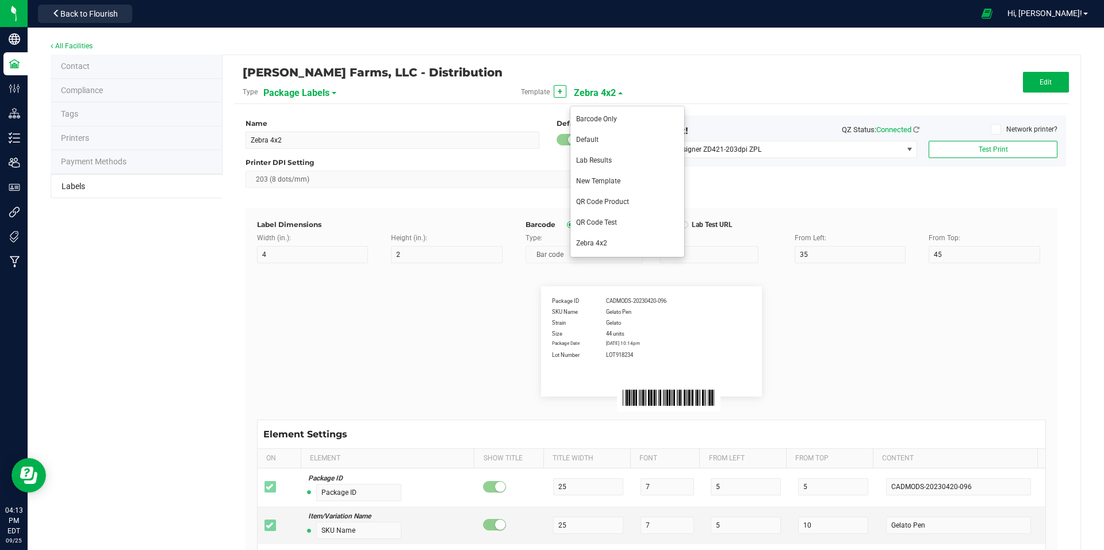
type input "SP394729402"
type input "Primary Packager Legal Name"
type input "Acme CannaSupply Co., LLC"
type input "Primary Packager DBA Name"
type input "Acme CannaSupply"
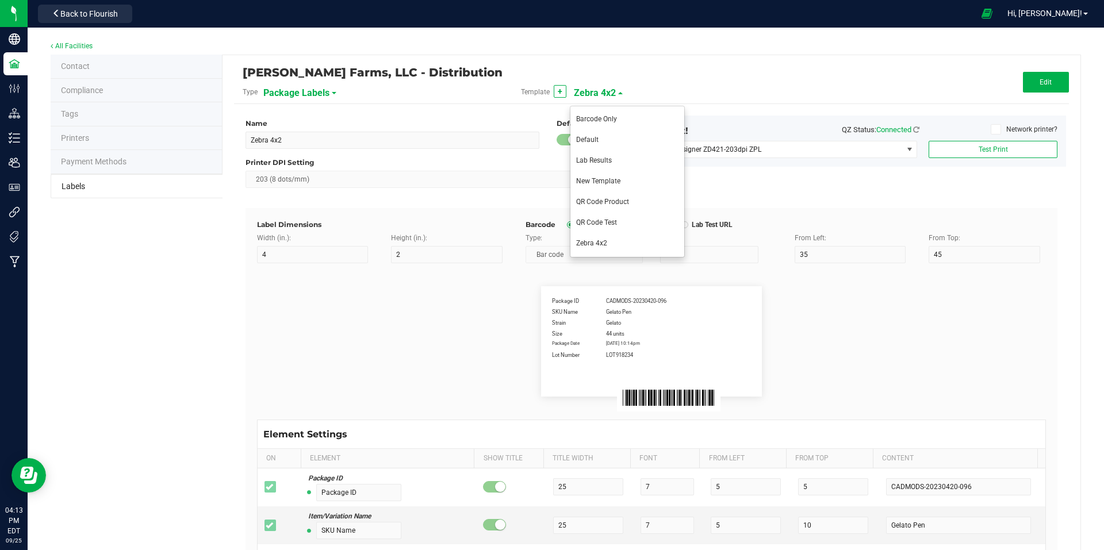
type input "Primary Packager License"
type input "SP394729402"
type input "Destination Name"
type input "Destination Alias"
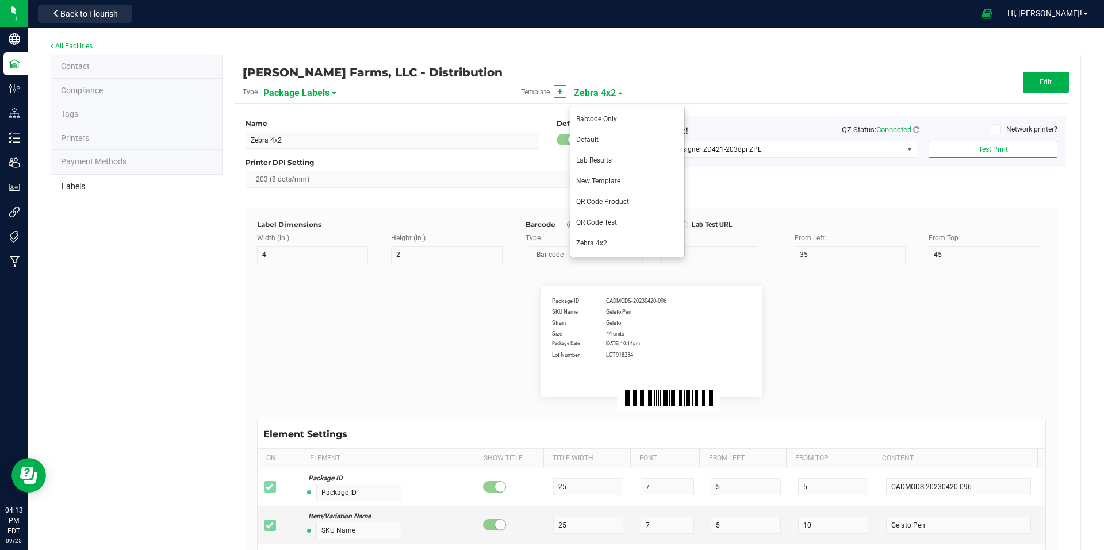
type input "Destination Alias"
type input "Destination License Number"
type input "420-FPHE7883"
type input "Destination License Expiration"
type input "[DATE]"
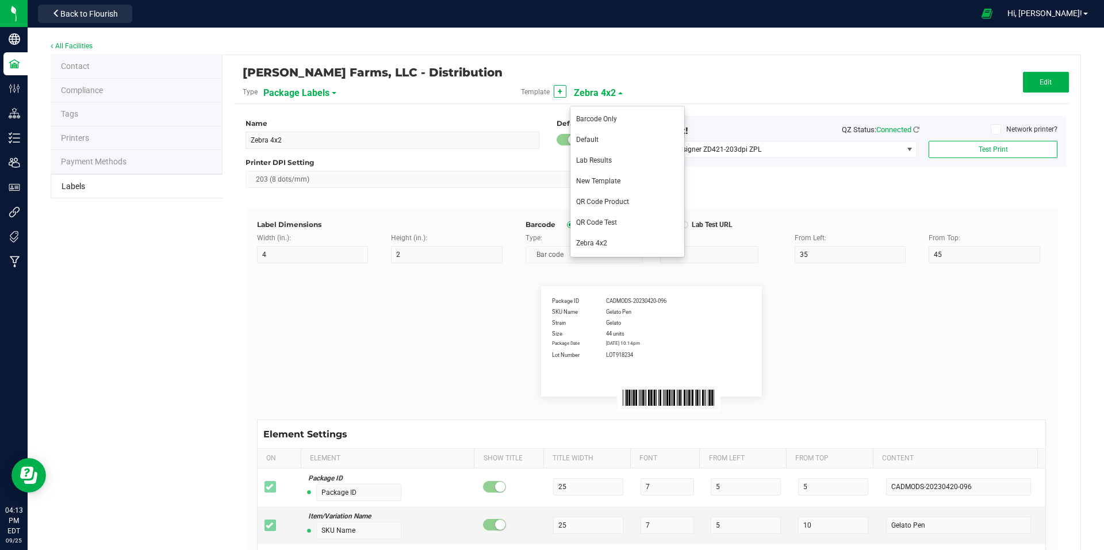
type input "Destination Local License Number"
type input "420-FKJNAHF33"
type input "Testing Lab"
type input "25"
type input "AllCannaTests"
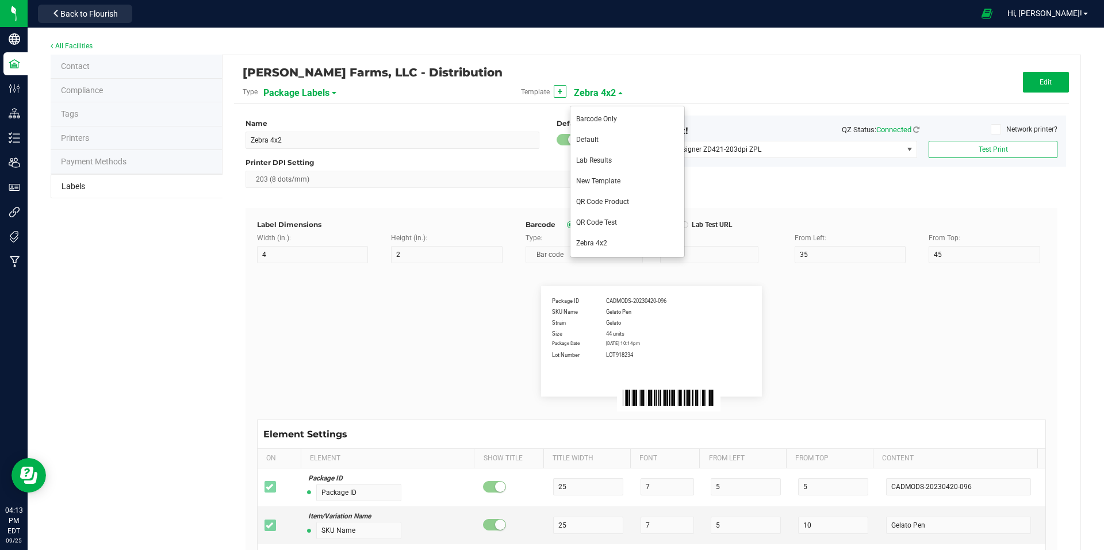
type input "Lab License"
type input "098492498234"
type input "Testing Date"
type input "[DATE]"
type input "Lab Test ID"
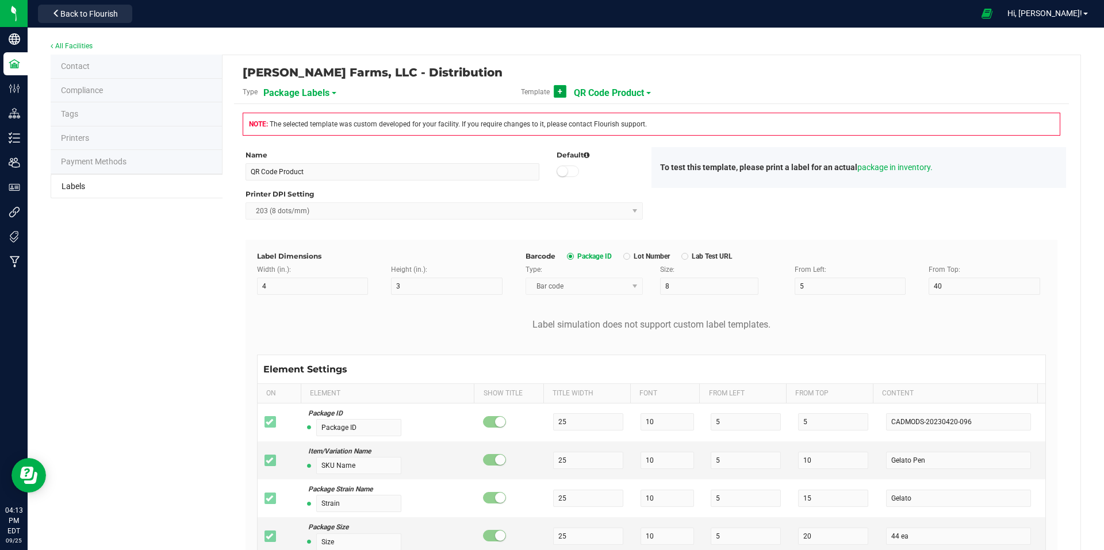
click at [559, 91] on button "+" at bounding box center [560, 91] width 13 height 13
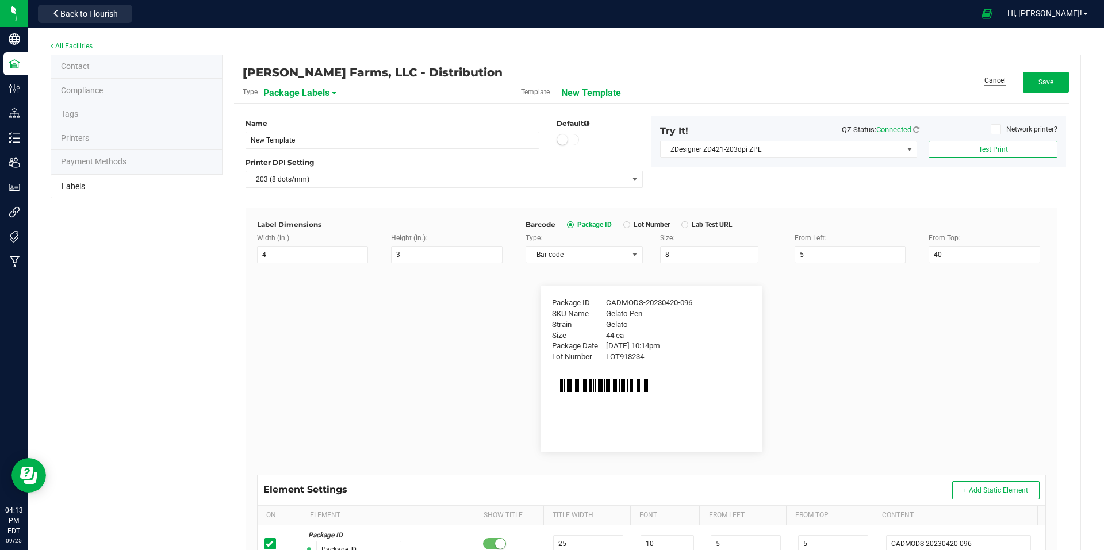
click at [995, 76] on link "Cancel" at bounding box center [994, 81] width 21 height 10
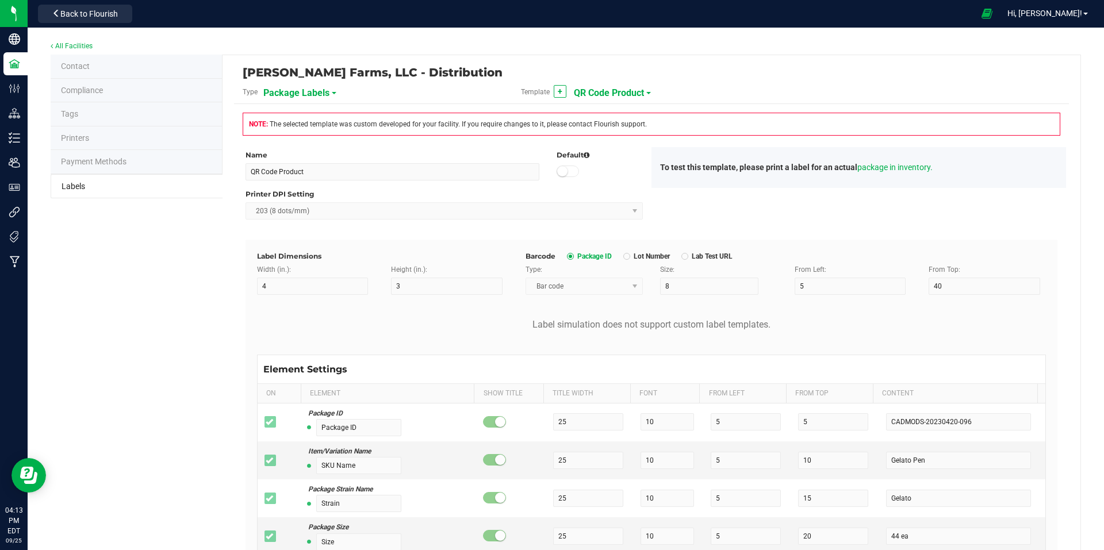
click at [634, 93] on span "QR Code Product" at bounding box center [609, 93] width 70 height 20
click at [617, 219] on span "QR Code Test" at bounding box center [596, 222] width 41 height 8
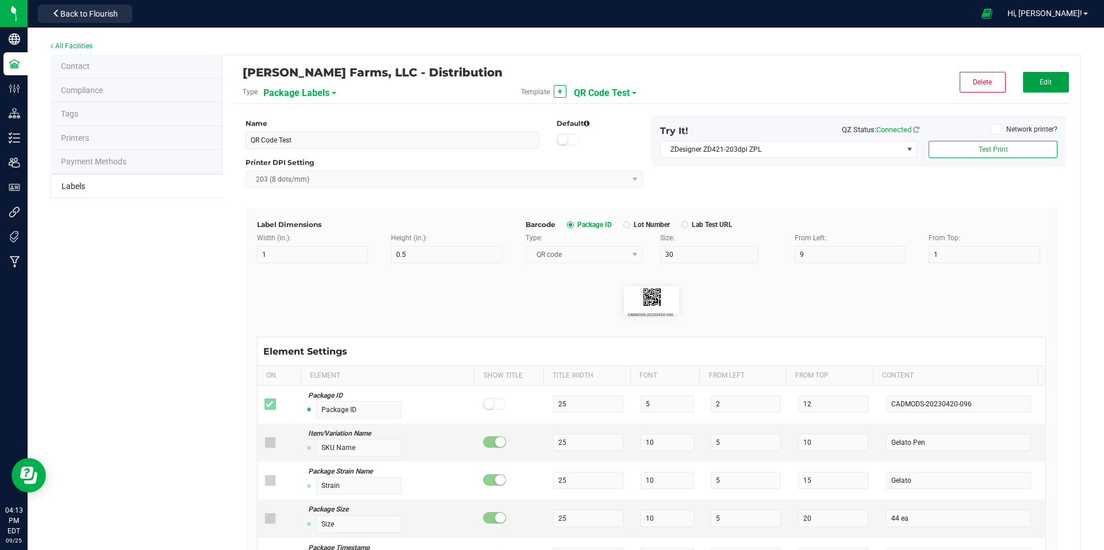
click at [1044, 84] on button "Edit" at bounding box center [1046, 82] width 46 height 21
click at [358, 140] on input "QR Code Test" at bounding box center [392, 140] width 294 height 17
click at [1033, 88] on button "Save" at bounding box center [1046, 82] width 46 height 21
click at [674, 93] on span at bounding box center [676, 93] width 5 height 2
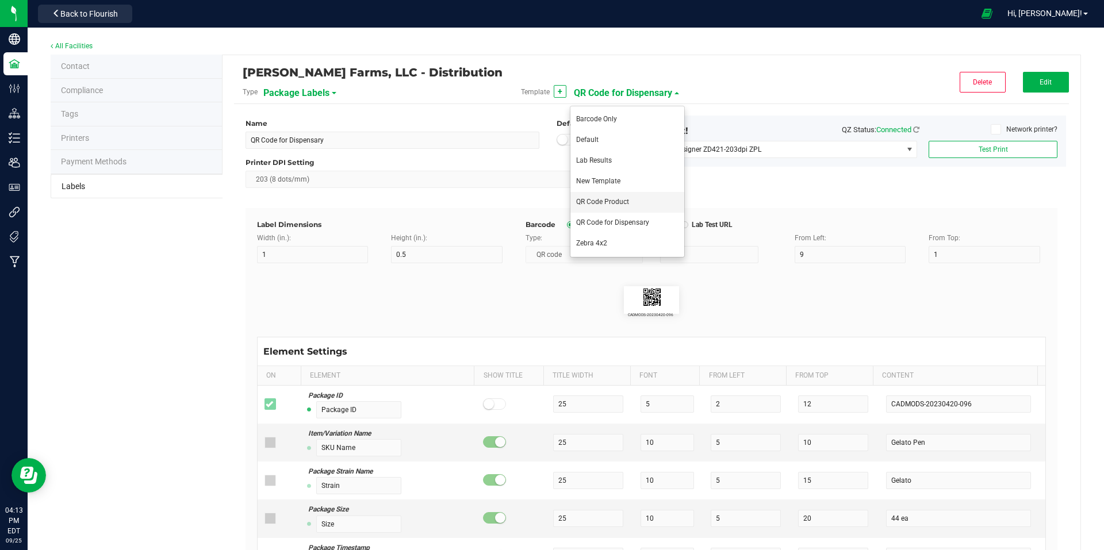
click at [615, 199] on span "QR Code Product" at bounding box center [602, 202] width 53 height 8
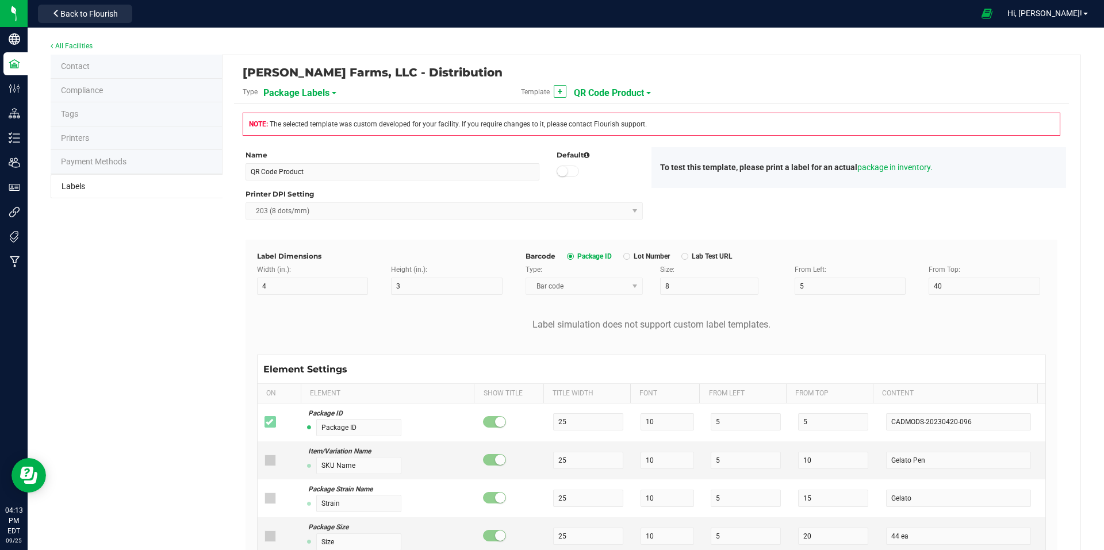
click at [646, 92] on span at bounding box center [648, 93] width 5 height 2
click at [604, 244] on span "Zebra 4x2" at bounding box center [591, 243] width 31 height 8
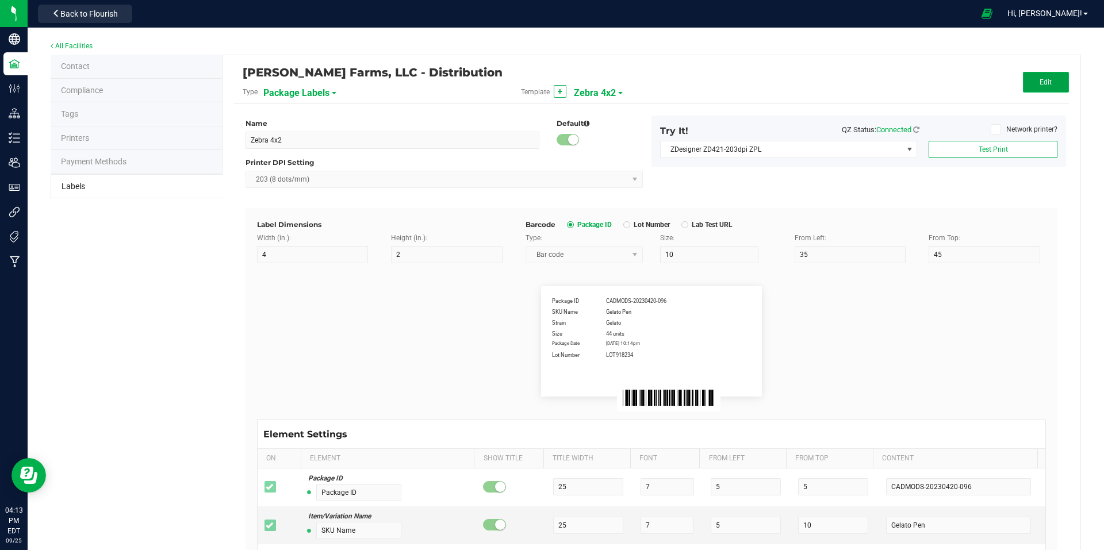
click at [1023, 81] on button "Edit" at bounding box center [1046, 82] width 46 height 21
drag, startPoint x: 295, startPoint y: 144, endPoint x: 237, endPoint y: 140, distance: 58.2
click at [237, 140] on div "Name Zebra 4x2" at bounding box center [392, 133] width 311 height 30
click at [1051, 86] on button "Save" at bounding box center [1046, 82] width 46 height 21
click at [656, 93] on span at bounding box center [658, 93] width 5 height 2
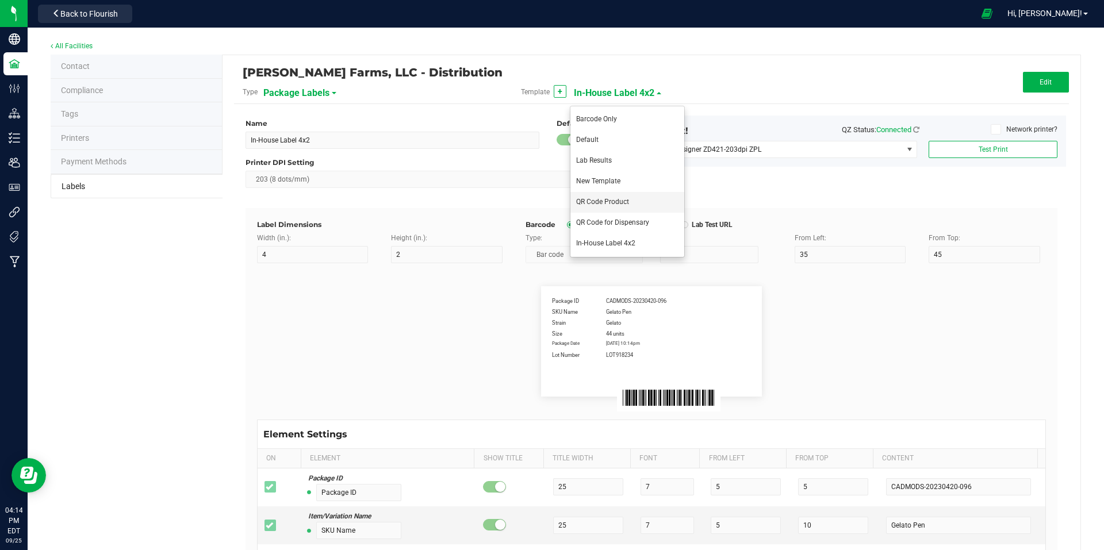
click at [627, 198] on span "QR Code Product" at bounding box center [602, 202] width 53 height 8
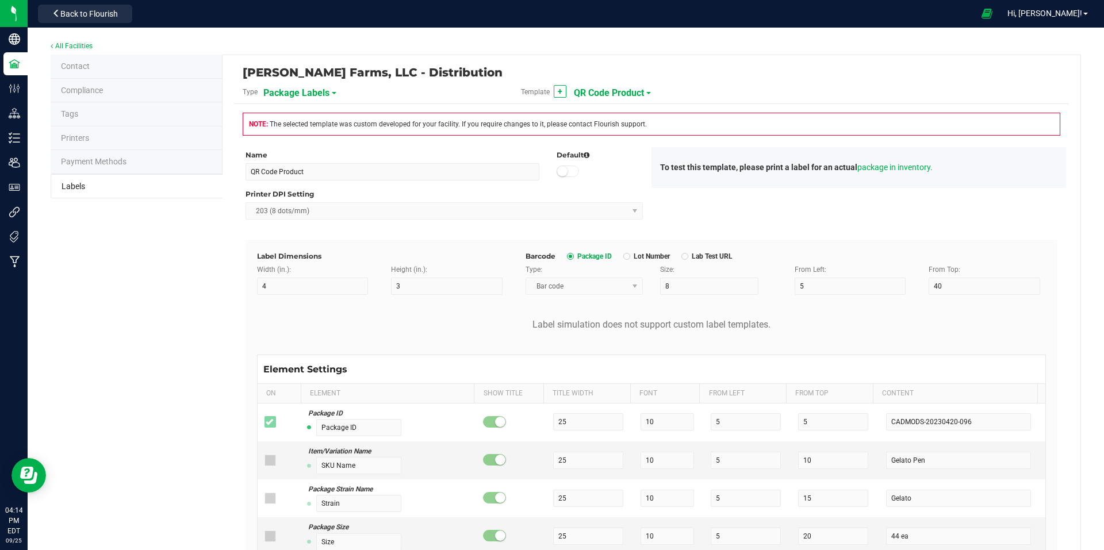
click at [563, 171] on small at bounding box center [562, 171] width 10 height 10
click at [84, 45] on link "All Facilities" at bounding box center [72, 46] width 42 height 8
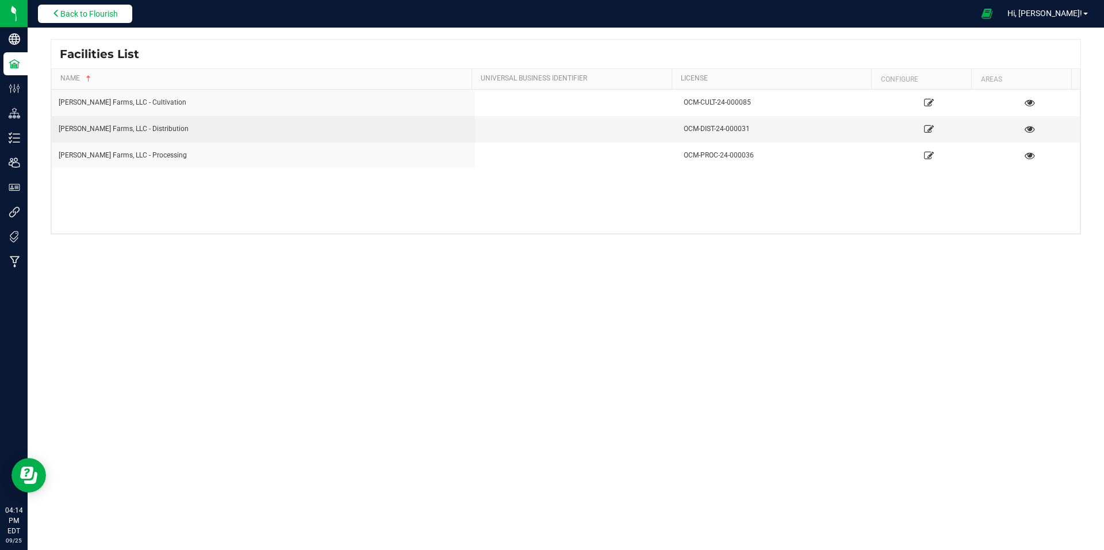
click at [112, 13] on span "Back to Flourish" at bounding box center [88, 13] width 57 height 9
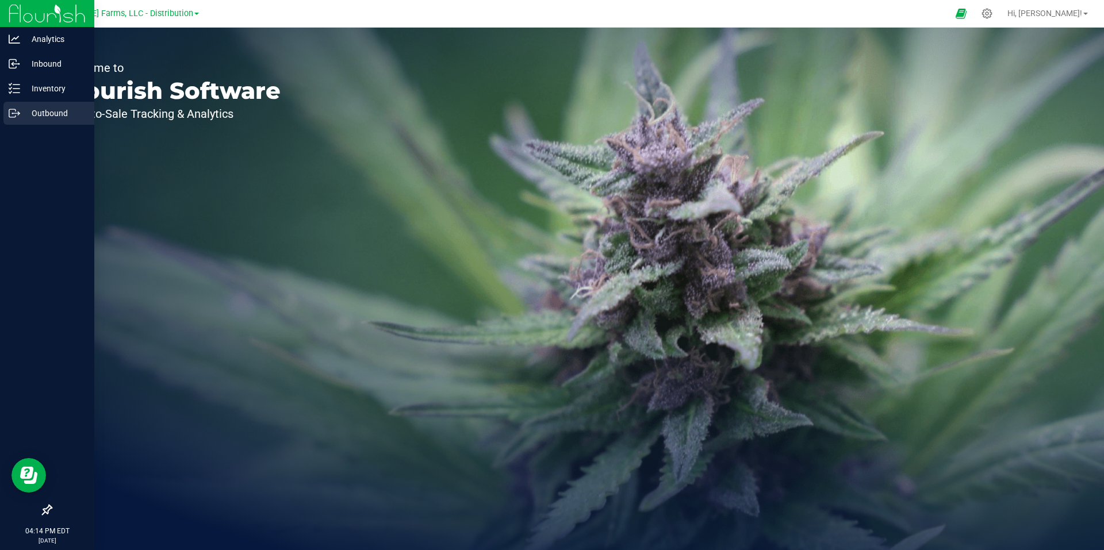
click at [55, 107] on p "Outbound" at bounding box center [54, 113] width 69 height 14
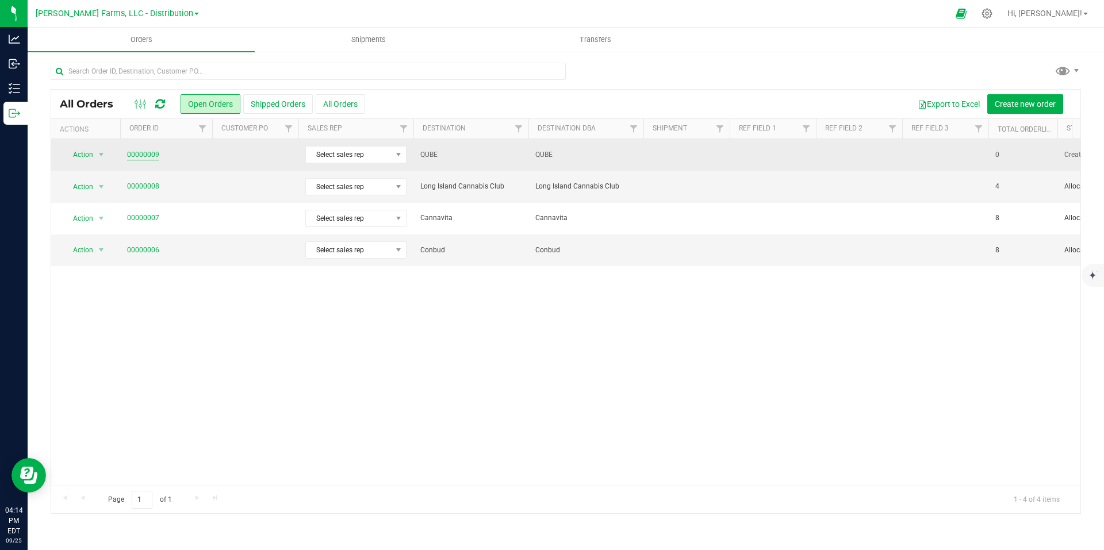
click at [140, 154] on link "00000009" at bounding box center [143, 154] width 32 height 11
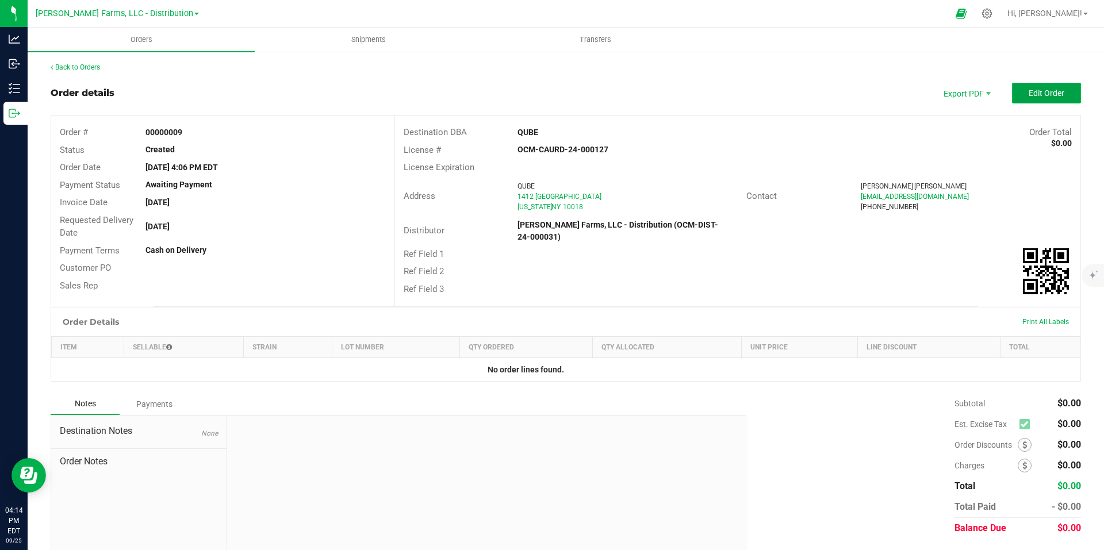
click at [1056, 87] on button "Edit Order" at bounding box center [1046, 93] width 69 height 21
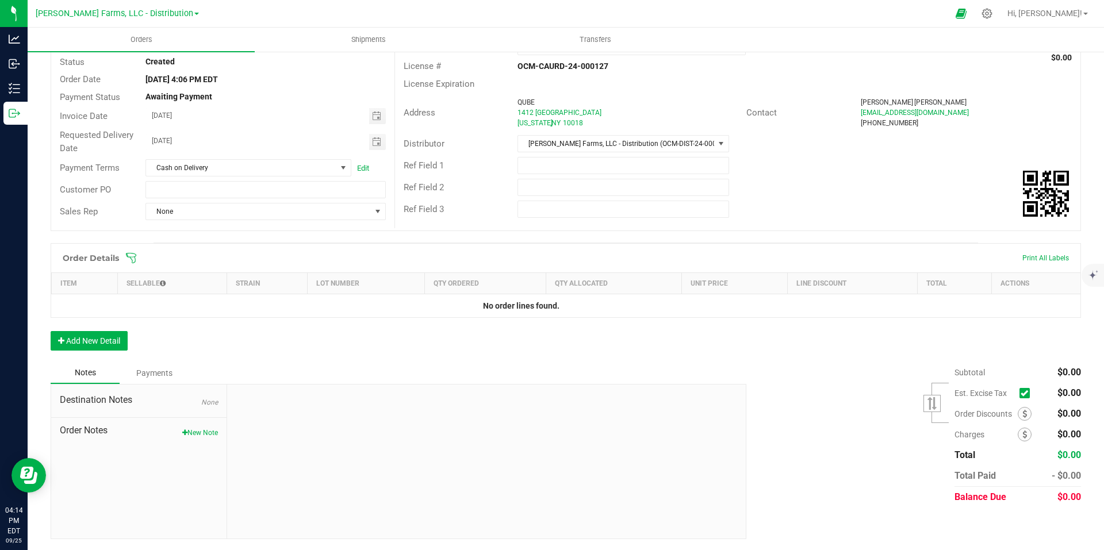
scroll to position [89, 0]
click at [94, 342] on button "Add New Detail" at bounding box center [89, 341] width 77 height 20
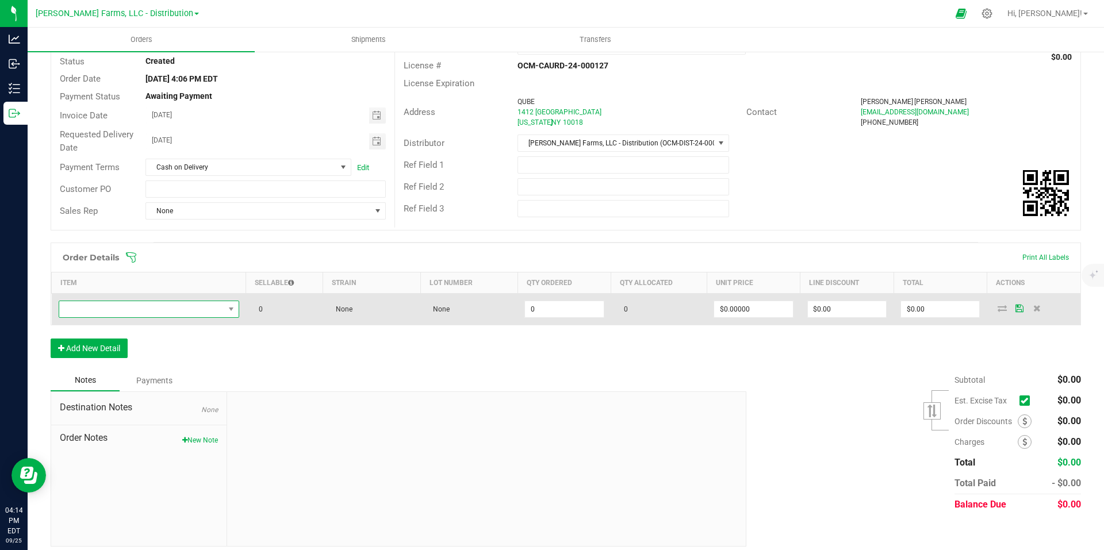
click at [221, 309] on span "NO DATA FOUND" at bounding box center [141, 309] width 165 height 16
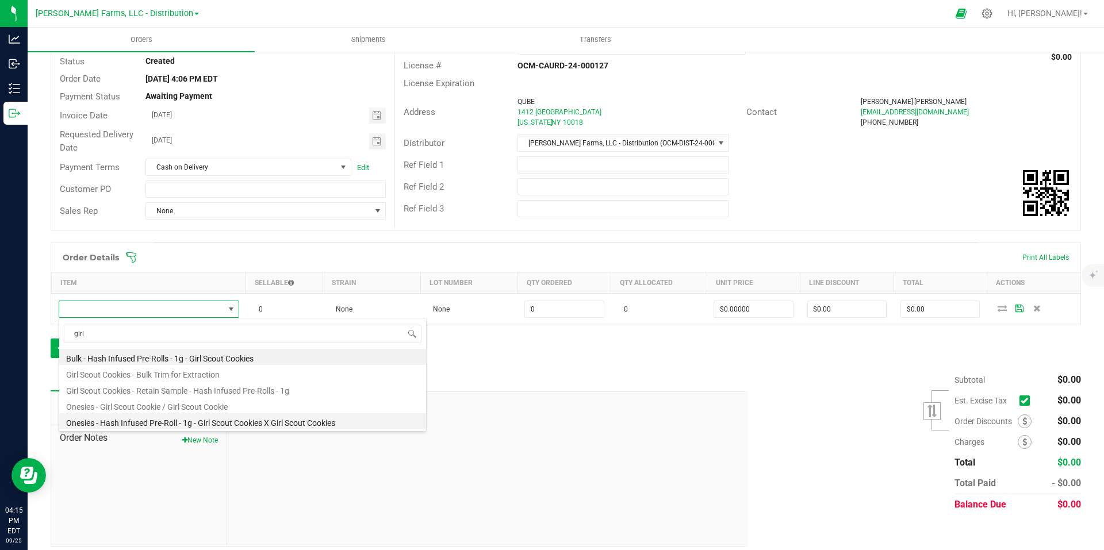
click at [282, 420] on li "Onesies - Hash Infused Pre-Roll - 1g - Girl Scout Cookies X Girl Scout Cookies" at bounding box center [242, 421] width 367 height 16
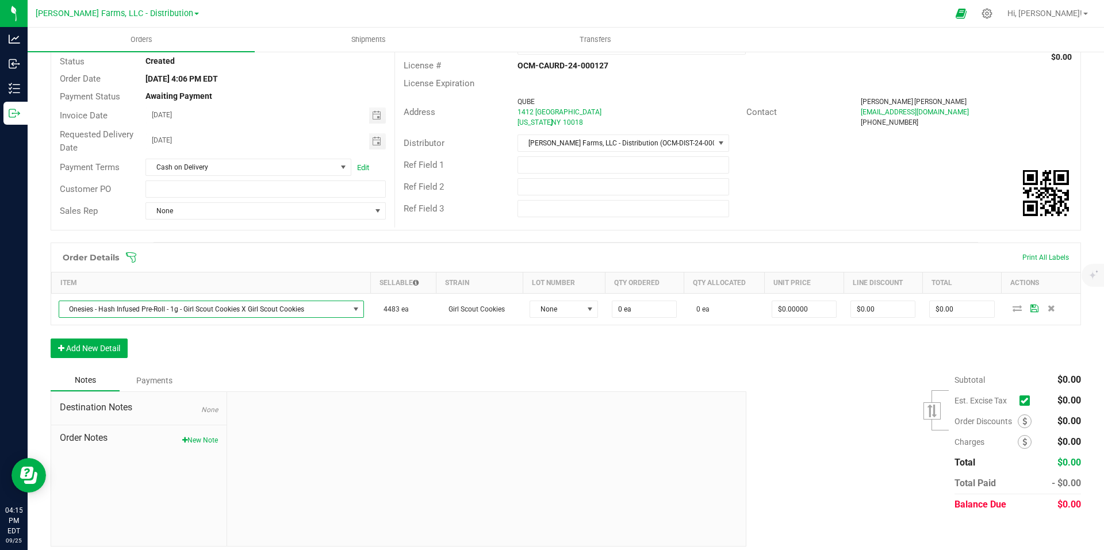
click at [510, 339] on div "Order Details Print All Labels Item Sellable Strain Lot Number Qty Ordered Qty …" at bounding box center [566, 306] width 1030 height 127
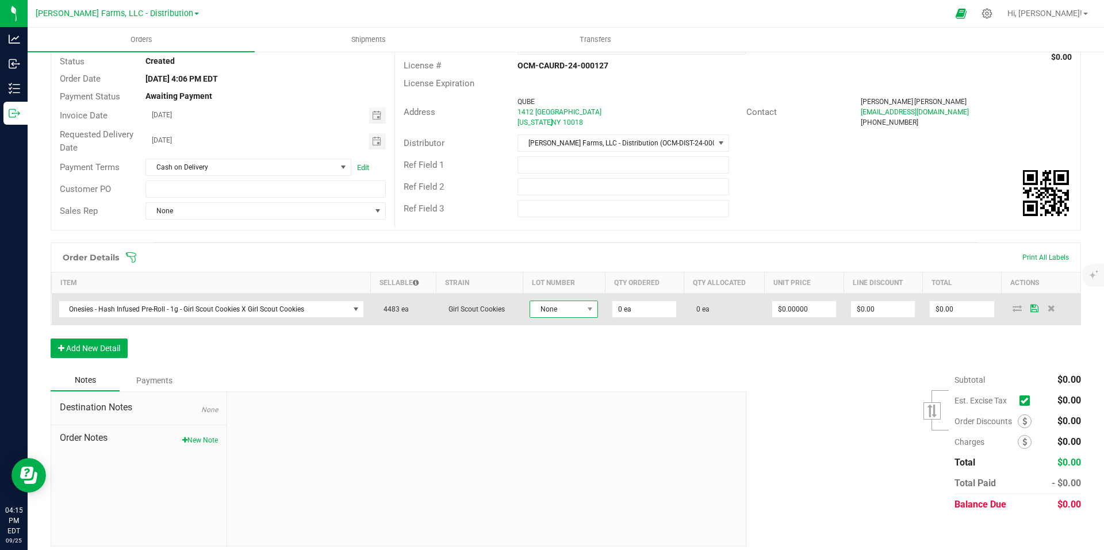
click at [590, 309] on span at bounding box center [590, 309] width 14 height 16
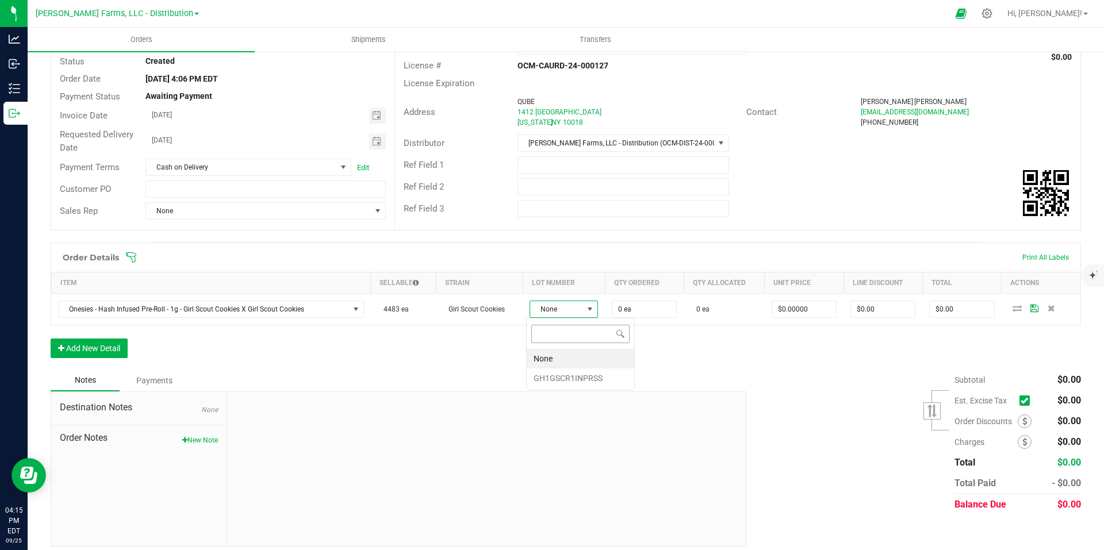
scroll to position [17, 67]
click at [570, 372] on li "GH1GSCR1INPRSS" at bounding box center [580, 378] width 107 height 20
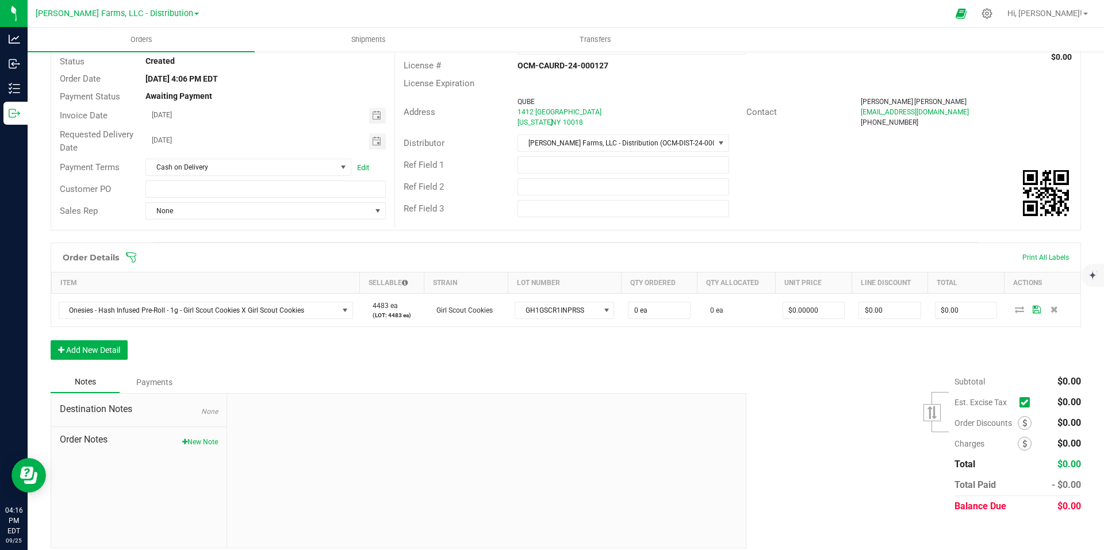
click at [133, 345] on div "Order Details Print All Labels Item Sellable Strain Lot Number Qty Ordered Qty …" at bounding box center [566, 307] width 1030 height 129
click at [118, 348] on button "Add New Detail" at bounding box center [89, 350] width 77 height 20
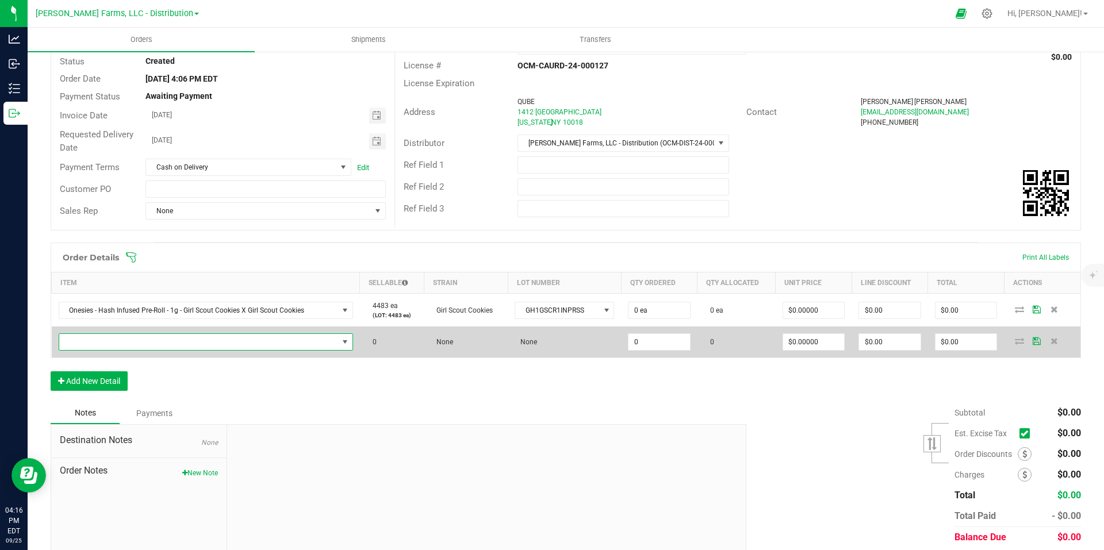
click at [341, 344] on span "NO DATA FOUND" at bounding box center [344, 341] width 9 height 9
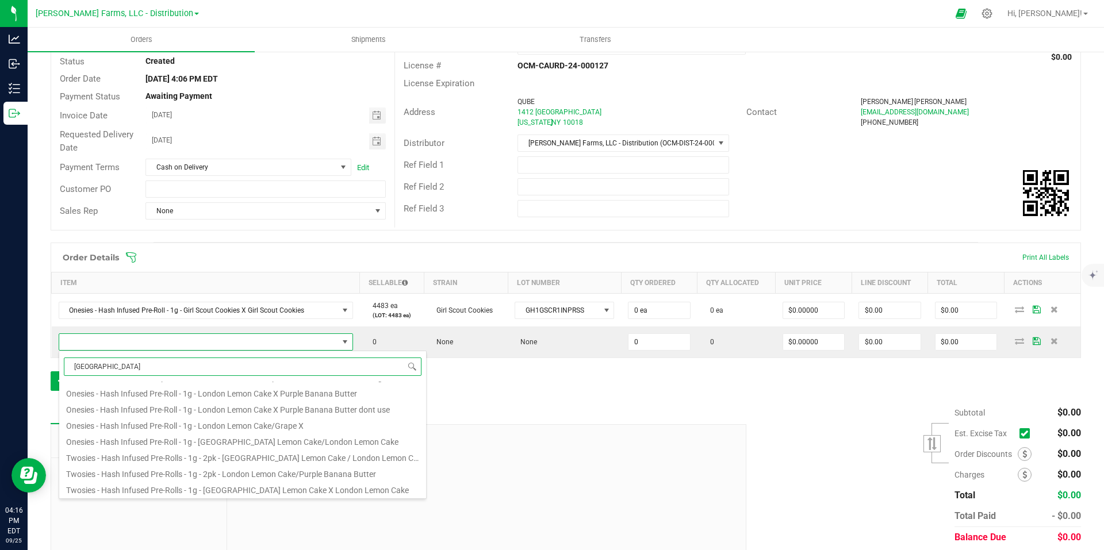
scroll to position [109, 0]
click at [329, 427] on li "Onesies - Hash Infused Pre-Roll - 1g - London Lemon Cake/Grape X" at bounding box center [242, 426] width 367 height 16
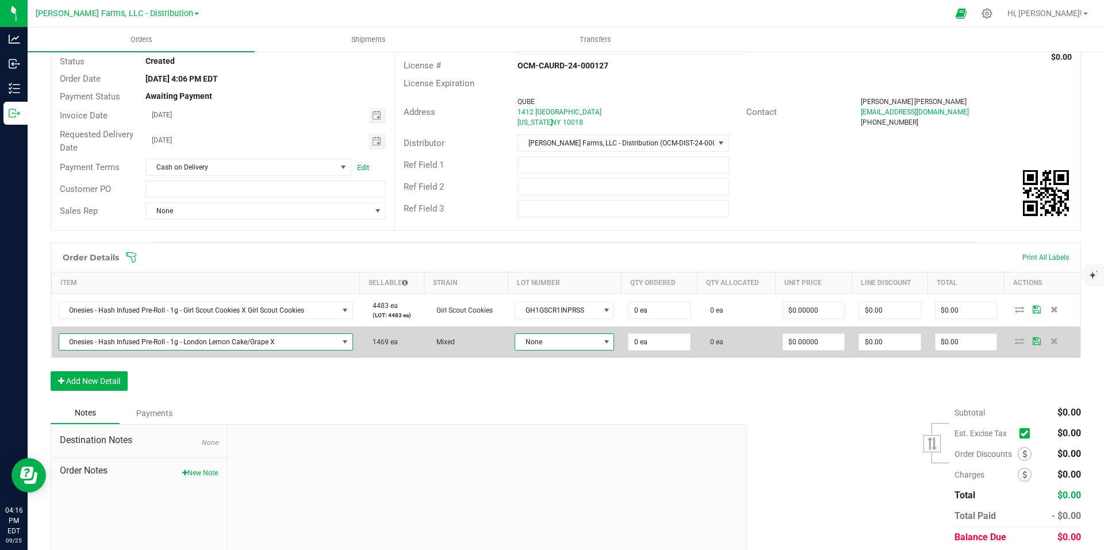
click at [604, 345] on span at bounding box center [606, 341] width 9 height 9
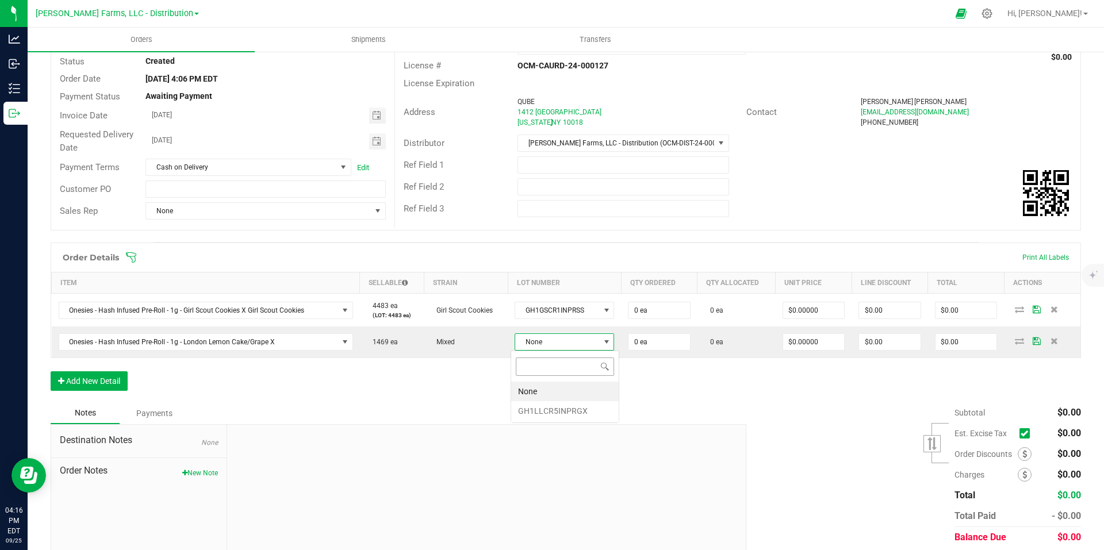
scroll to position [17, 99]
click at [560, 410] on li "GH1LLCR5INPRGX" at bounding box center [564, 411] width 107 height 20
click at [105, 382] on button "Add New Detail" at bounding box center [89, 383] width 77 height 20
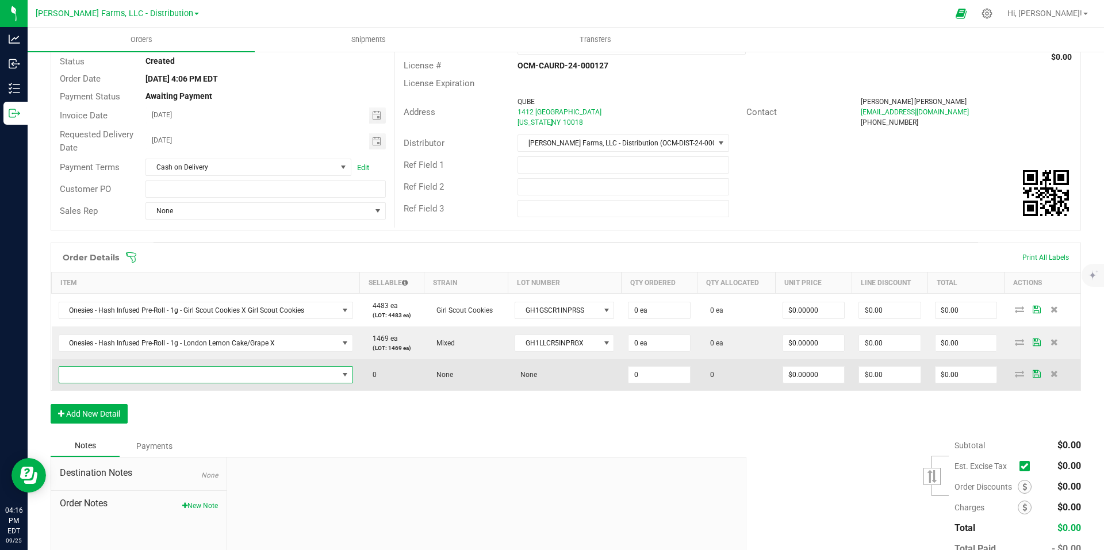
click at [322, 378] on span "NO DATA FOUND" at bounding box center [198, 375] width 279 height 16
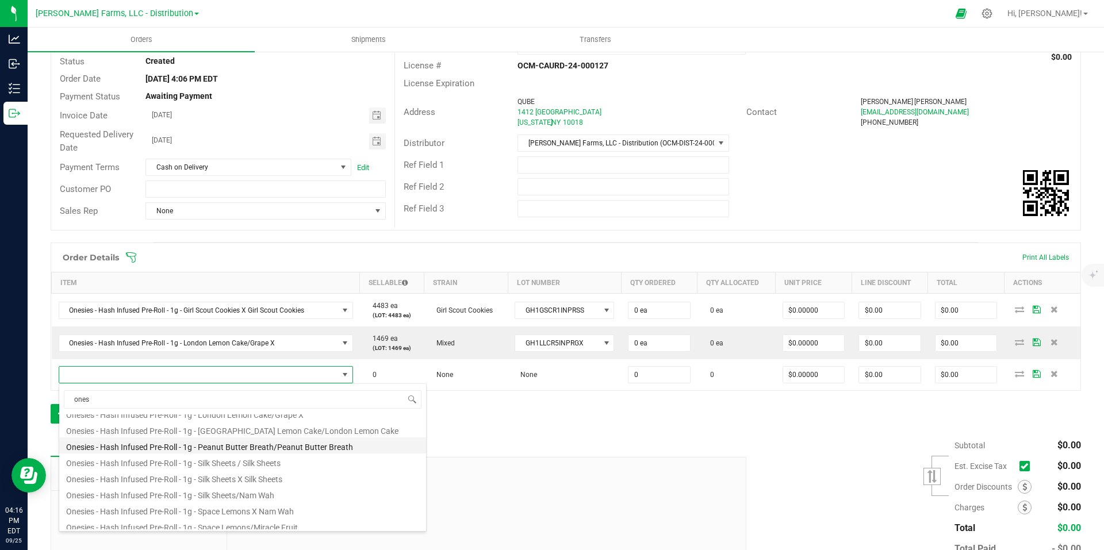
scroll to position [134, 0]
click at [324, 452] on li "Onesies - Hash Infused Pre-Roll - 1g - Peanut Butter Breath/Peanut Butter Breath" at bounding box center [242, 449] width 367 height 16
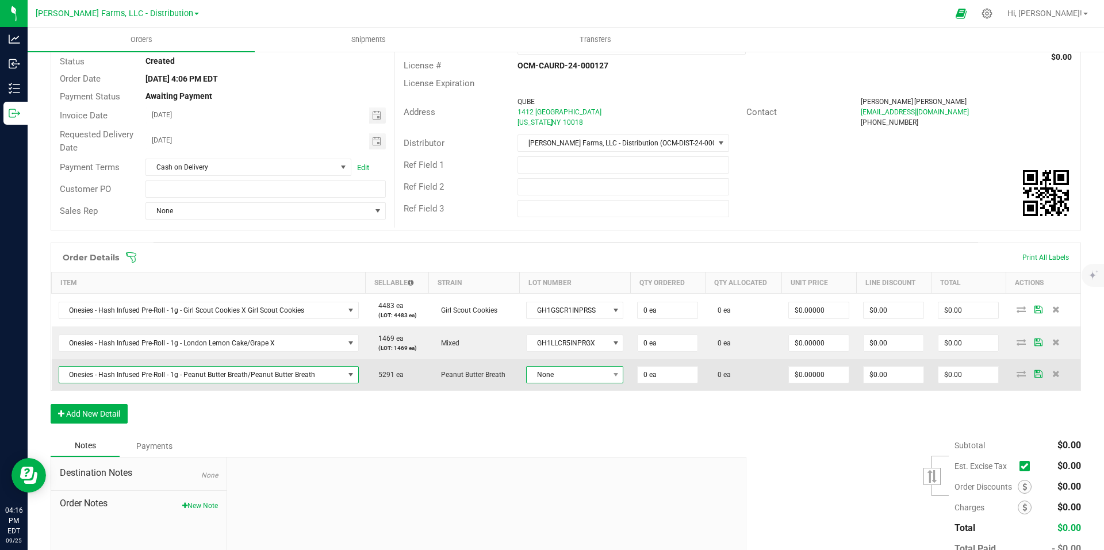
click at [609, 379] on span at bounding box center [615, 375] width 14 height 16
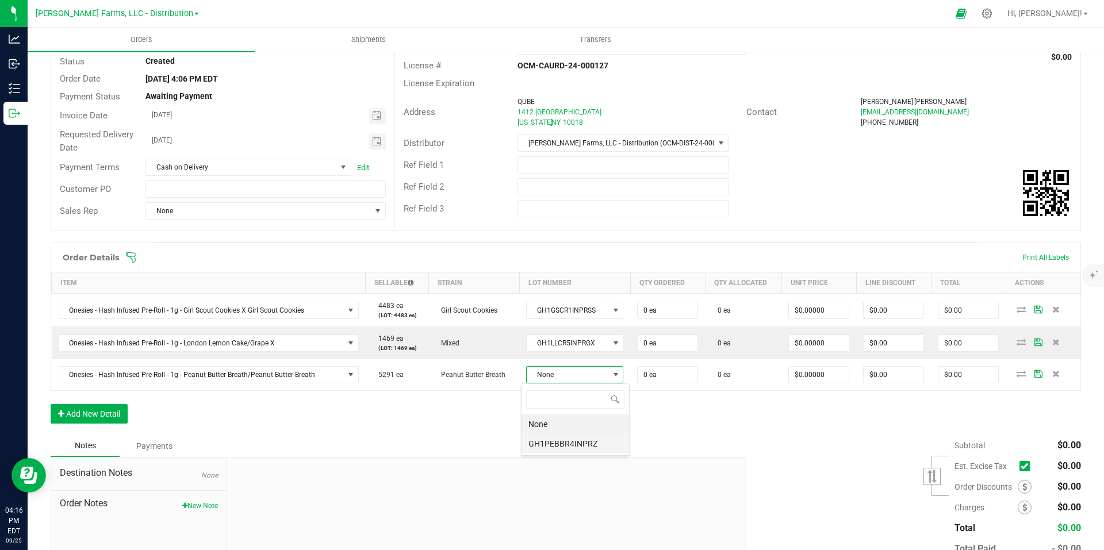
click at [551, 446] on li "GH1PEBBR4INPRZ" at bounding box center [574, 444] width 107 height 20
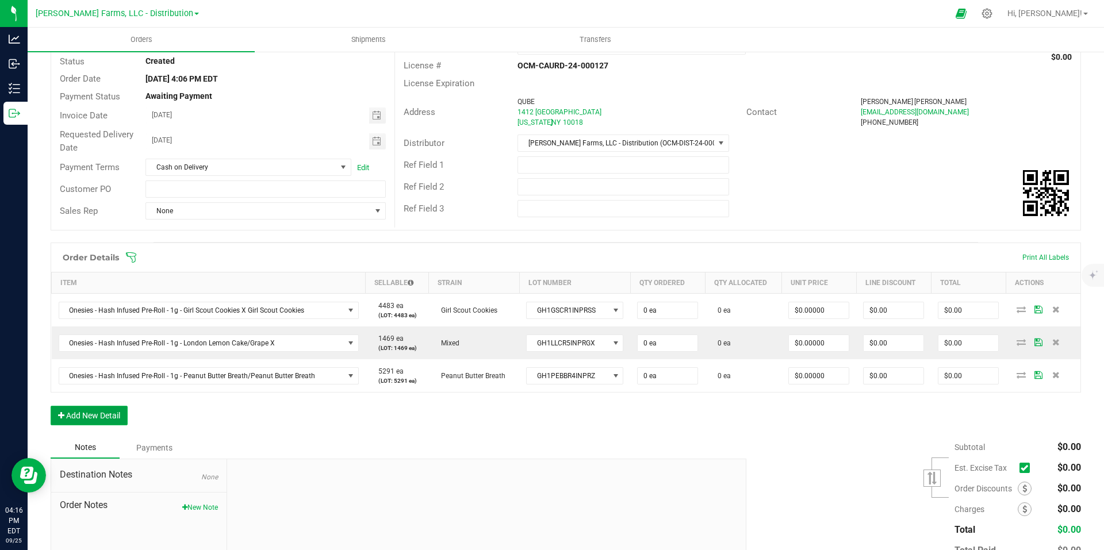
click at [110, 417] on button "Add New Detail" at bounding box center [89, 416] width 77 height 20
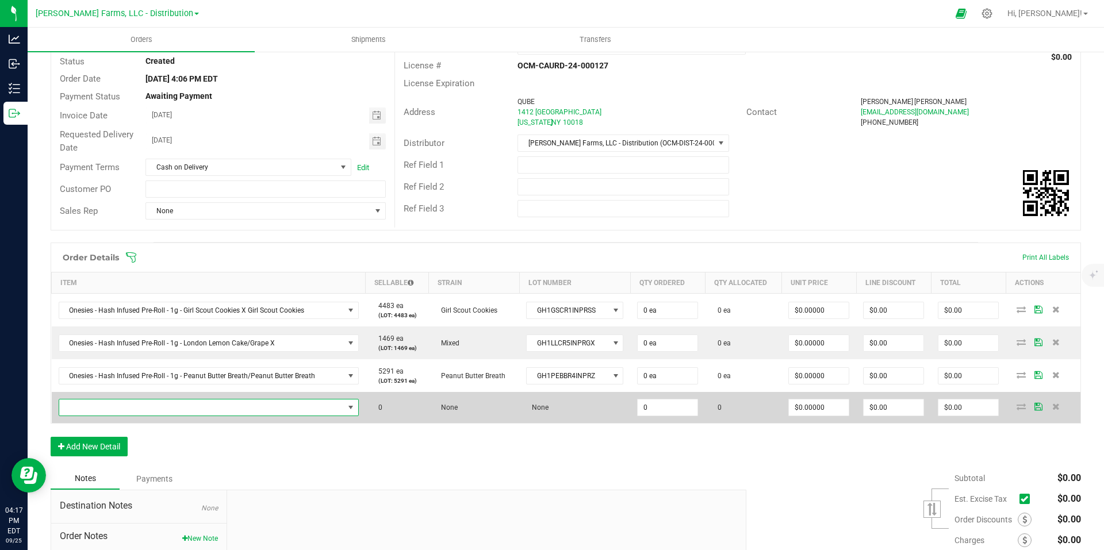
click at [349, 405] on span "NO DATA FOUND" at bounding box center [350, 407] width 9 height 9
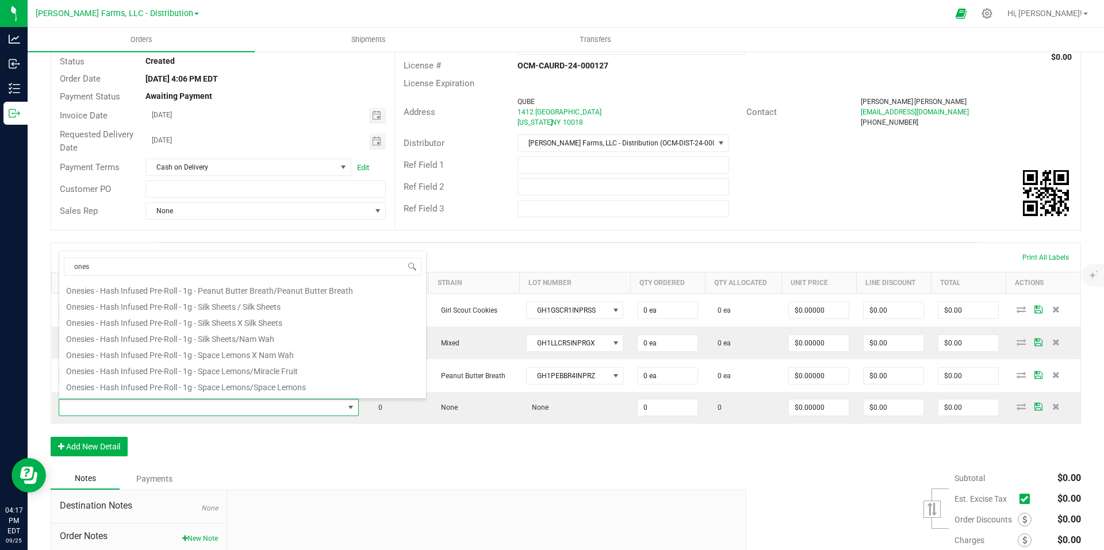
scroll to position [178, 0]
click at [318, 354] on li "Onesies - Hash Infused Pre-Roll - 1g - Space Lemons/Miracle Fruit" at bounding box center [242, 353] width 367 height 16
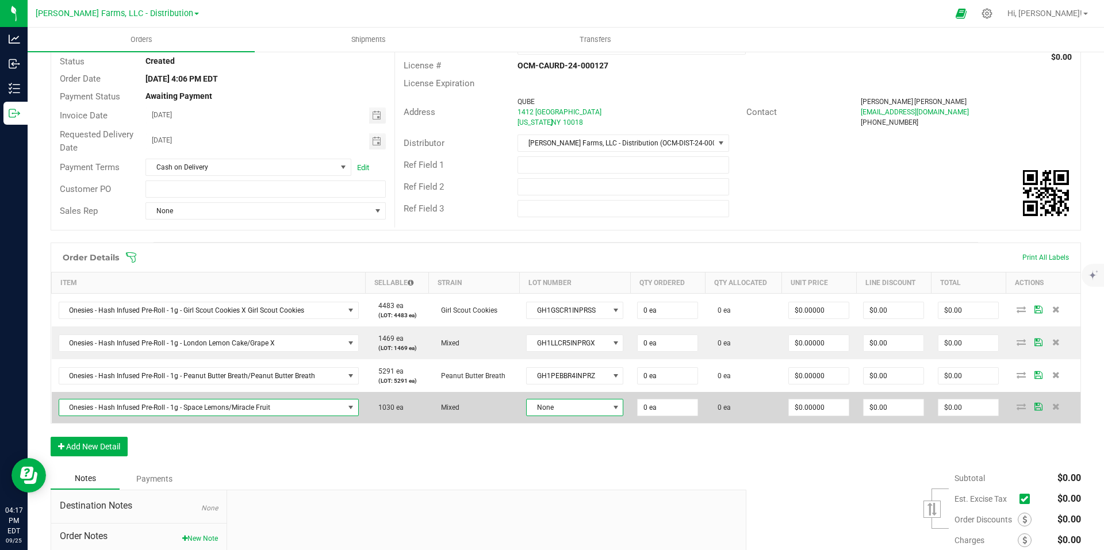
click at [611, 410] on span at bounding box center [615, 407] width 9 height 9
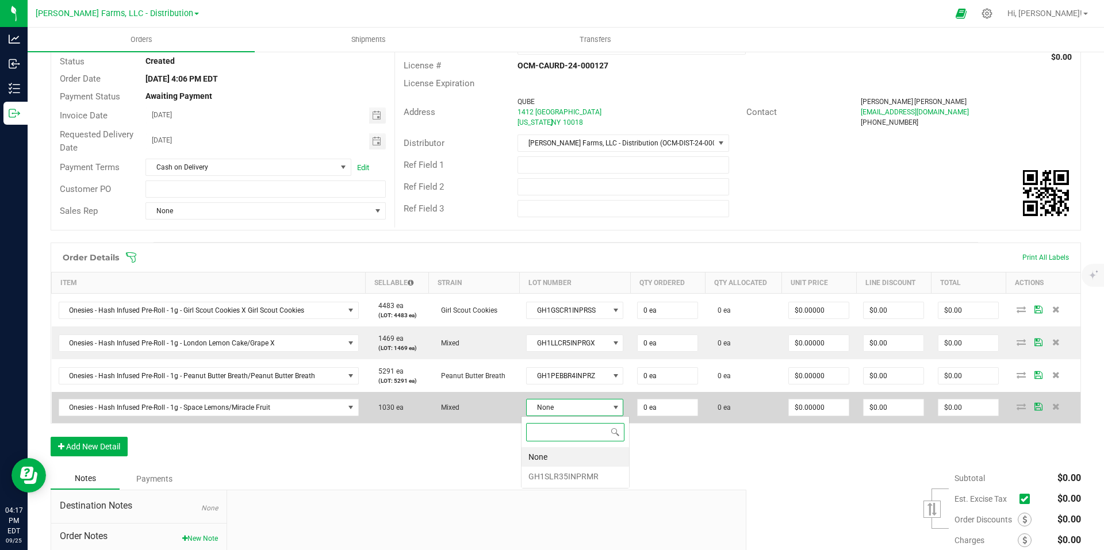
scroll to position [17, 97]
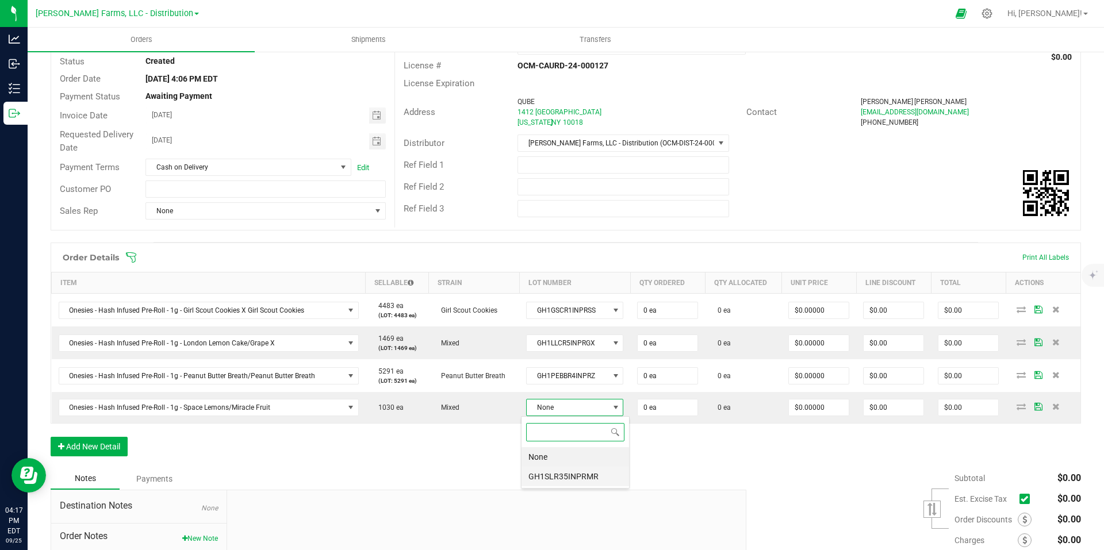
click at [552, 475] on li "GH1SLR35INPRMR" at bounding box center [574, 477] width 107 height 20
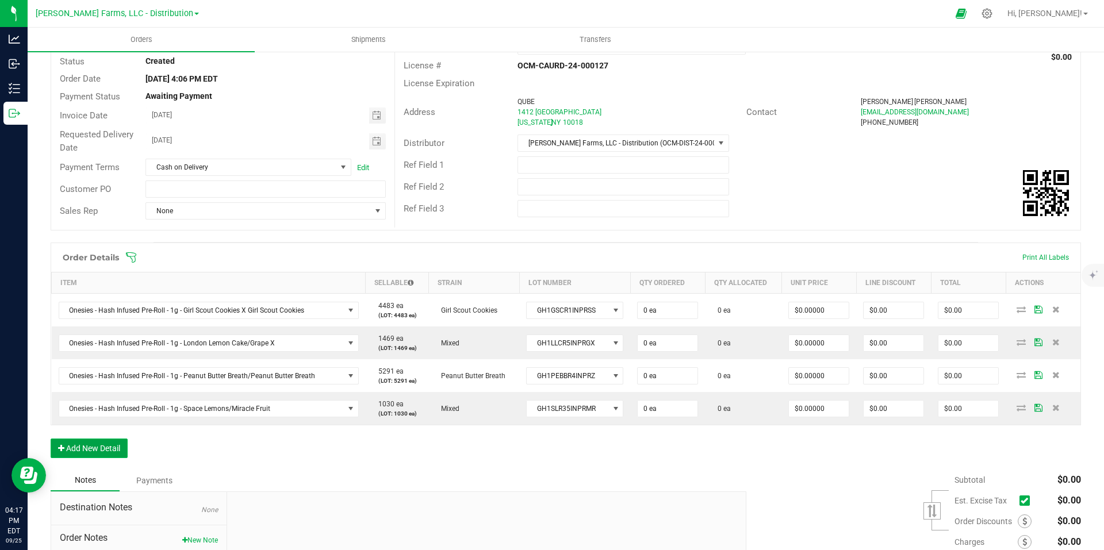
click at [96, 447] on button "Add New Detail" at bounding box center [89, 449] width 77 height 20
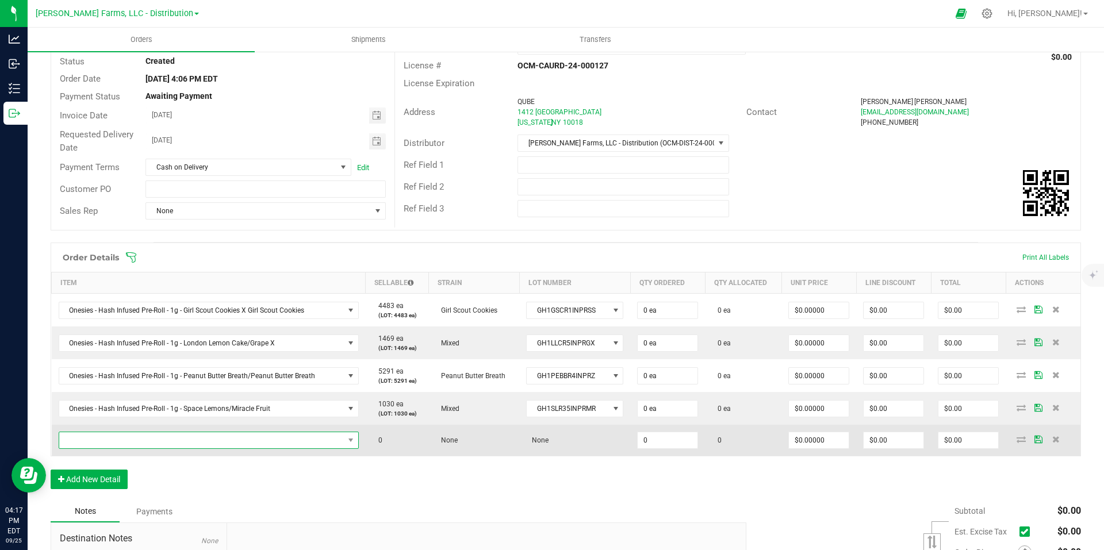
click at [348, 445] on span "NO DATA FOUND" at bounding box center [351, 440] width 14 height 16
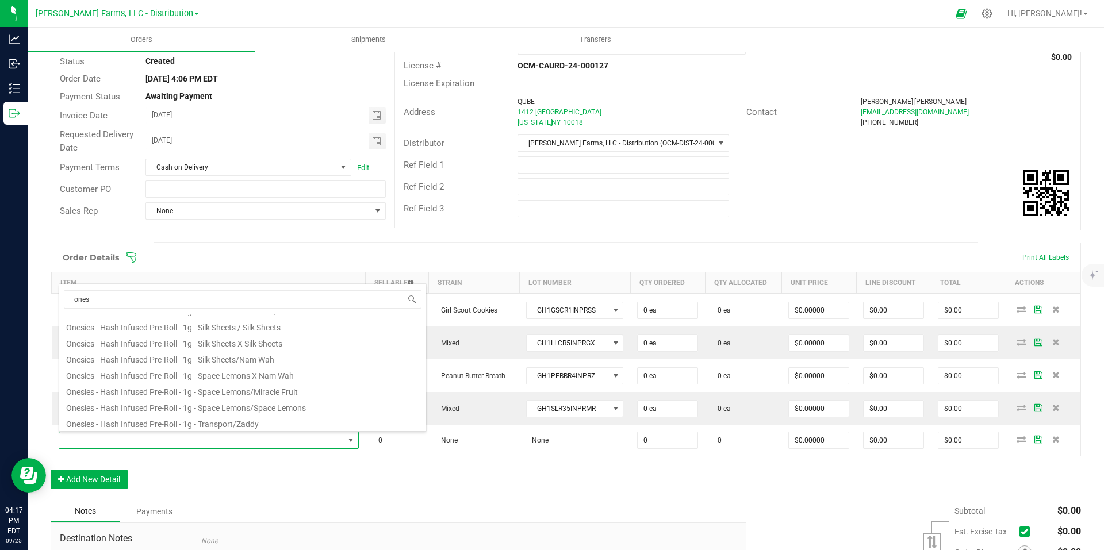
scroll to position [170, 0]
click at [331, 361] on li "Onesies - Hash Infused Pre-Roll - 1g - Silk Sheets/Nam Wah" at bounding box center [242, 362] width 367 height 16
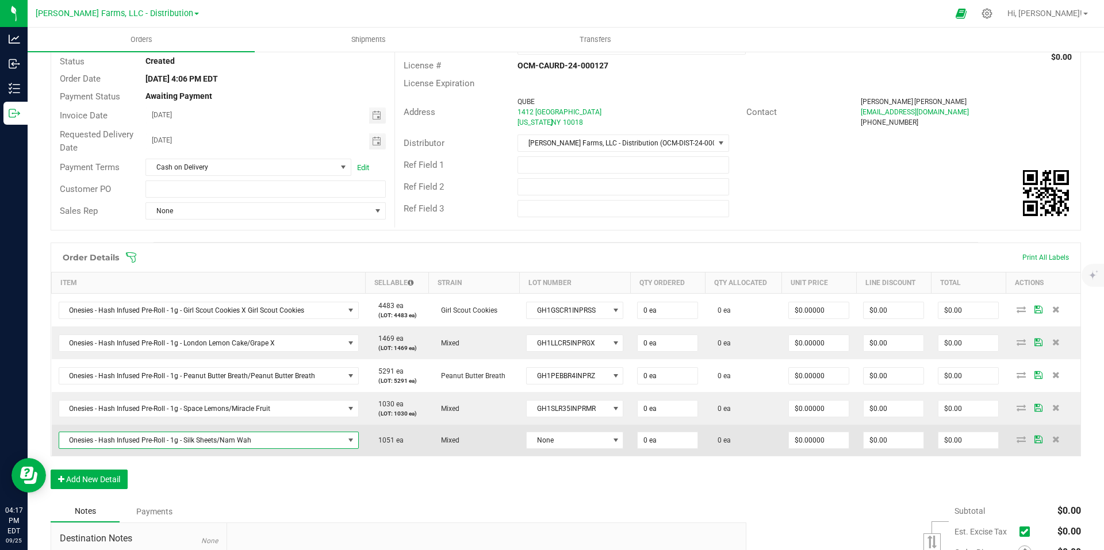
click at [608, 449] on td "None" at bounding box center [574, 440] width 111 height 31
click at [611, 443] on span at bounding box center [615, 440] width 9 height 9
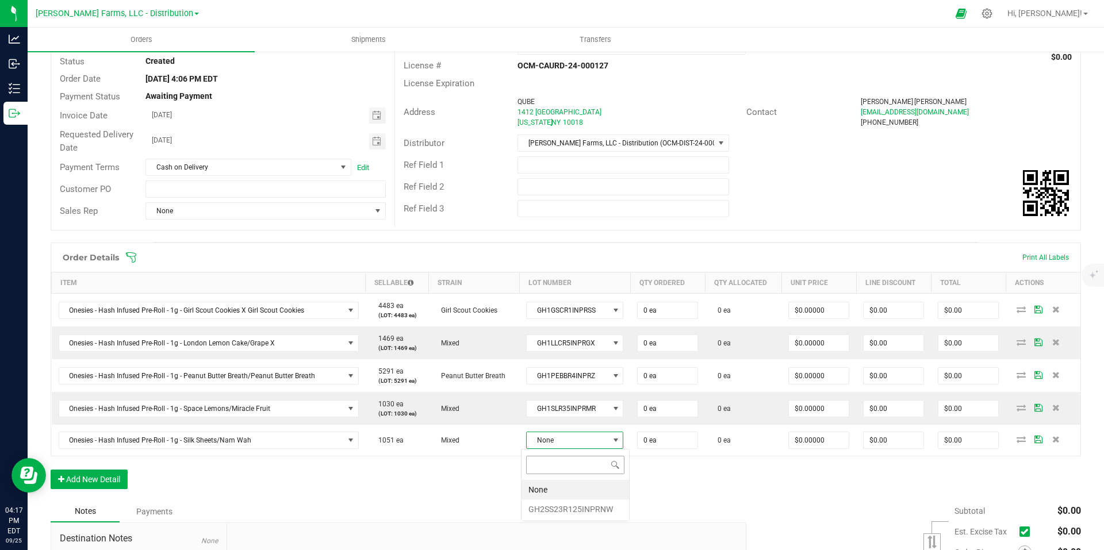
scroll to position [17, 97]
click at [566, 505] on li "GH2SS23R125INPRNW" at bounding box center [574, 509] width 107 height 20
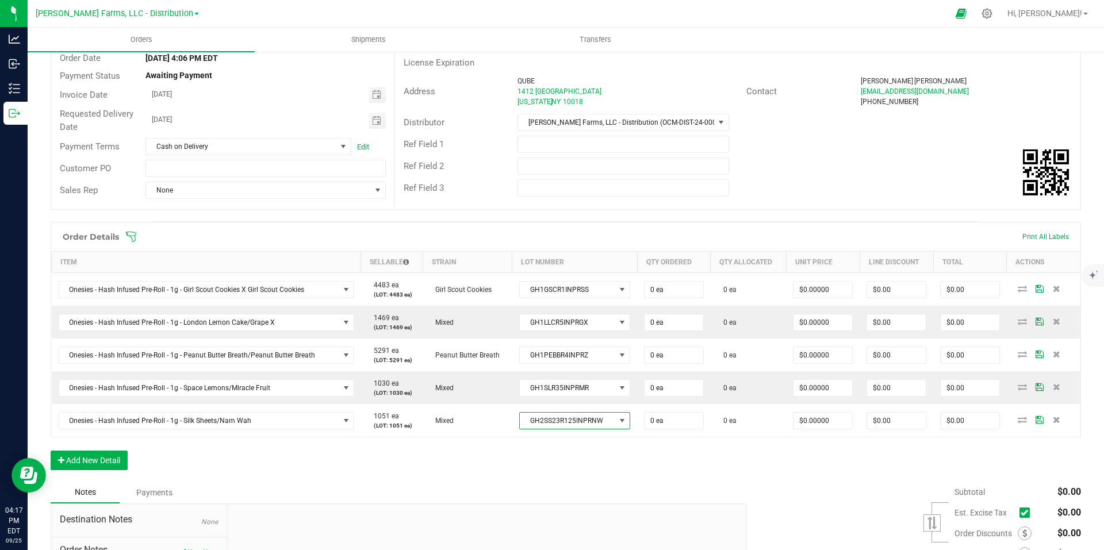
scroll to position [146, 0]
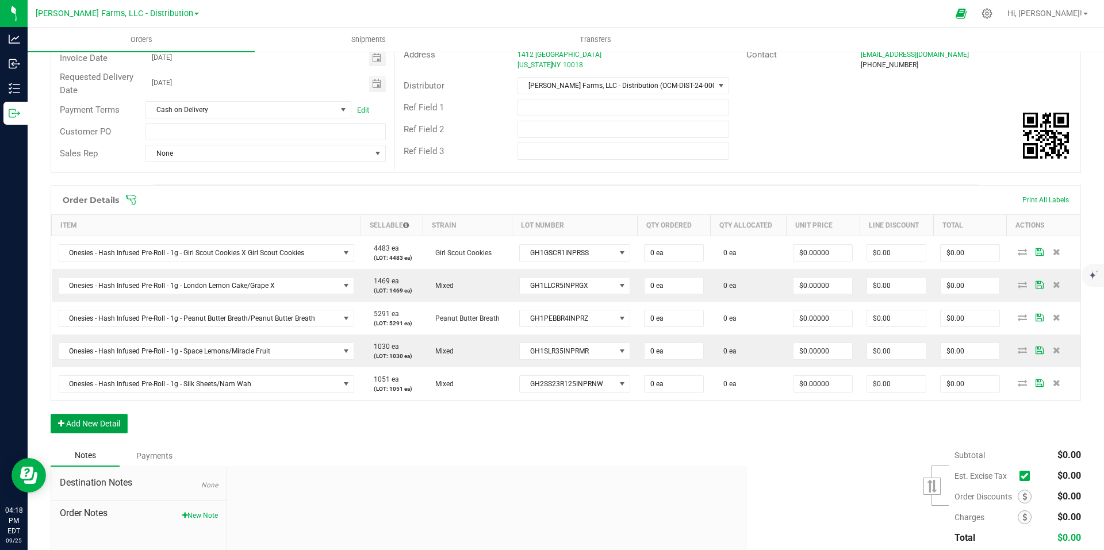
click at [97, 424] on button "Add New Detail" at bounding box center [89, 424] width 77 height 20
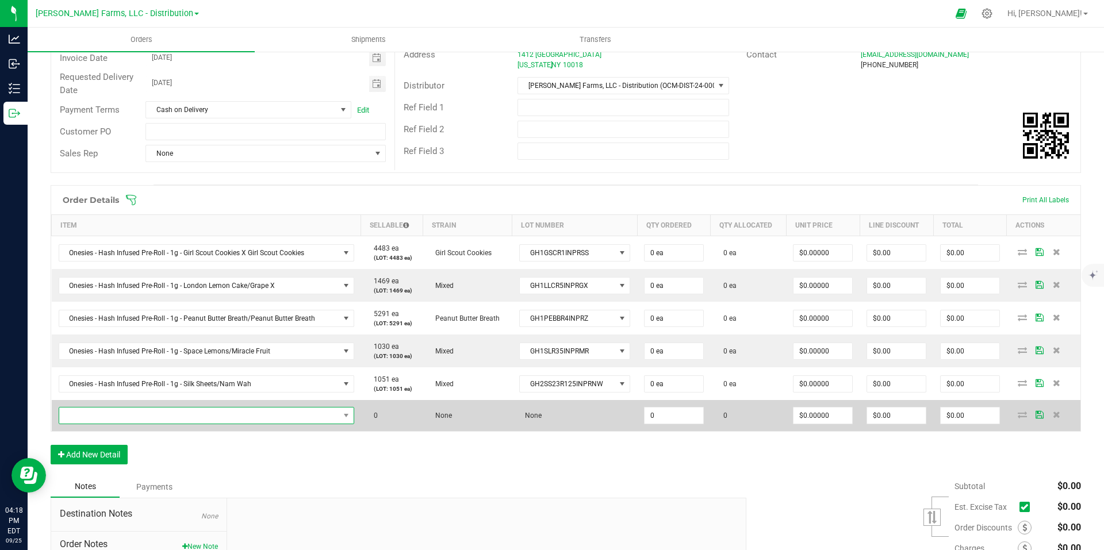
click at [174, 419] on span "NO DATA FOUND" at bounding box center [199, 416] width 280 height 16
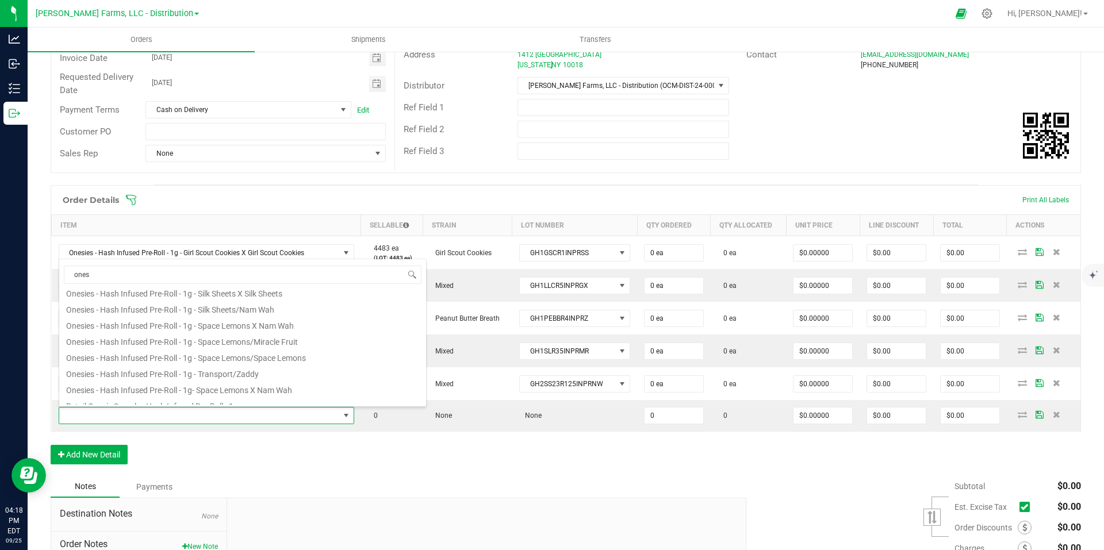
scroll to position [205, 0]
click at [279, 366] on li "Onesies - Hash Infused Pre-Roll - 1g - Transport/Zaddy" at bounding box center [242, 366] width 367 height 16
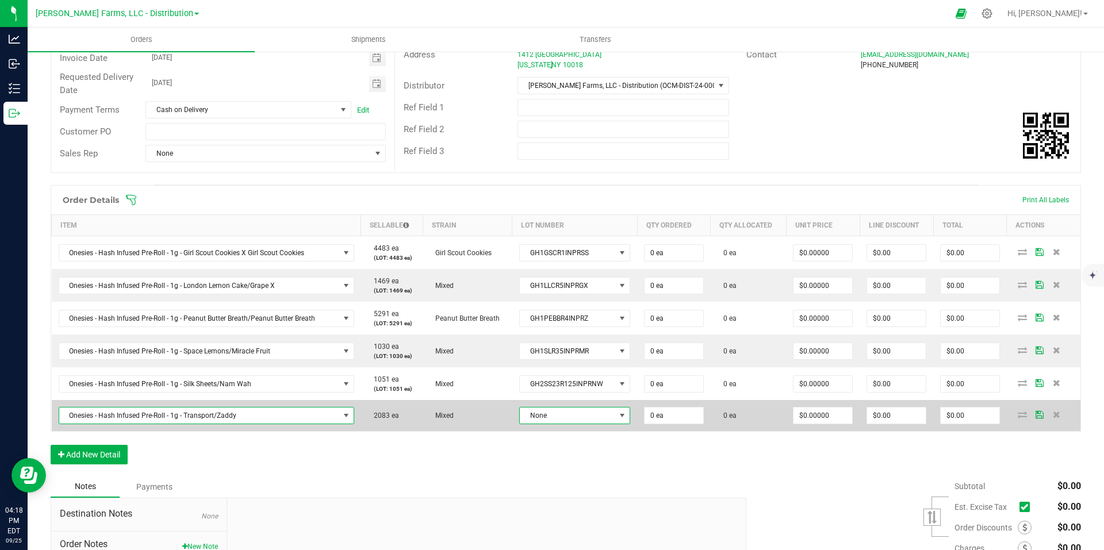
click at [617, 418] on span at bounding box center [621, 415] width 9 height 9
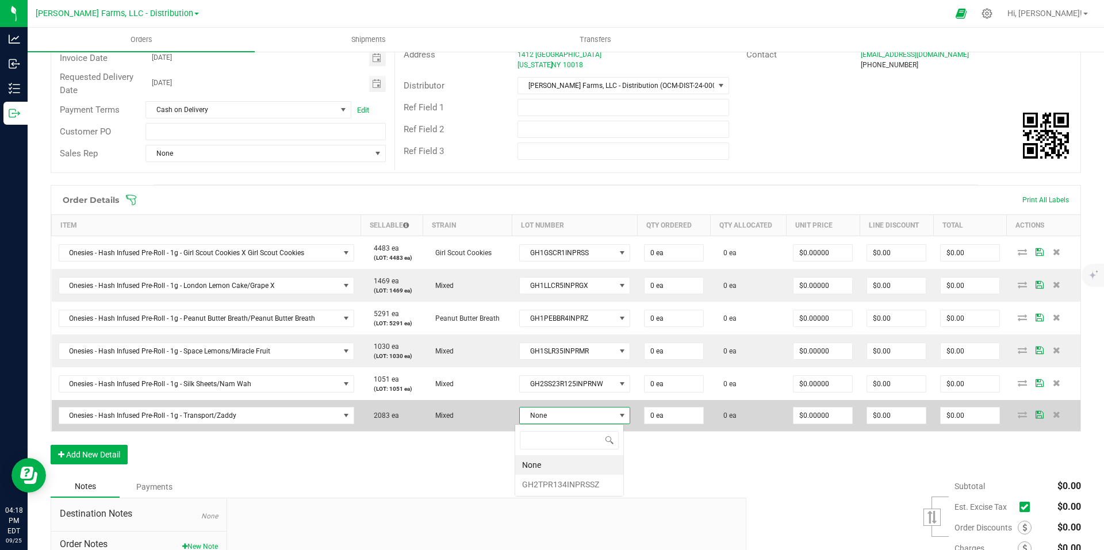
scroll to position [17, 109]
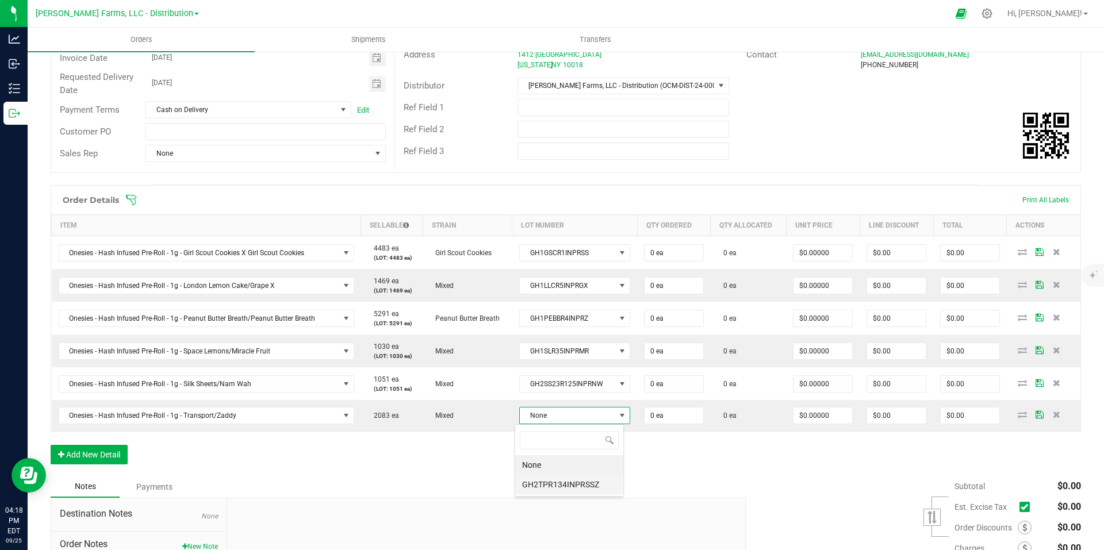
click at [569, 487] on li "GH2TPR134INPRSSZ" at bounding box center [569, 485] width 108 height 20
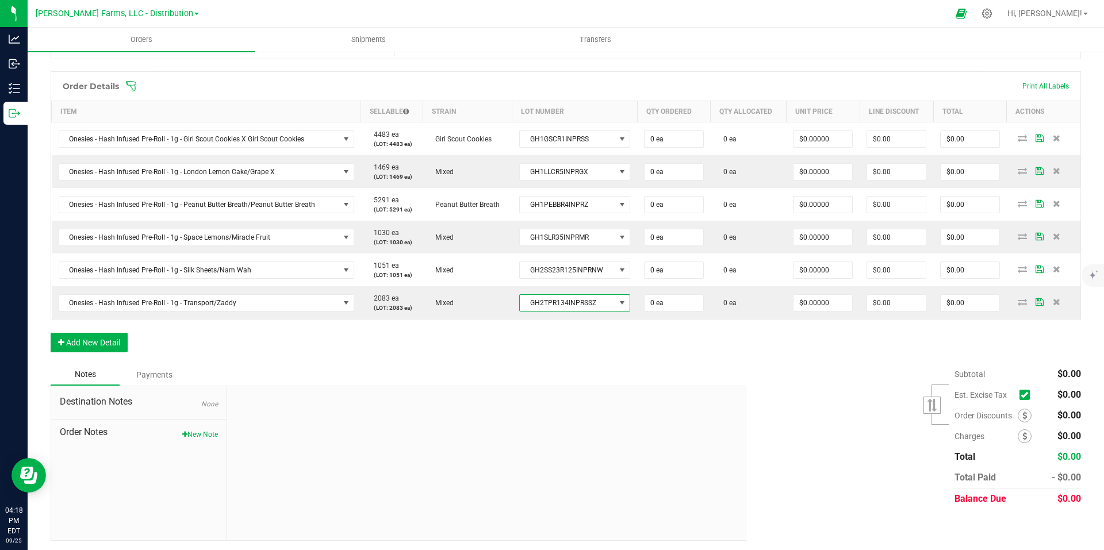
scroll to position [261, 0]
click at [118, 338] on button "Add New Detail" at bounding box center [89, 342] width 77 height 20
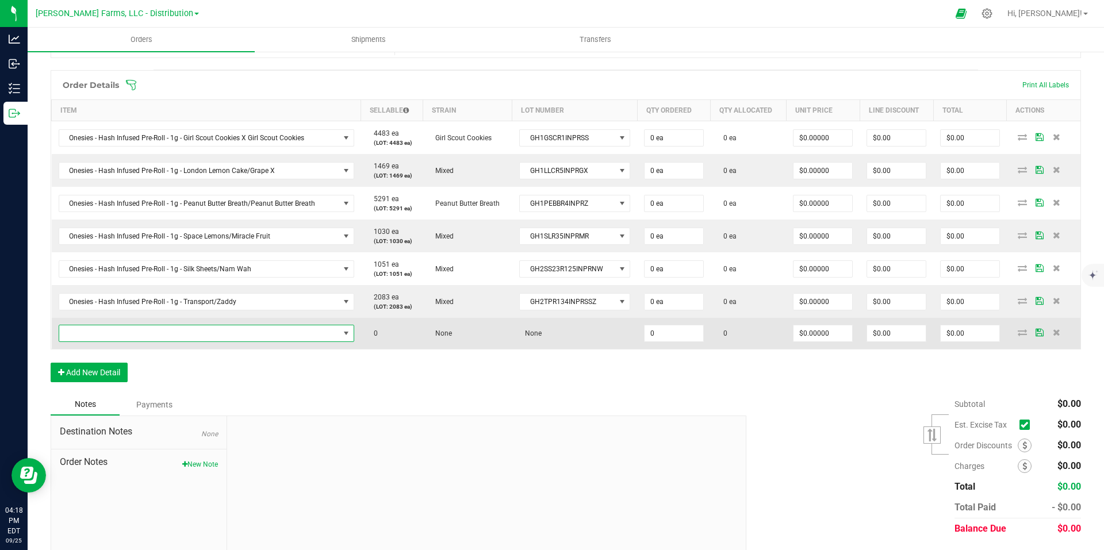
click at [183, 338] on span "NO DATA FOUND" at bounding box center [199, 333] width 280 height 16
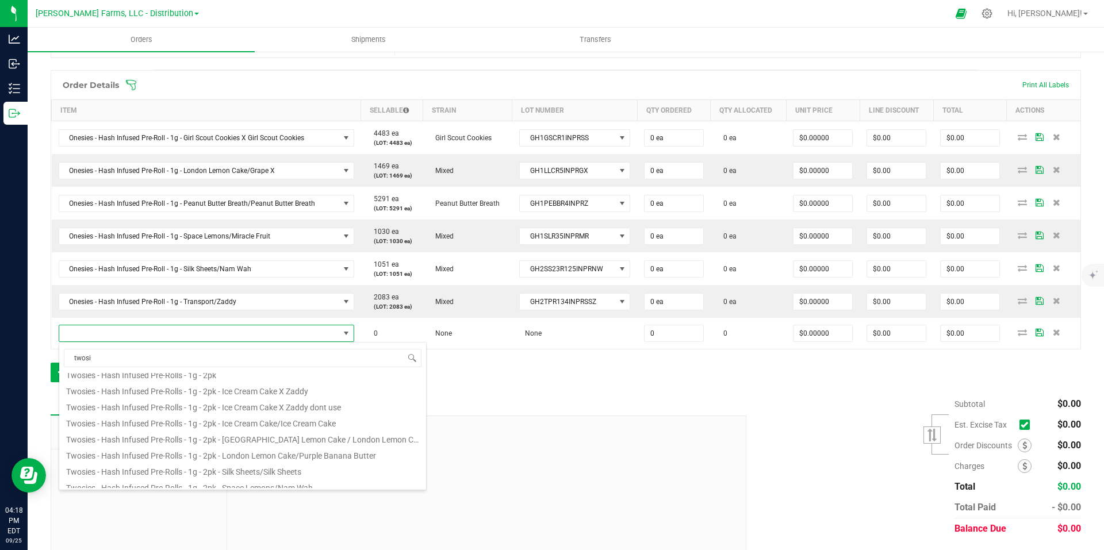
scroll to position [21, 0]
click at [356, 425] on li "Twosies - Hash Infused Pre-Rolls - 1g - 2pk - Ice Cream Cake/Ice Cream Cake" at bounding box center [242, 425] width 367 height 16
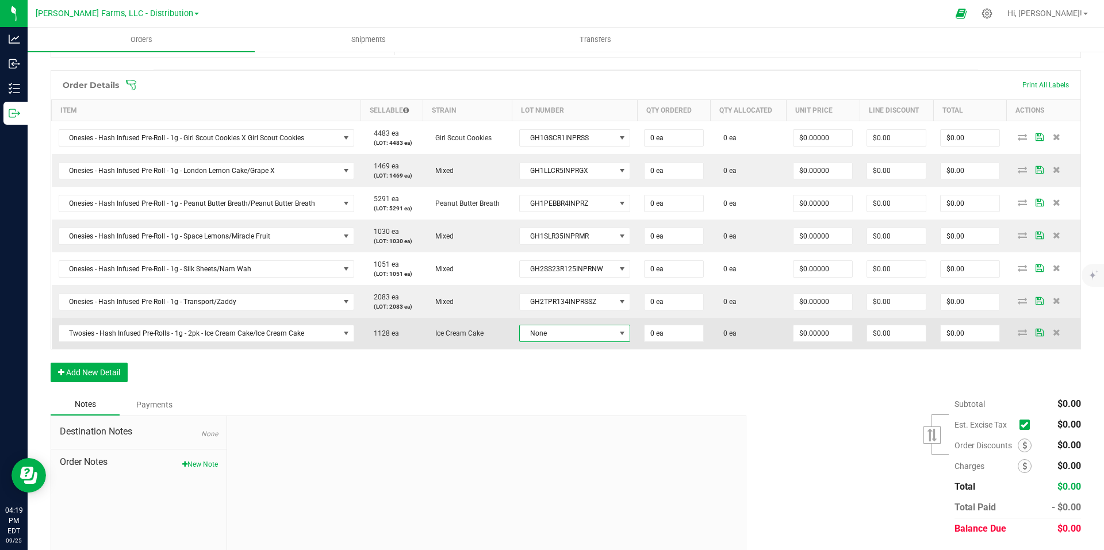
click at [568, 332] on span "None" at bounding box center [567, 333] width 95 height 16
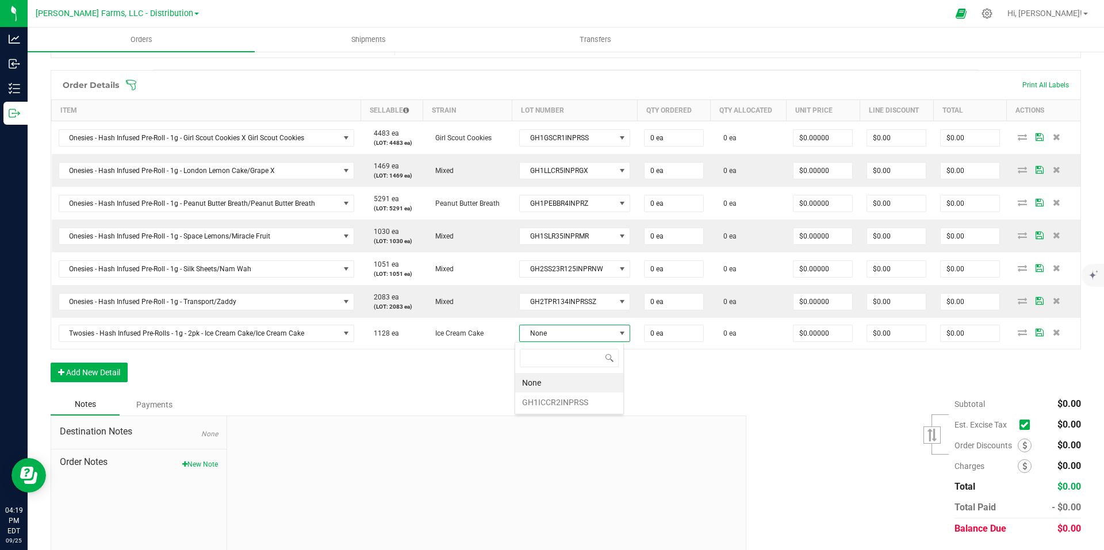
scroll to position [17, 109]
click at [563, 403] on li "GH1ICCR2INPRSS" at bounding box center [569, 403] width 108 height 20
click at [117, 379] on button "Add New Detail" at bounding box center [89, 374] width 77 height 20
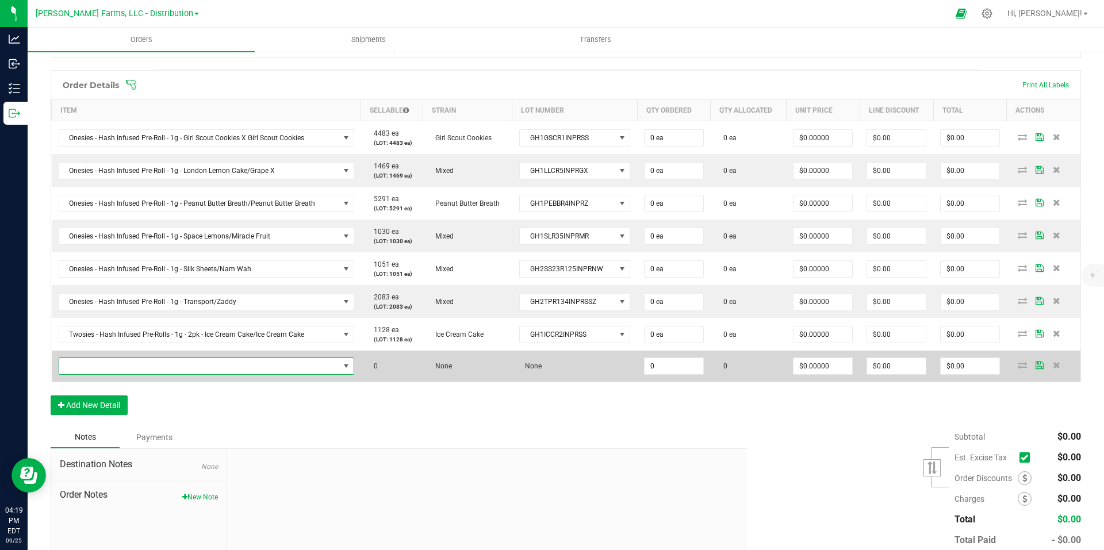
click at [167, 364] on span "NO DATA FOUND" at bounding box center [199, 366] width 280 height 16
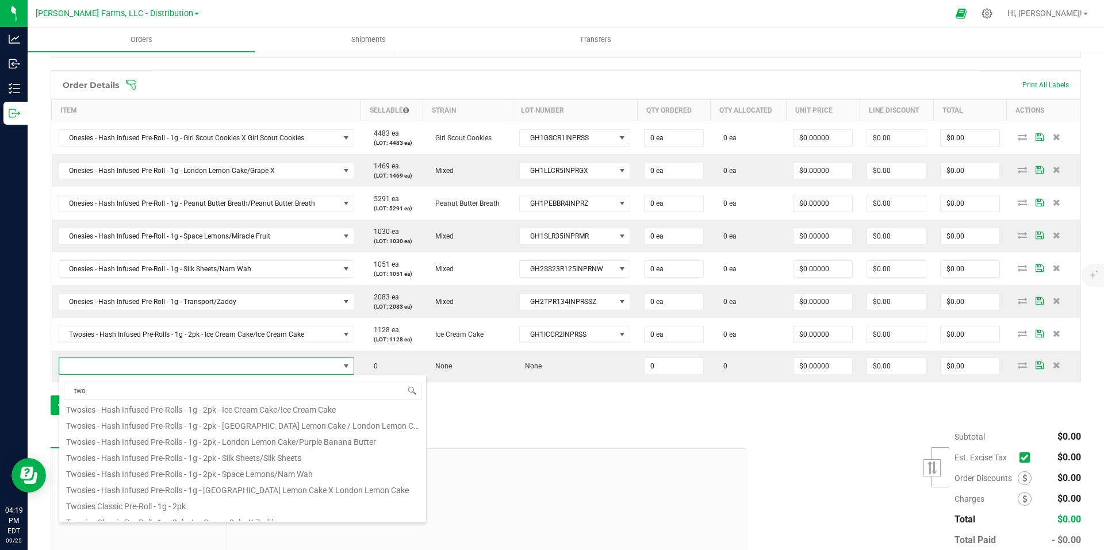
scroll to position [73, 0]
click at [348, 486] on li "Twosies - Hash Infused Pre-Rolls - 1g - [GEOGRAPHIC_DATA] Lemon Cake X London L…" at bounding box center [242, 486] width 367 height 16
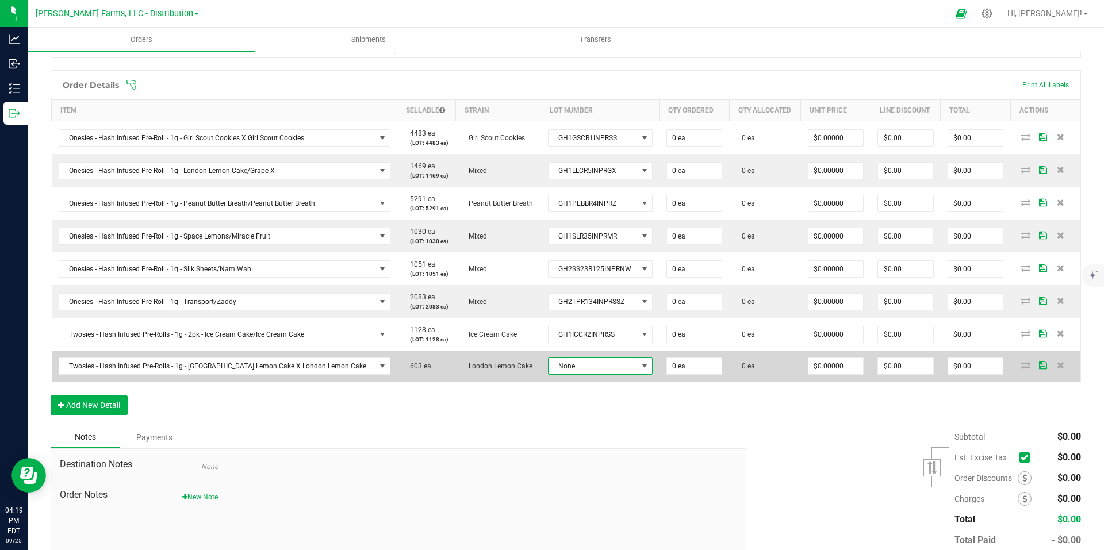
click at [603, 367] on span "None" at bounding box center [592, 366] width 89 height 16
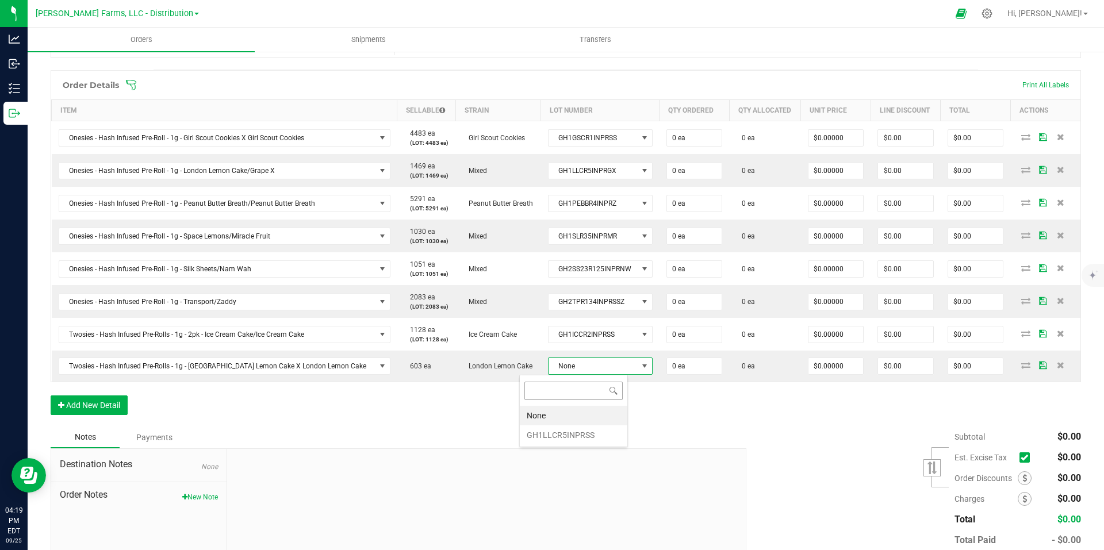
scroll to position [17, 108]
click at [563, 433] on li "GH1LLCR5INPRSS" at bounding box center [573, 435] width 107 height 20
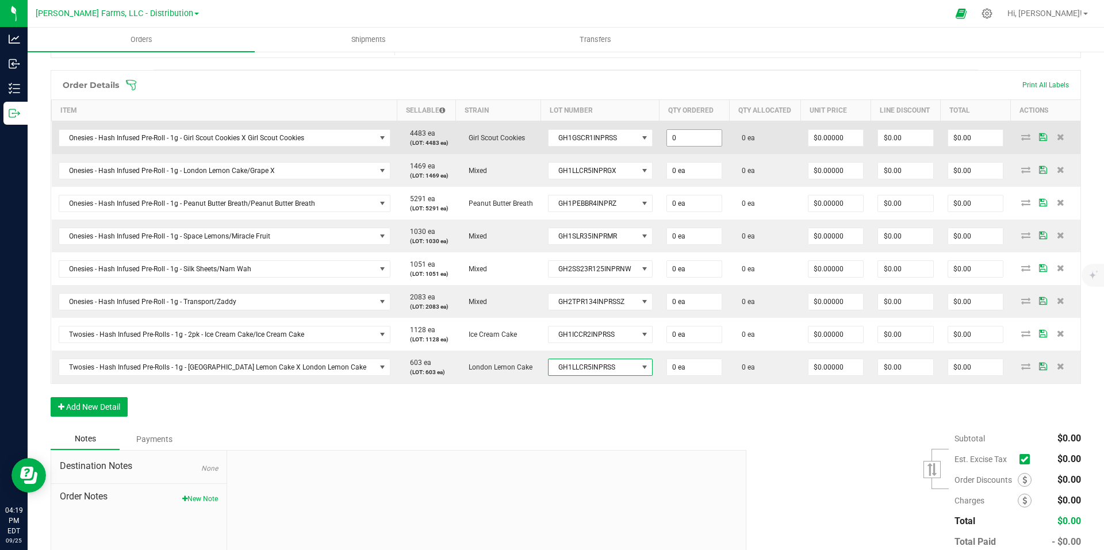
click at [681, 135] on input "0" at bounding box center [694, 138] width 55 height 16
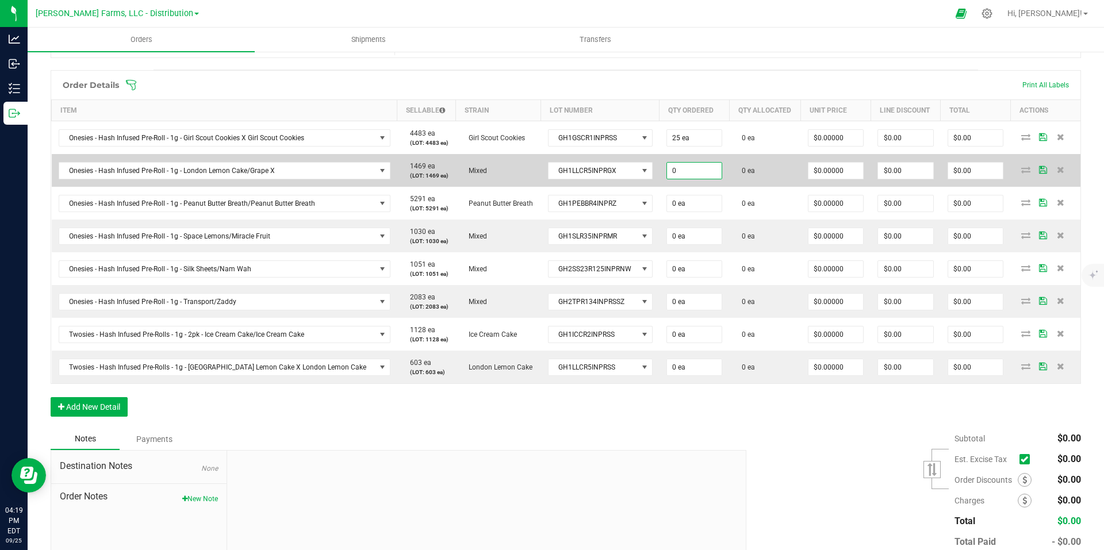
click at [673, 165] on input "0" at bounding box center [694, 171] width 55 height 16
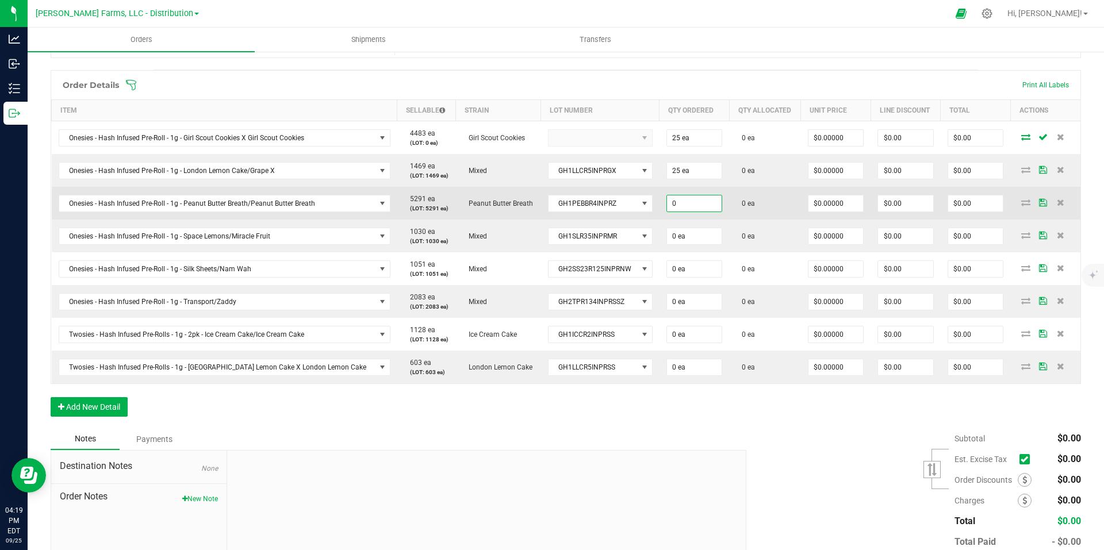
click at [676, 198] on input "0" at bounding box center [694, 203] width 55 height 16
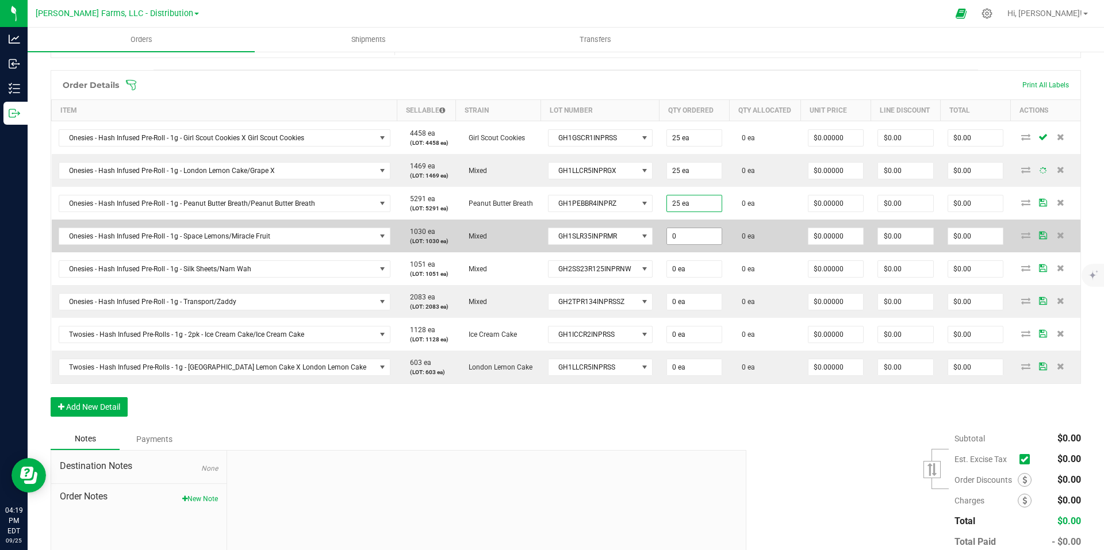
click at [667, 233] on input "0" at bounding box center [694, 236] width 55 height 16
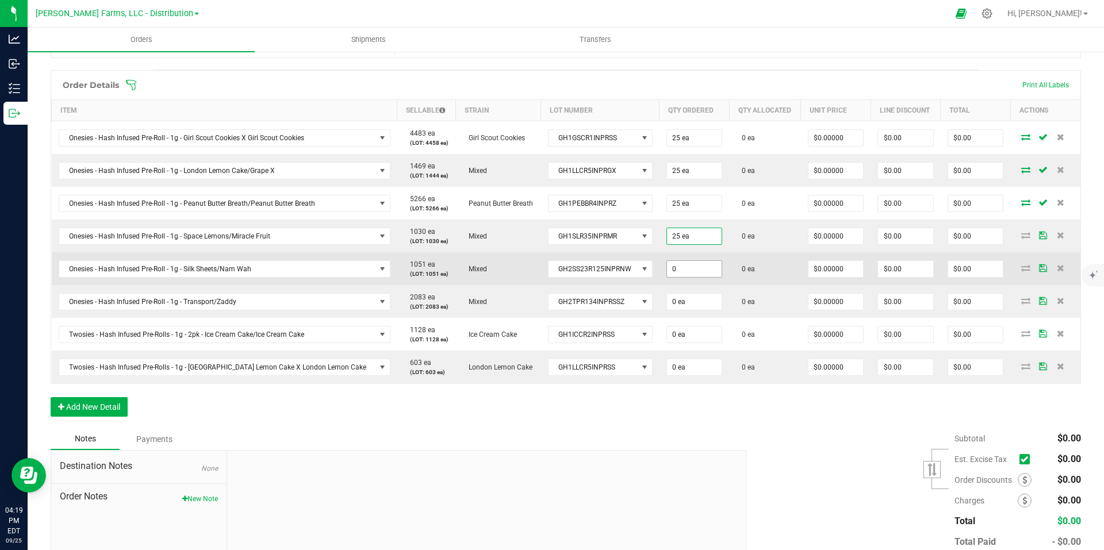
click at [670, 261] on input "0" at bounding box center [694, 269] width 55 height 16
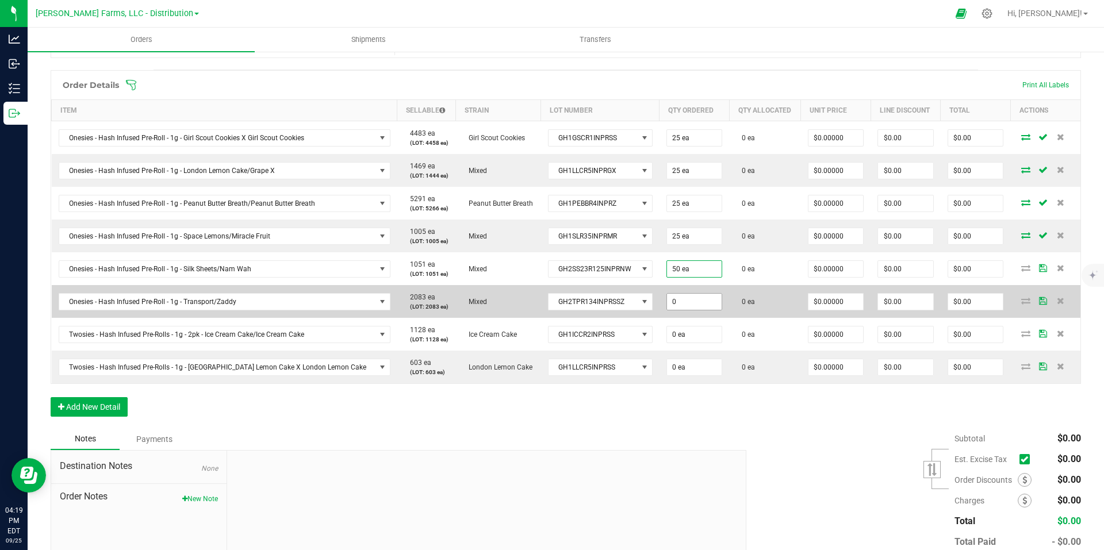
click at [683, 299] on input "0" at bounding box center [694, 302] width 55 height 16
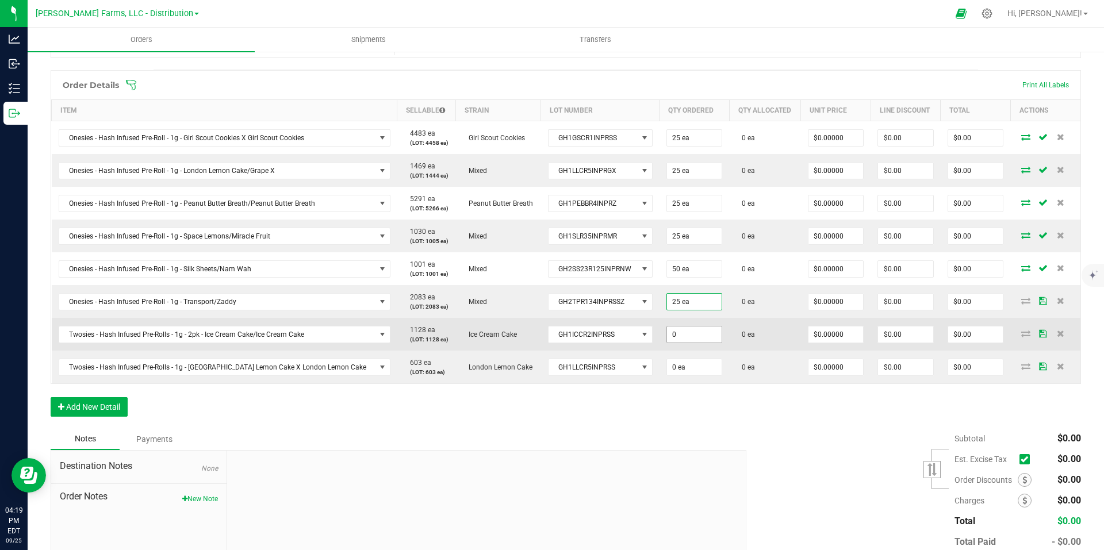
click at [671, 338] on input "0" at bounding box center [694, 334] width 55 height 16
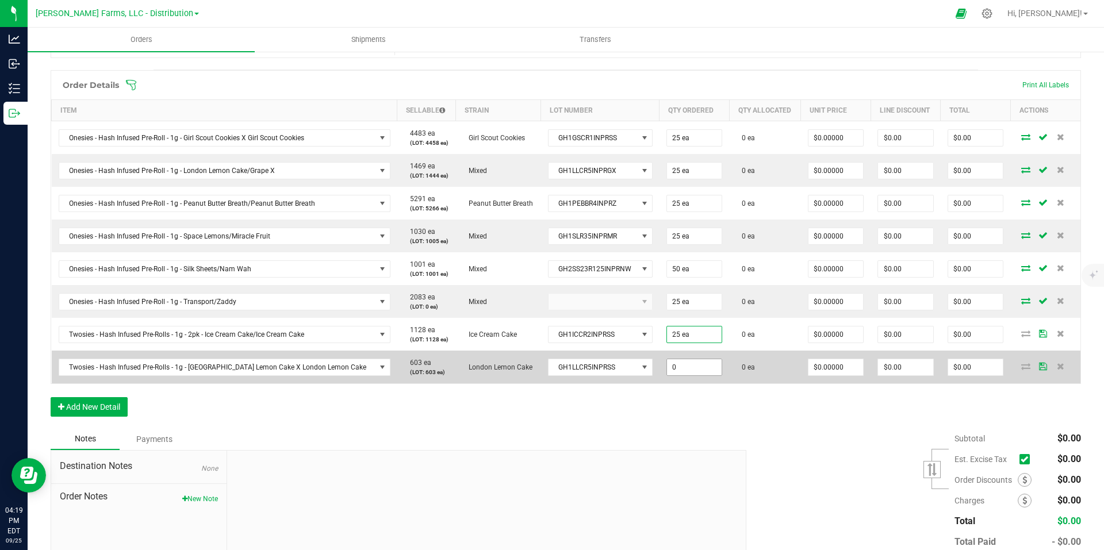
click at [671, 364] on input "0" at bounding box center [694, 367] width 55 height 16
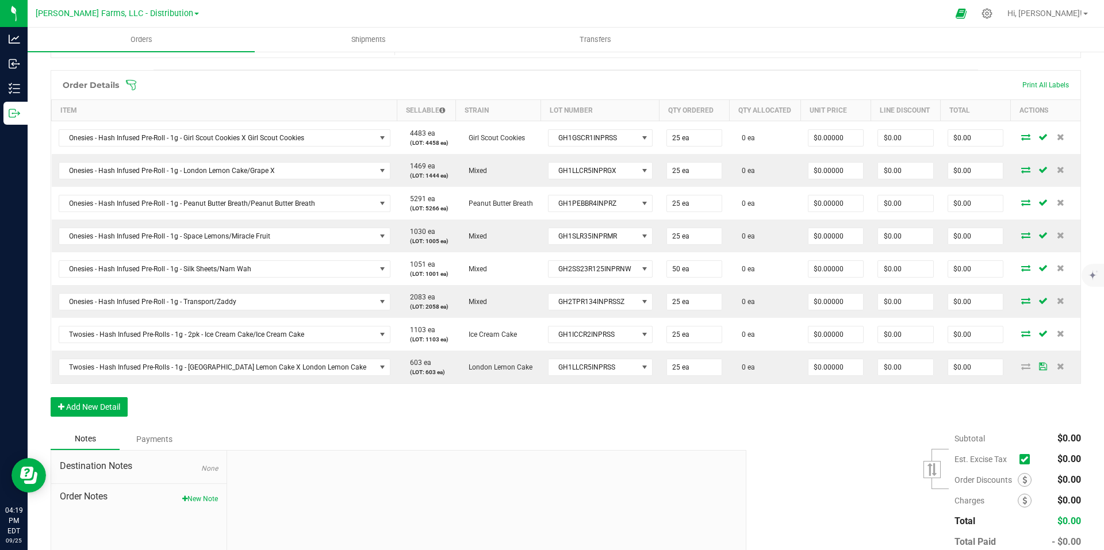
click at [691, 429] on div "Notes Payments" at bounding box center [394, 439] width 687 height 22
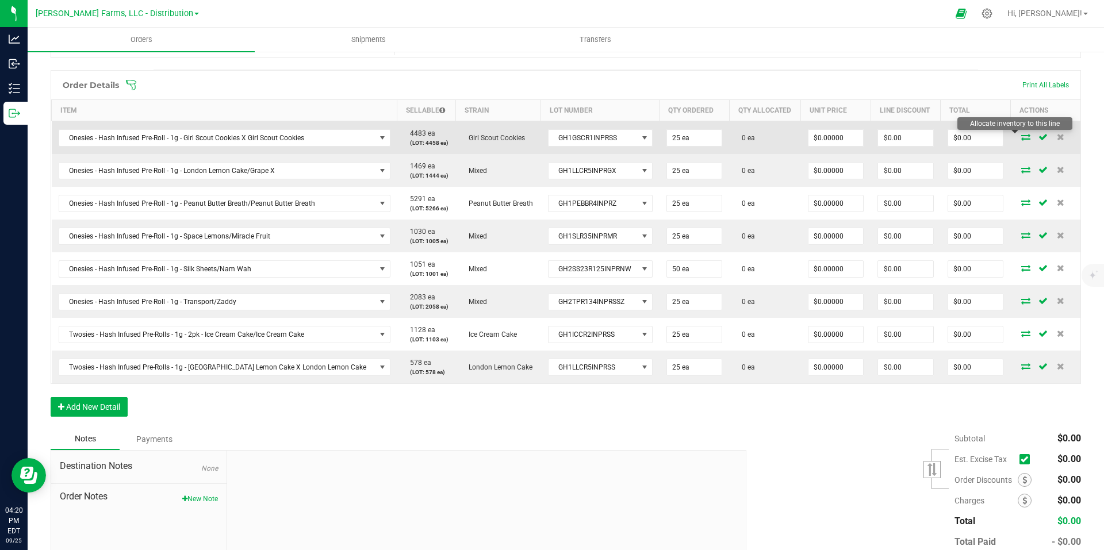
click at [1021, 136] on icon at bounding box center [1025, 136] width 9 height 7
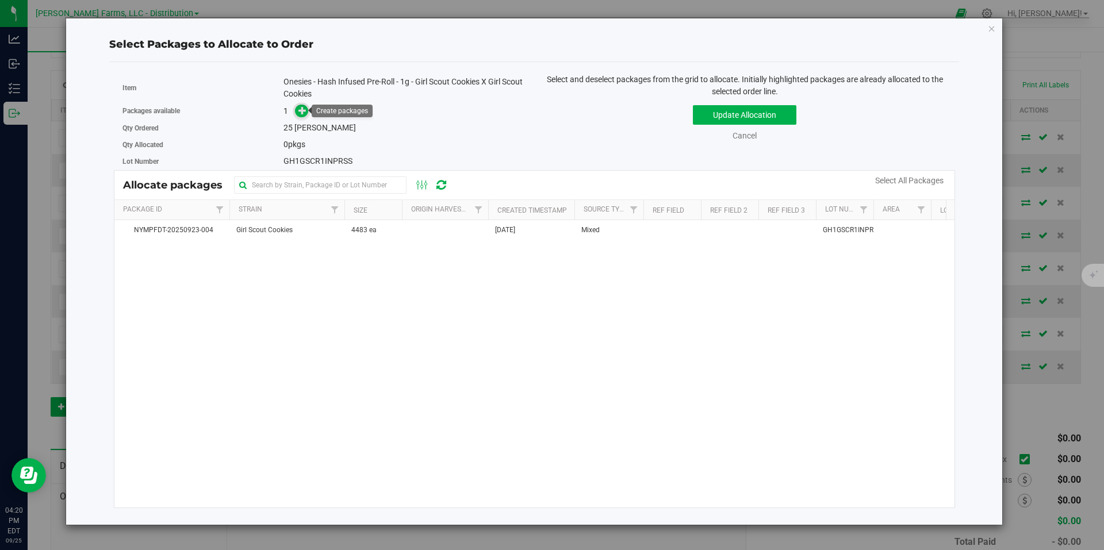
click at [304, 111] on icon at bounding box center [302, 110] width 9 height 9
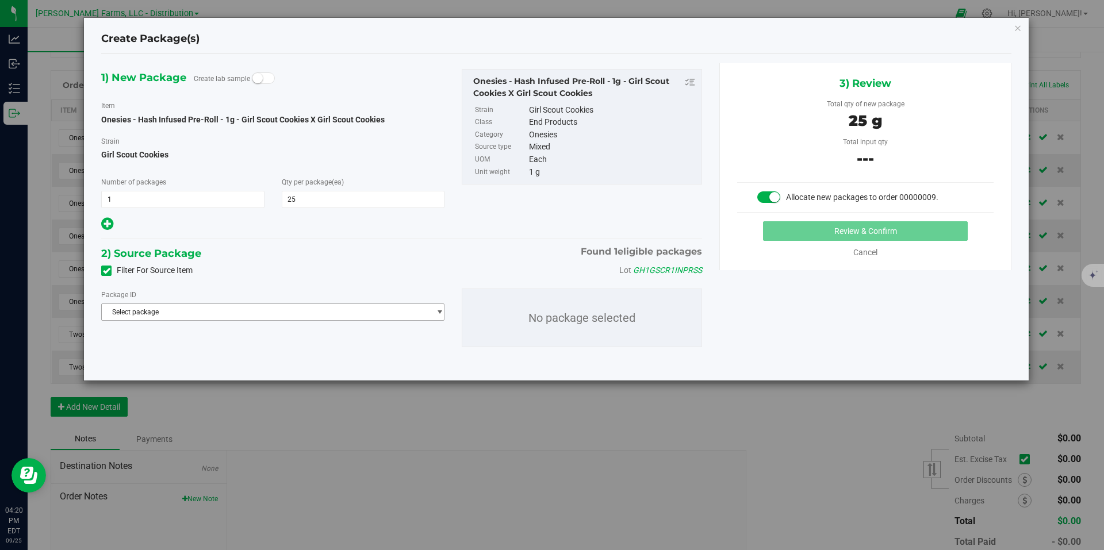
click at [423, 309] on span "Select package" at bounding box center [266, 312] width 328 height 16
click at [294, 357] on span "( Onesies - Hash Infused Pre-Roll - 1g - Girl Scout Cookies X Girl Scout Cookie…" at bounding box center [311, 359] width 243 height 8
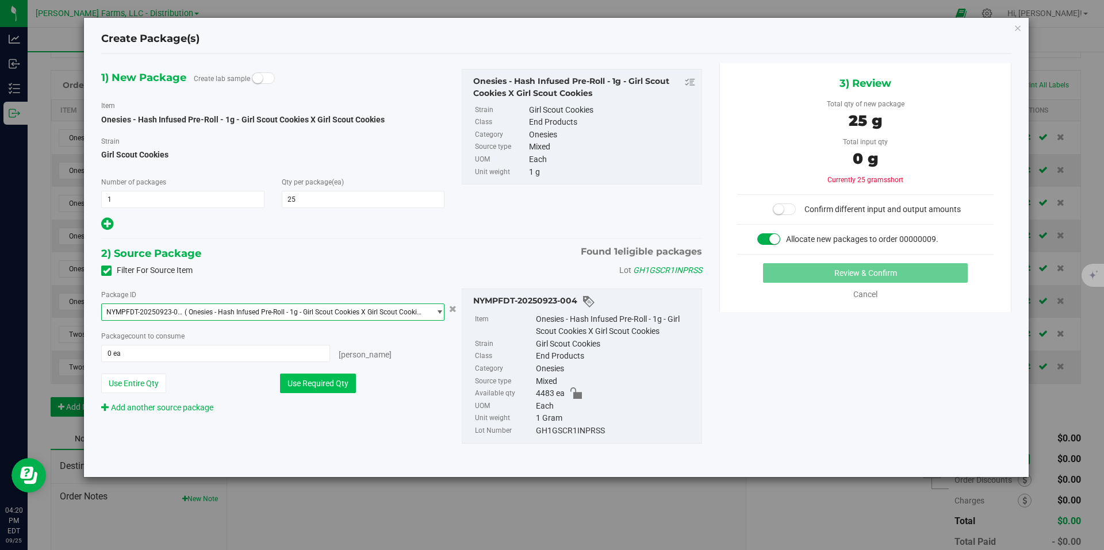
click at [329, 387] on button "Use Required Qty" at bounding box center [318, 384] width 76 height 20
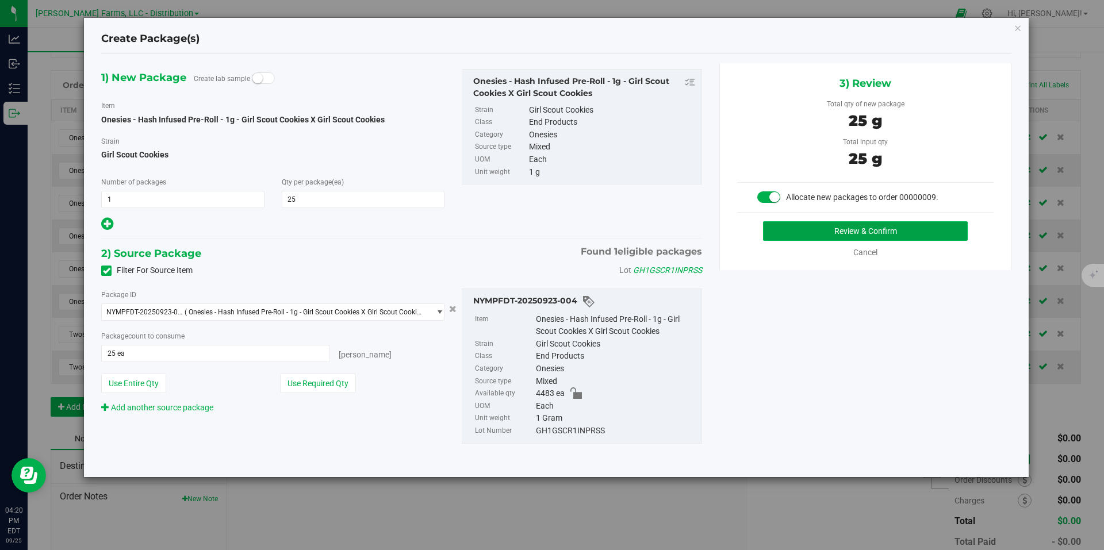
click at [806, 228] on button "Review & Confirm" at bounding box center [865, 231] width 205 height 20
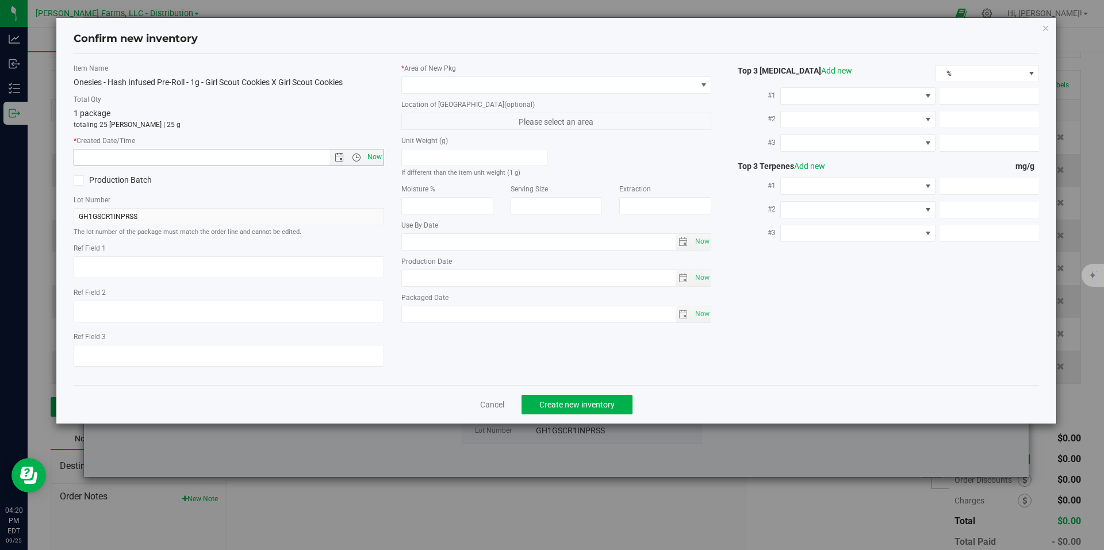
click at [376, 159] on span "Now" at bounding box center [374, 157] width 20 height 17
click at [706, 93] on span at bounding box center [703, 85] width 14 height 16
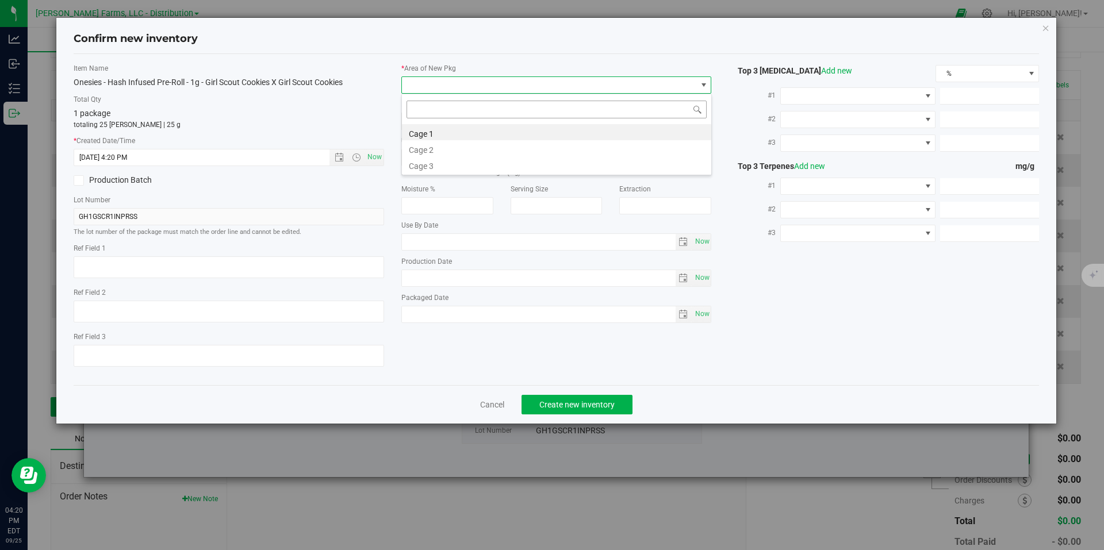
scroll to position [17, 310]
click at [482, 140] on li "Cage 1" at bounding box center [556, 132] width 309 height 16
click at [593, 400] on span "Create new inventory" at bounding box center [576, 404] width 75 height 9
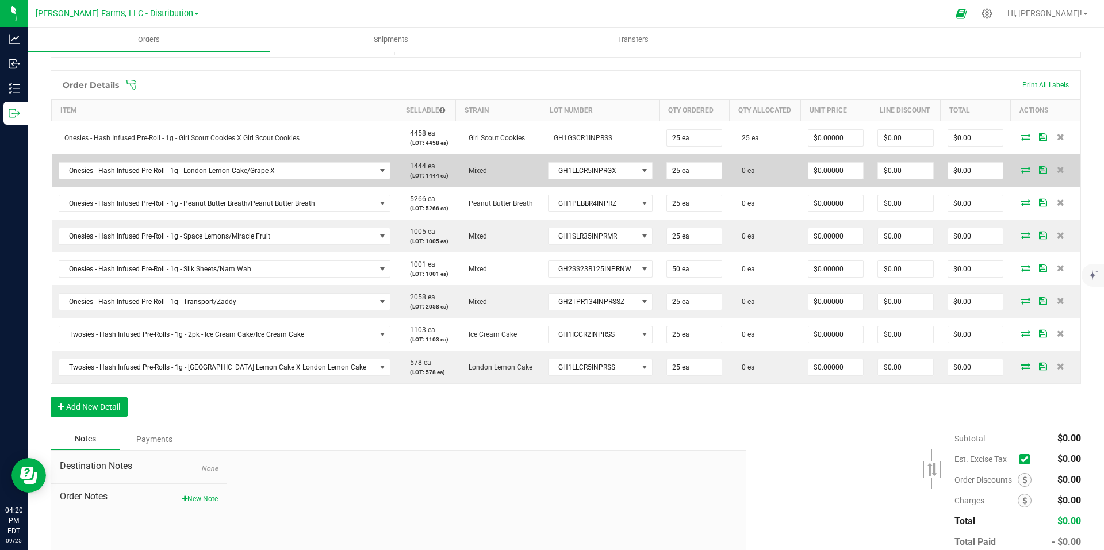
click at [1021, 170] on icon at bounding box center [1025, 169] width 9 height 7
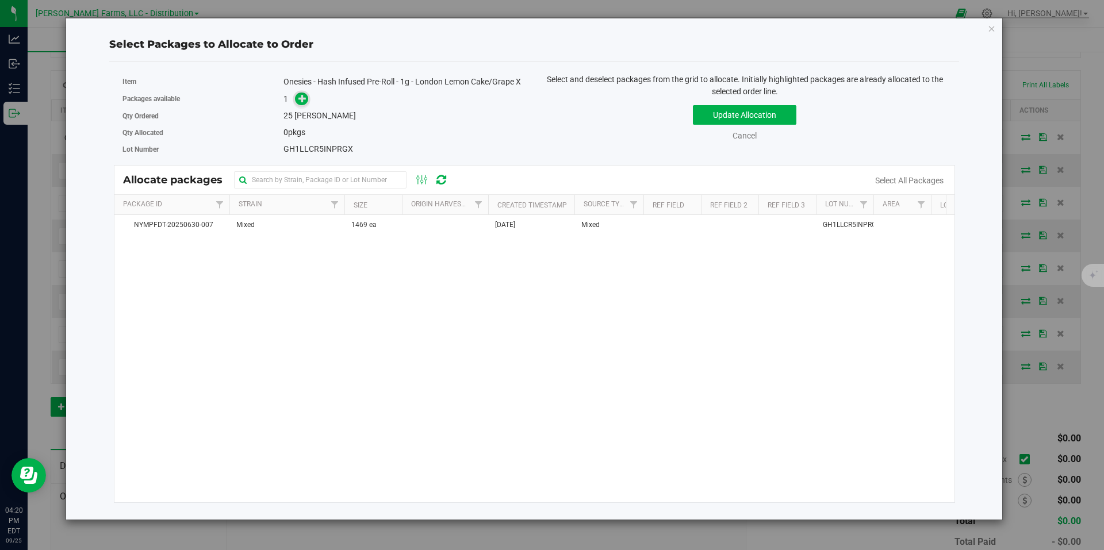
click at [305, 100] on icon at bounding box center [302, 98] width 8 height 8
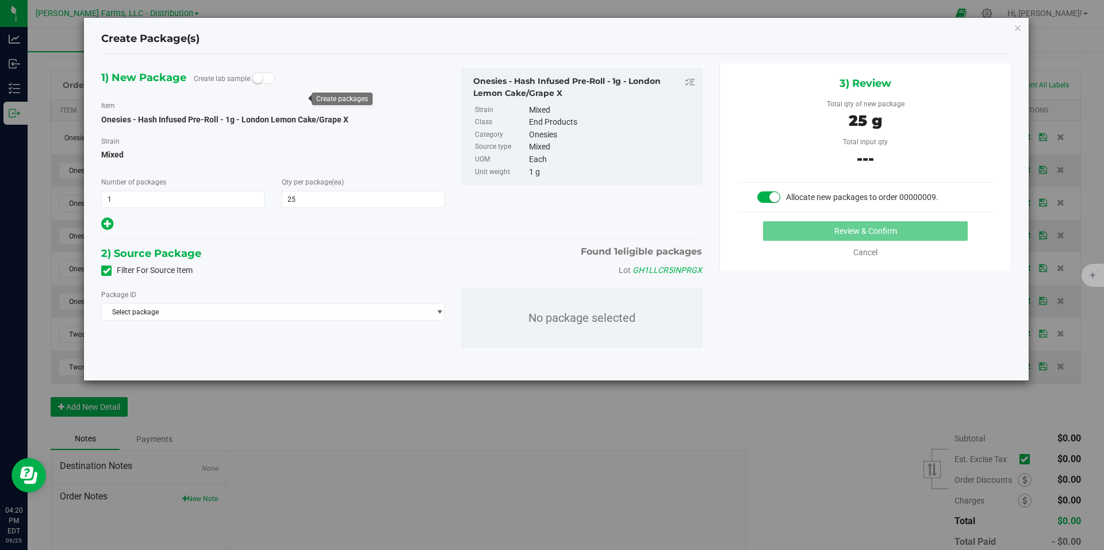
click at [446, 312] on span at bounding box center [445, 311] width 1 height 20
click at [440, 311] on span "select" at bounding box center [439, 312] width 9 height 9
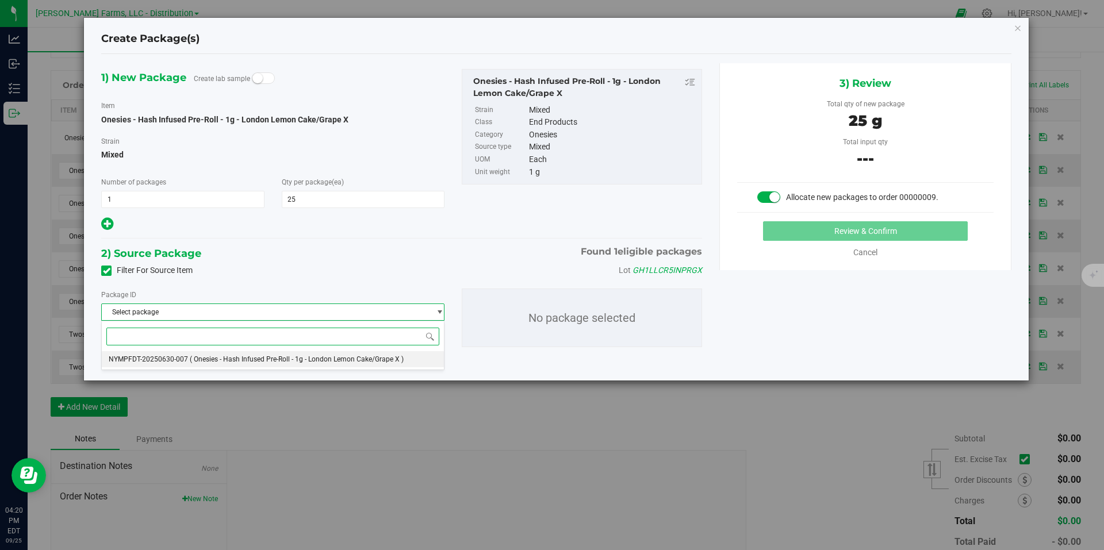
drag, startPoint x: 226, startPoint y: 359, endPoint x: 397, endPoint y: 349, distance: 171.0
click at [227, 359] on span "( Onesies - Hash Infused Pre-Roll - 1g - London Lemon Cake/Grape X )" at bounding box center [297, 359] width 214 height 8
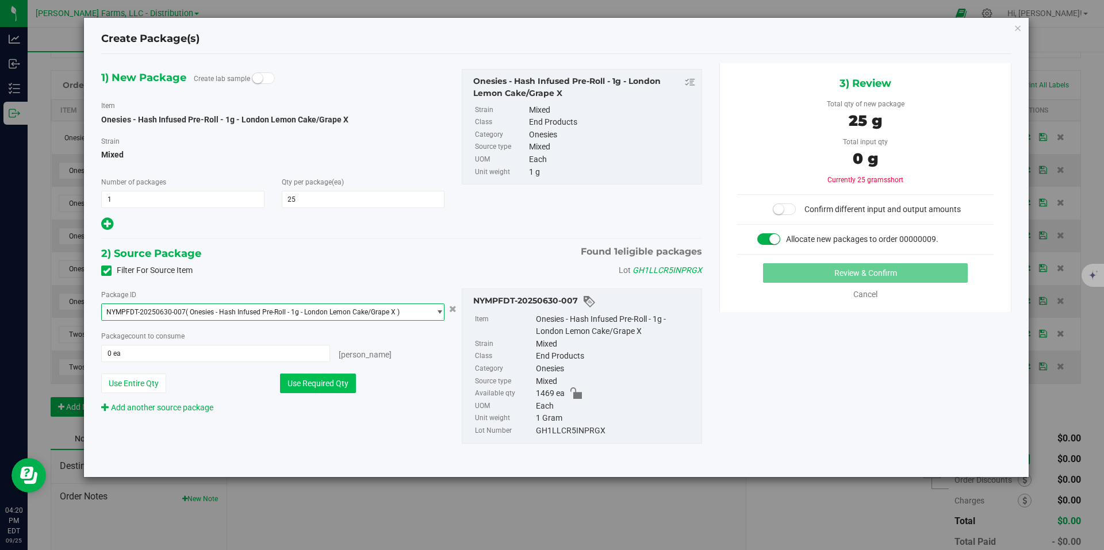
click at [332, 381] on button "Use Required Qty" at bounding box center [318, 384] width 76 height 20
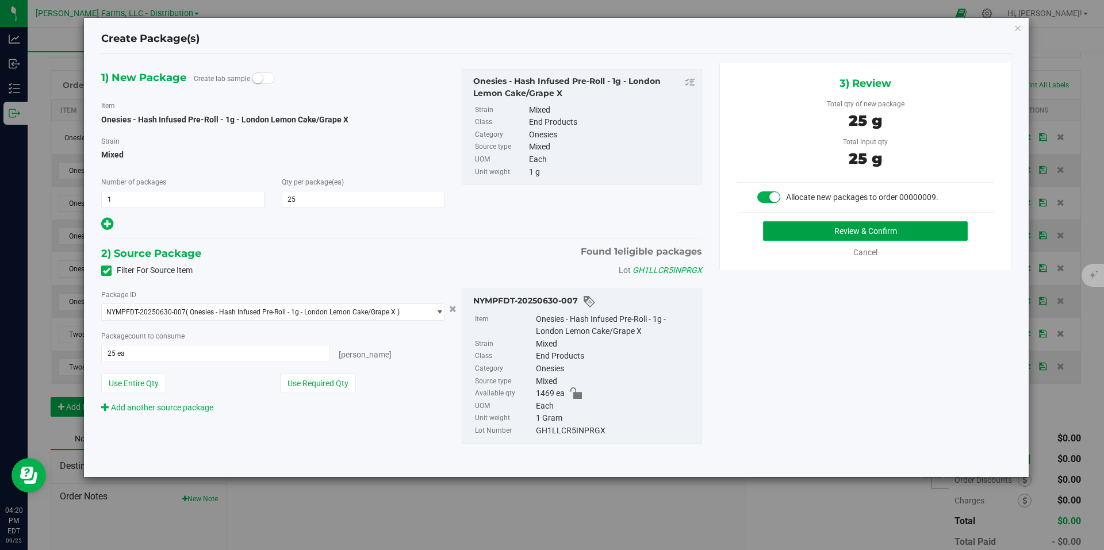
click at [892, 231] on button "Review & Confirm" at bounding box center [865, 231] width 205 height 20
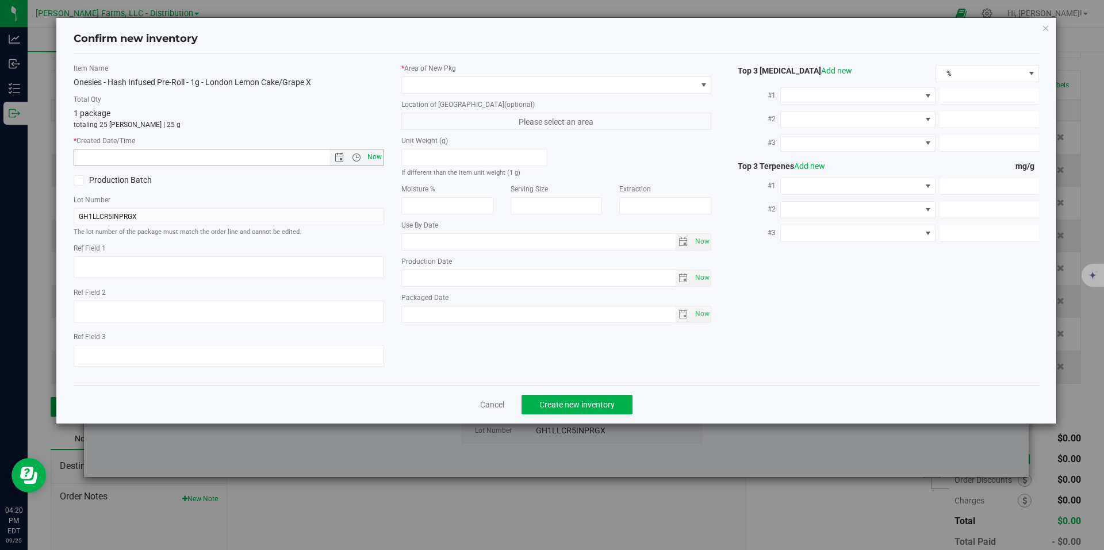
click at [379, 158] on span "Now" at bounding box center [374, 157] width 20 height 17
click at [701, 85] on span at bounding box center [703, 84] width 9 height 9
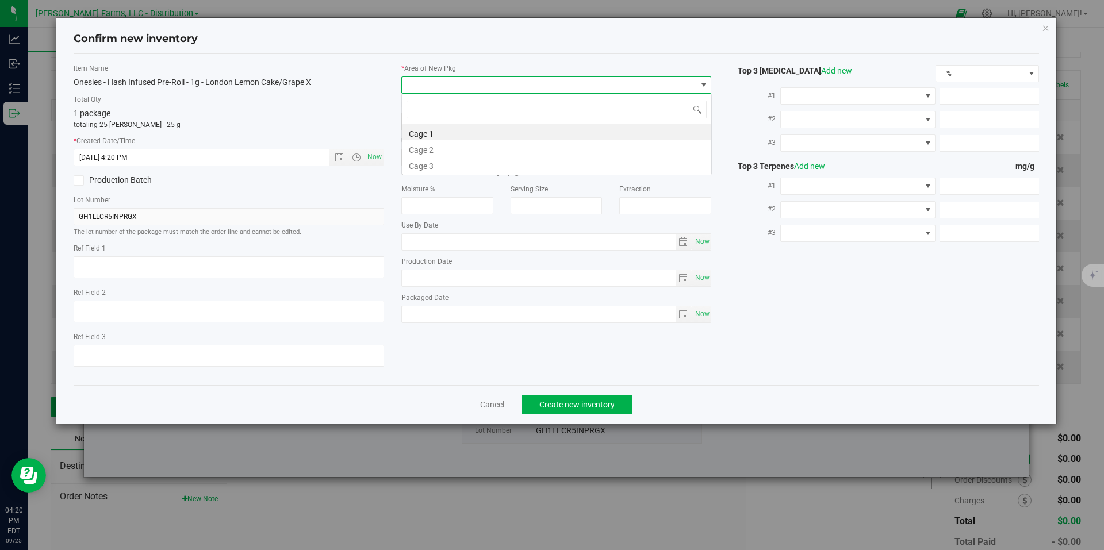
scroll to position [17, 310]
click at [501, 136] on li "Cage 1" at bounding box center [556, 132] width 309 height 16
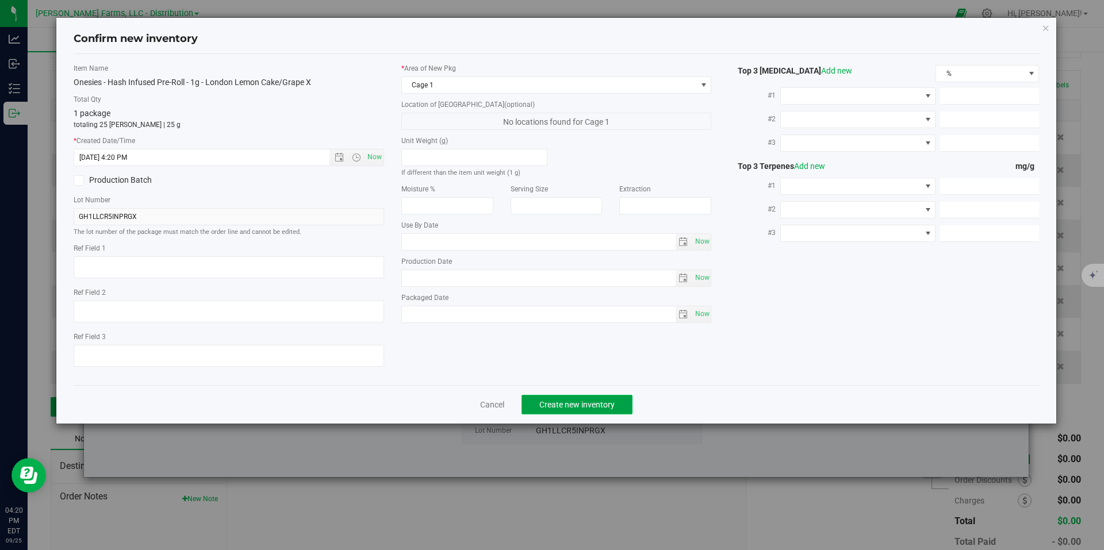
click at [590, 398] on button "Create new inventory" at bounding box center [576, 405] width 111 height 20
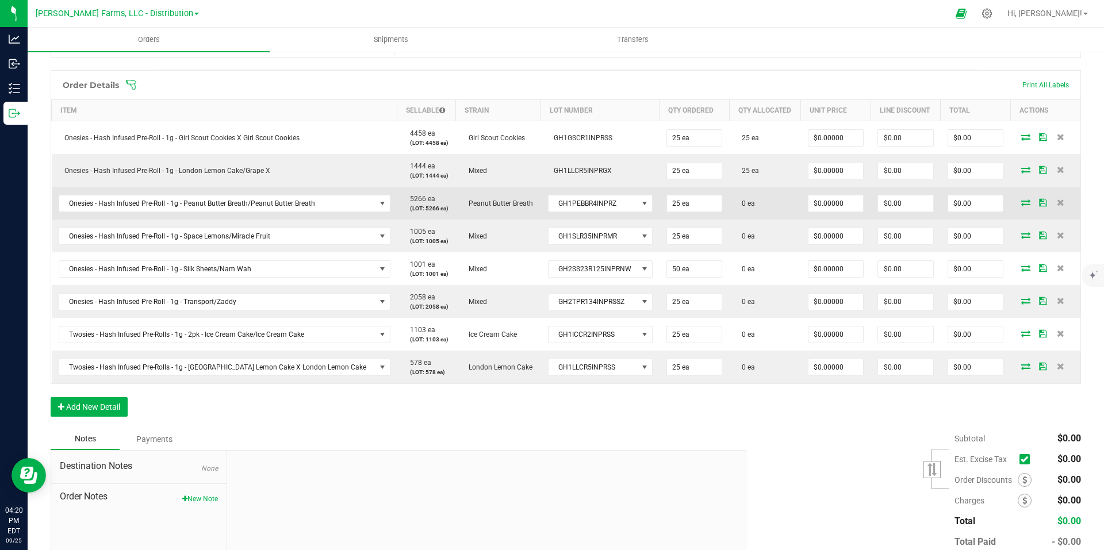
click at [1021, 201] on icon at bounding box center [1025, 202] width 9 height 7
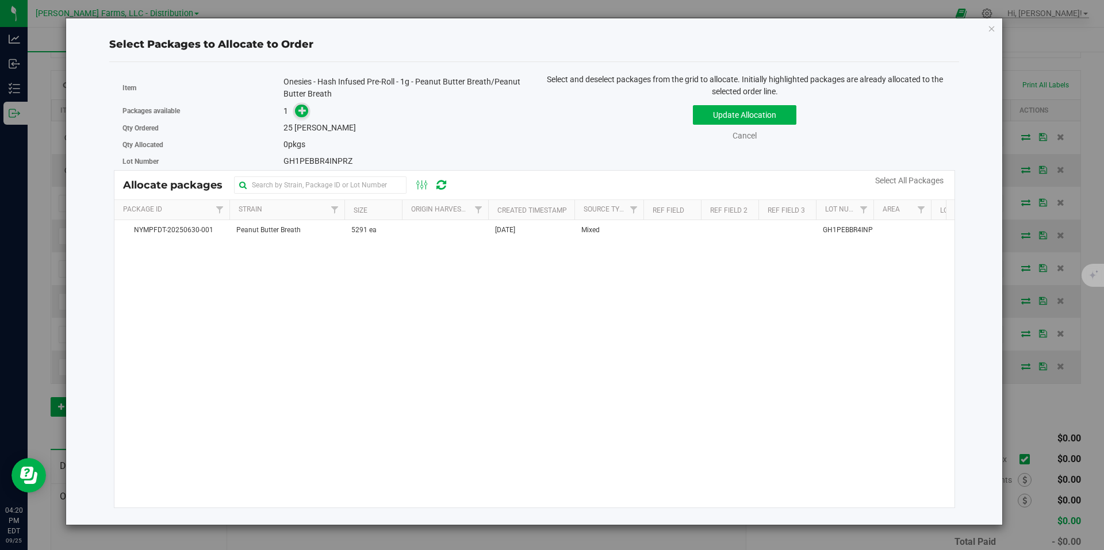
click at [305, 114] on icon at bounding box center [302, 110] width 8 height 8
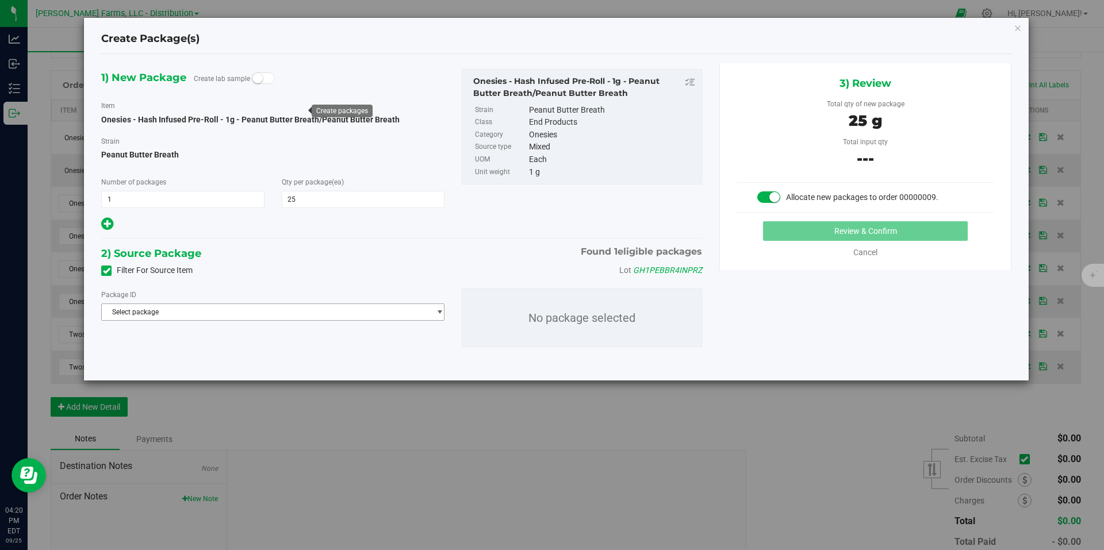
click at [226, 312] on span "Select package" at bounding box center [266, 312] width 328 height 16
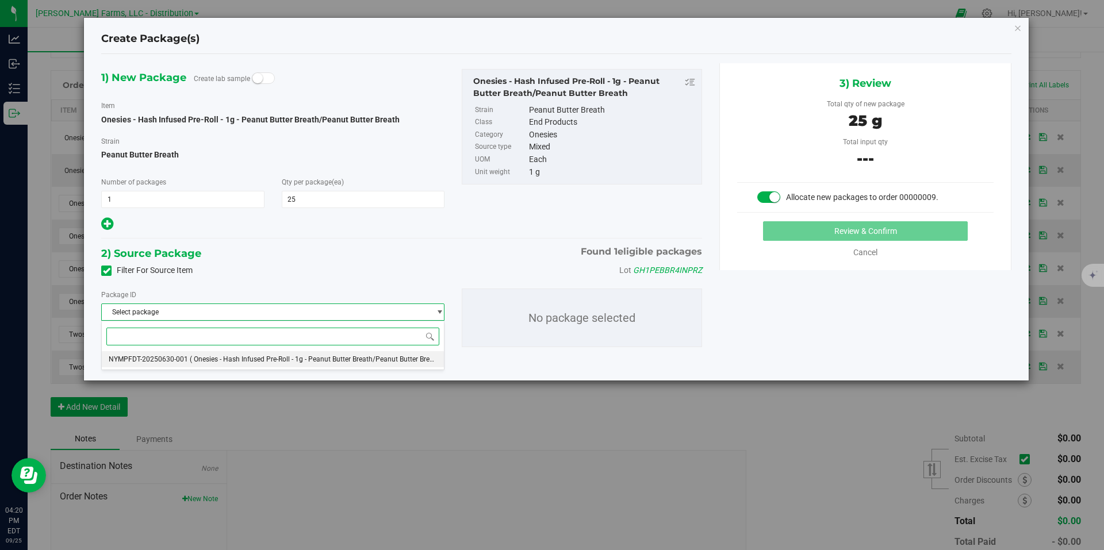
click at [243, 359] on span "( Onesies - Hash Infused Pre-Roll - 1g - Peanut Butter Breath/Peanut Butter Bre…" at bounding box center [317, 359] width 254 height 8
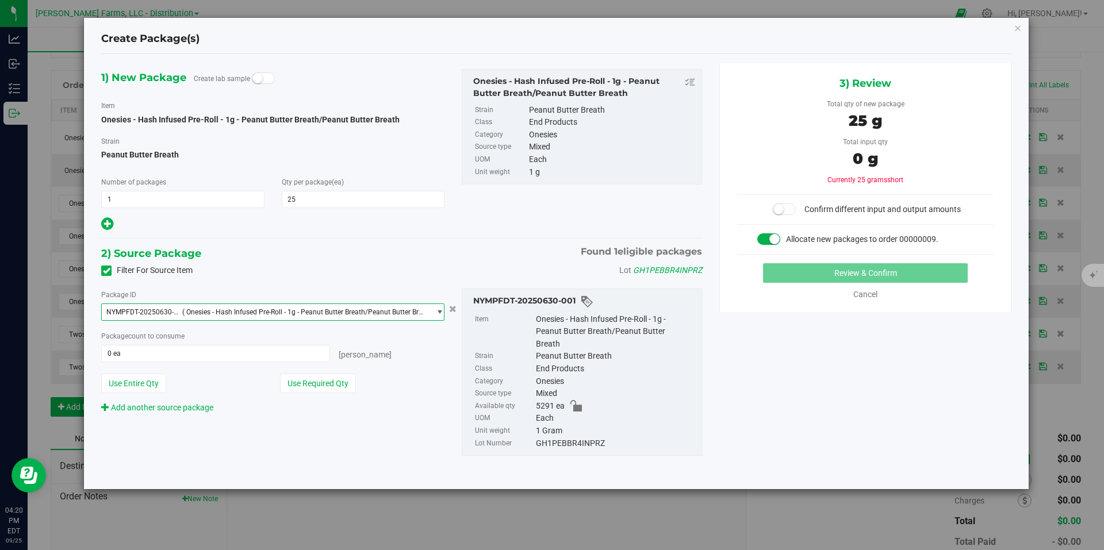
click at [306, 393] on div "Package ID NYMPFDT-20250630-001 ( Onesies - Hash Infused Pre-Roll - 1g - Peanut…" at bounding box center [273, 351] width 360 height 125
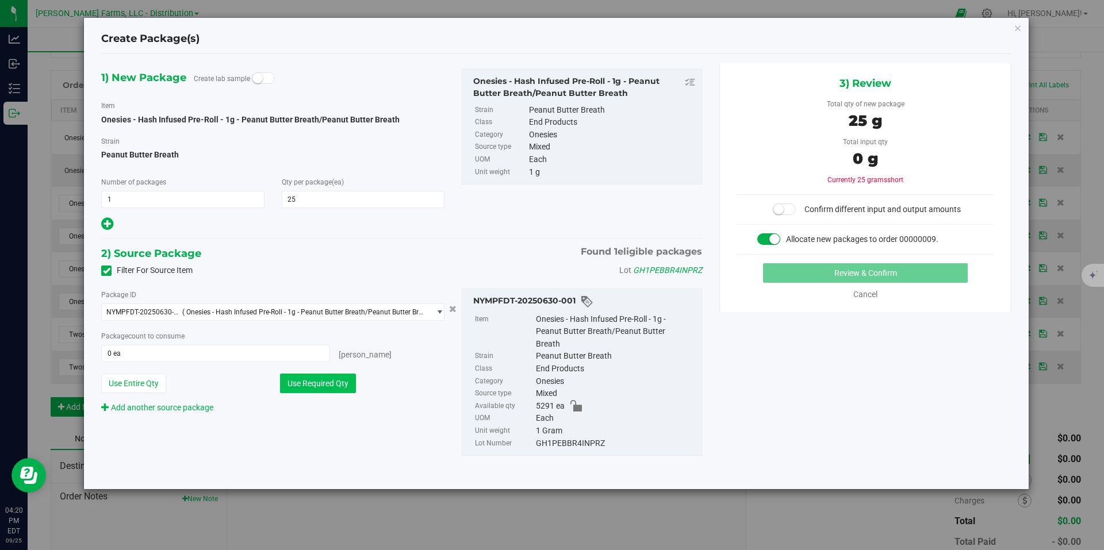
click at [312, 385] on button "Use Required Qty" at bounding box center [318, 384] width 76 height 20
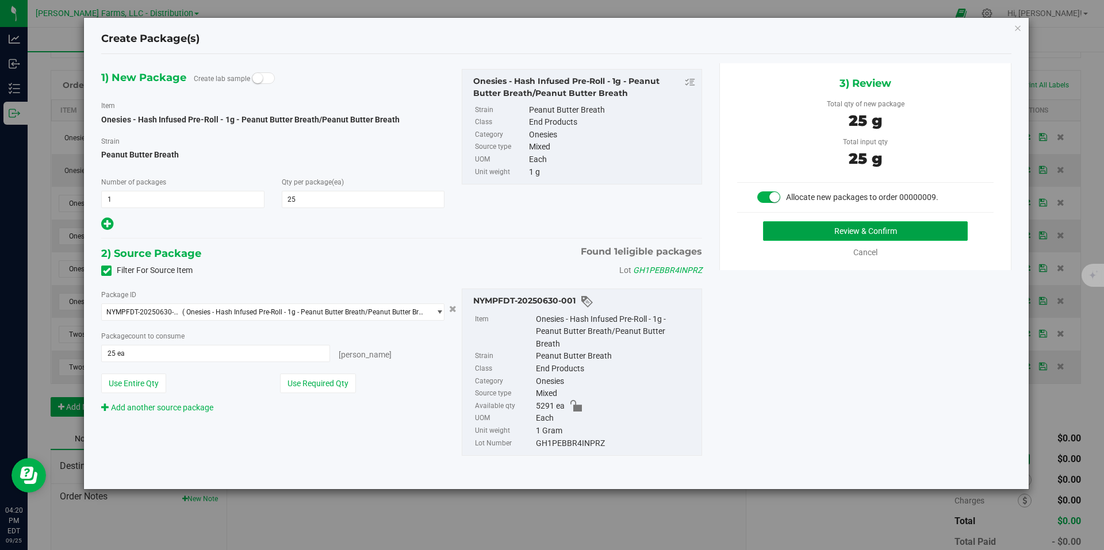
click at [827, 230] on button "Review & Confirm" at bounding box center [865, 231] width 205 height 20
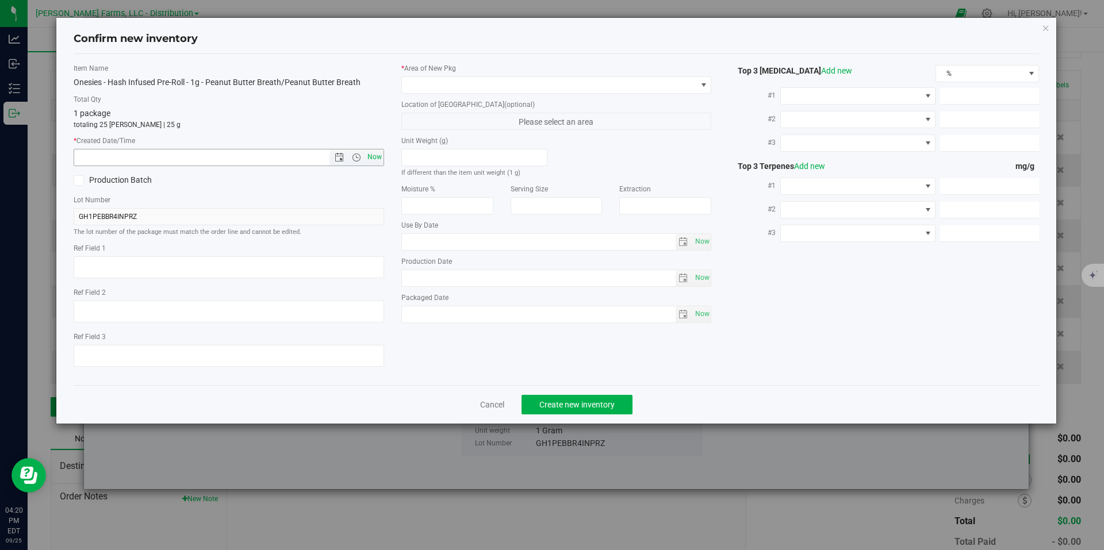
click at [369, 157] on span "Now" at bounding box center [374, 157] width 20 height 17
click at [706, 87] on span at bounding box center [703, 84] width 9 height 9
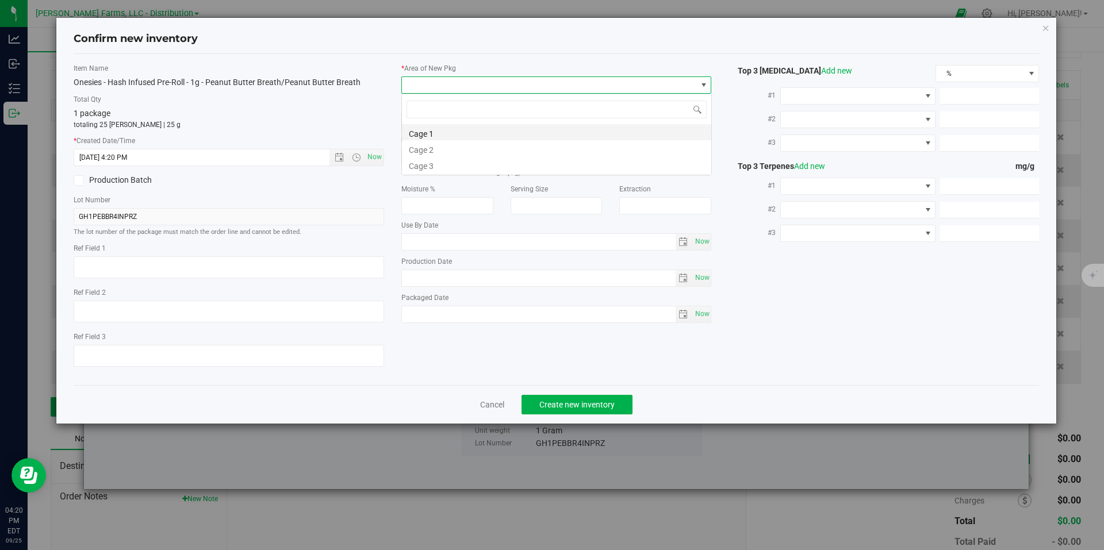
scroll to position [17, 310]
click at [516, 136] on li "Cage 1" at bounding box center [556, 132] width 309 height 16
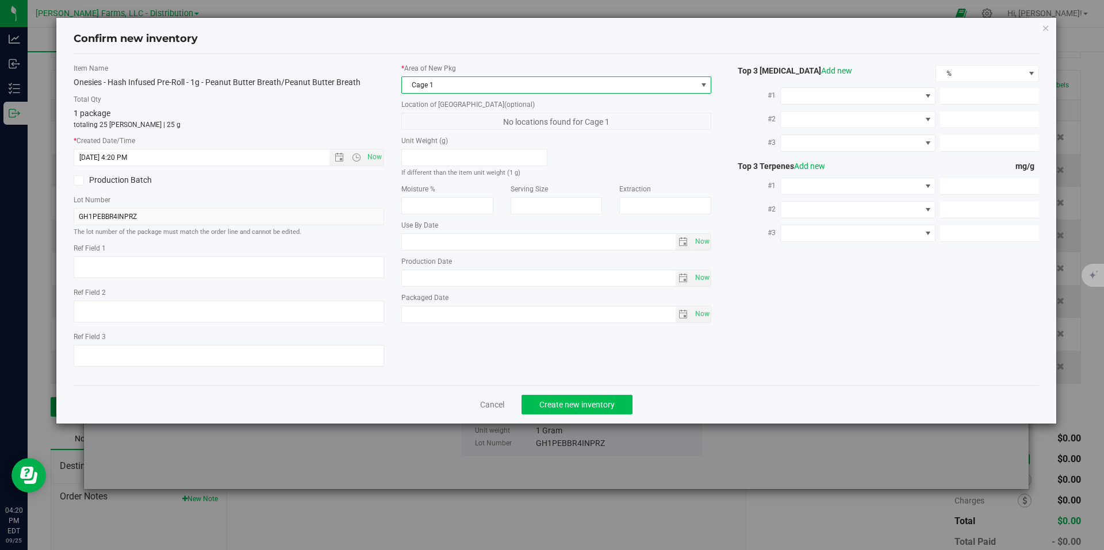
click at [583, 399] on div "Cancel Create new inventory" at bounding box center [557, 404] width 966 height 39
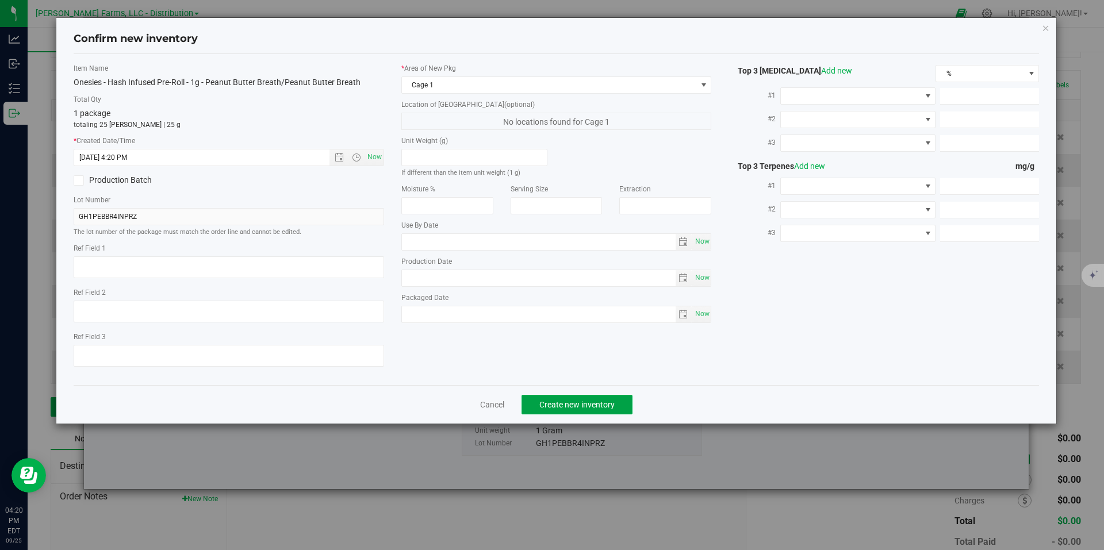
click at [587, 407] on span "Create new inventory" at bounding box center [576, 404] width 75 height 9
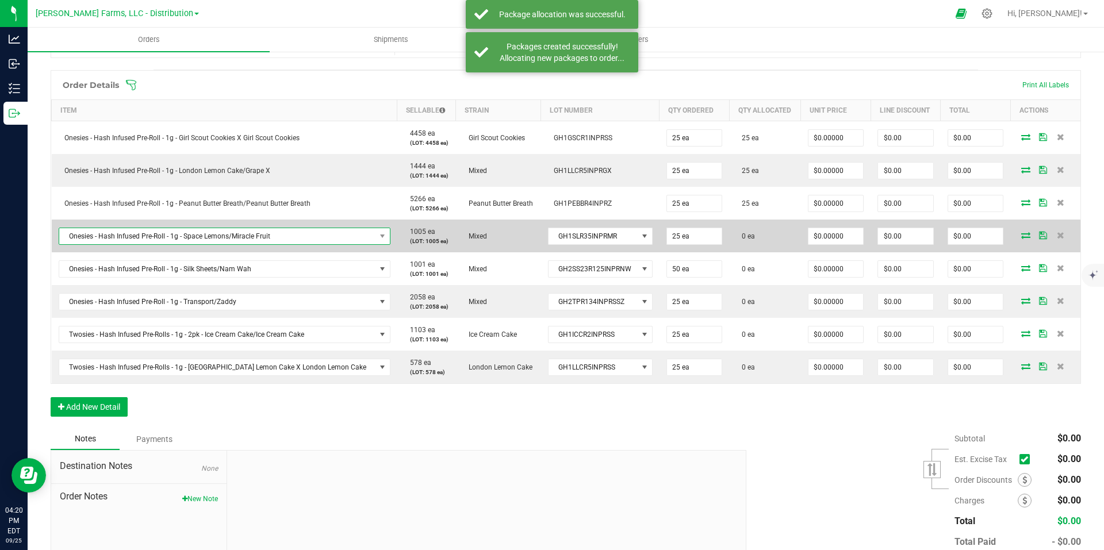
click at [375, 235] on span "NO DATA FOUND" at bounding box center [382, 236] width 14 height 16
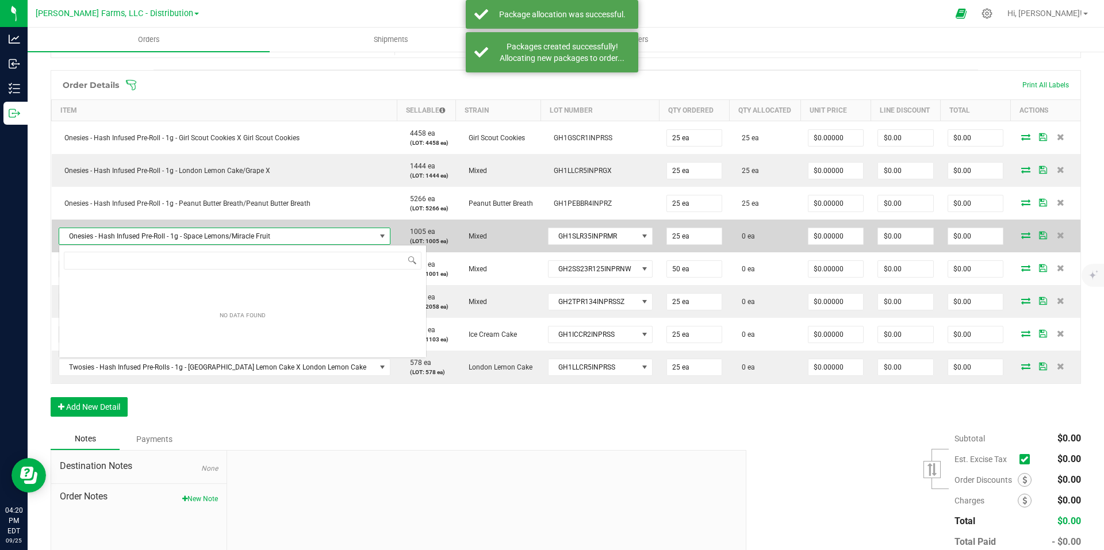
scroll to position [17, 299]
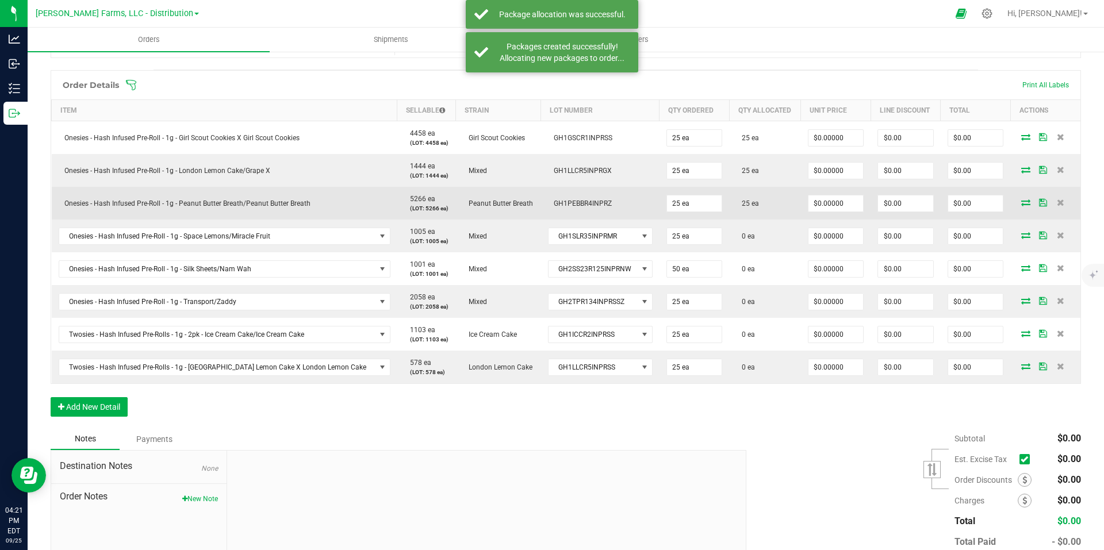
click at [397, 206] on td "5266 ea (LOT: 5266 ea)" at bounding box center [426, 203] width 59 height 33
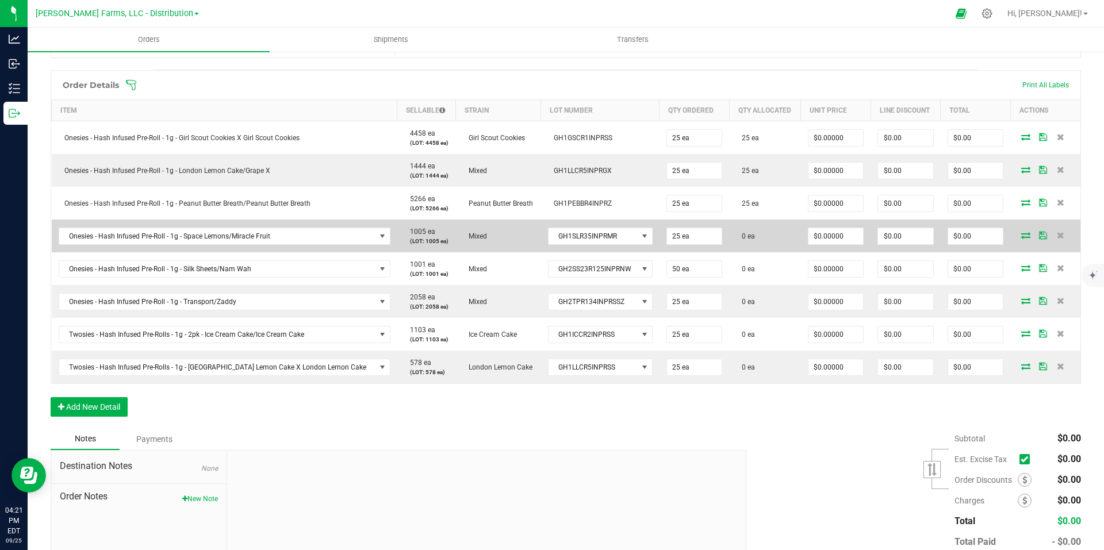
click at [1021, 233] on icon at bounding box center [1025, 235] width 9 height 7
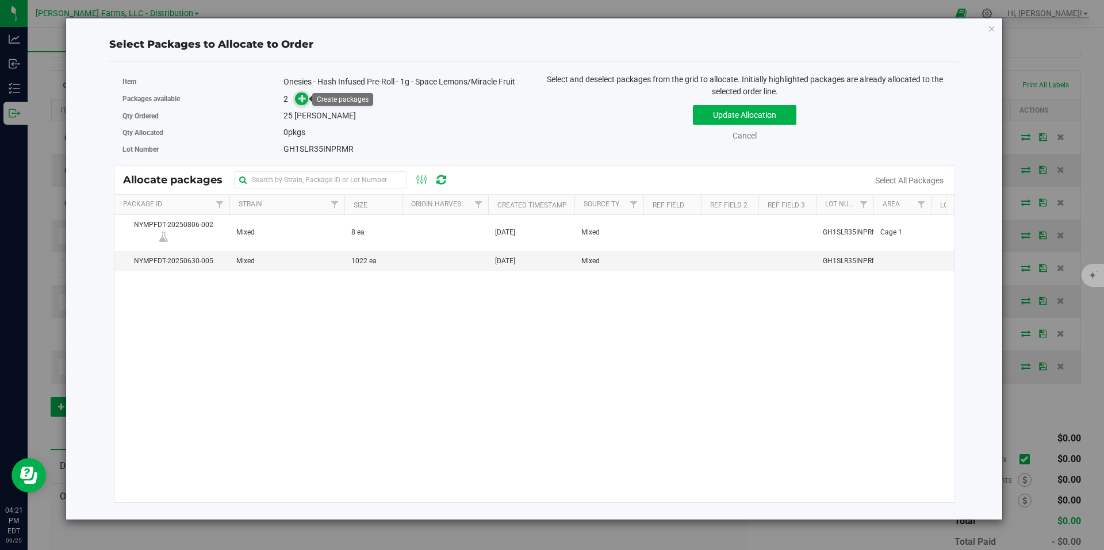
click at [302, 101] on icon at bounding box center [302, 98] width 8 height 8
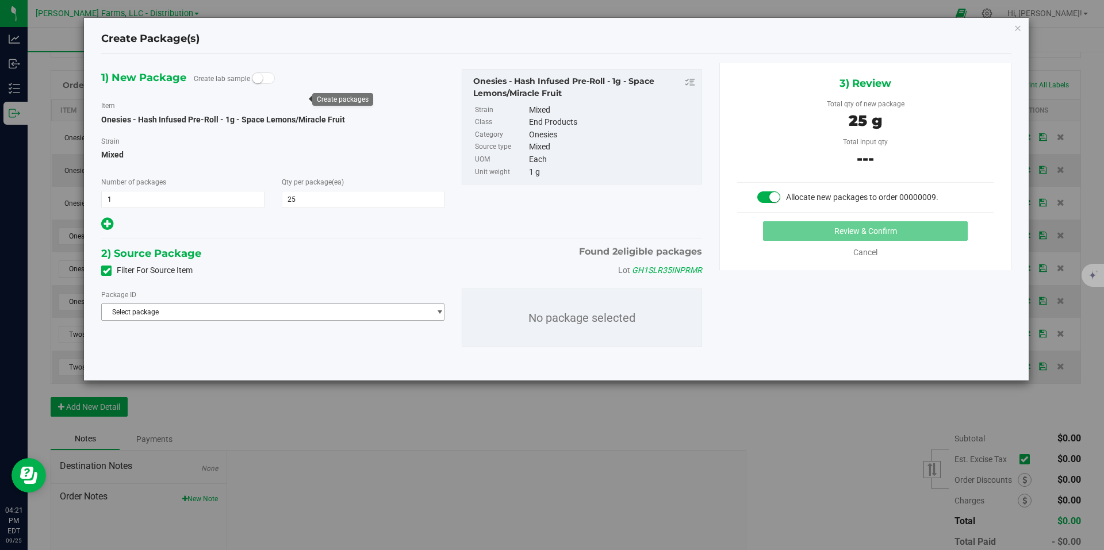
click at [332, 316] on span "Select package" at bounding box center [266, 312] width 328 height 16
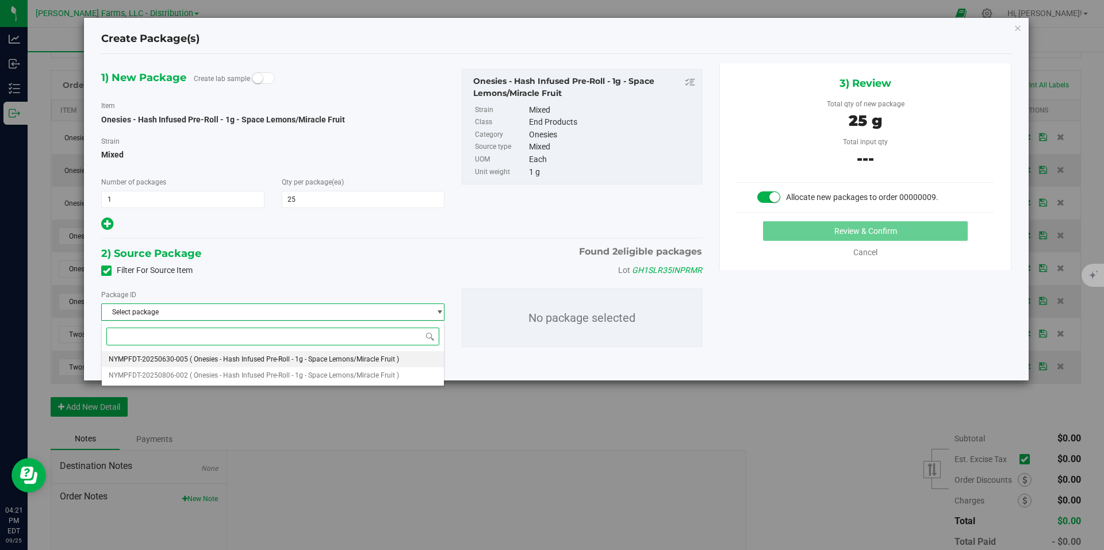
click at [282, 359] on span "( Onesies - Hash Infused Pre-Roll - 1g - Space Lemons/Miracle Fruit )" at bounding box center [294, 359] width 209 height 8
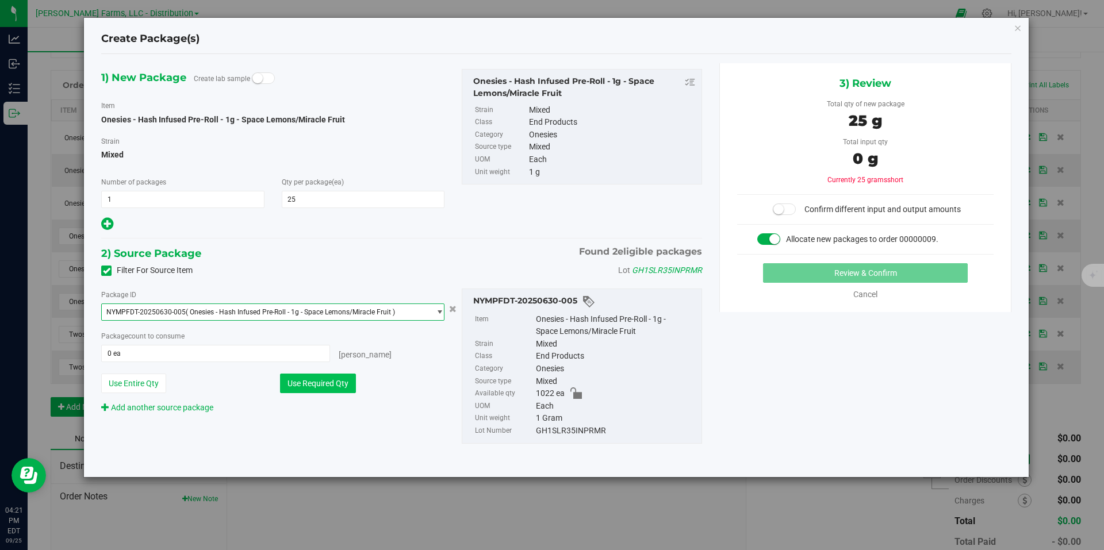
click at [332, 387] on button "Use Required Qty" at bounding box center [318, 384] width 76 height 20
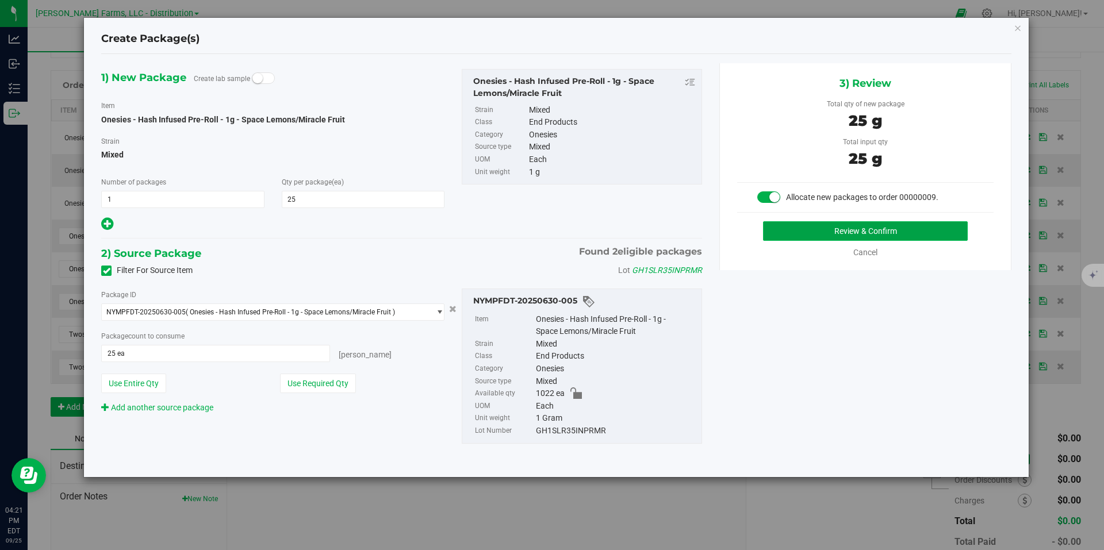
click at [959, 230] on button "Review & Confirm" at bounding box center [865, 231] width 205 height 20
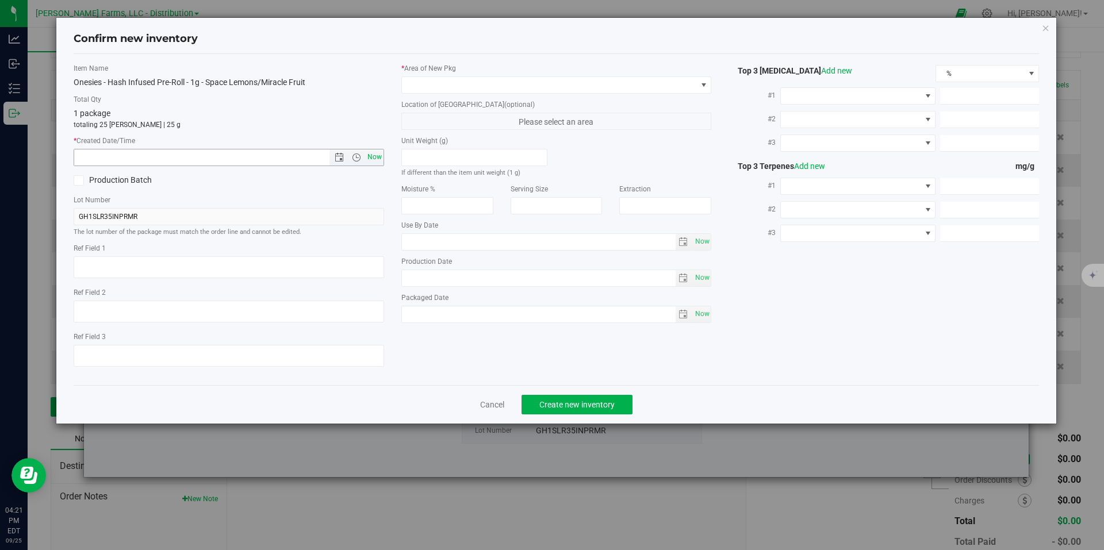
click at [379, 159] on span "Now" at bounding box center [374, 157] width 20 height 17
click at [704, 87] on span at bounding box center [703, 84] width 9 height 9
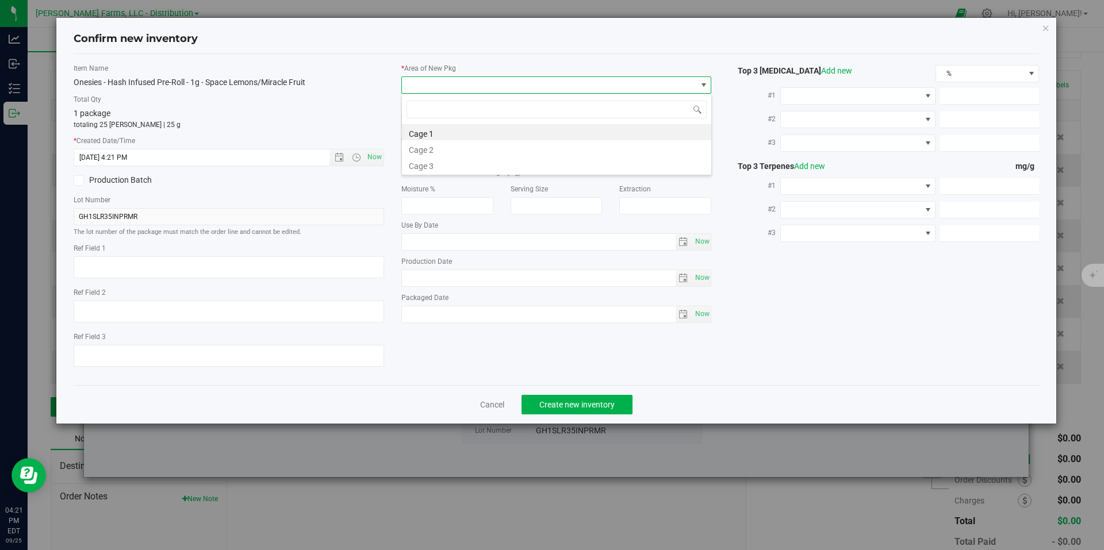
scroll to position [17, 310]
click at [462, 128] on li "Cage 1" at bounding box center [556, 132] width 309 height 16
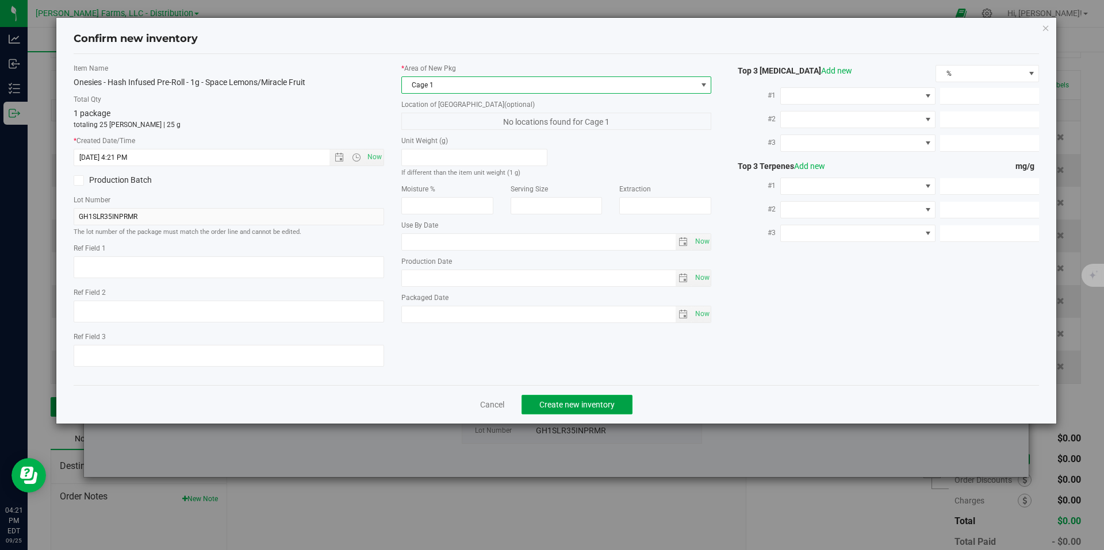
click at [577, 409] on button "Create new inventory" at bounding box center [576, 405] width 111 height 20
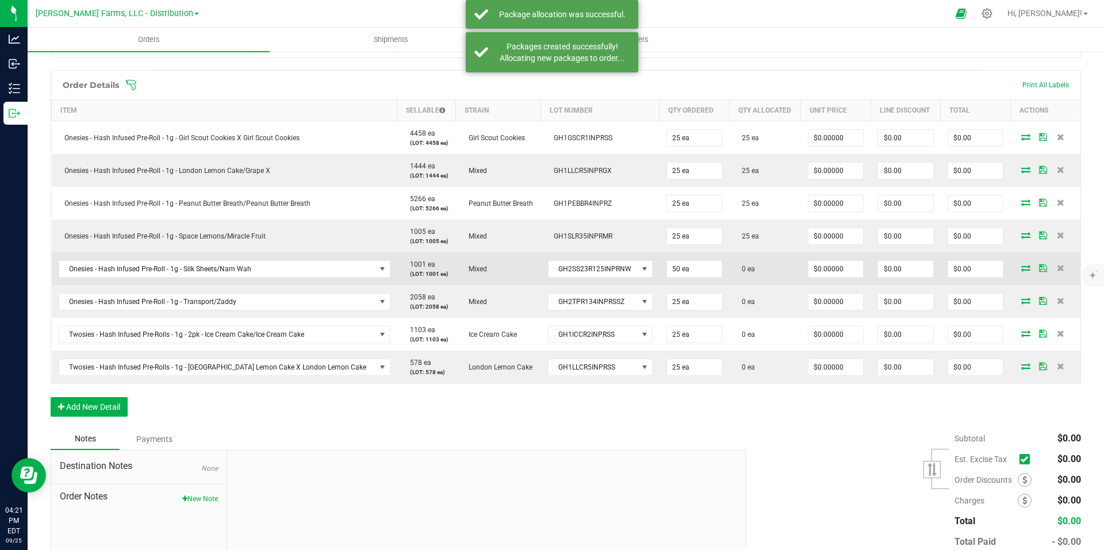
click at [1021, 270] on icon at bounding box center [1025, 267] width 9 height 7
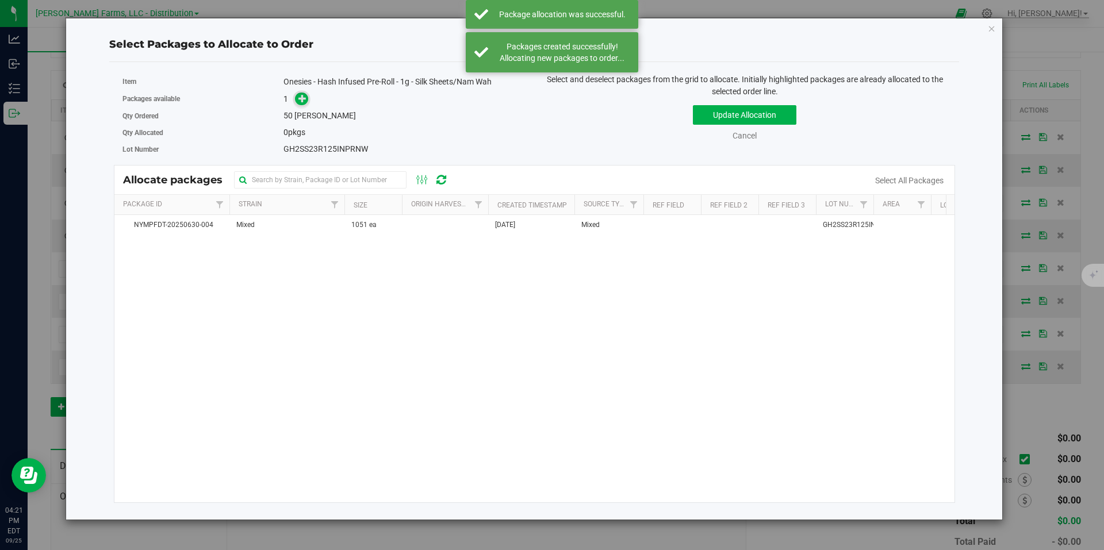
click at [304, 106] on span at bounding box center [301, 99] width 13 height 13
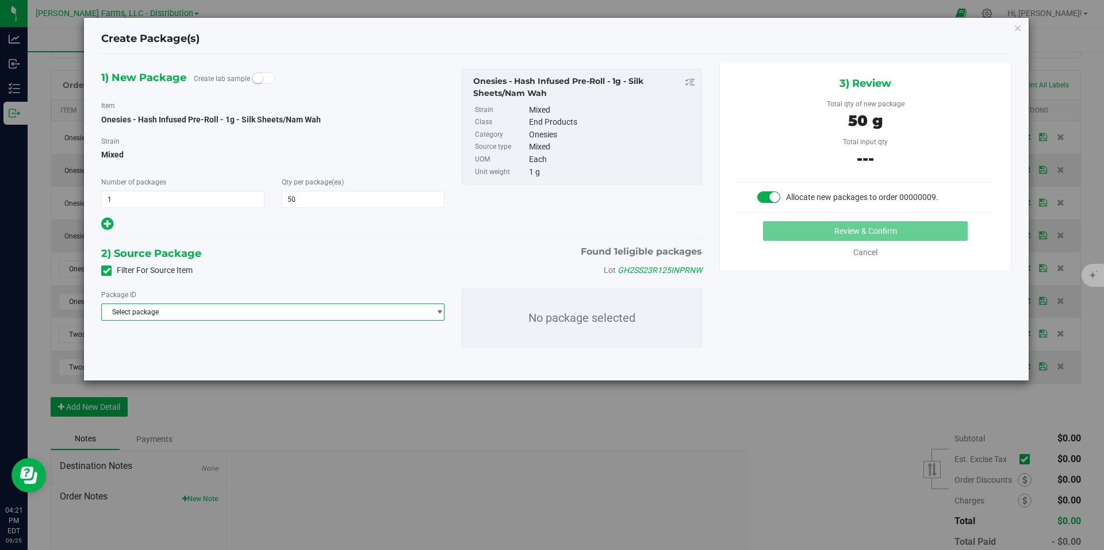
click at [410, 312] on span "Select package" at bounding box center [266, 312] width 328 height 16
click at [259, 358] on span "( Onesies - Hash Infused Pre-Roll - 1g - Silk Sheets/Nam Wah )" at bounding box center [285, 359] width 190 height 8
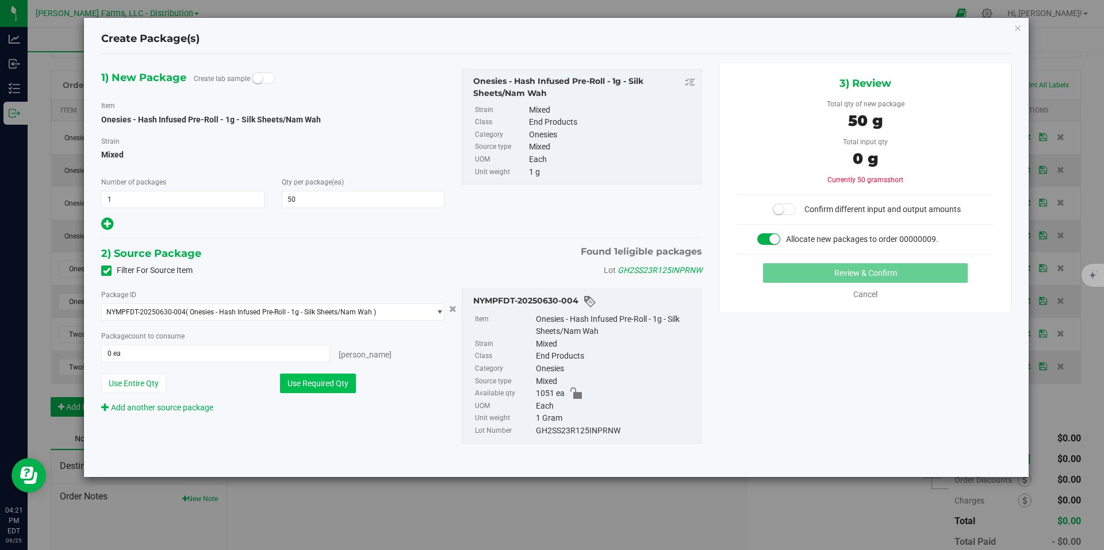
click at [324, 385] on button "Use Required Qty" at bounding box center [318, 384] width 76 height 20
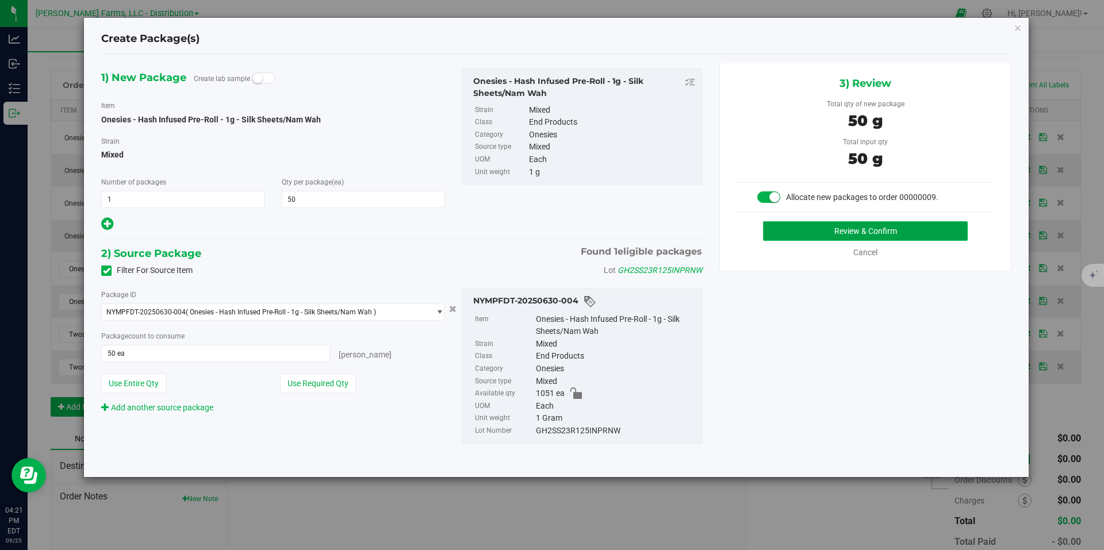
click at [854, 236] on button "Review & Confirm" at bounding box center [865, 231] width 205 height 20
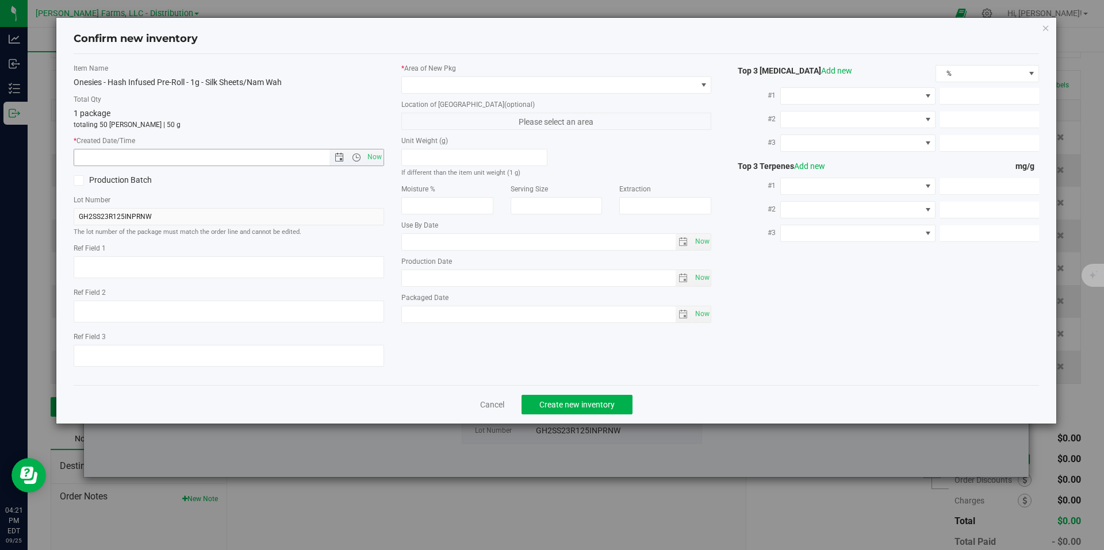
drag, startPoint x: 372, startPoint y: 157, endPoint x: 640, endPoint y: 122, distance: 269.6
click at [374, 157] on span "Now" at bounding box center [374, 157] width 20 height 17
click at [687, 94] on div "* Area of [GEOGRAPHIC_DATA] Location of [GEOGRAPHIC_DATA] (optional) Please sel…" at bounding box center [557, 196] width 328 height 266
click at [687, 90] on span at bounding box center [549, 85] width 295 height 16
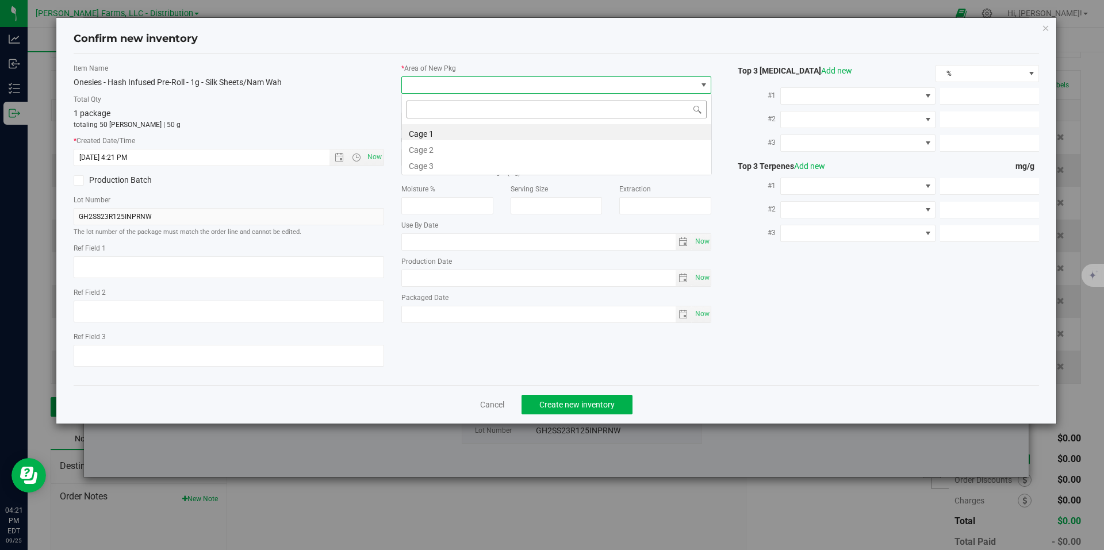
scroll to position [17, 310]
click at [551, 132] on li "Cage 1" at bounding box center [556, 132] width 309 height 16
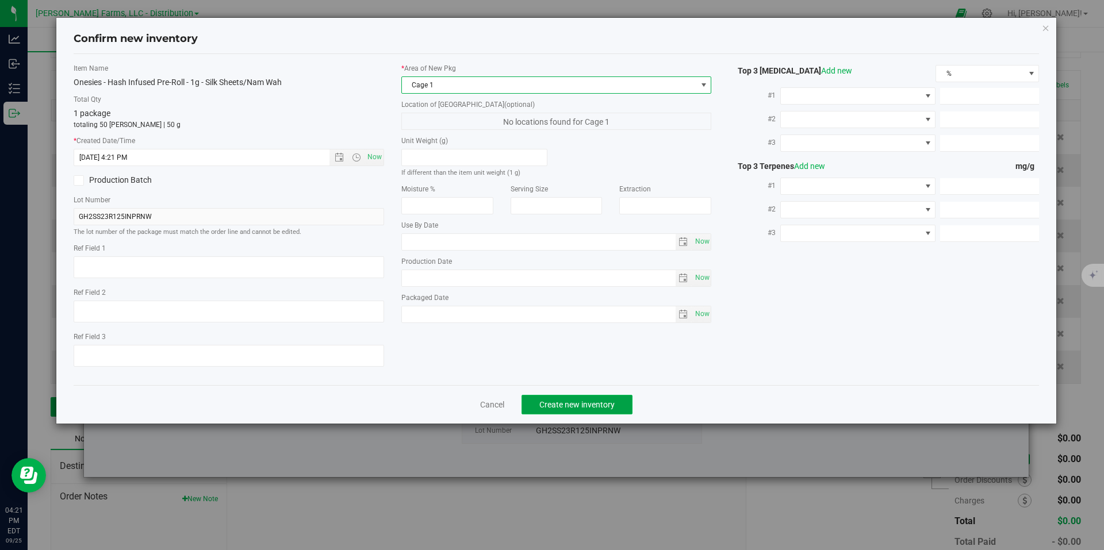
click at [590, 396] on button "Create new inventory" at bounding box center [576, 405] width 111 height 20
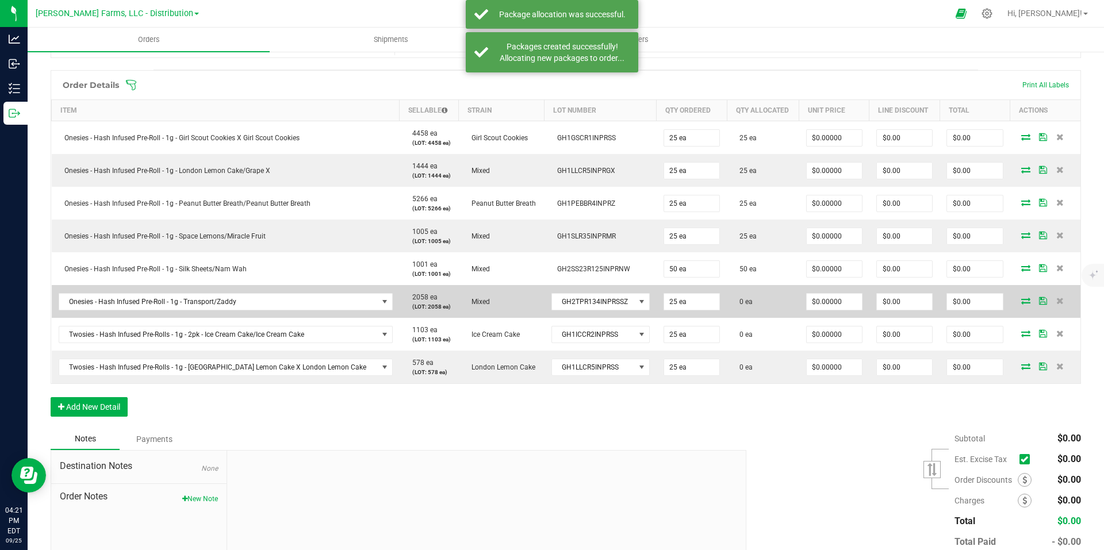
click at [1021, 303] on icon at bounding box center [1025, 300] width 9 height 7
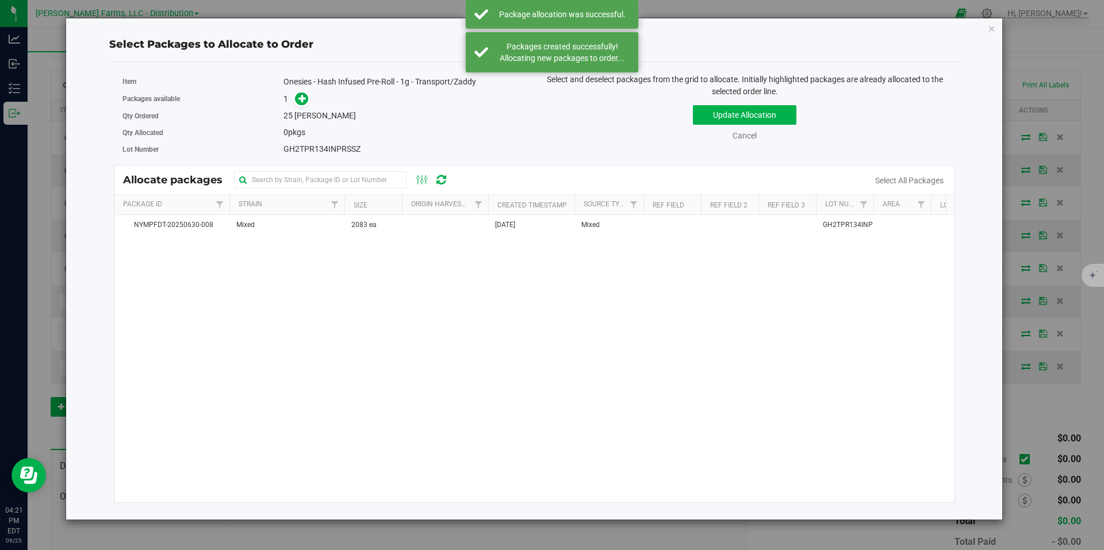
click at [301, 91] on div "Packages available 1" at bounding box center [324, 99] width 404 height 18
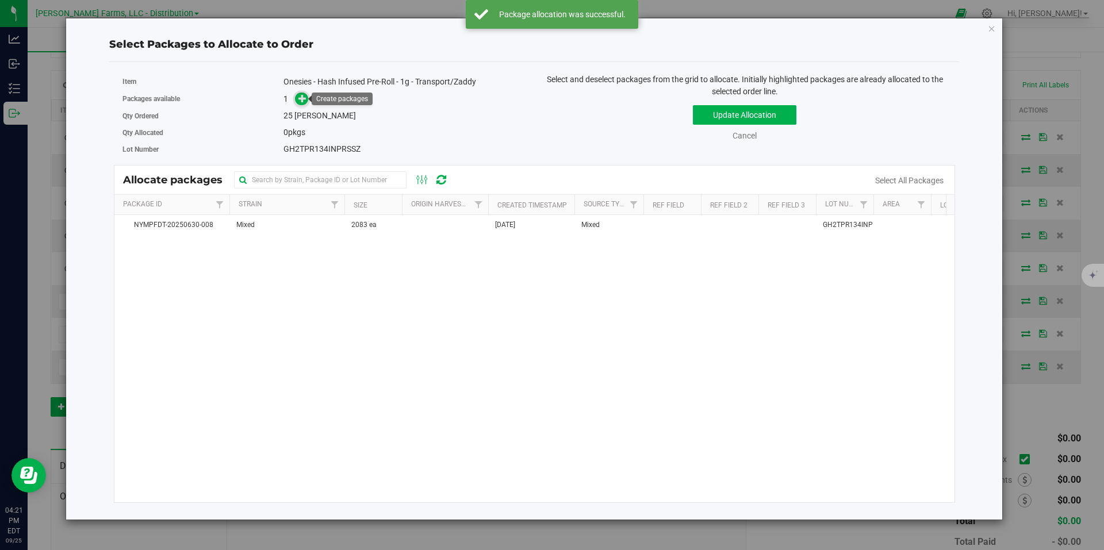
click at [301, 97] on icon at bounding box center [302, 98] width 8 height 8
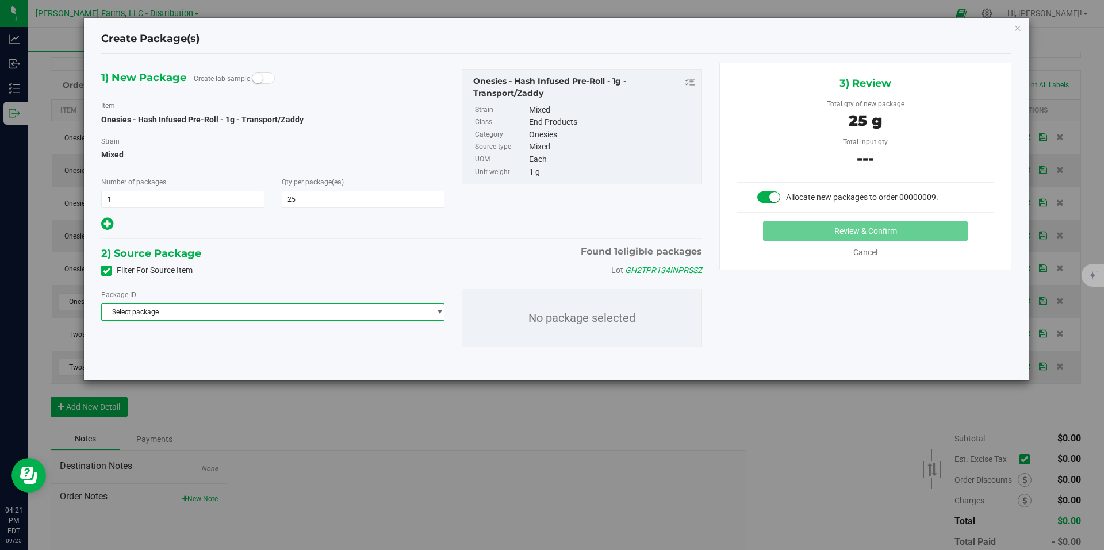
click at [431, 308] on span "select" at bounding box center [436, 312] width 14 height 16
click at [237, 363] on span "( Onesies - Hash Infused Pre-Roll - 1g - Transport/Zaddy )" at bounding box center [277, 359] width 175 height 8
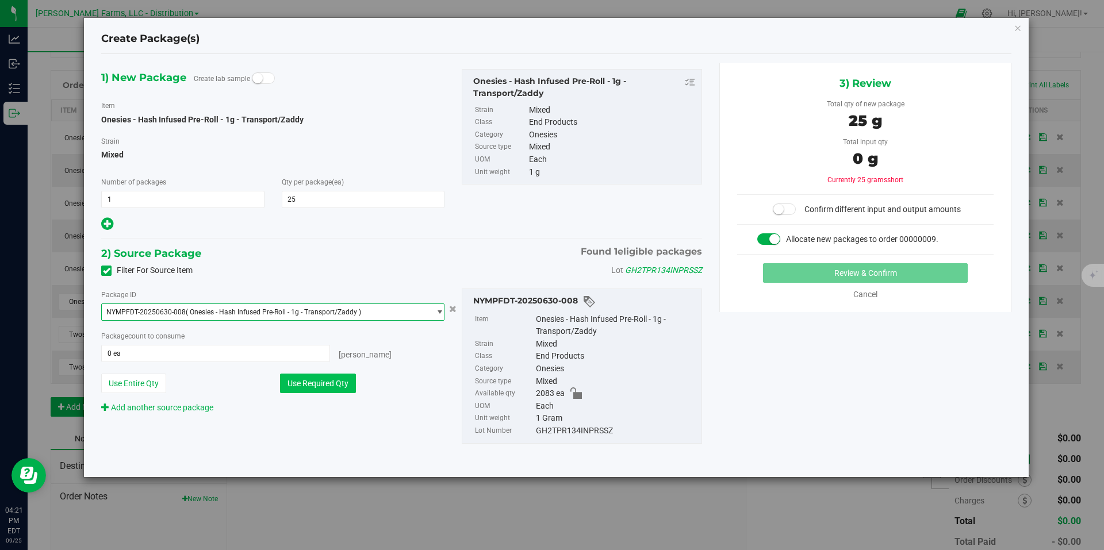
click at [301, 380] on button "Use Required Qty" at bounding box center [318, 384] width 76 height 20
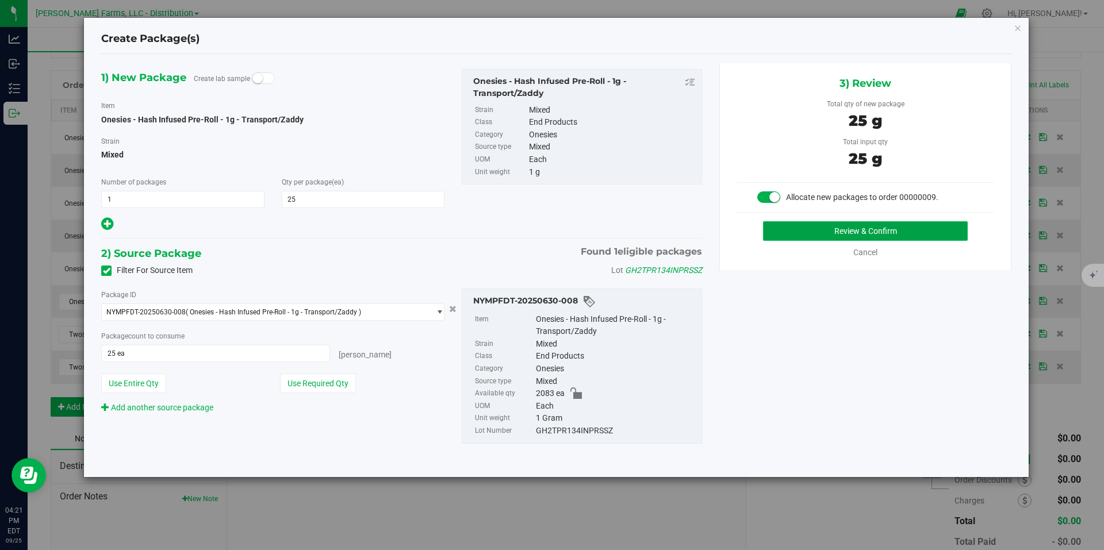
click at [837, 226] on button "Review & Confirm" at bounding box center [865, 231] width 205 height 20
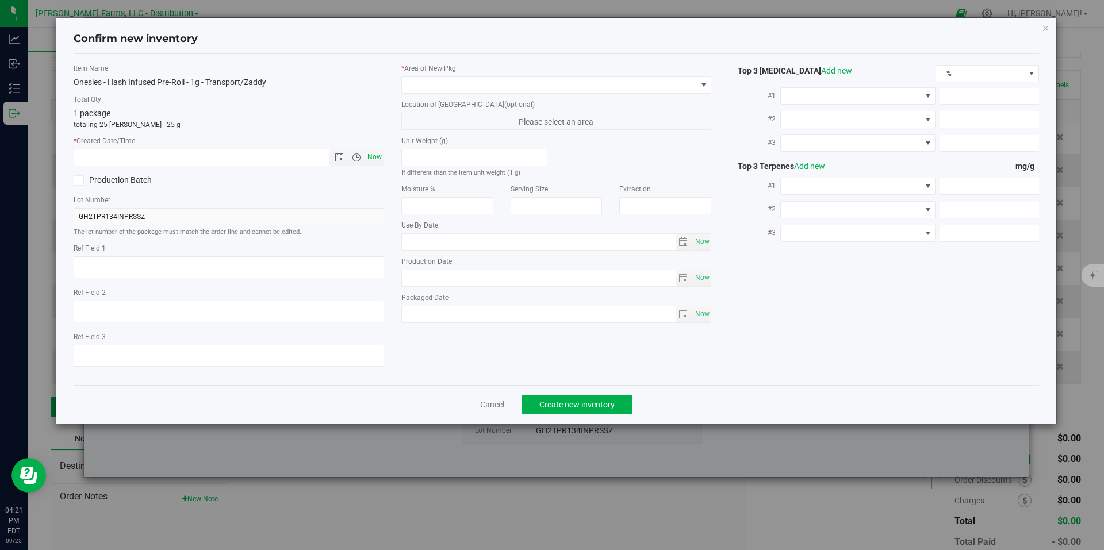
click at [375, 154] on span "Now" at bounding box center [374, 157] width 20 height 17
click at [704, 86] on span at bounding box center [703, 84] width 9 height 9
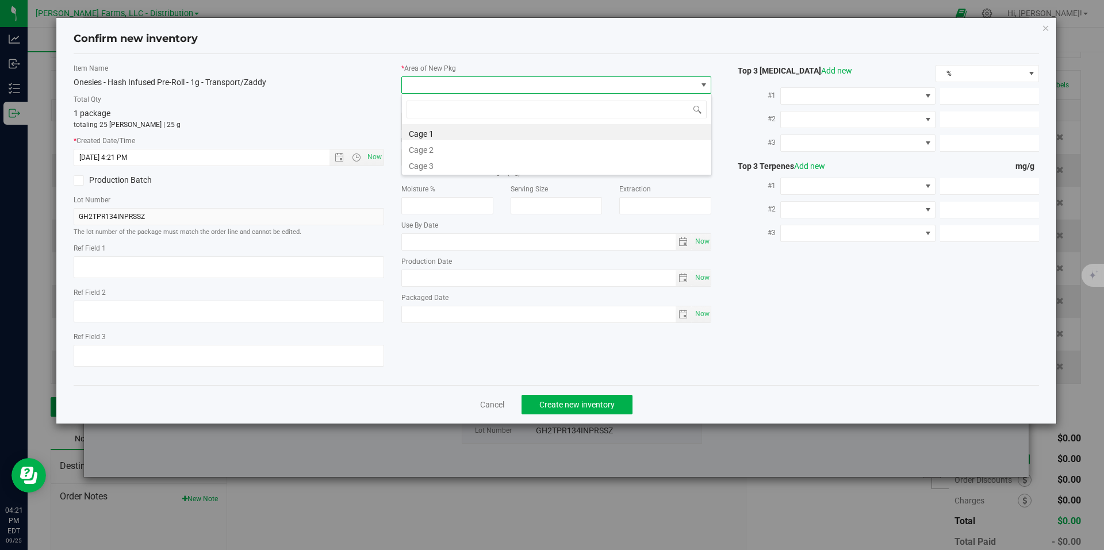
scroll to position [17, 310]
click at [544, 130] on li "Cage 1" at bounding box center [556, 132] width 309 height 16
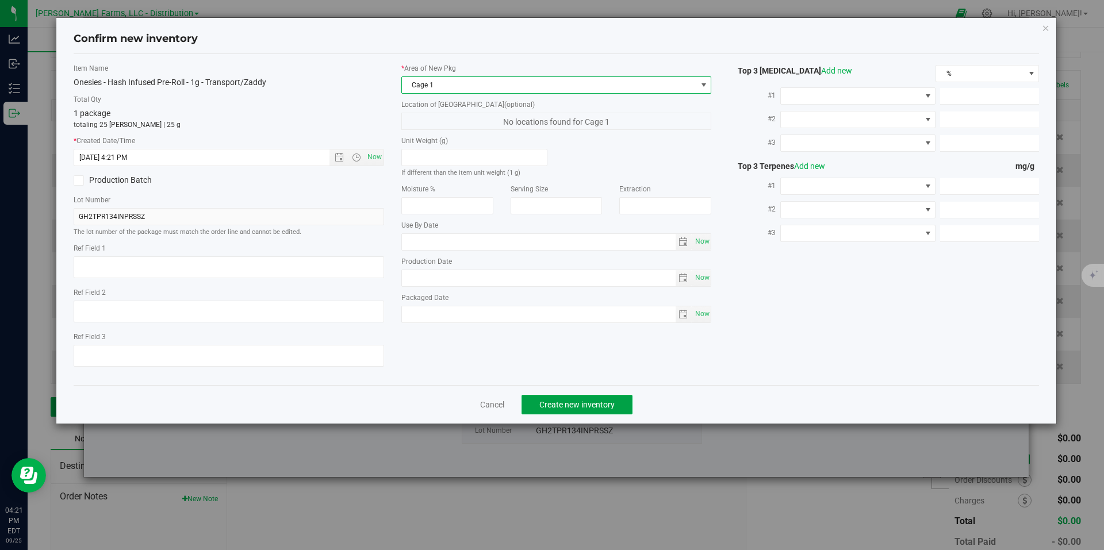
click at [596, 396] on button "Create new inventory" at bounding box center [576, 405] width 111 height 20
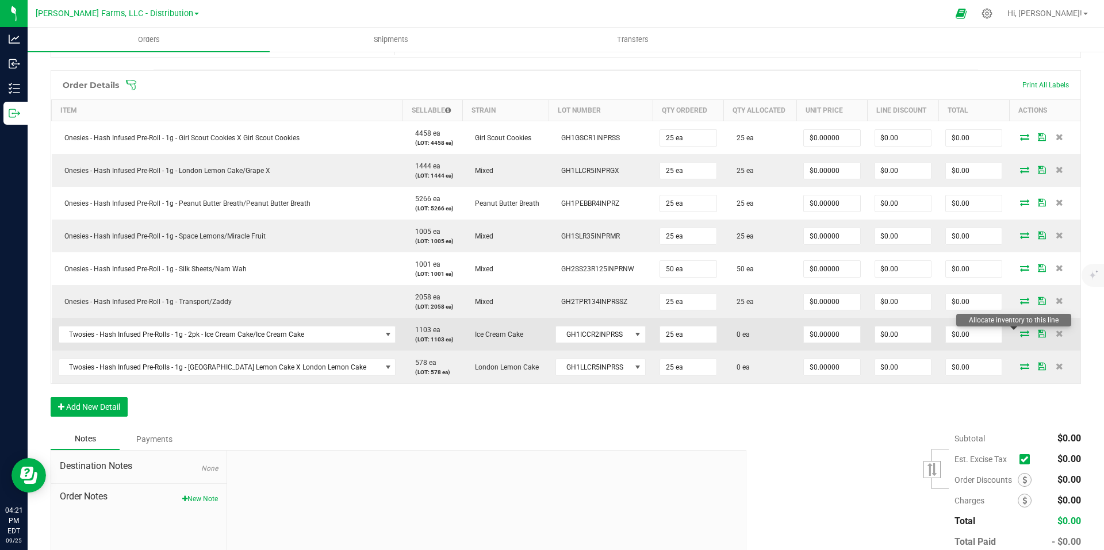
click at [1020, 331] on icon at bounding box center [1024, 333] width 9 height 7
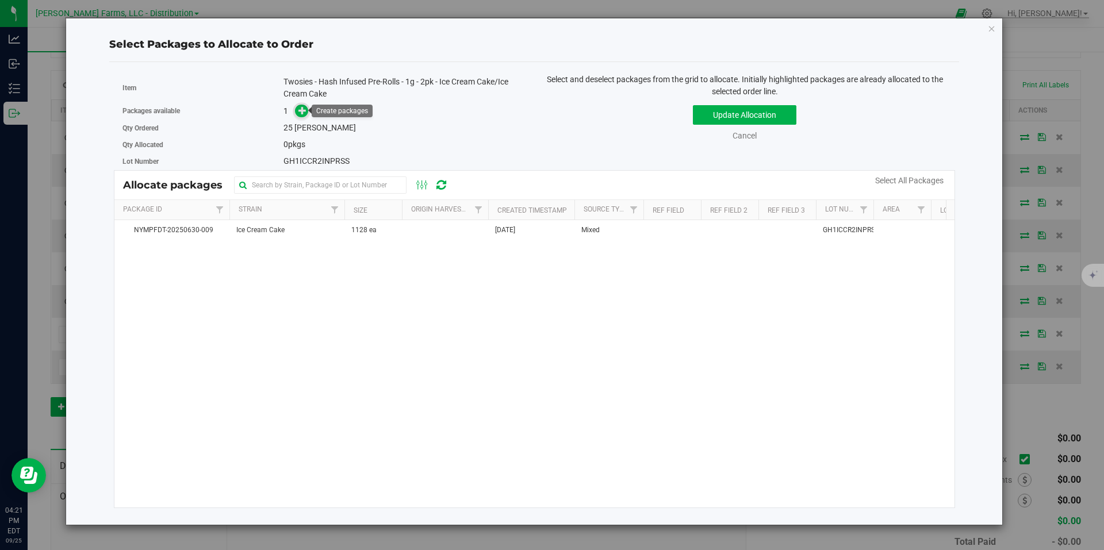
click at [298, 112] on icon at bounding box center [302, 110] width 8 height 8
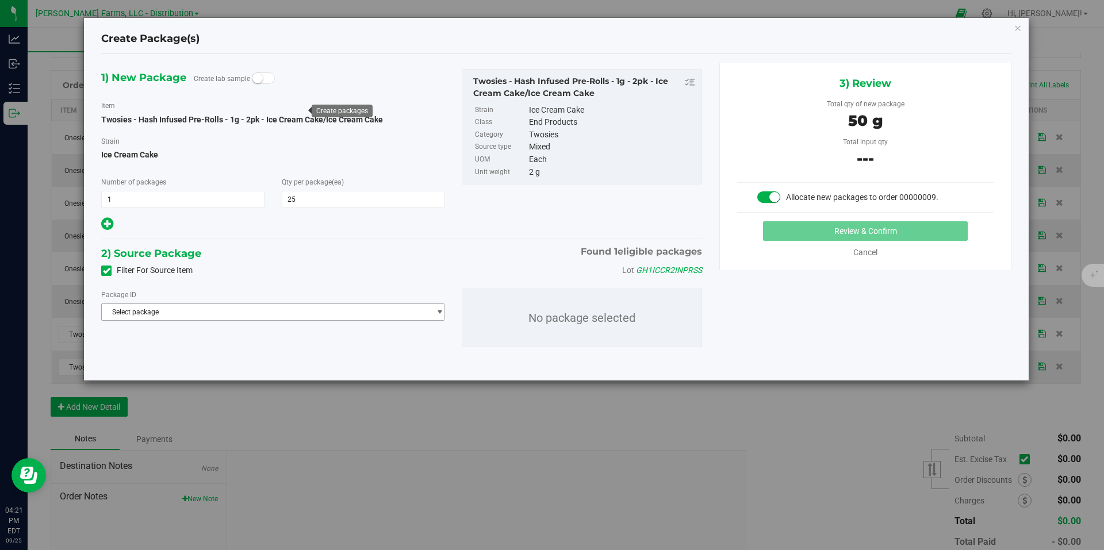
click at [436, 312] on span "select" at bounding box center [439, 312] width 9 height 9
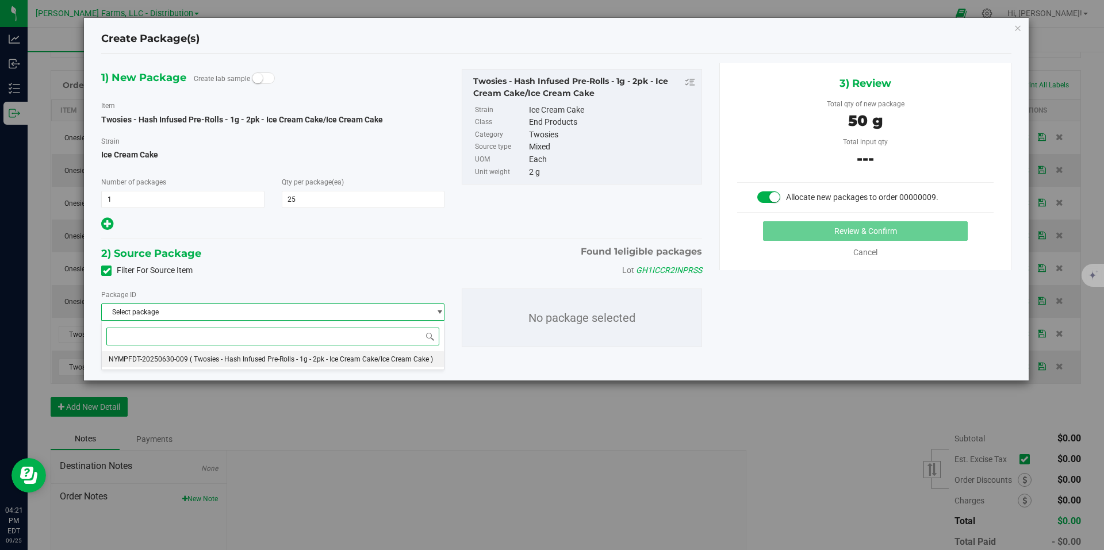
click at [225, 357] on span "( Twosies - Hash Infused Pre-Rolls - 1g - 2pk - Ice Cream Cake/Ice Cream Cake )" at bounding box center [311, 359] width 243 height 8
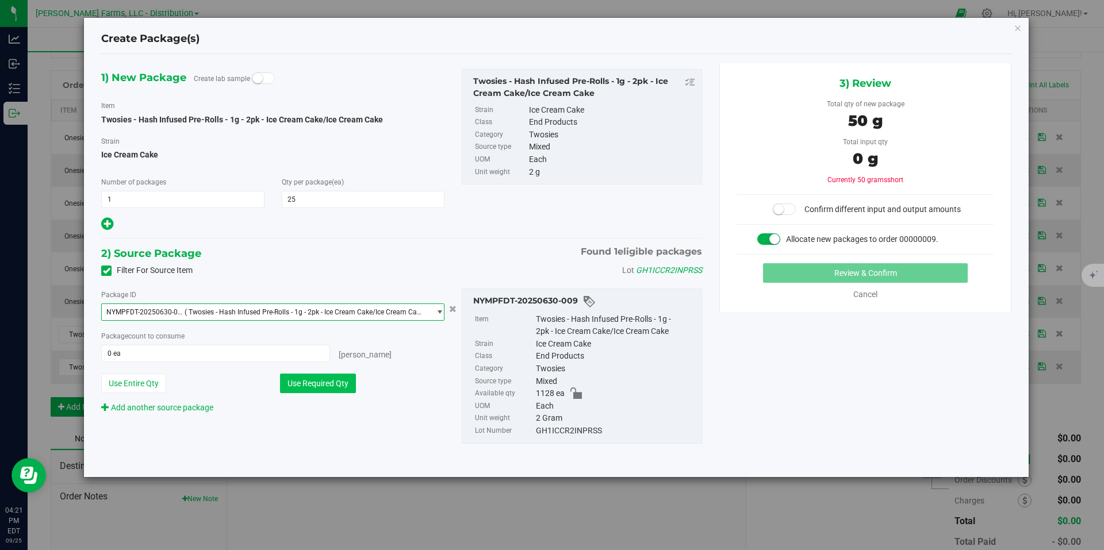
click at [335, 385] on button "Use Required Qty" at bounding box center [318, 384] width 76 height 20
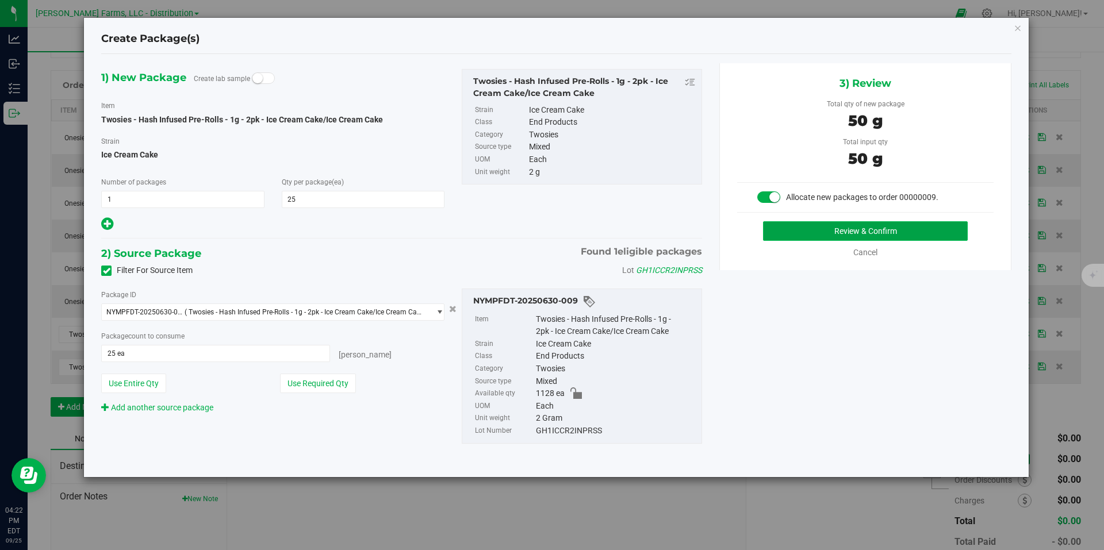
click at [800, 232] on button "Review & Confirm" at bounding box center [865, 231] width 205 height 20
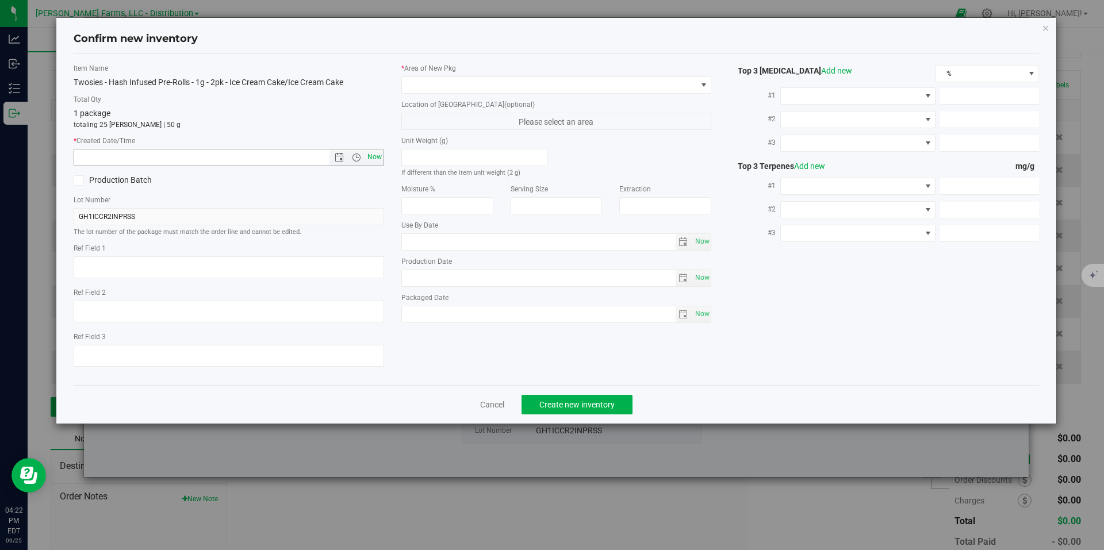
click at [372, 156] on span "Now" at bounding box center [374, 157] width 20 height 17
click at [701, 86] on span at bounding box center [703, 84] width 9 height 9
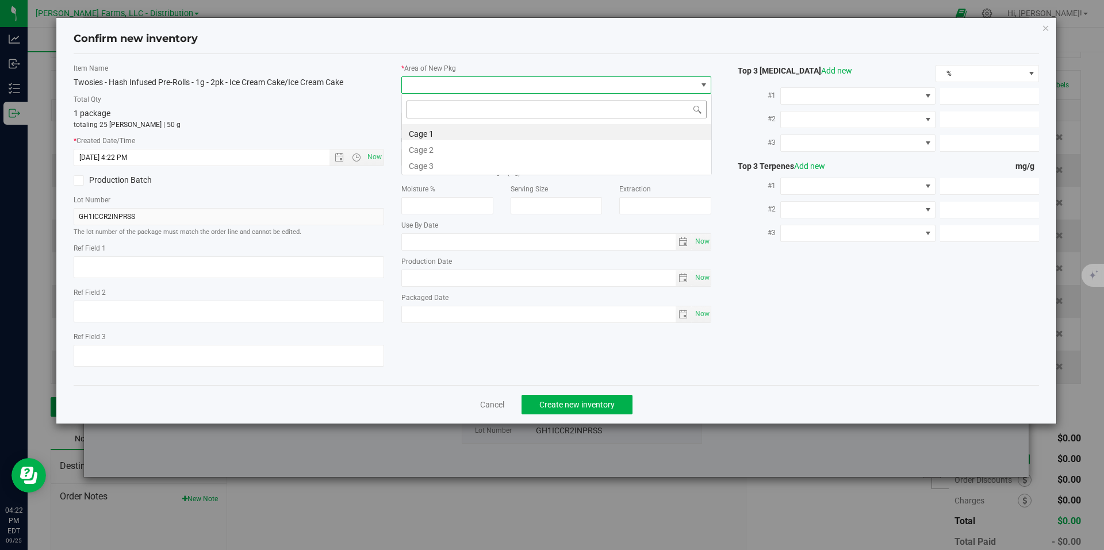
scroll to position [17, 310]
click at [485, 135] on li "Cage 1" at bounding box center [556, 132] width 309 height 16
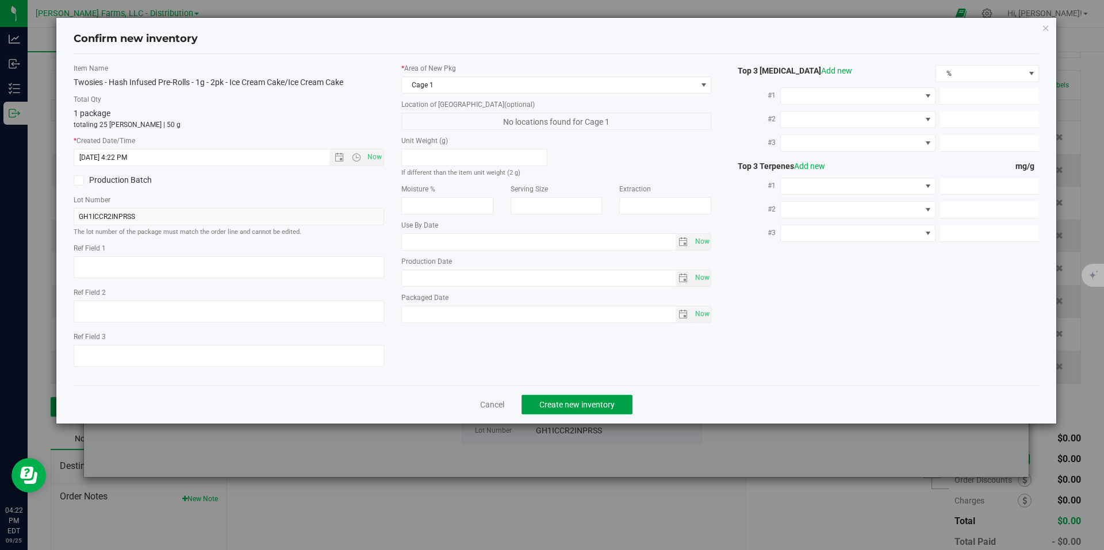
click at [608, 404] on span "Create new inventory" at bounding box center [576, 404] width 75 height 9
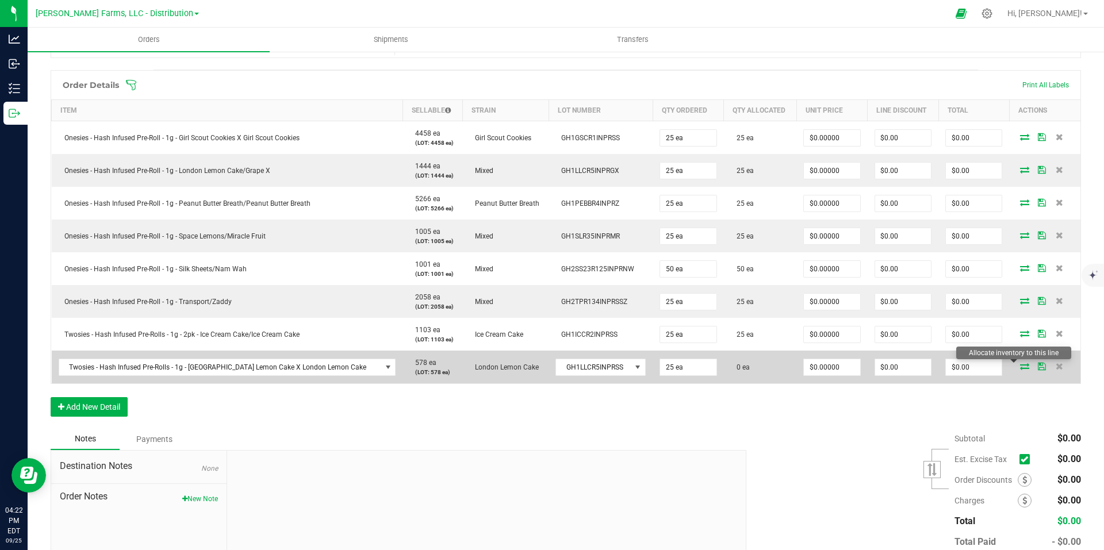
click at [1020, 366] on icon at bounding box center [1024, 366] width 9 height 7
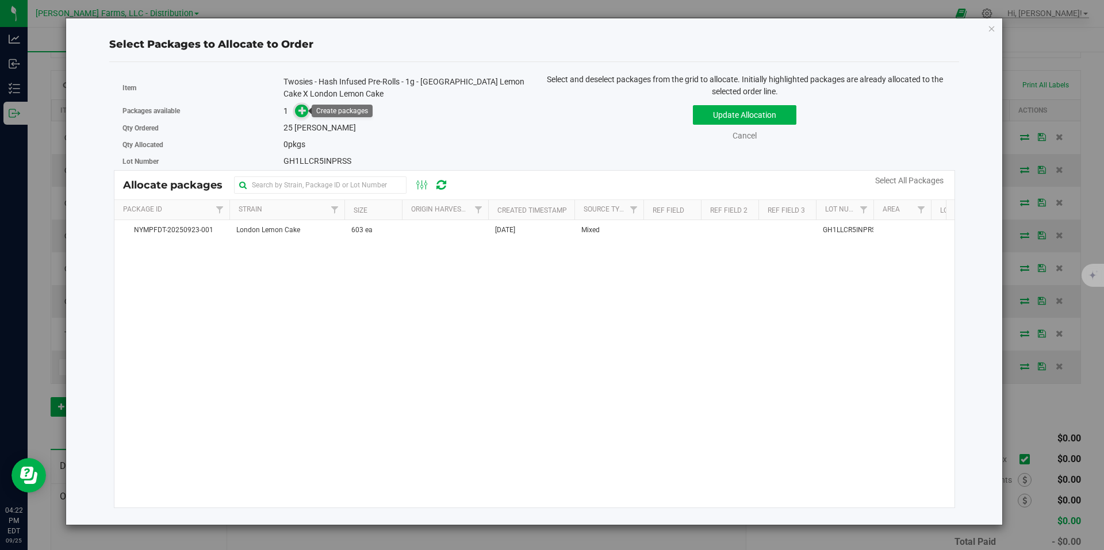
click at [303, 109] on icon at bounding box center [302, 110] width 8 height 8
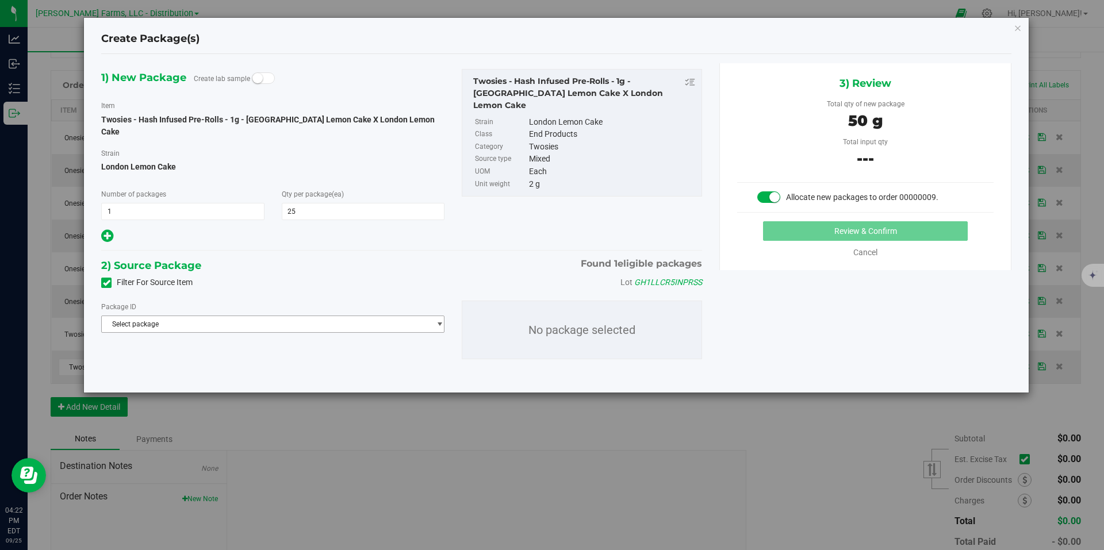
click at [399, 317] on span "Select package" at bounding box center [266, 324] width 328 height 16
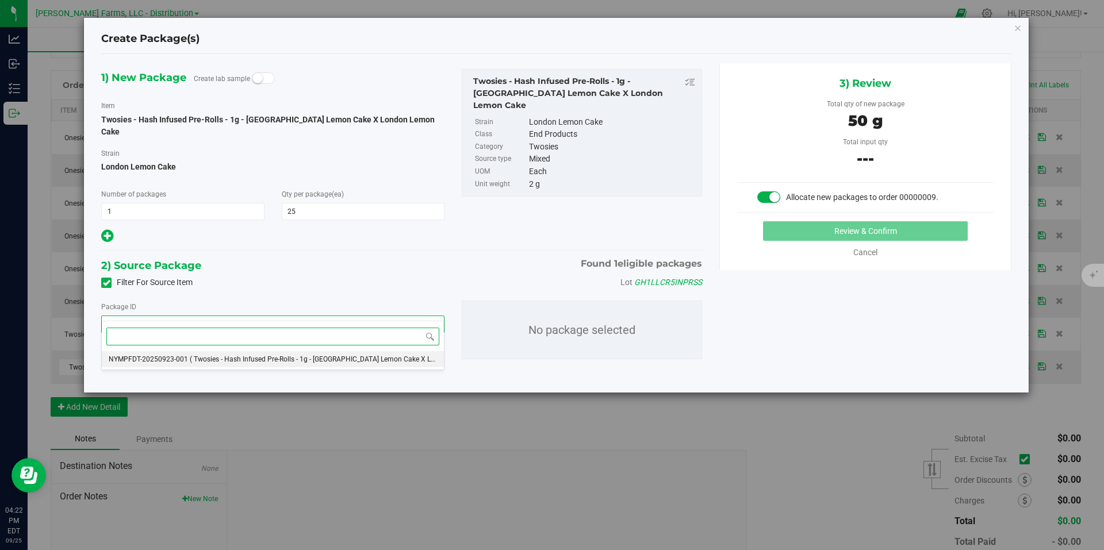
click at [298, 360] on span "( Twosies - Hash Infused Pre-Rolls - 1g - [GEOGRAPHIC_DATA] Lemon Cake X London…" at bounding box center [342, 359] width 305 height 8
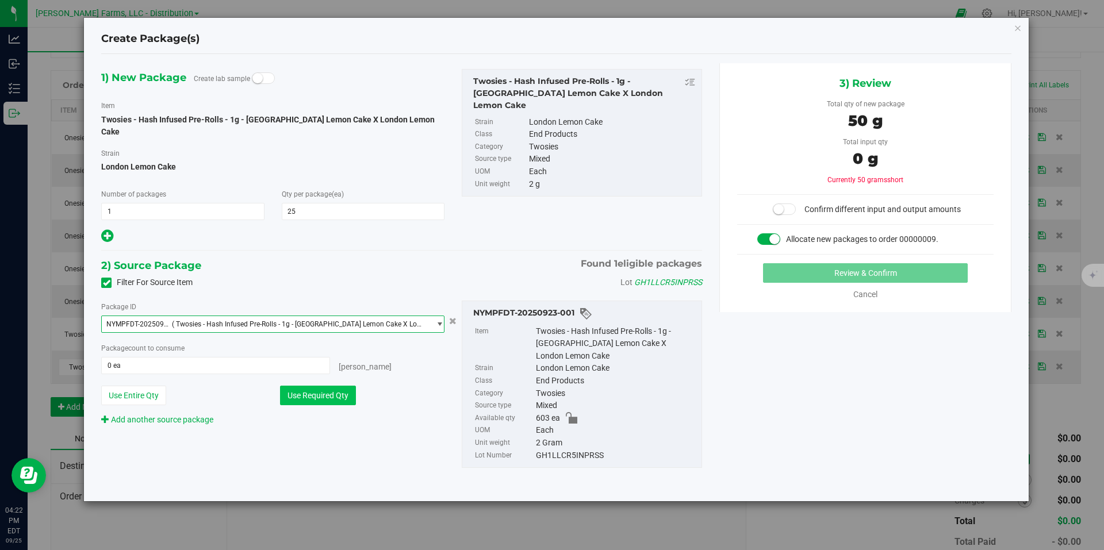
click at [320, 386] on button "Use Required Qty" at bounding box center [318, 396] width 76 height 20
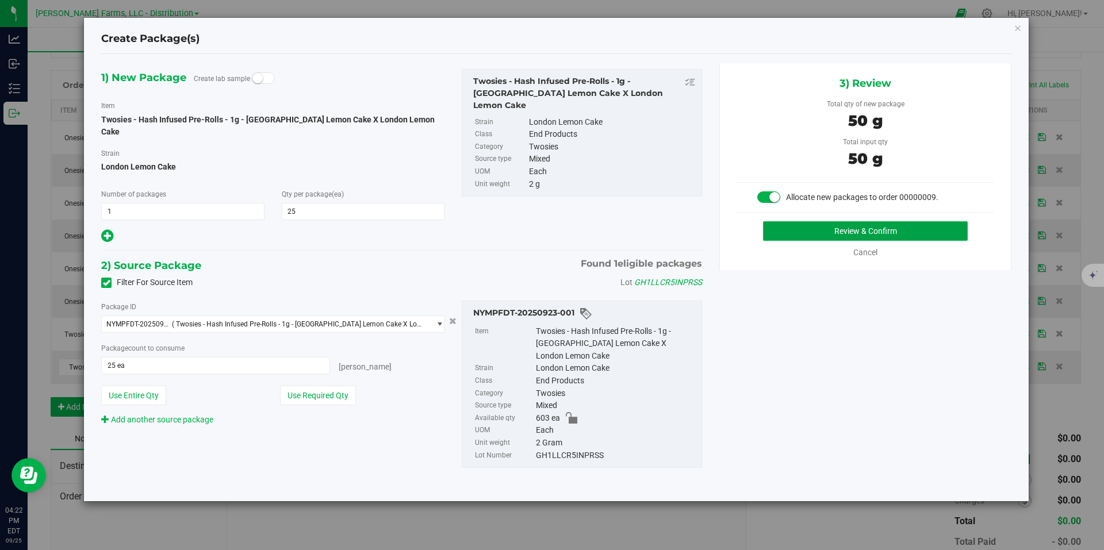
click at [806, 227] on button "Review & Confirm" at bounding box center [865, 231] width 205 height 20
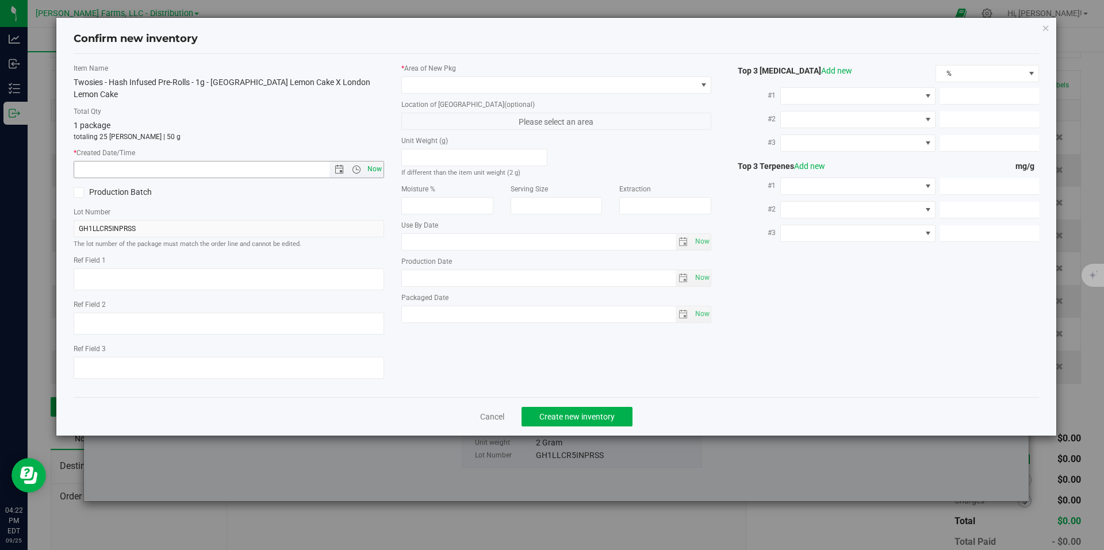
click at [375, 161] on span "Now" at bounding box center [374, 169] width 20 height 17
click at [702, 85] on span at bounding box center [703, 84] width 9 height 9
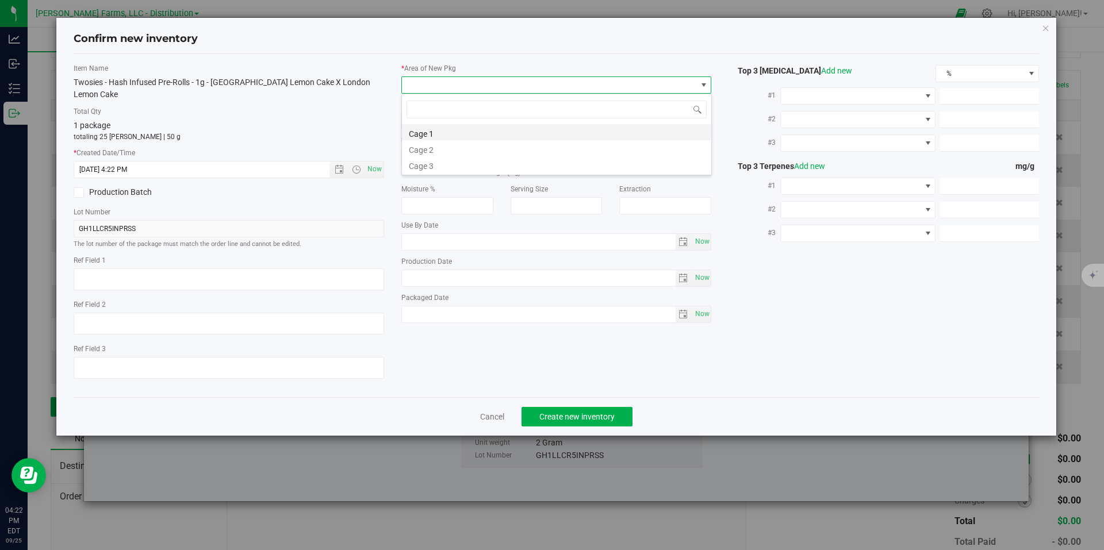
scroll to position [17, 310]
click at [474, 127] on li "Cage 1" at bounding box center [556, 132] width 309 height 16
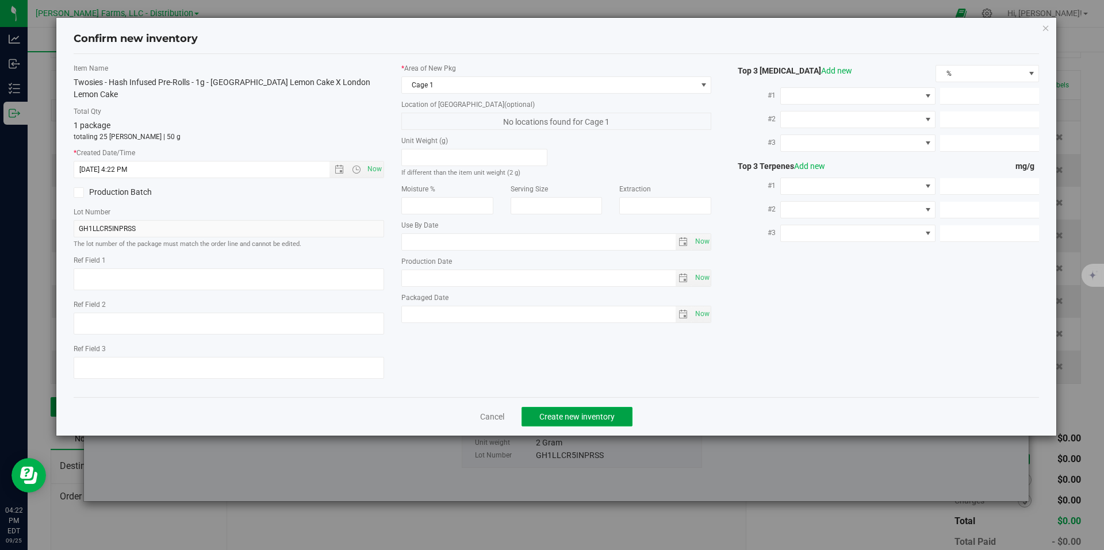
click at [593, 412] on span "Create new inventory" at bounding box center [576, 416] width 75 height 9
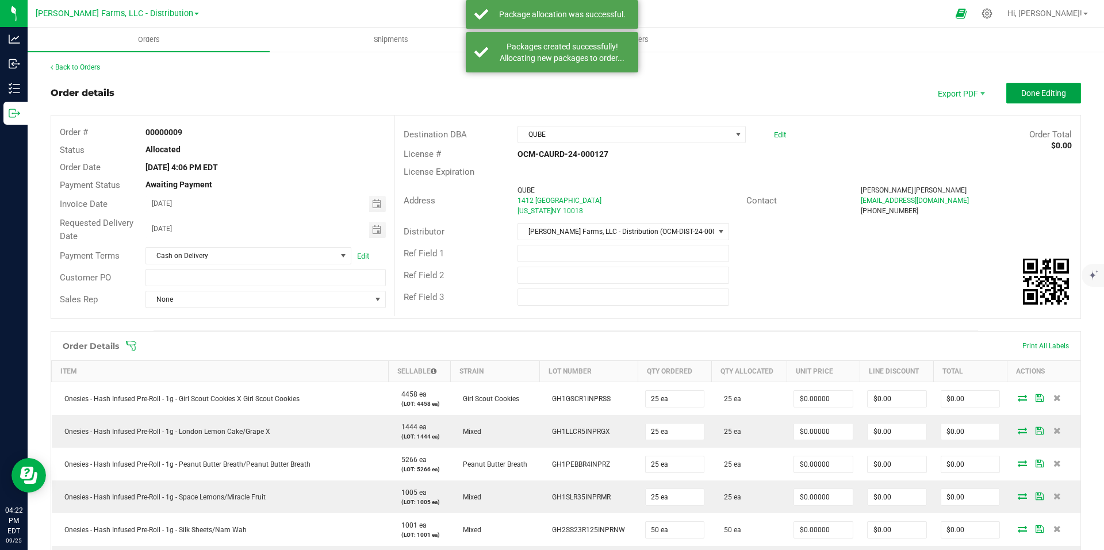
click at [1021, 93] on span "Done Editing" at bounding box center [1043, 93] width 45 height 9
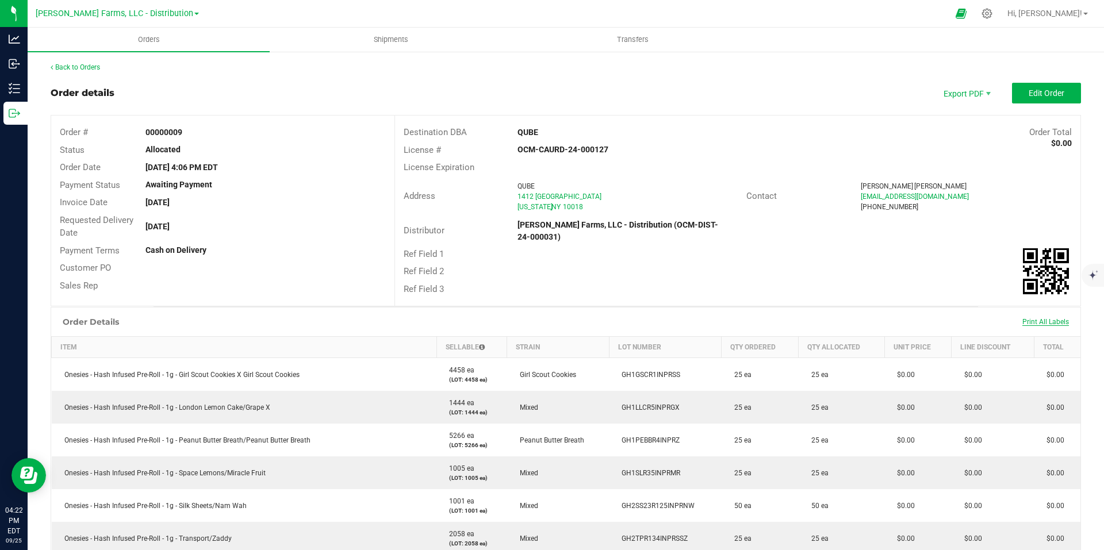
click at [1042, 322] on span "Print All Labels" at bounding box center [1045, 322] width 47 height 8
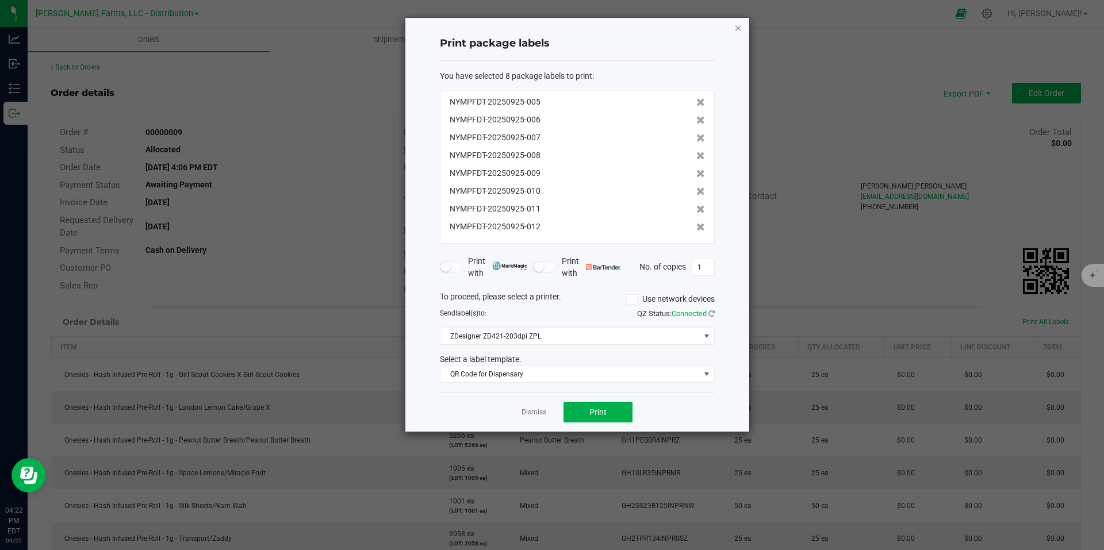
click at [737, 29] on icon "button" at bounding box center [738, 28] width 8 height 14
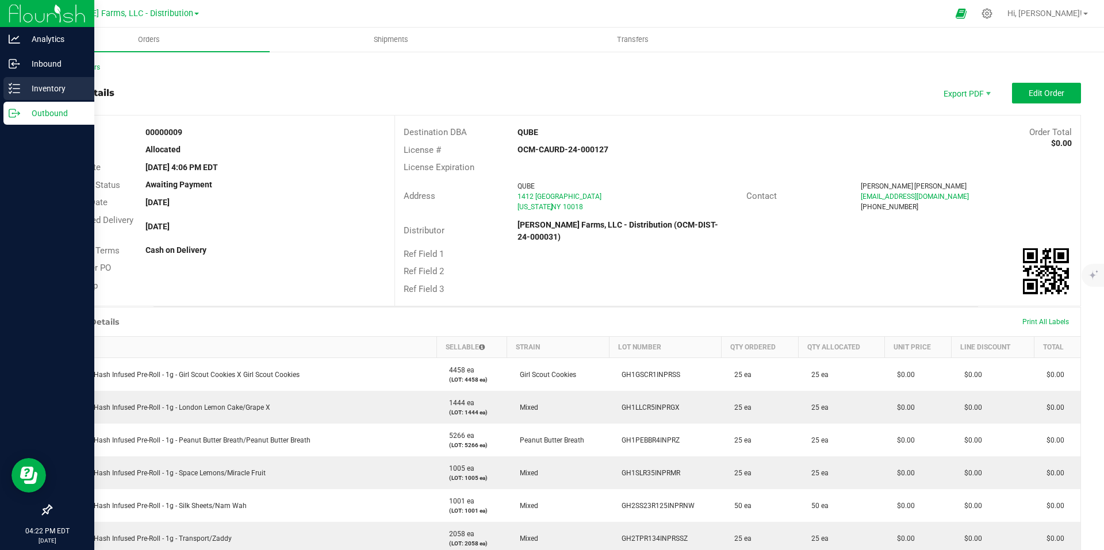
click at [44, 90] on p "Inventory" at bounding box center [54, 89] width 69 height 14
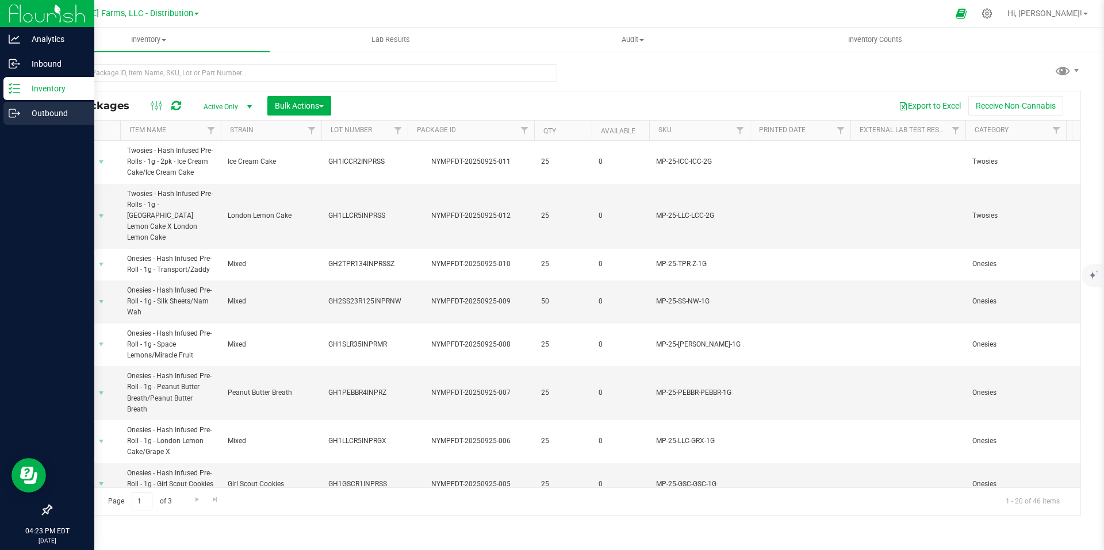
click at [28, 112] on p "Outbound" at bounding box center [54, 113] width 69 height 14
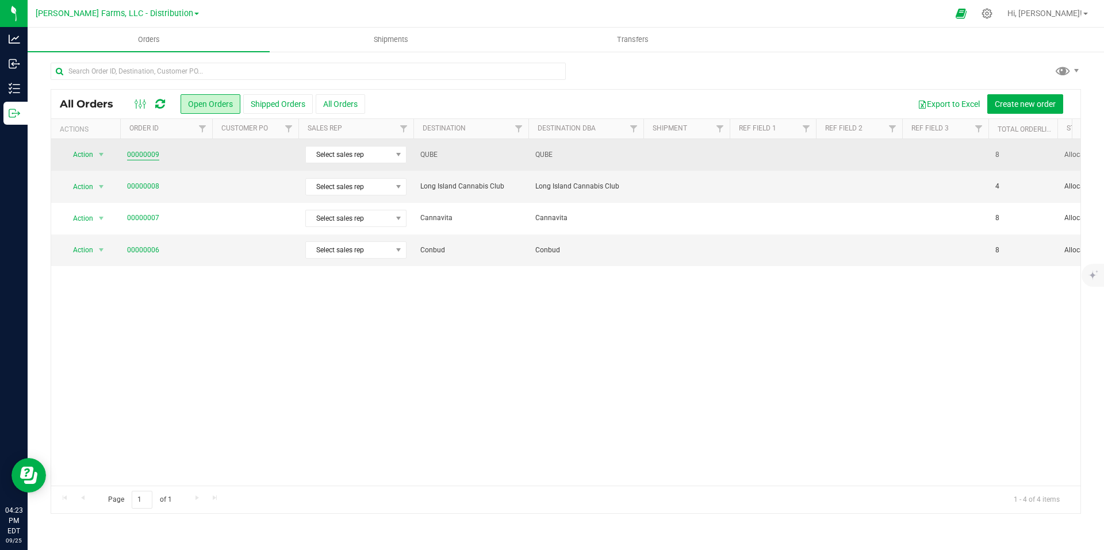
click at [142, 155] on link "00000009" at bounding box center [143, 154] width 32 height 11
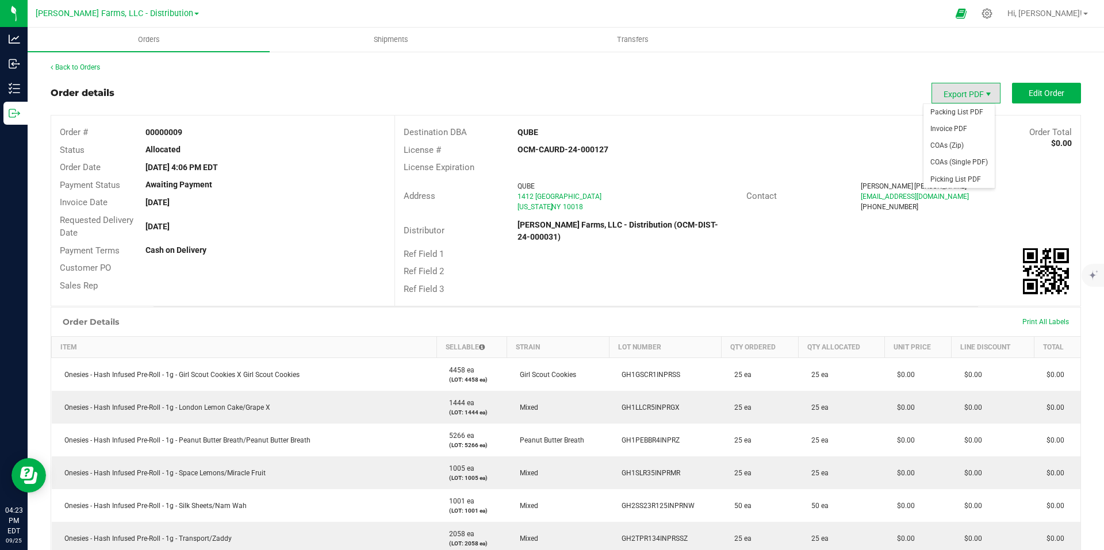
click at [983, 94] on span "Export PDF" at bounding box center [987, 94] width 9 height 9
click at [966, 263] on div "Ref Field 2" at bounding box center [737, 272] width 685 height 18
click at [1036, 320] on span "Print All Labels" at bounding box center [1045, 322] width 47 height 8
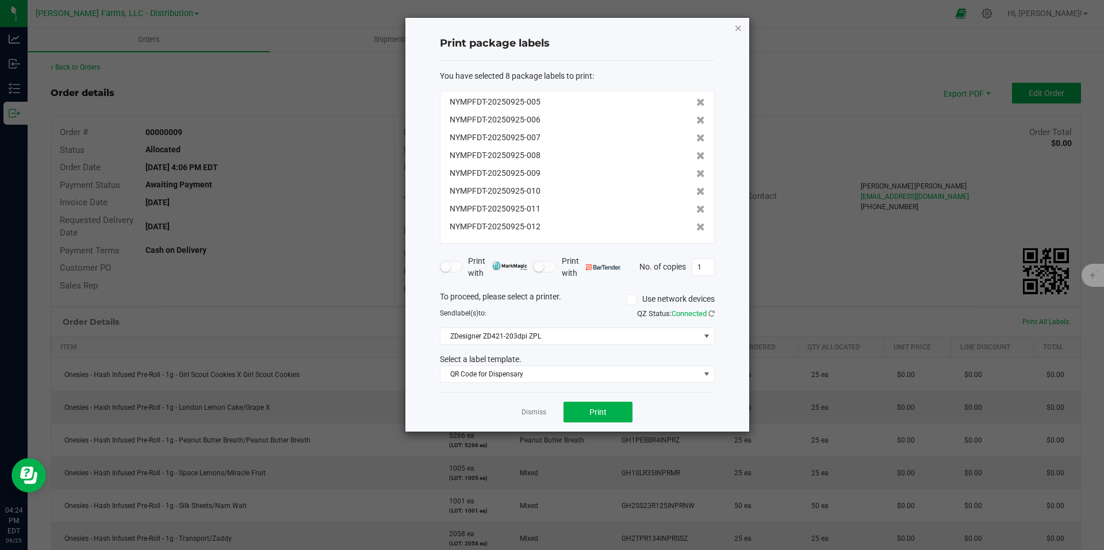
click at [739, 27] on icon "button" at bounding box center [738, 28] width 8 height 14
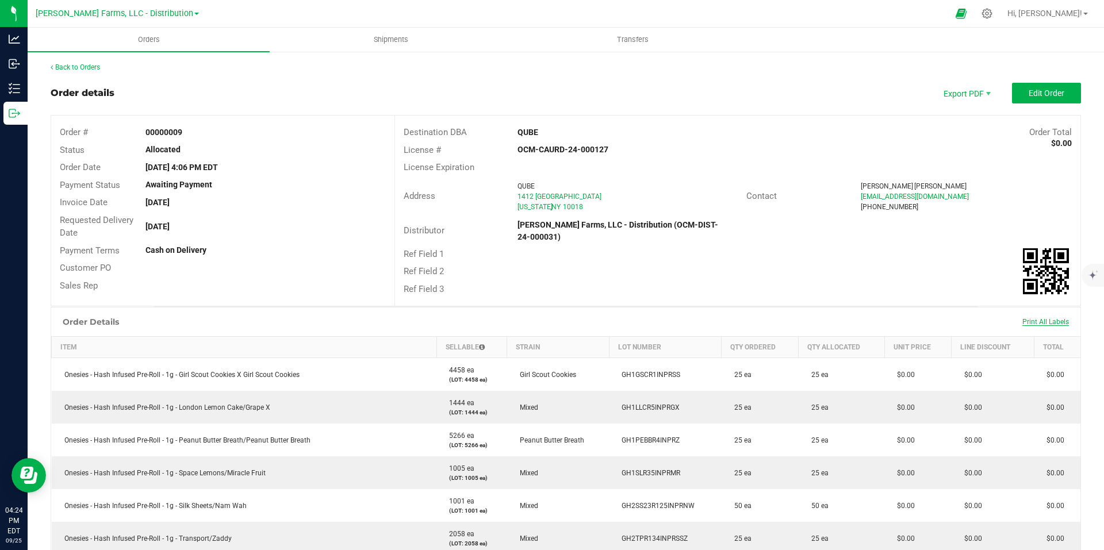
click at [1033, 325] on span "Print All Labels" at bounding box center [1045, 322] width 47 height 8
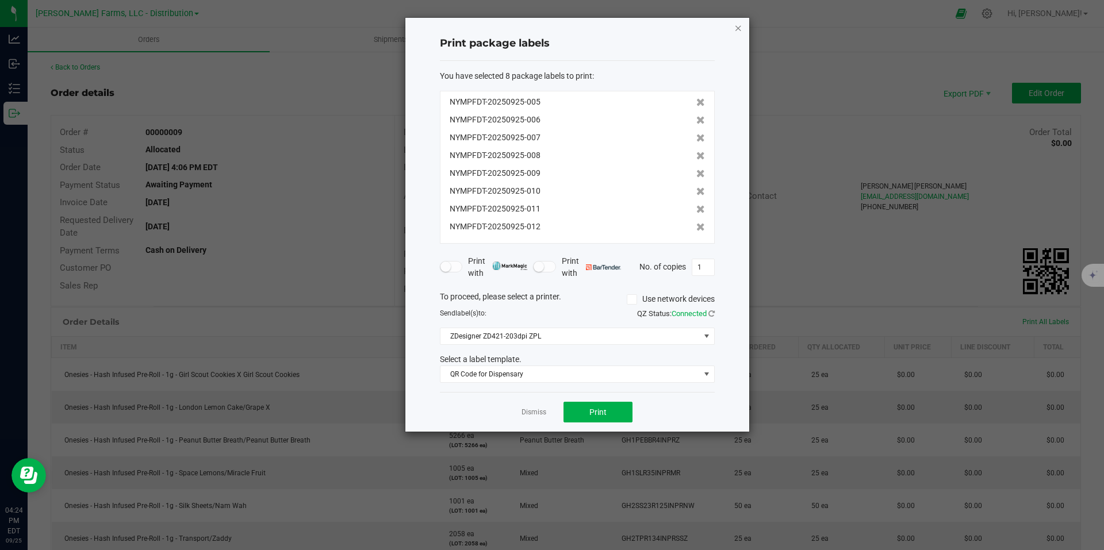
click at [735, 33] on icon "button" at bounding box center [738, 28] width 8 height 14
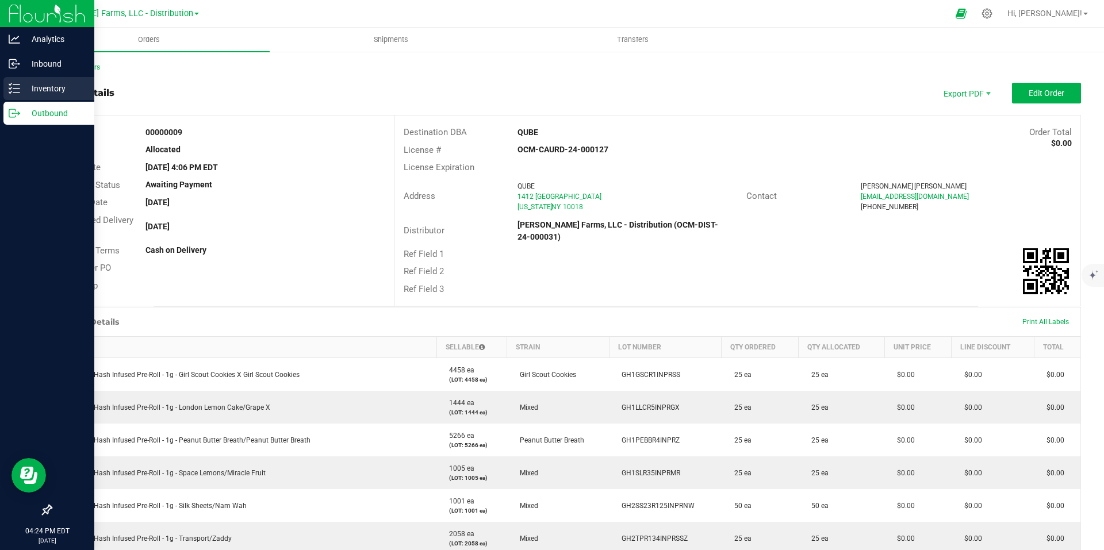
click at [40, 96] on div "Inventory" at bounding box center [48, 88] width 91 height 23
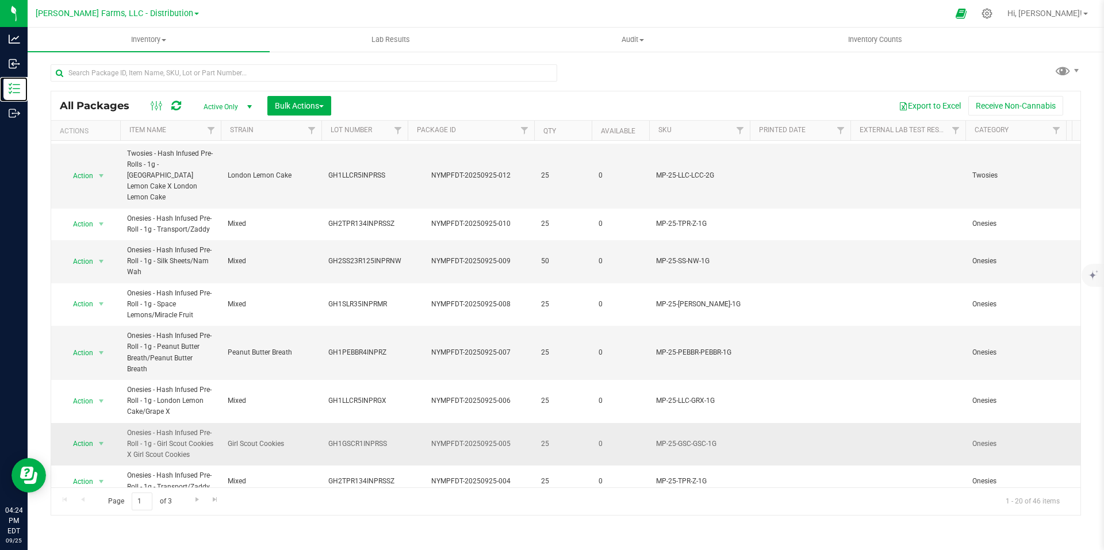
scroll to position [115, 0]
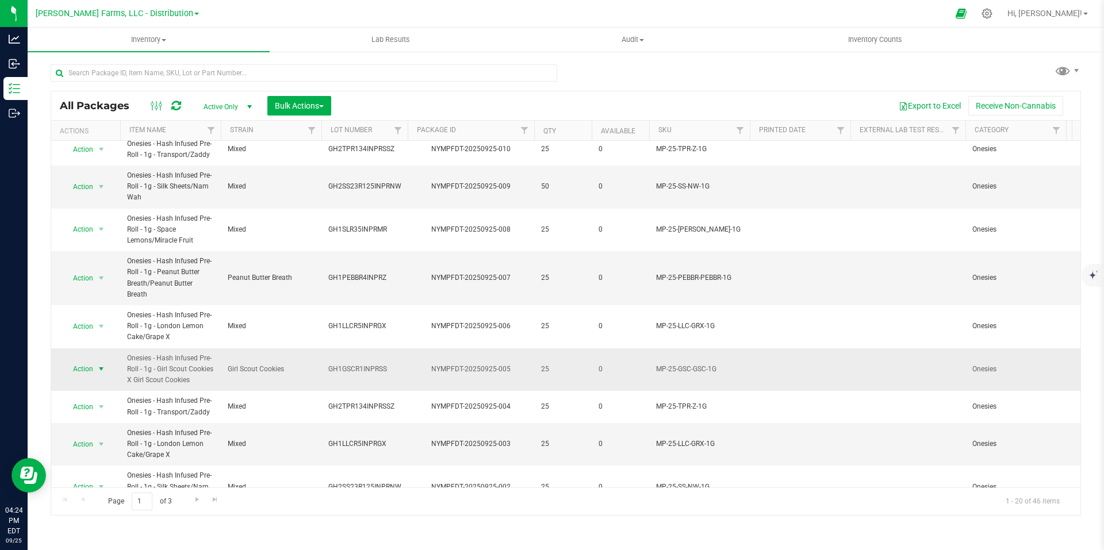
click at [103, 364] on span "select" at bounding box center [101, 368] width 9 height 9
click at [112, 424] on li "Print package label" at bounding box center [100, 423] width 74 height 17
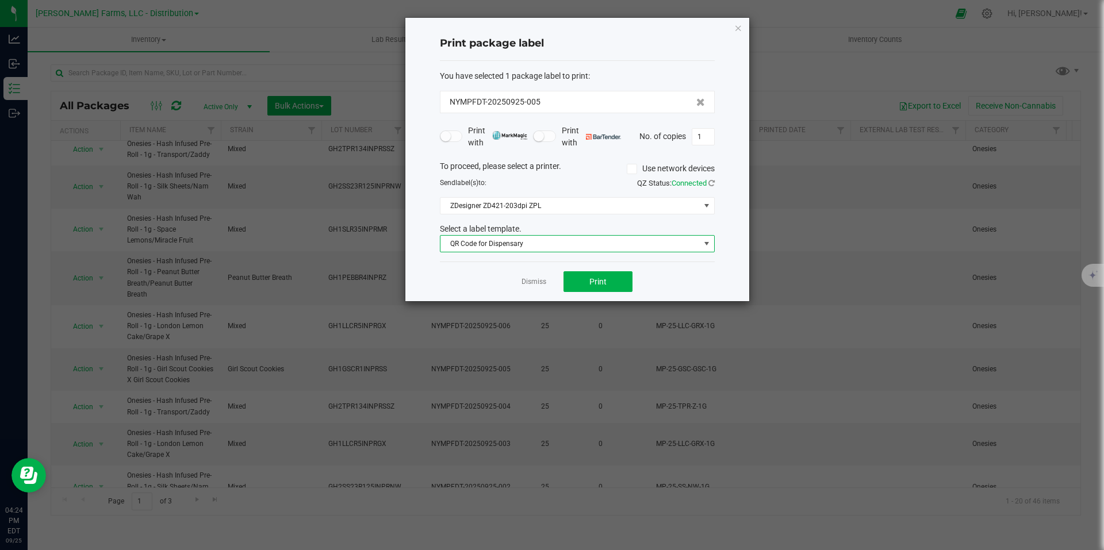
click at [710, 247] on span at bounding box center [706, 243] width 9 height 9
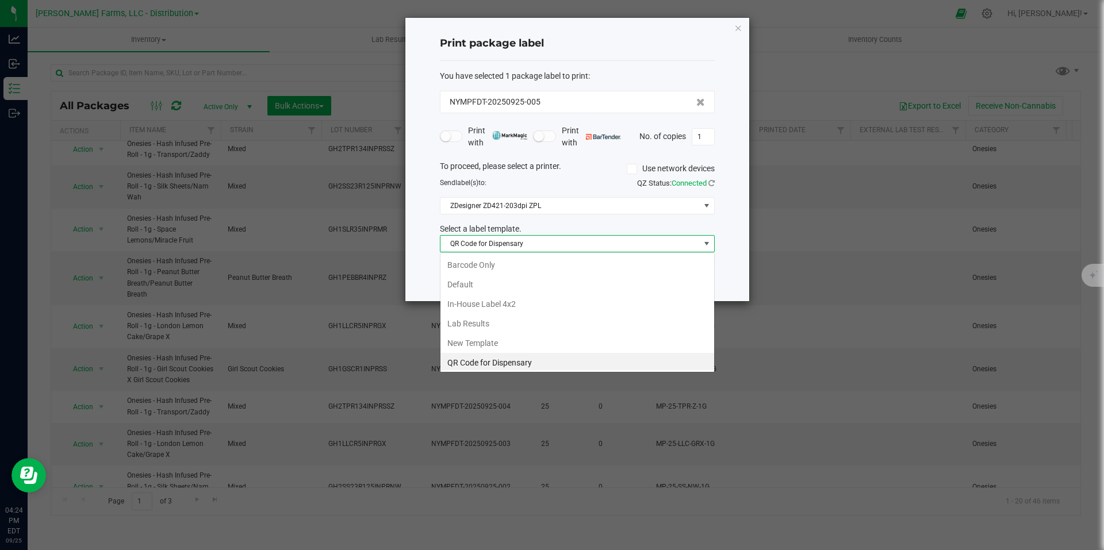
scroll to position [17, 275]
click at [504, 359] on li "QR Code for Dispensary" at bounding box center [577, 361] width 274 height 20
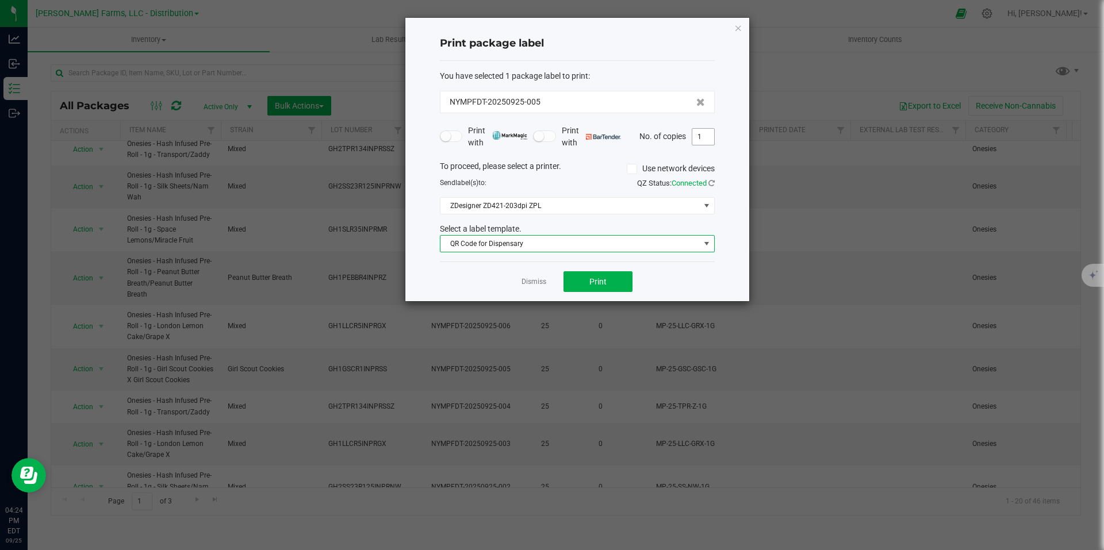
click at [707, 143] on input "1" at bounding box center [703, 137] width 22 height 16
click at [599, 281] on span "Print" at bounding box center [597, 281] width 17 height 9
click at [743, 28] on div "Print package label You have selected 1 package label to print : NYMPFDT-202509…" at bounding box center [577, 159] width 344 height 283
click at [738, 25] on icon "button" at bounding box center [738, 28] width 8 height 14
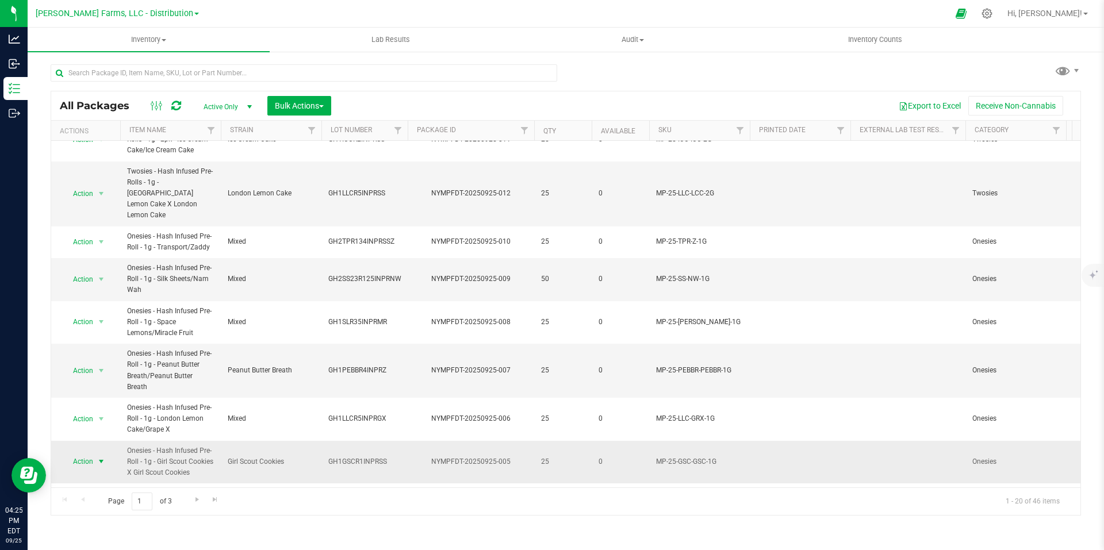
scroll to position [0, 0]
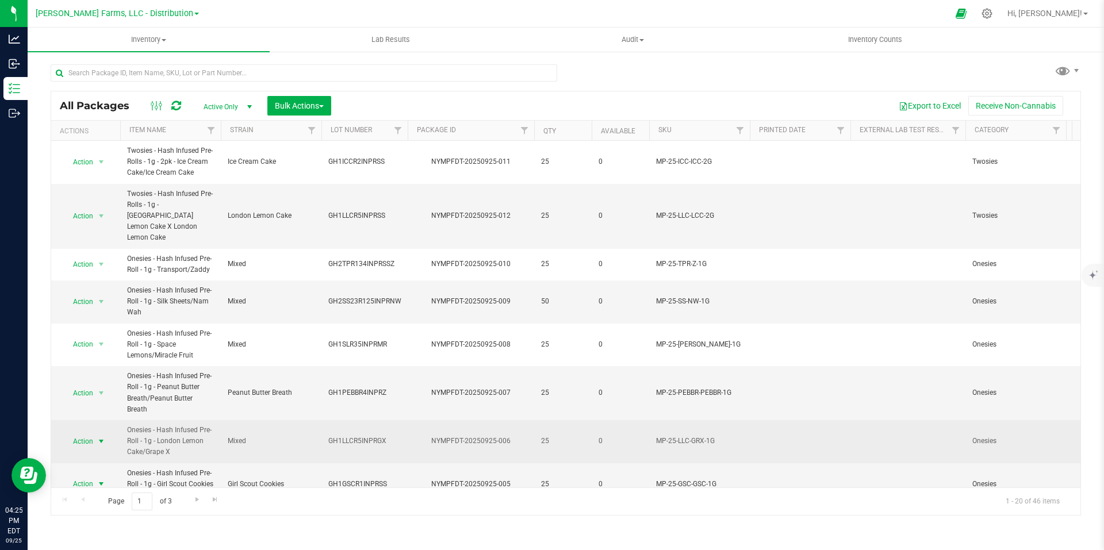
click at [103, 437] on span "select" at bounding box center [101, 441] width 9 height 9
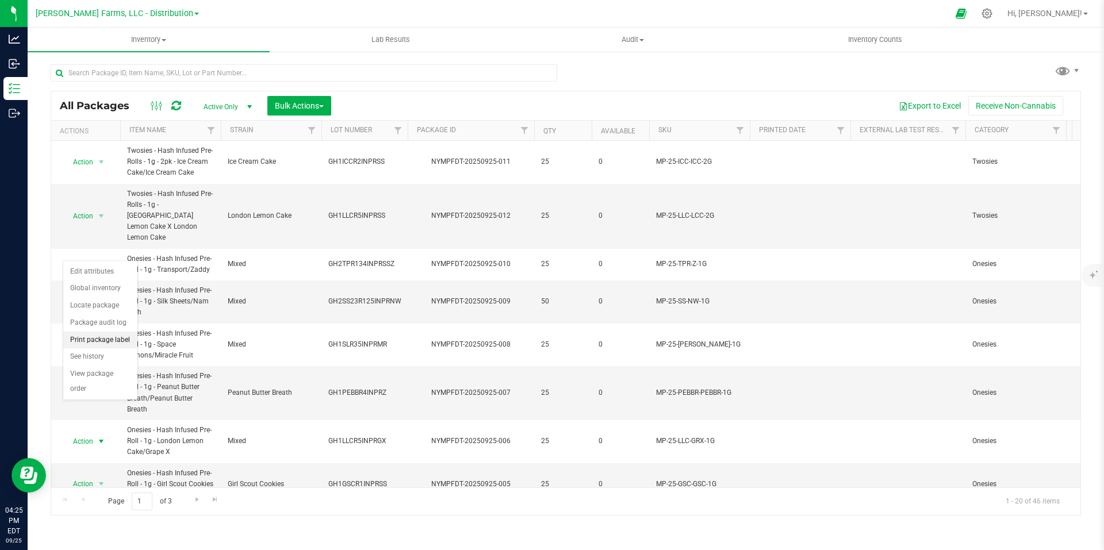
click at [103, 340] on li "Print package label" at bounding box center [100, 340] width 74 height 17
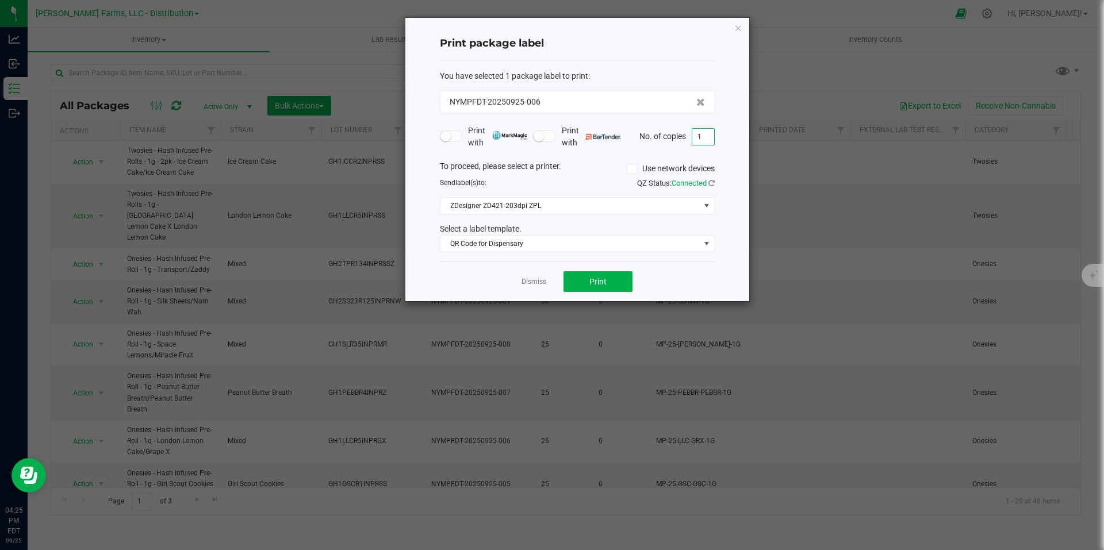
click at [708, 133] on input "1" at bounding box center [703, 137] width 22 height 16
click at [589, 281] on span "Print" at bounding box center [597, 281] width 17 height 9
click at [736, 29] on icon "button" at bounding box center [738, 28] width 8 height 14
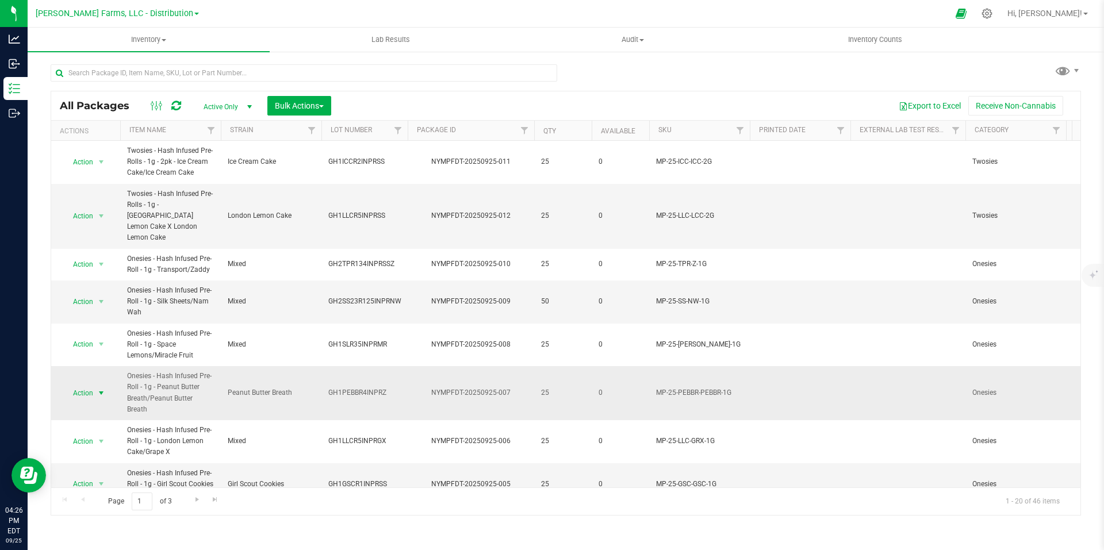
click at [98, 389] on span "select" at bounding box center [101, 393] width 9 height 9
click at [117, 452] on li "Print package label" at bounding box center [100, 452] width 74 height 17
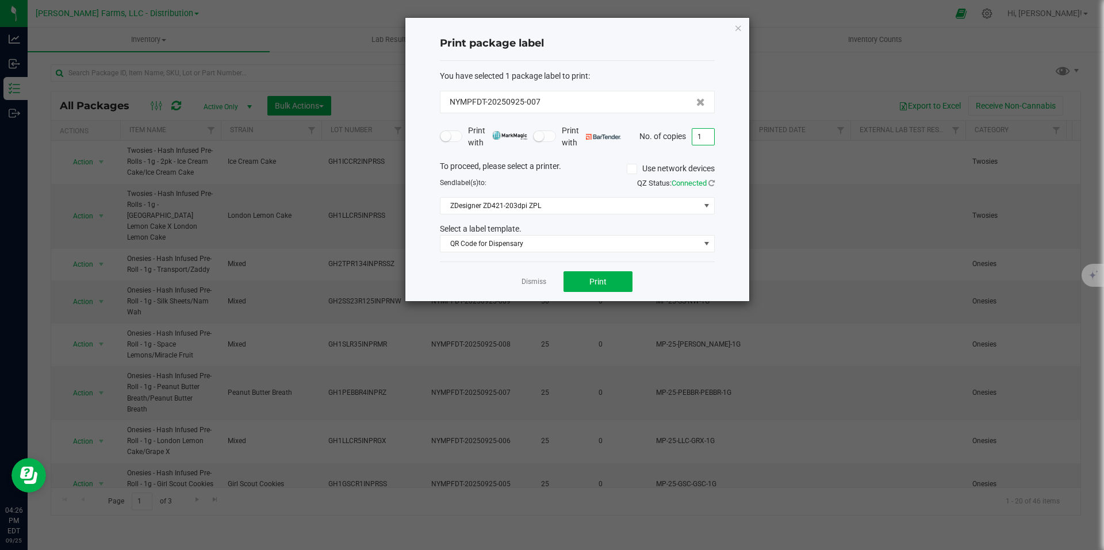
click at [709, 136] on input "1" at bounding box center [703, 137] width 22 height 16
click at [629, 285] on button "Print" at bounding box center [597, 281] width 69 height 21
click at [737, 32] on icon "button" at bounding box center [738, 28] width 8 height 14
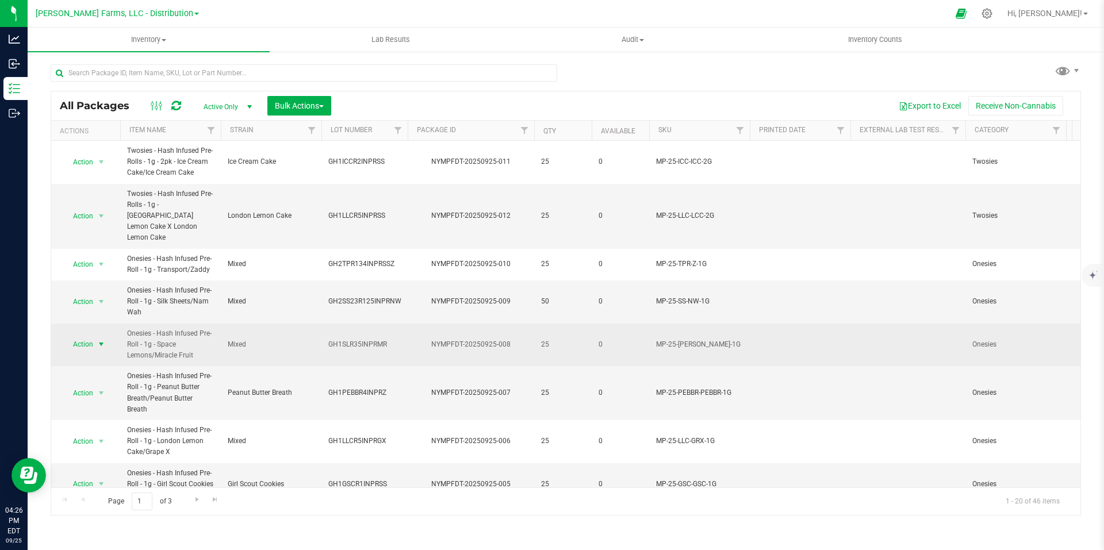
click at [103, 340] on span "select" at bounding box center [101, 344] width 9 height 9
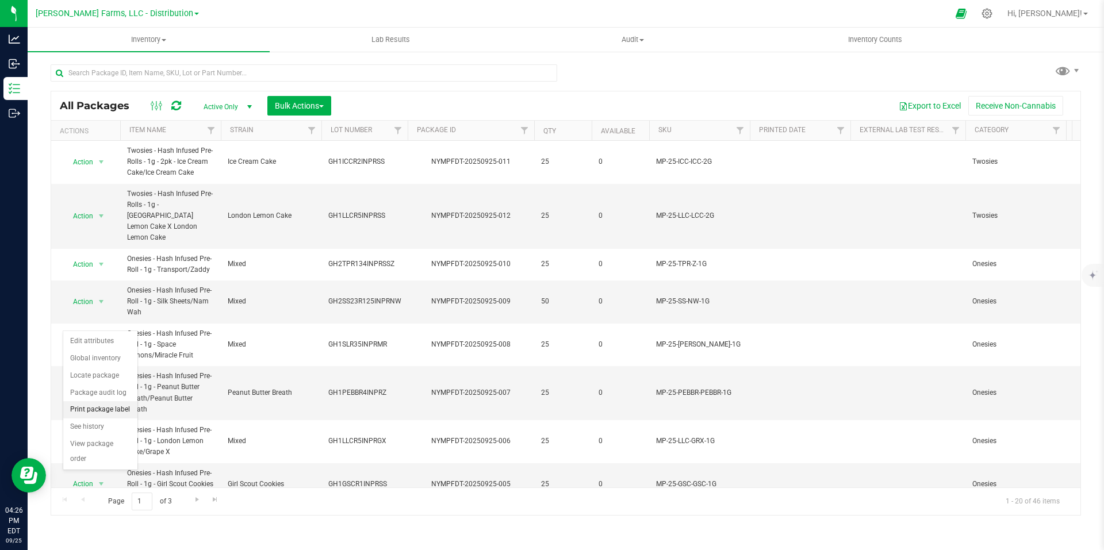
click at [109, 412] on li "Print package label" at bounding box center [100, 409] width 74 height 17
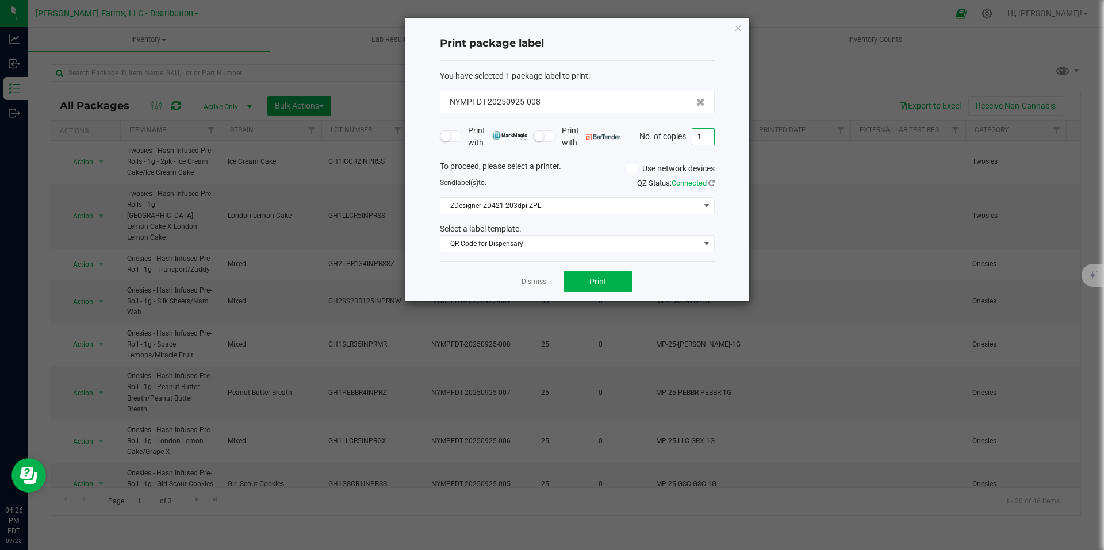
click at [709, 140] on input "1" at bounding box center [703, 137] width 22 height 16
click at [613, 287] on button "Print" at bounding box center [597, 281] width 69 height 21
click at [739, 28] on icon "button" at bounding box center [738, 28] width 8 height 14
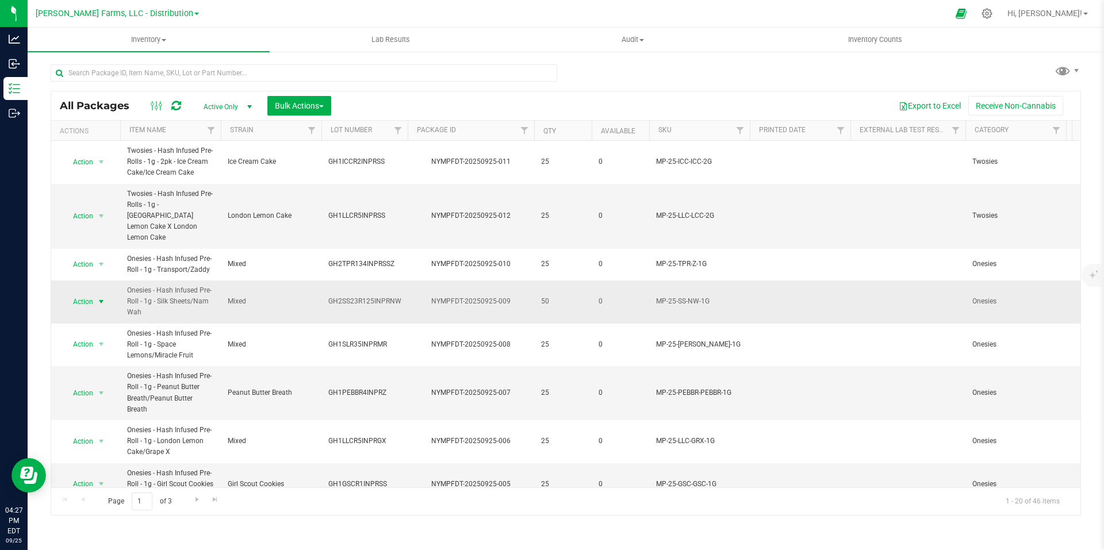
click at [101, 297] on span "select" at bounding box center [101, 301] width 9 height 9
click at [97, 369] on li "Print package label" at bounding box center [100, 367] width 74 height 17
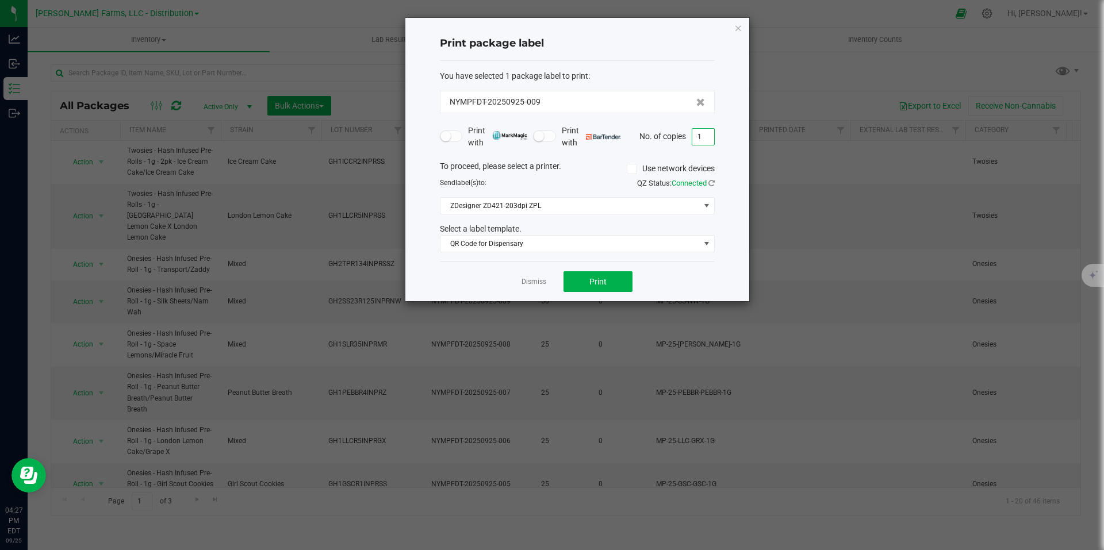
click at [708, 137] on input "1" at bounding box center [703, 137] width 22 height 16
click at [620, 280] on button "Print" at bounding box center [597, 281] width 69 height 21
click at [740, 30] on icon "button" at bounding box center [738, 28] width 8 height 14
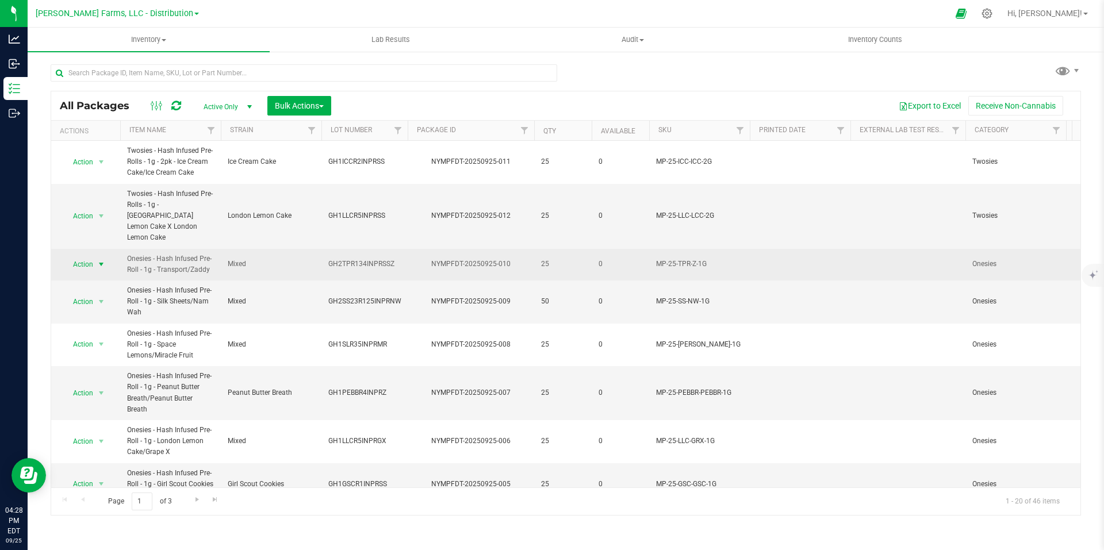
click at [99, 260] on span "select" at bounding box center [101, 264] width 9 height 9
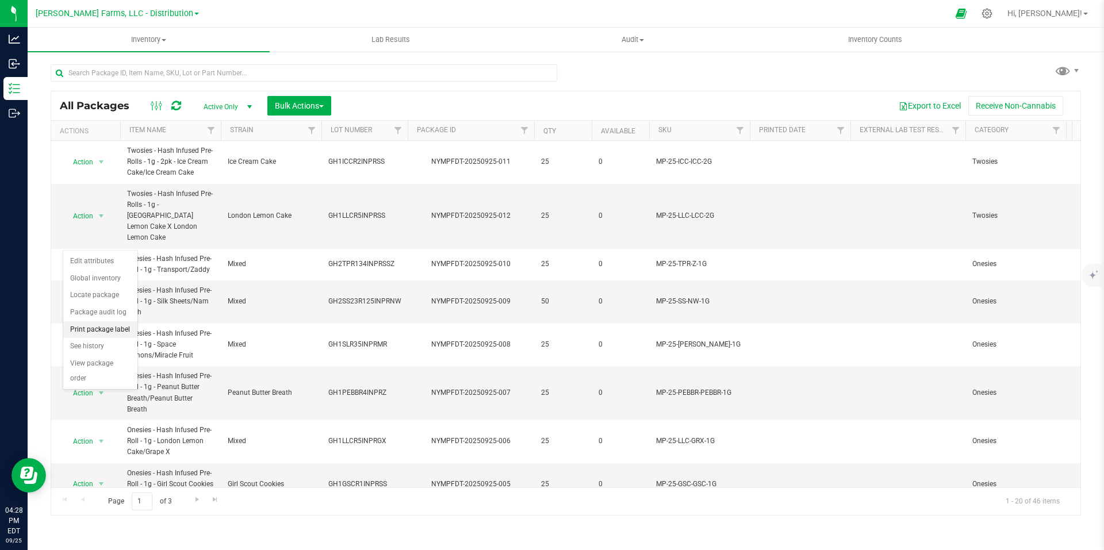
click at [101, 331] on li "Print package label" at bounding box center [100, 329] width 74 height 17
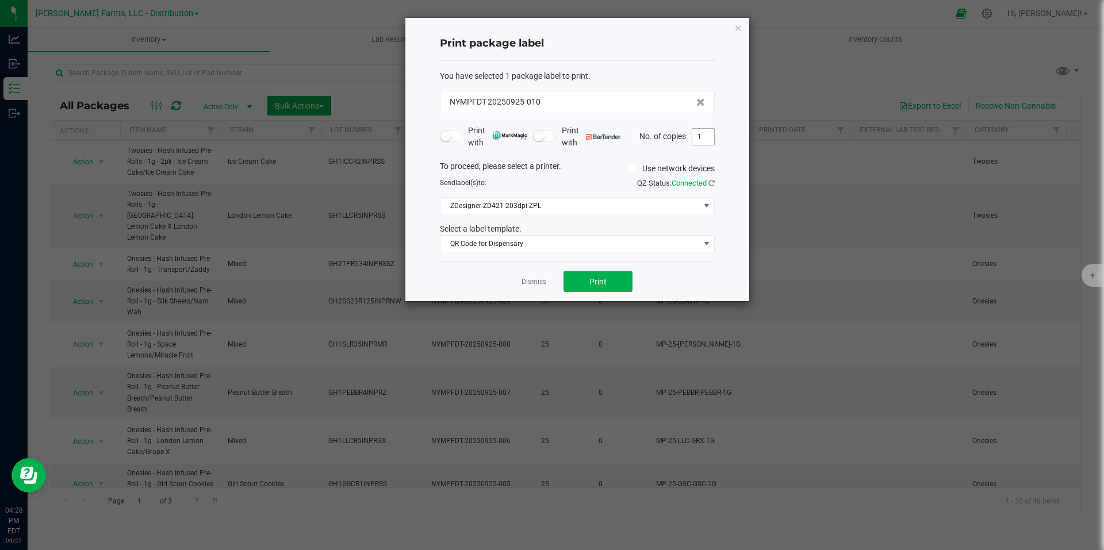
click at [707, 138] on input "1" at bounding box center [703, 137] width 22 height 16
click at [608, 284] on button "Print" at bounding box center [597, 281] width 69 height 21
click at [738, 29] on icon "button" at bounding box center [738, 28] width 8 height 14
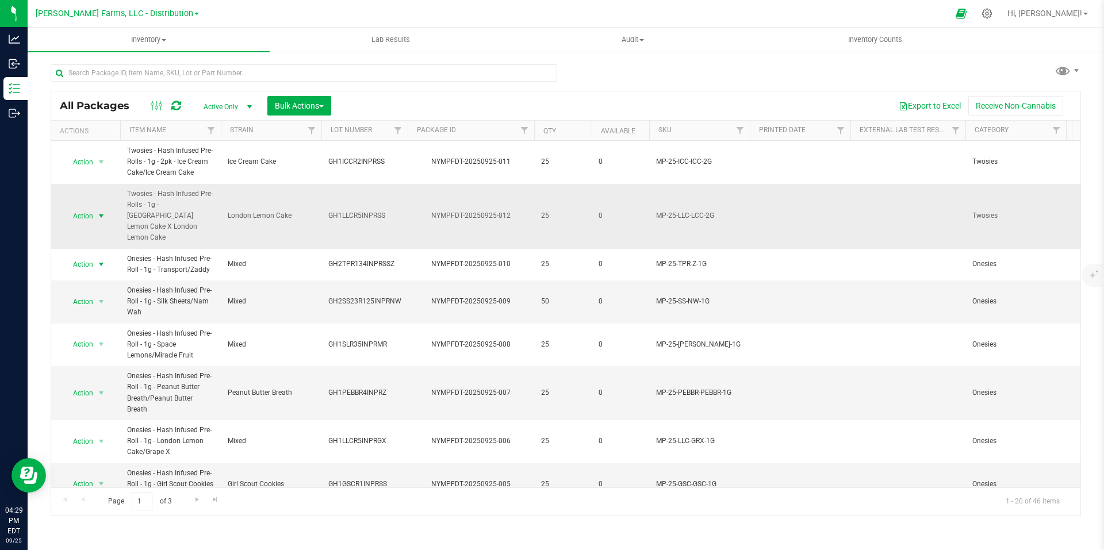
click at [101, 212] on span "select" at bounding box center [101, 216] width 9 height 9
click at [103, 294] on li "Print package label" at bounding box center [100, 292] width 74 height 17
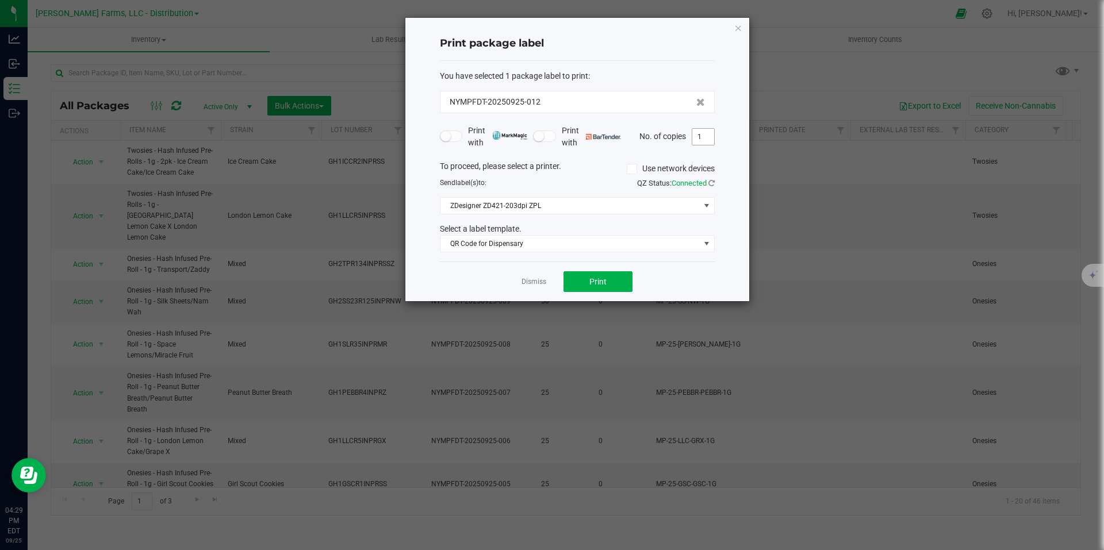
click at [706, 136] on input "1" at bounding box center [703, 137] width 22 height 16
click at [616, 273] on button "Print" at bounding box center [597, 281] width 69 height 21
click at [738, 29] on icon "button" at bounding box center [738, 28] width 8 height 14
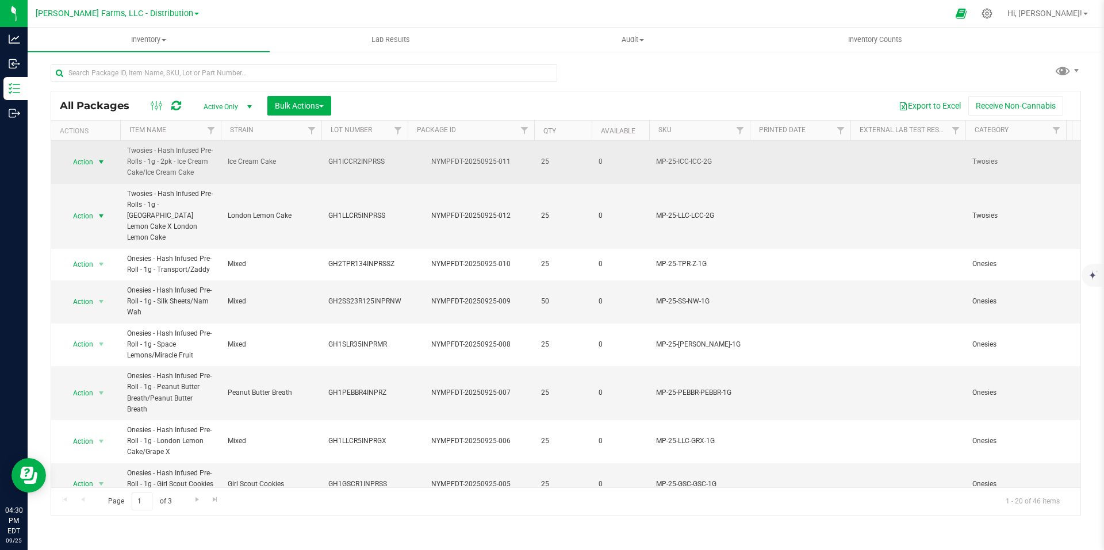
click at [101, 164] on span "select" at bounding box center [101, 161] width 9 height 9
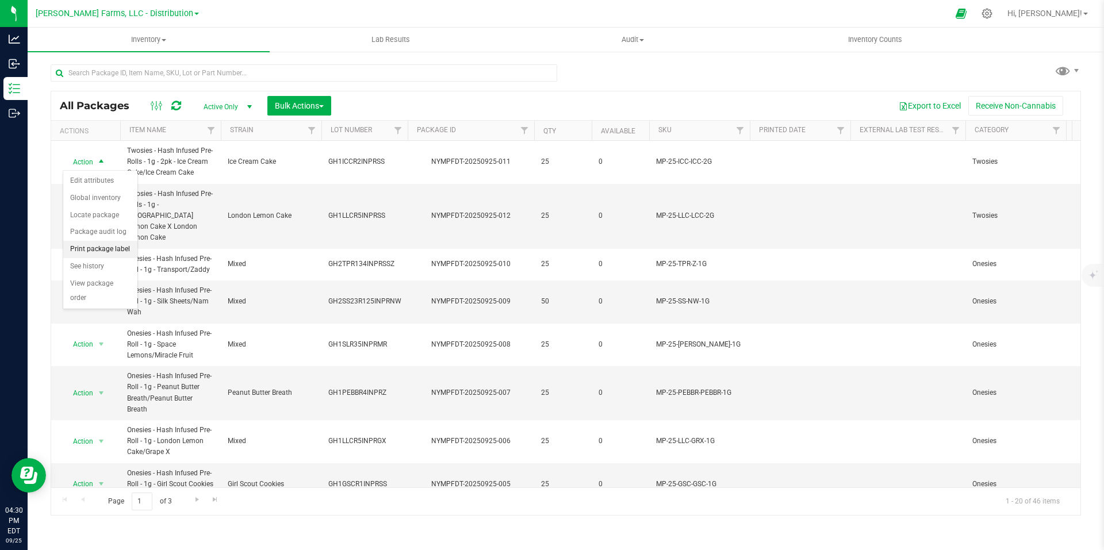
click at [103, 249] on li "Print package label" at bounding box center [100, 249] width 74 height 17
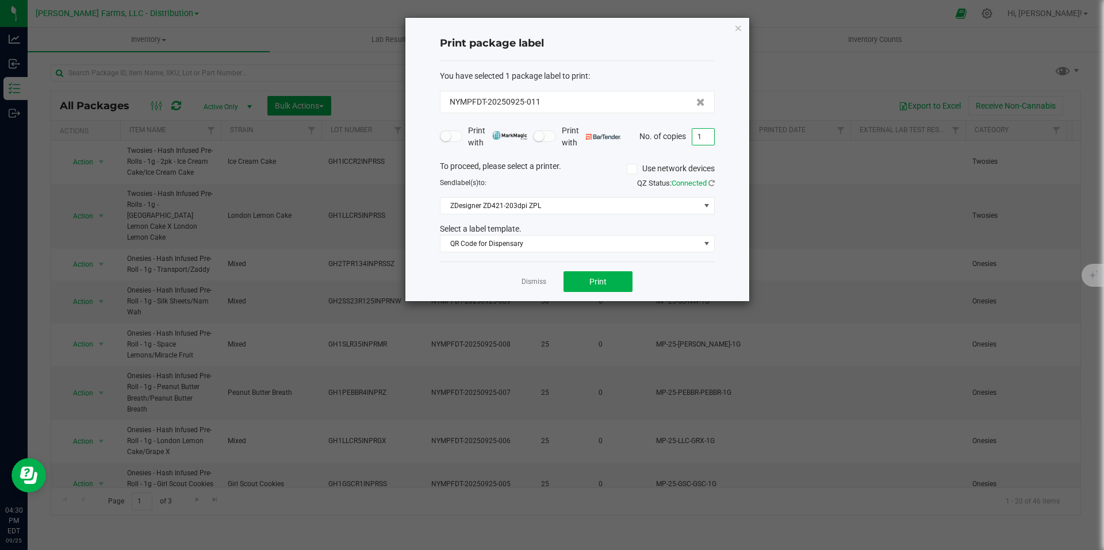
click at [704, 138] on input "1" at bounding box center [703, 137] width 22 height 16
click at [616, 282] on button "Print" at bounding box center [597, 281] width 69 height 21
click at [739, 32] on icon "button" at bounding box center [738, 28] width 8 height 14
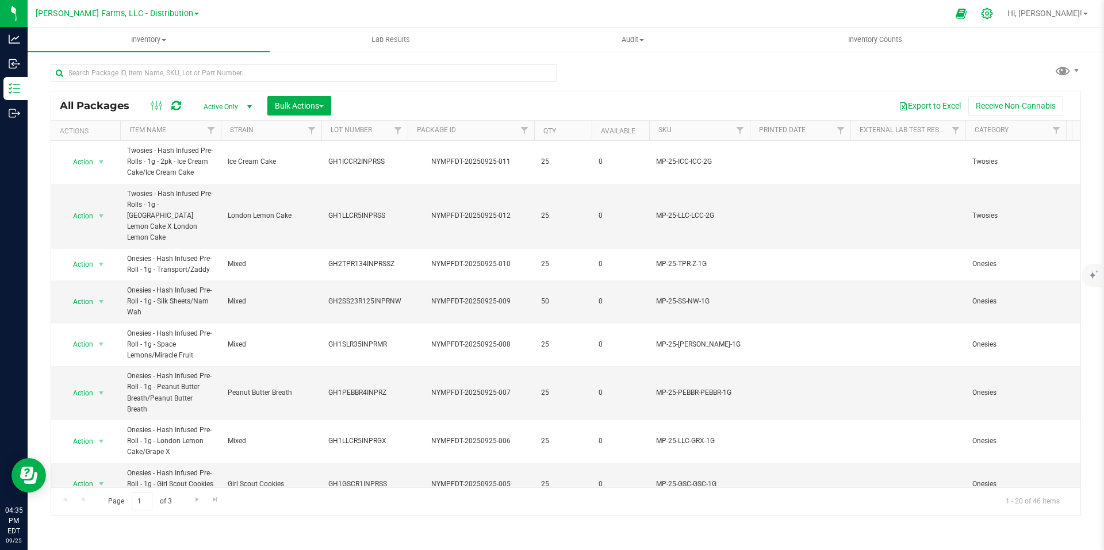
click at [993, 15] on icon at bounding box center [987, 13] width 12 height 12
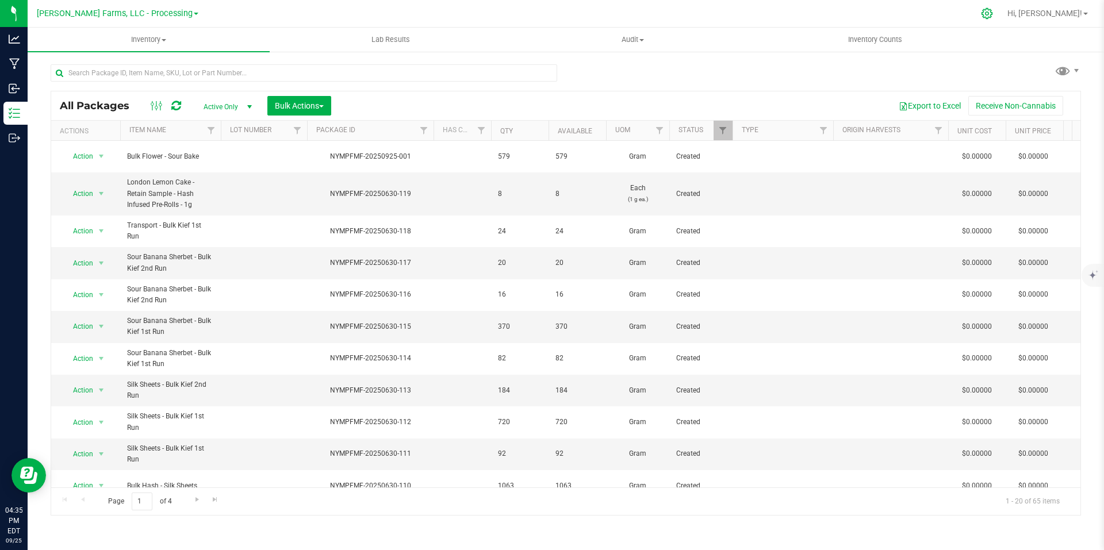
click at [993, 14] on icon at bounding box center [987, 13] width 12 height 12
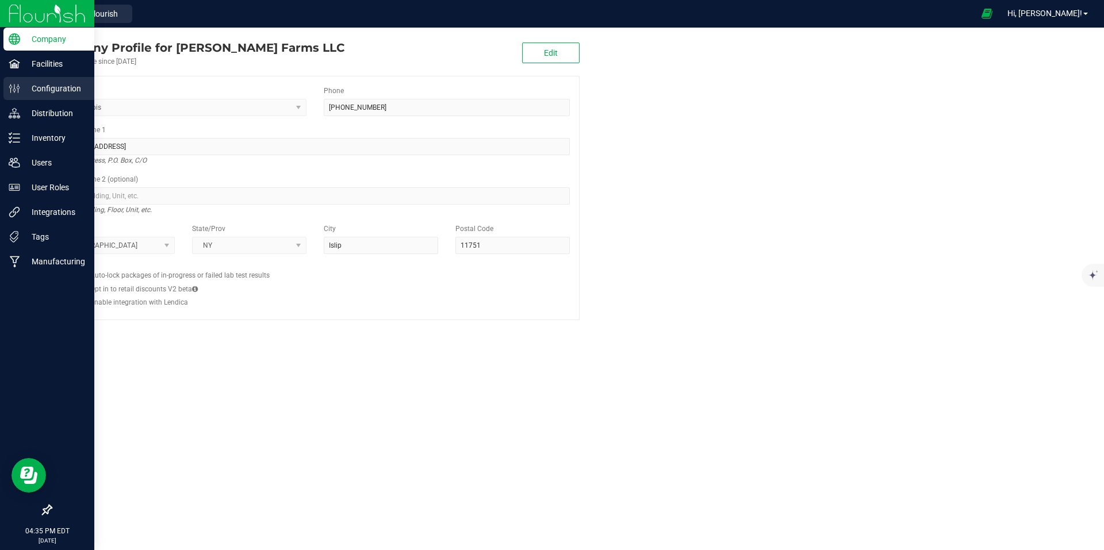
click at [56, 87] on p "Configuration" at bounding box center [54, 89] width 69 height 14
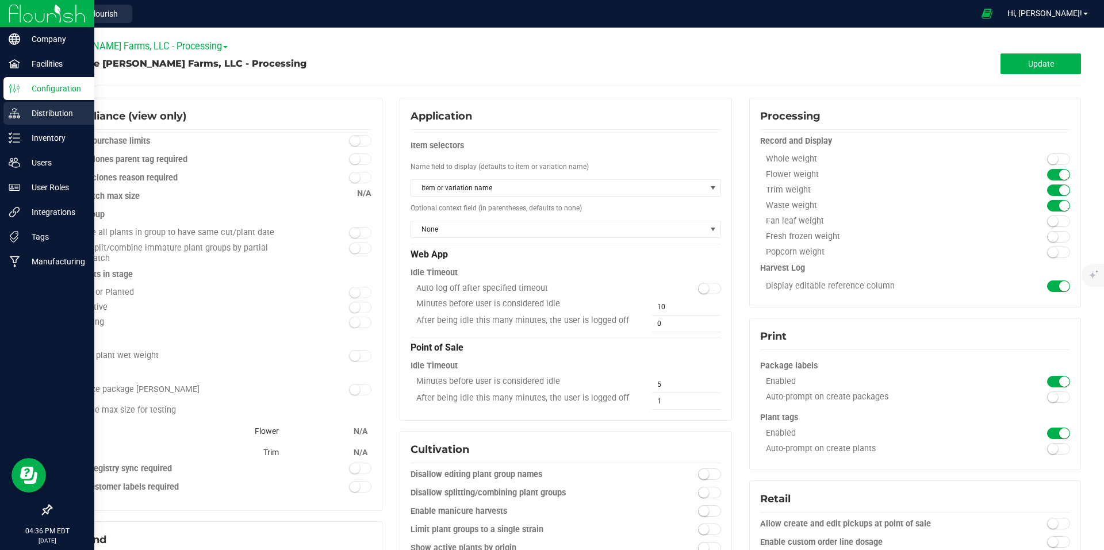
click at [59, 110] on p "Distribution" at bounding box center [54, 113] width 69 height 14
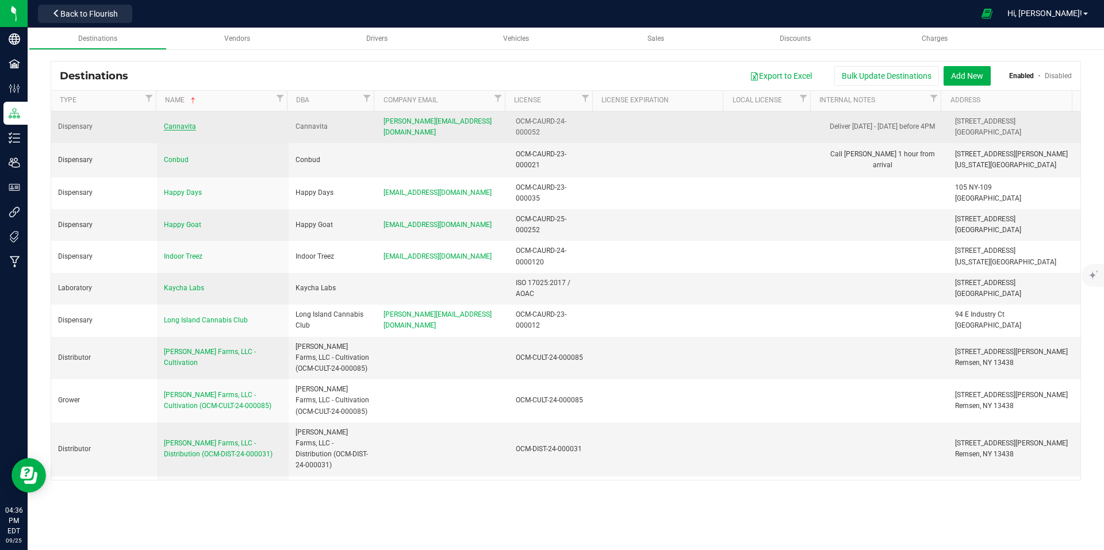
click at [180, 127] on span "Cannavita" at bounding box center [180, 126] width 32 height 8
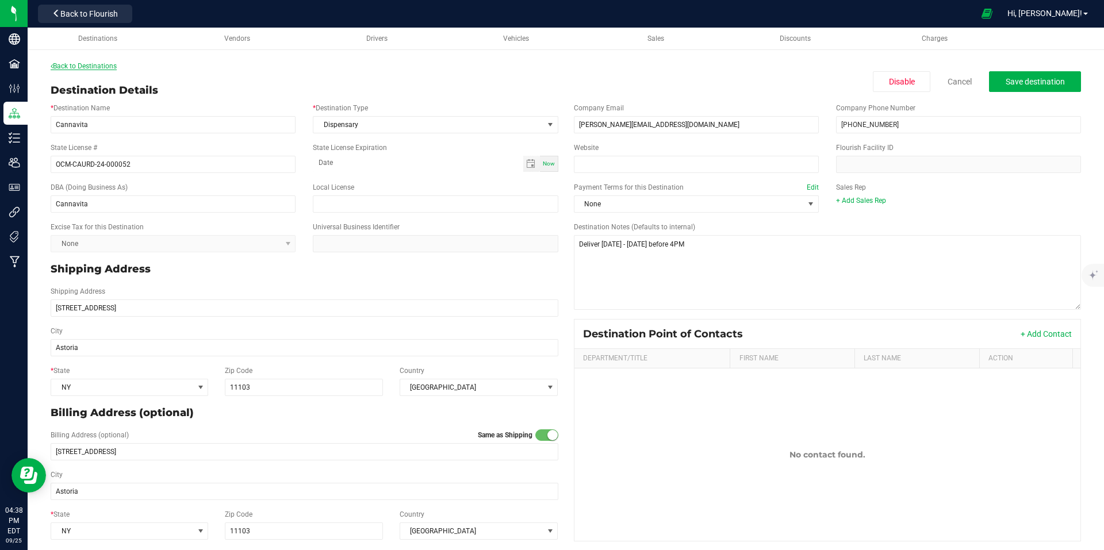
click at [97, 68] on link "Back to Destinations" at bounding box center [84, 66] width 66 height 8
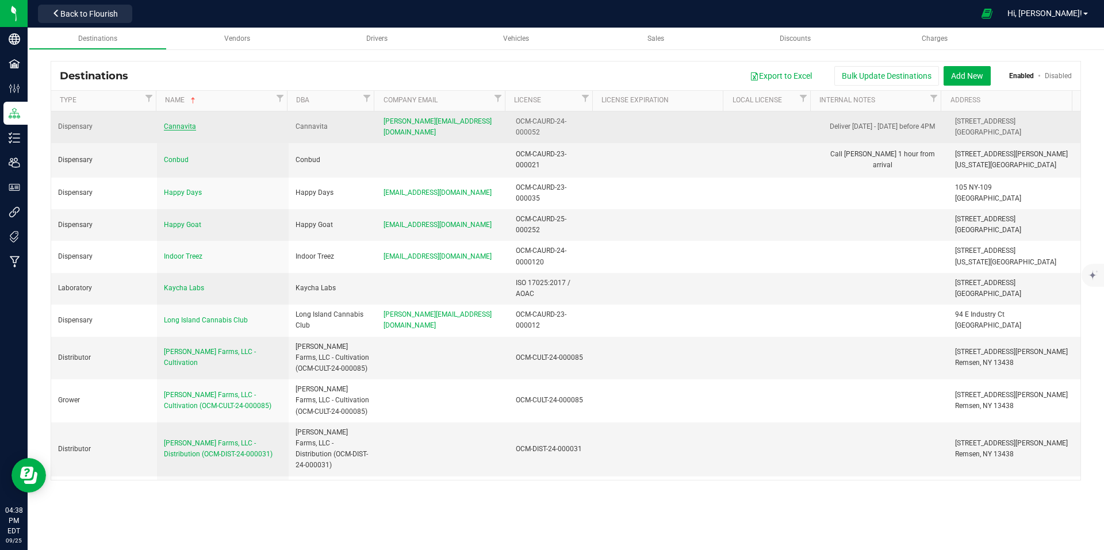
click at [180, 128] on span "Cannavita" at bounding box center [180, 126] width 32 height 8
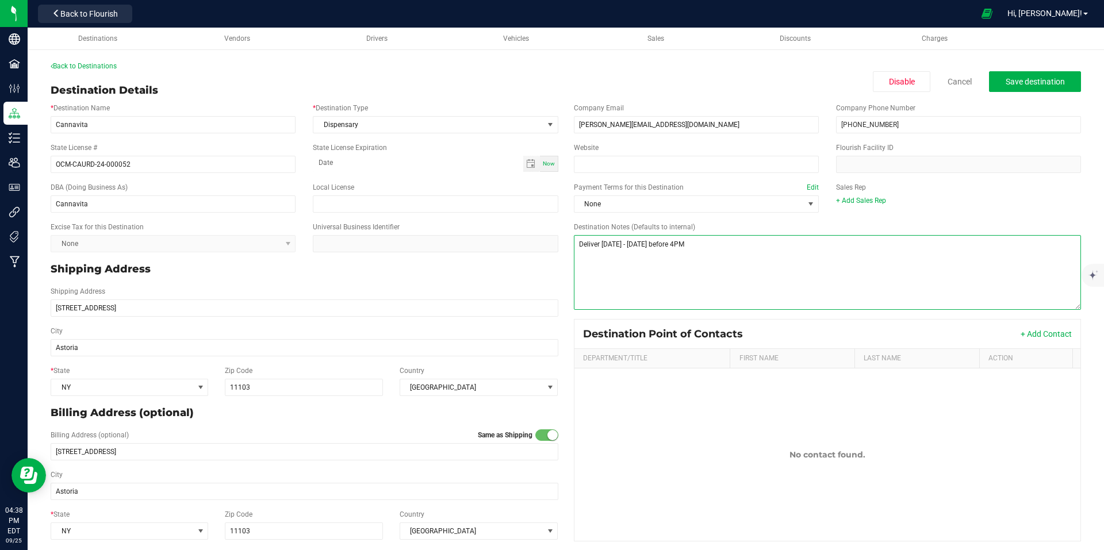
click at [702, 241] on textarea "Destination Notes (Defaults to internal)" at bounding box center [828, 272] width 508 height 75
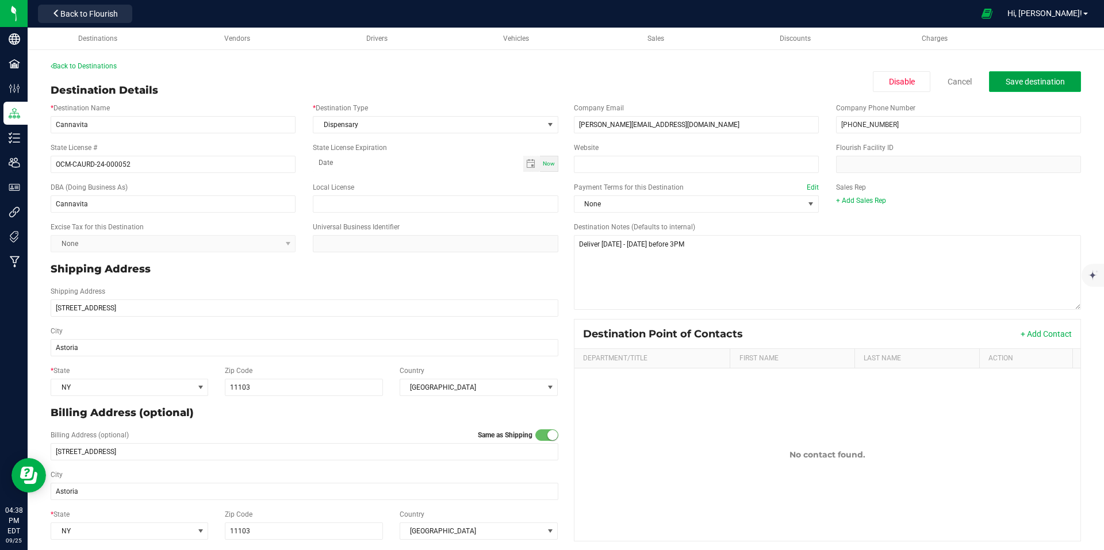
click at [1029, 86] on span "Save destination" at bounding box center [1034, 81] width 59 height 9
click at [79, 66] on link "Back to Destinations" at bounding box center [84, 66] width 66 height 8
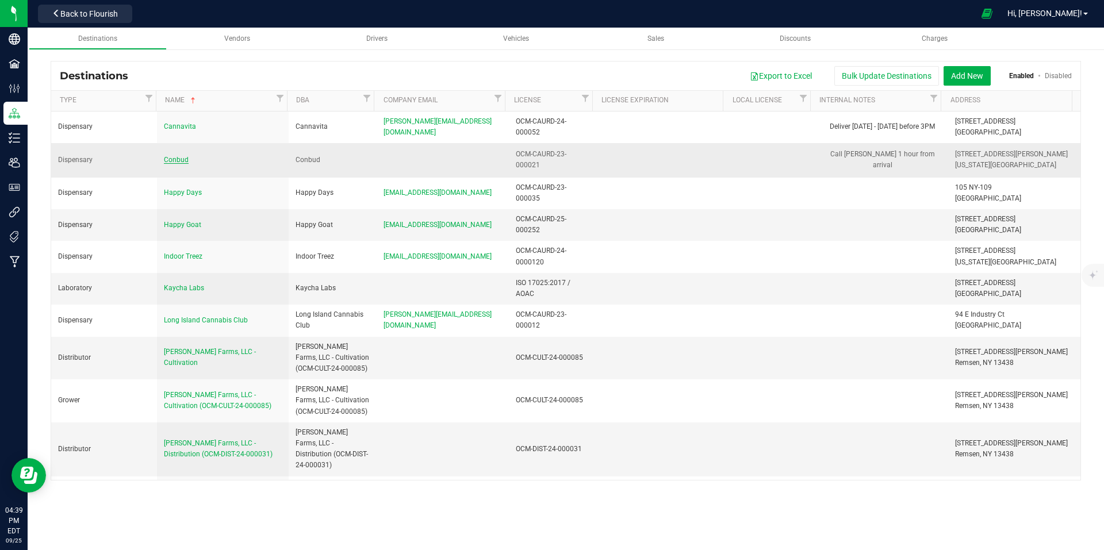
click at [178, 160] on span "Conbud" at bounding box center [176, 160] width 25 height 8
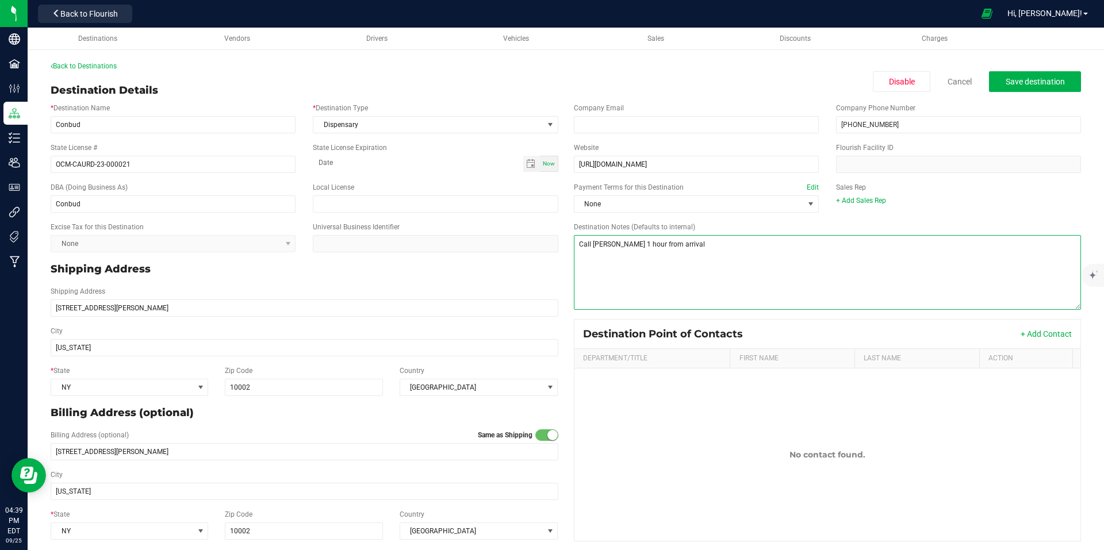
click at [771, 256] on textarea "Destination Notes (Defaults to internal)" at bounding box center [828, 272] width 508 height 75
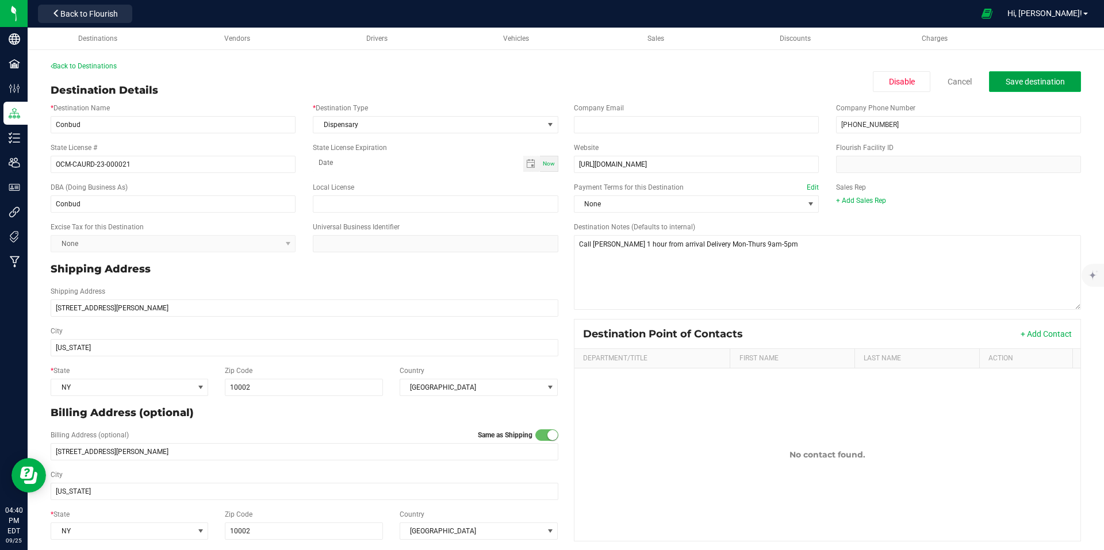
click at [1015, 77] on span "Save destination" at bounding box center [1034, 81] width 59 height 9
click at [101, 63] on link "Back to Destinations" at bounding box center [84, 66] width 66 height 8
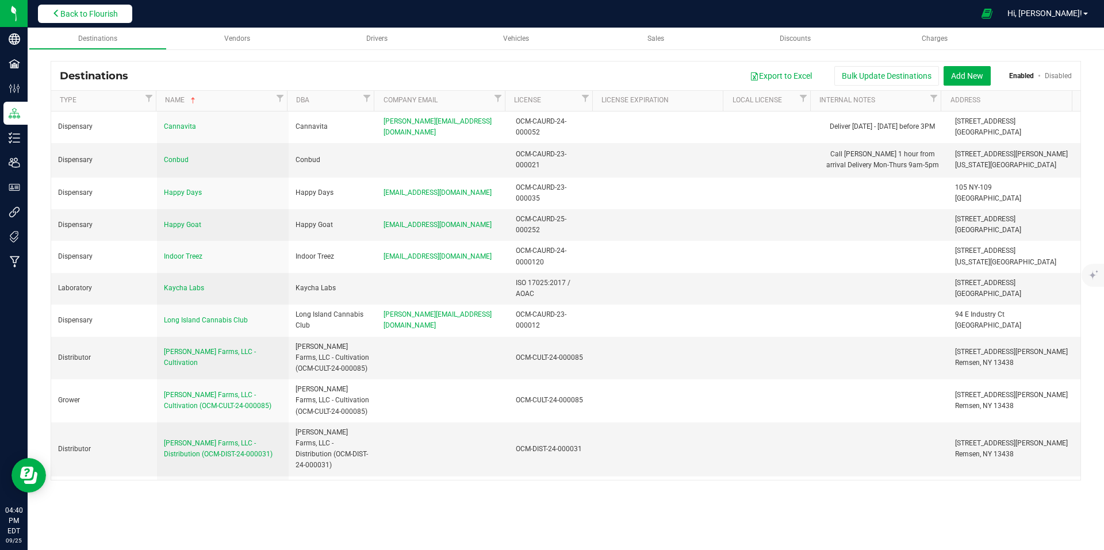
click at [116, 16] on span "Back to Flourish" at bounding box center [88, 13] width 57 height 9
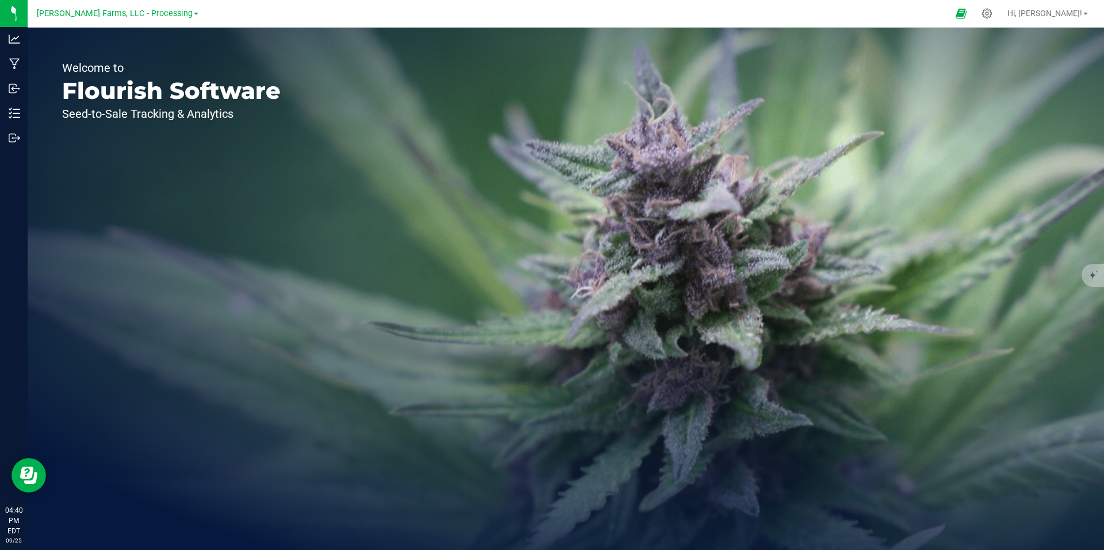
click at [182, 11] on link "[PERSON_NAME] Farms, LLC - Processing" at bounding box center [118, 12] width 162 height 11
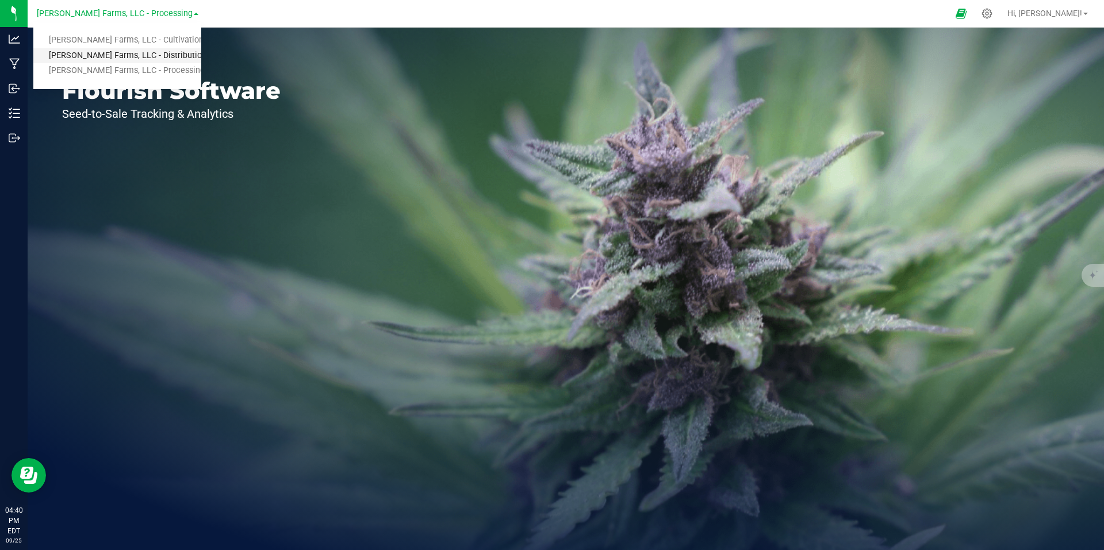
click at [157, 56] on link "[PERSON_NAME] Farms, LLC - Distribution" at bounding box center [117, 56] width 168 height 16
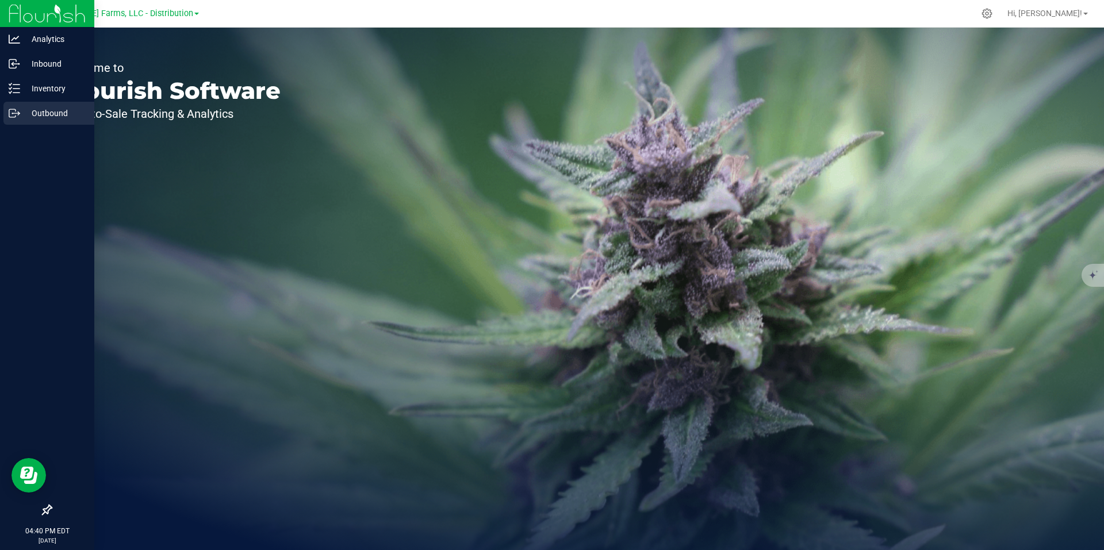
click at [16, 113] on icon at bounding box center [14, 112] width 11 height 11
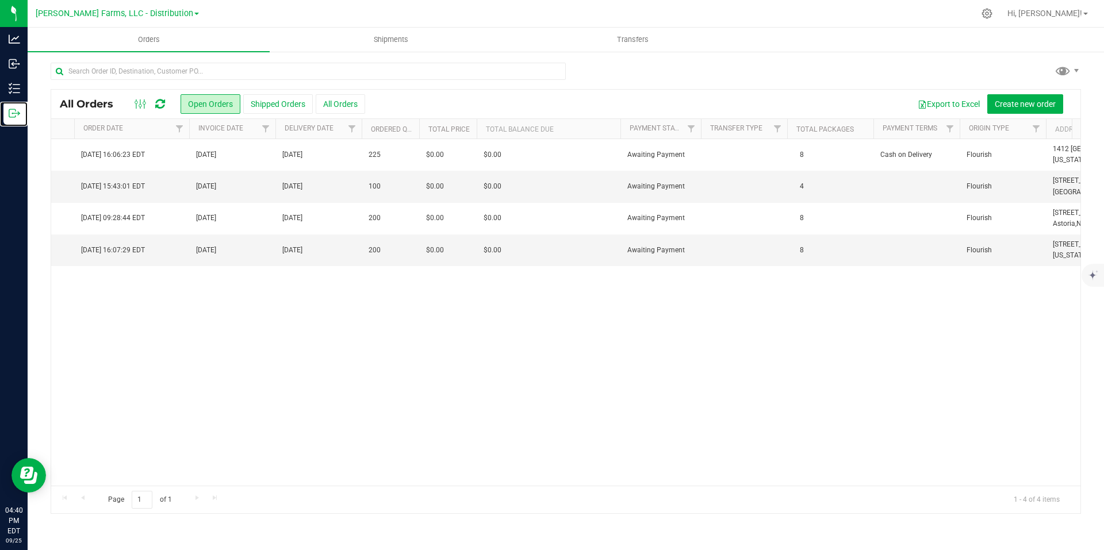
scroll to position [0, 1163]
